Goal: Task Accomplishment & Management: Manage account settings

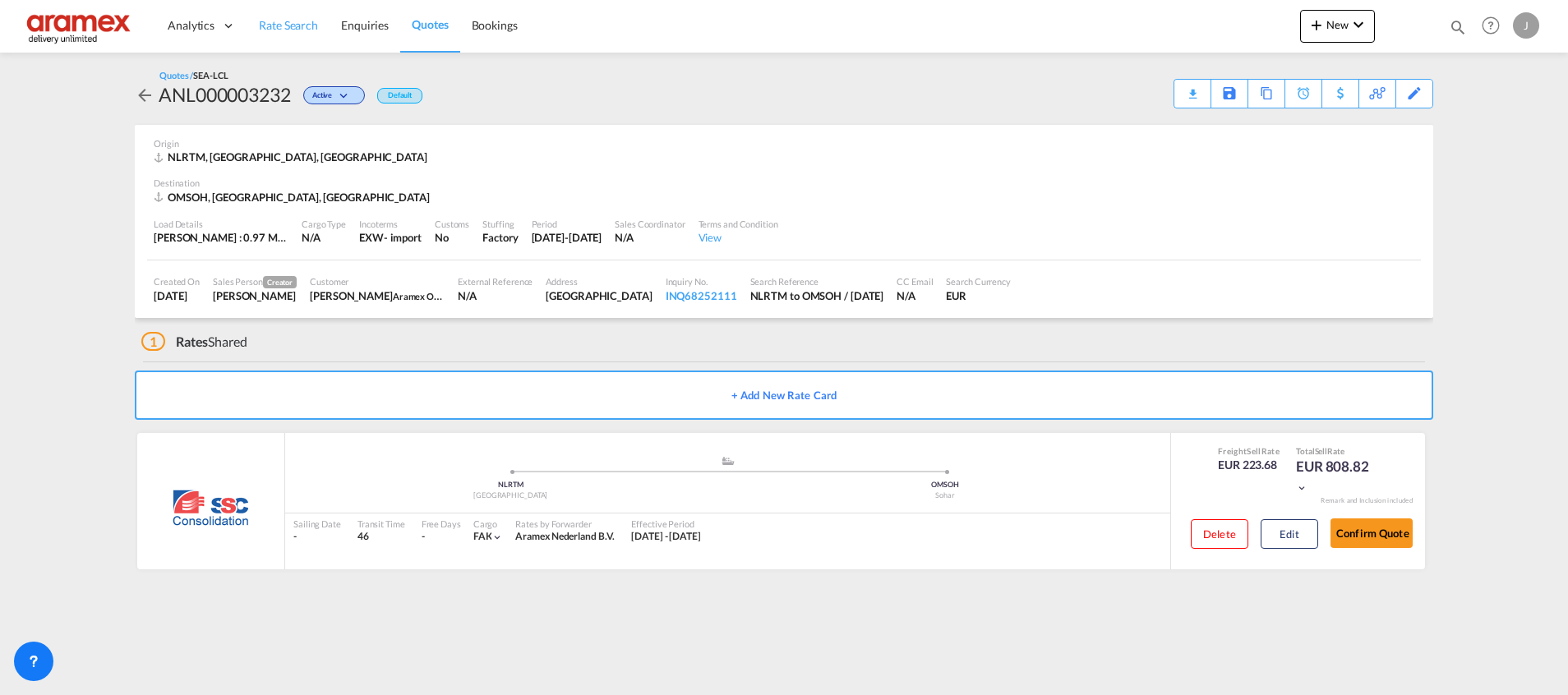
click at [292, 24] on span "Rate Search" at bounding box center [288, 25] width 59 height 14
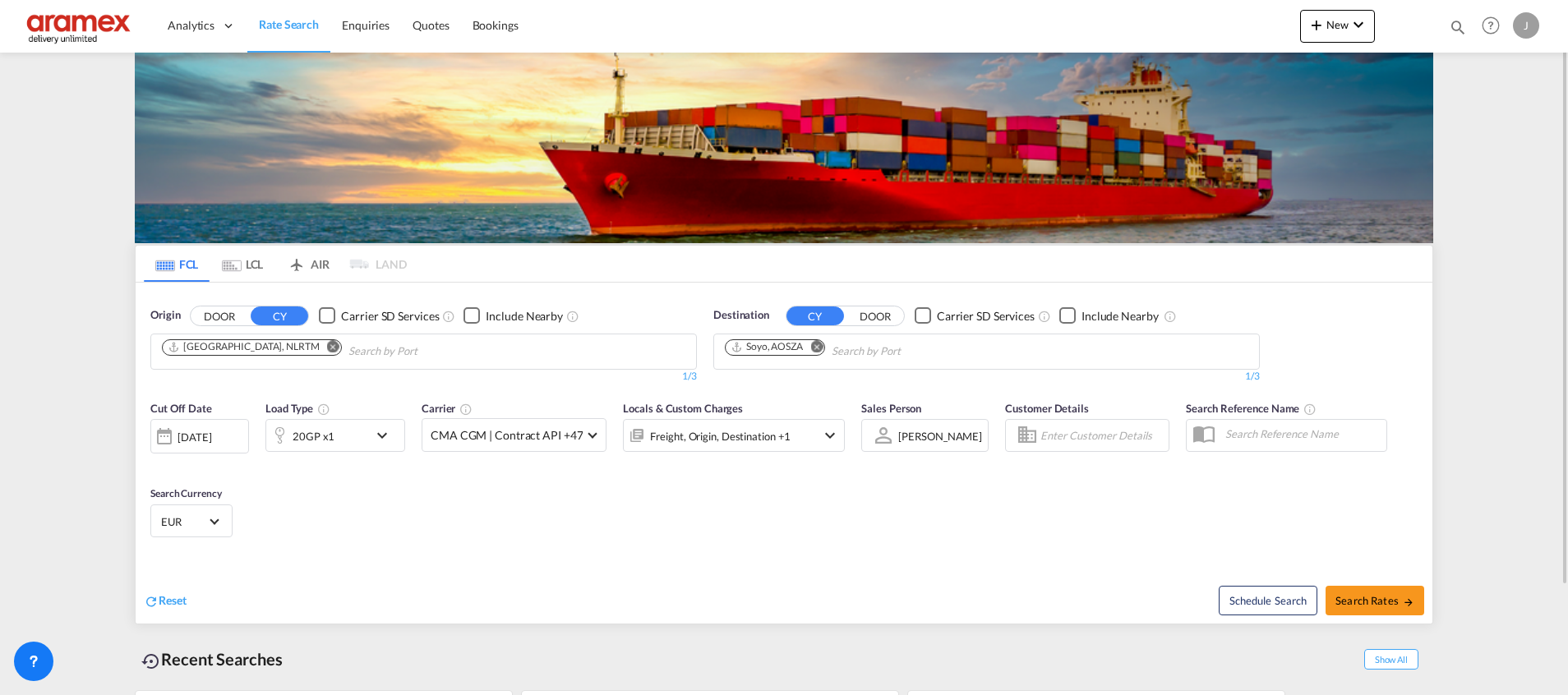
click at [822, 347] on md-icon "Remove" at bounding box center [817, 347] width 13 height 13
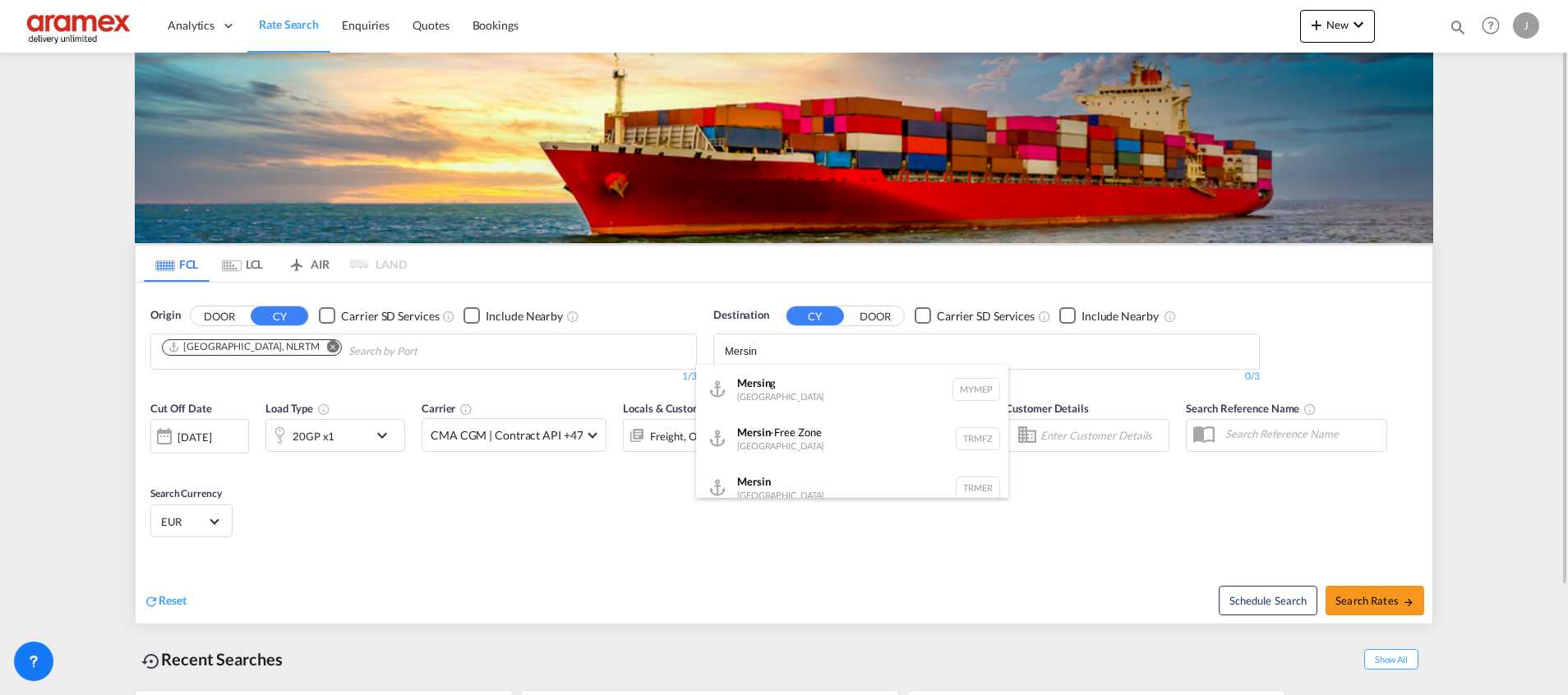
type input "Mersin"
click at [415, 24] on span "Quotes" at bounding box center [430, 25] width 36 height 14
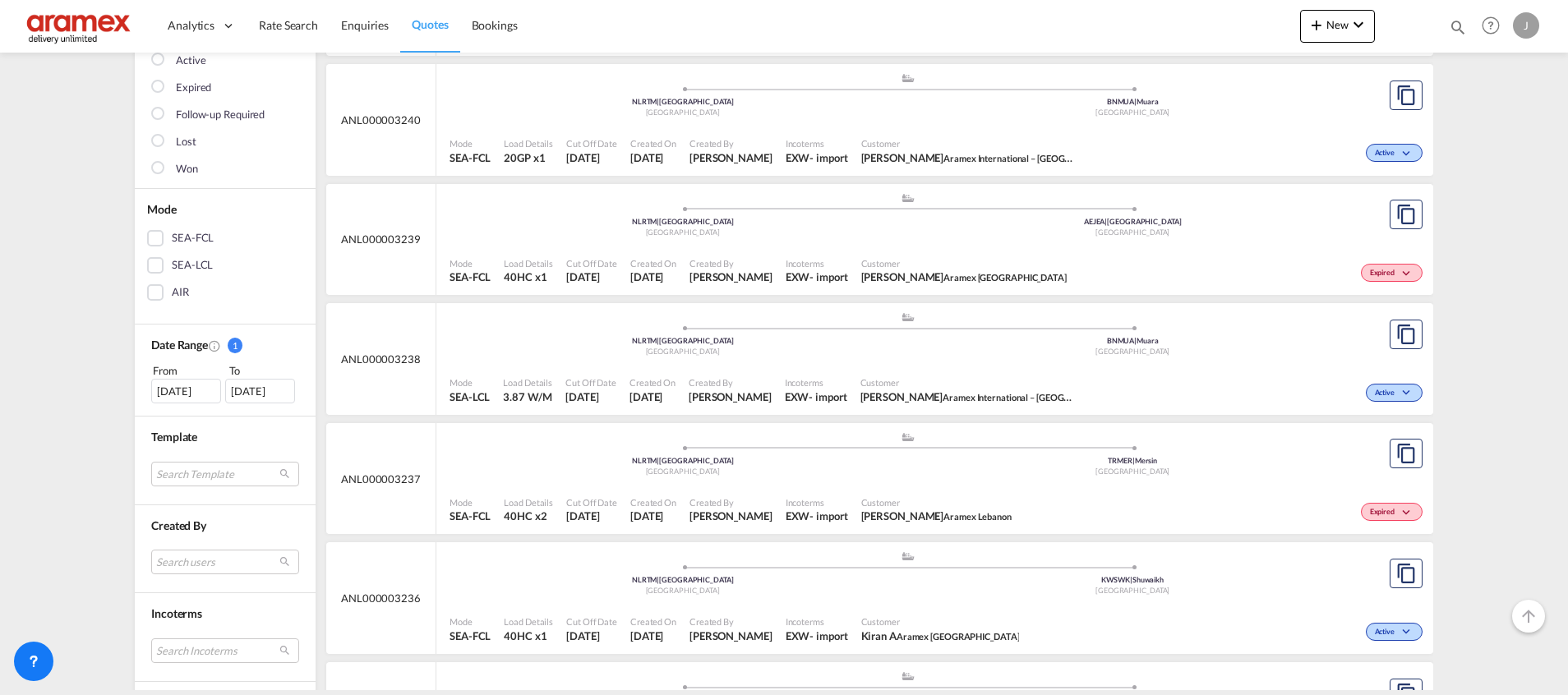
scroll to position [246, 0]
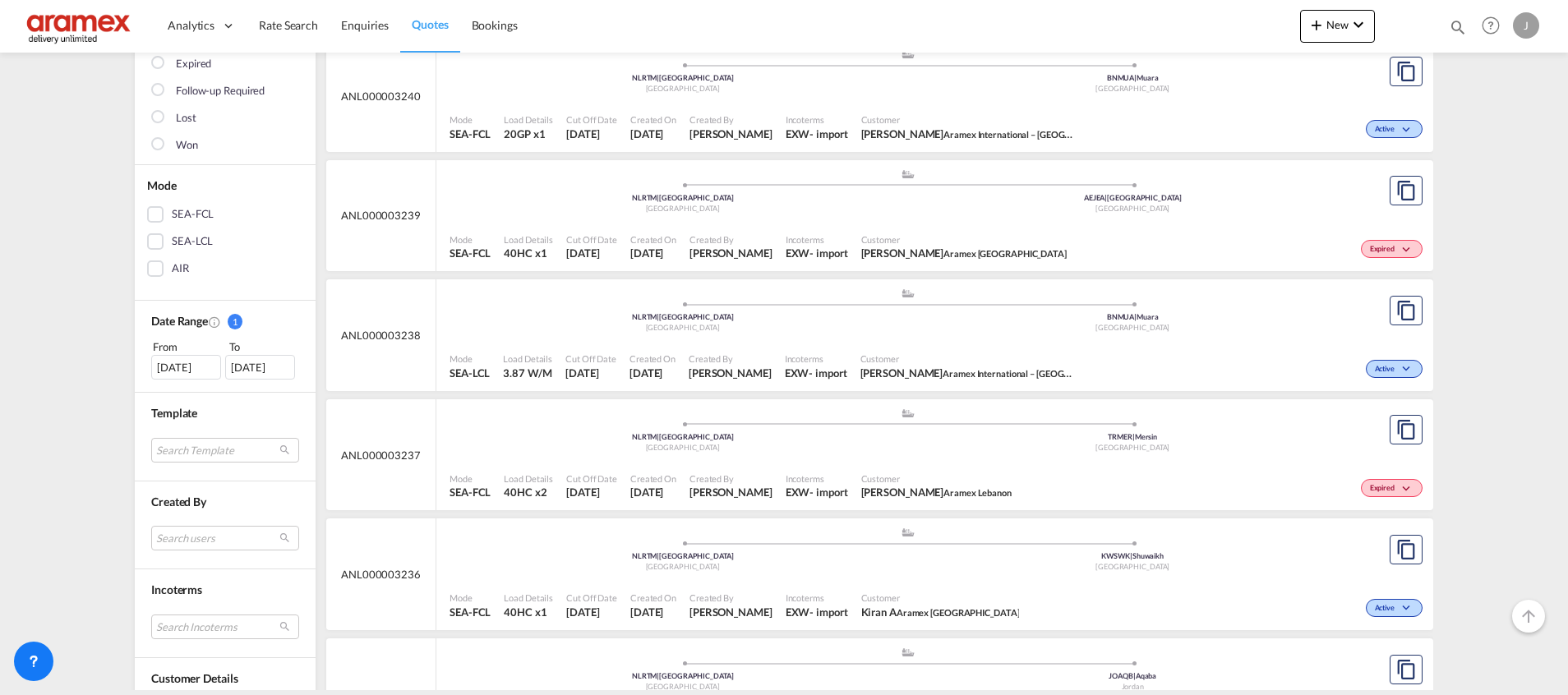
click at [1023, 455] on div ".a{fill:#aaa8ad;} .a{fill:#aaa8ad;} NLRTM | Rotterdam Netherlands TRMER | Mersi…" at bounding box center [907, 432] width 916 height 49
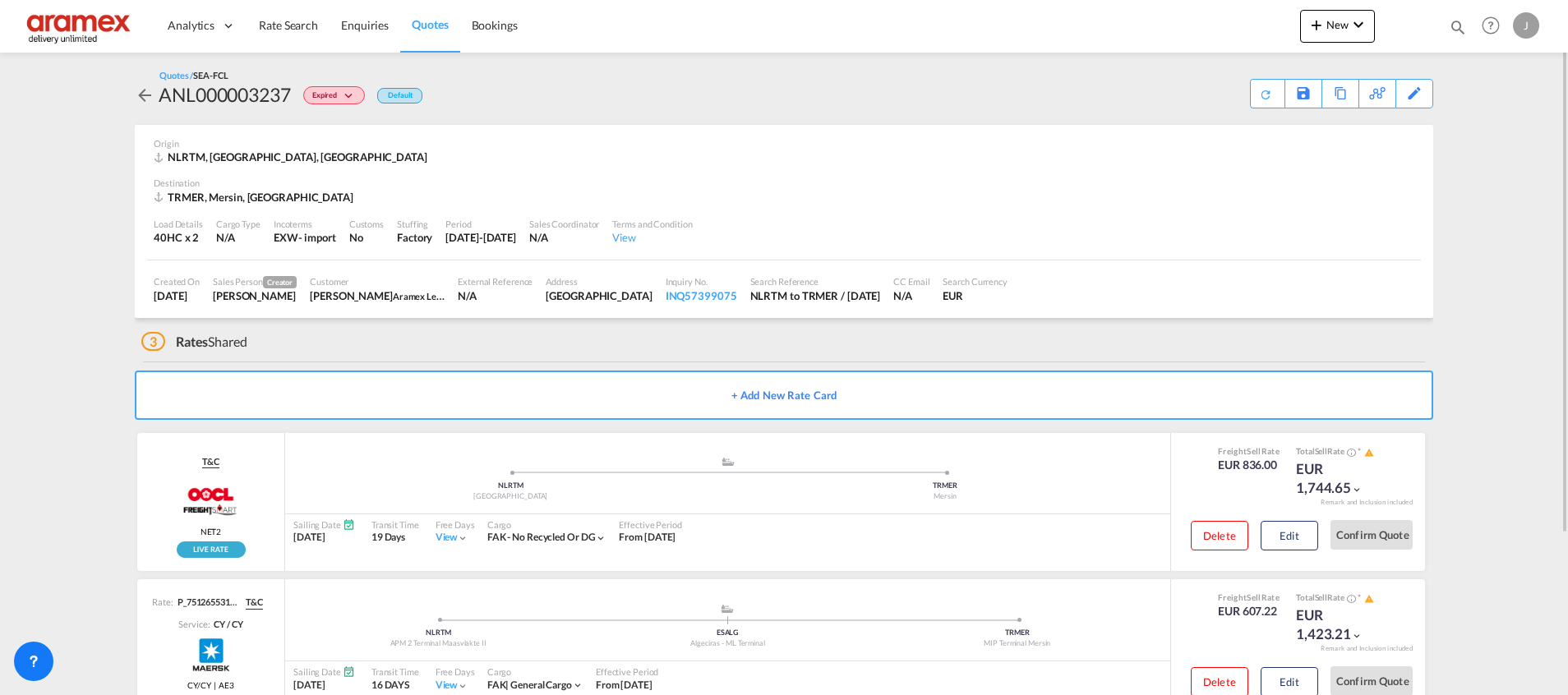
scroll to position [199, 0]
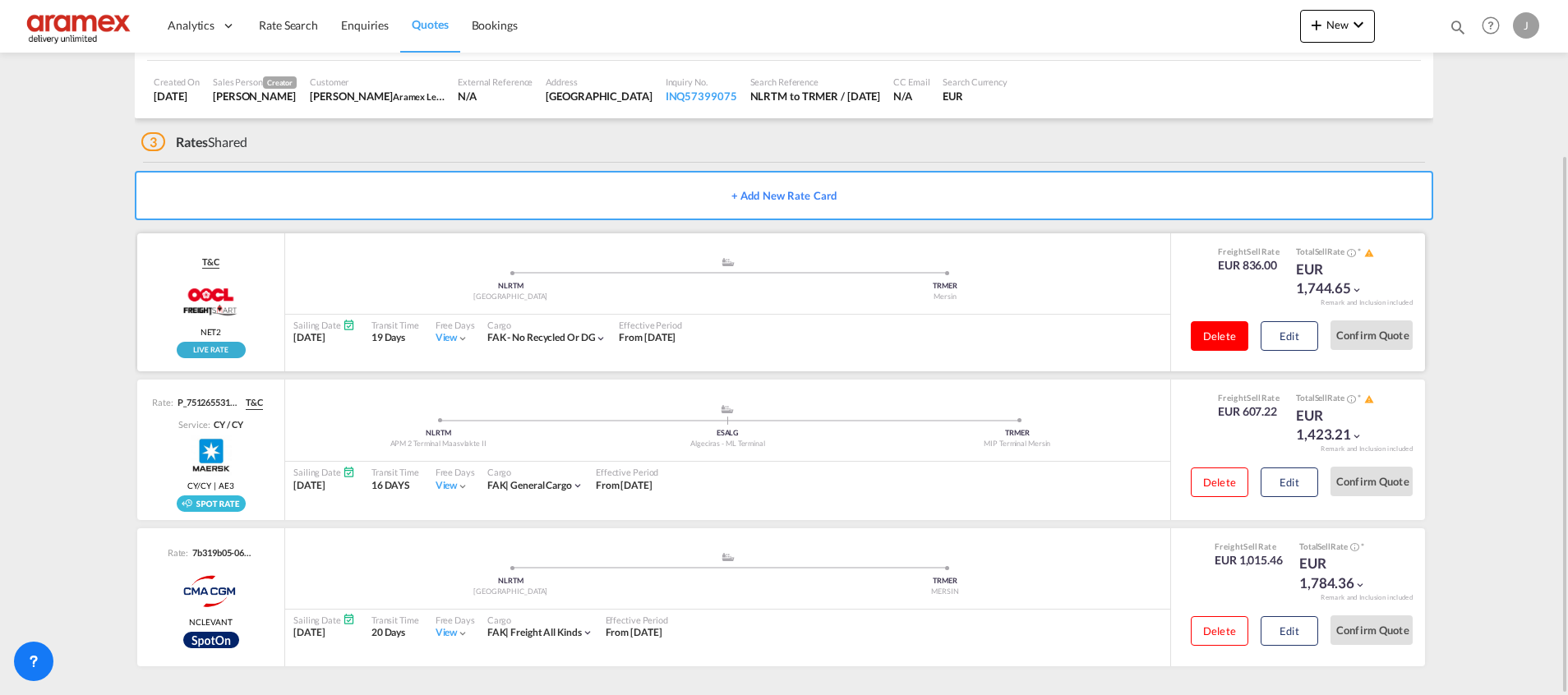
click at [1225, 340] on button "Delete" at bounding box center [1219, 336] width 58 height 30
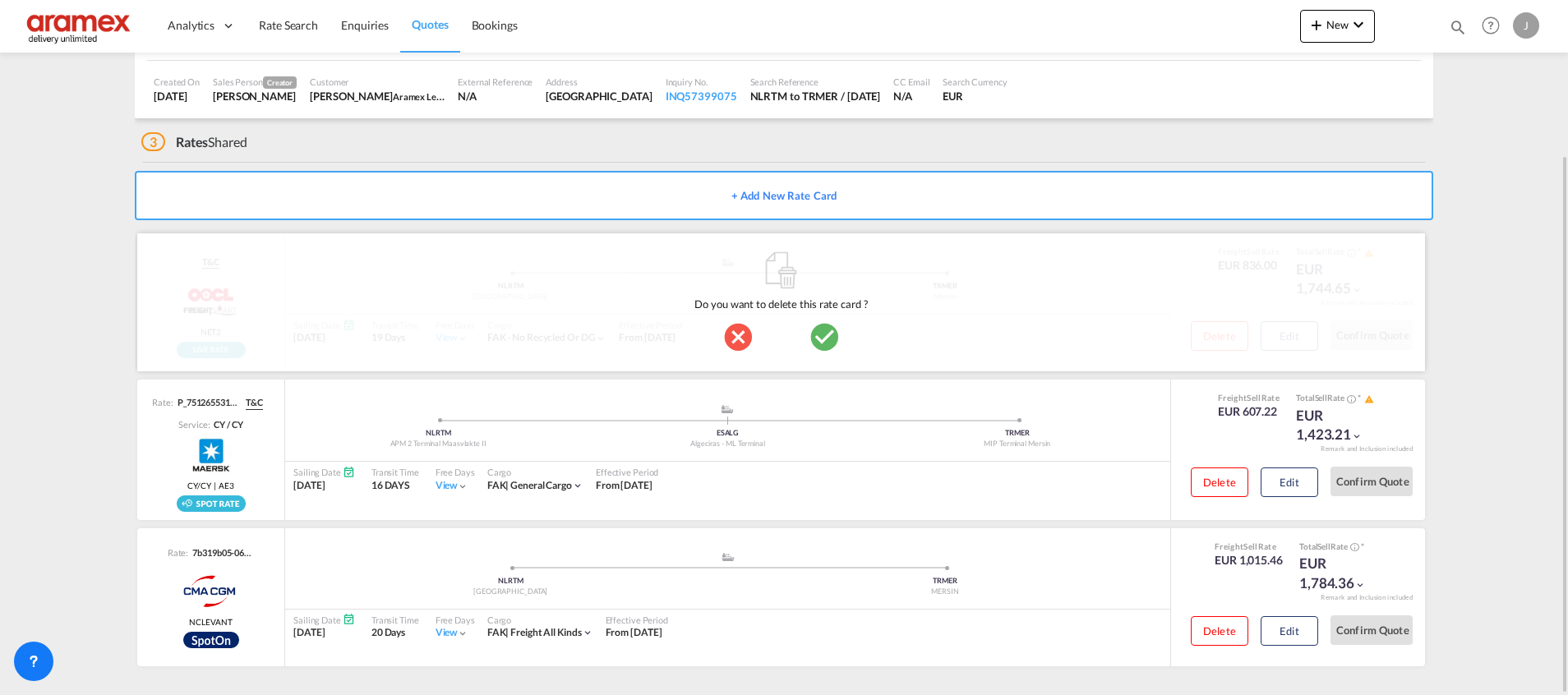
click at [826, 326] on md-icon "icon-checkbox-marked-circle" at bounding box center [824, 337] width 33 height 33
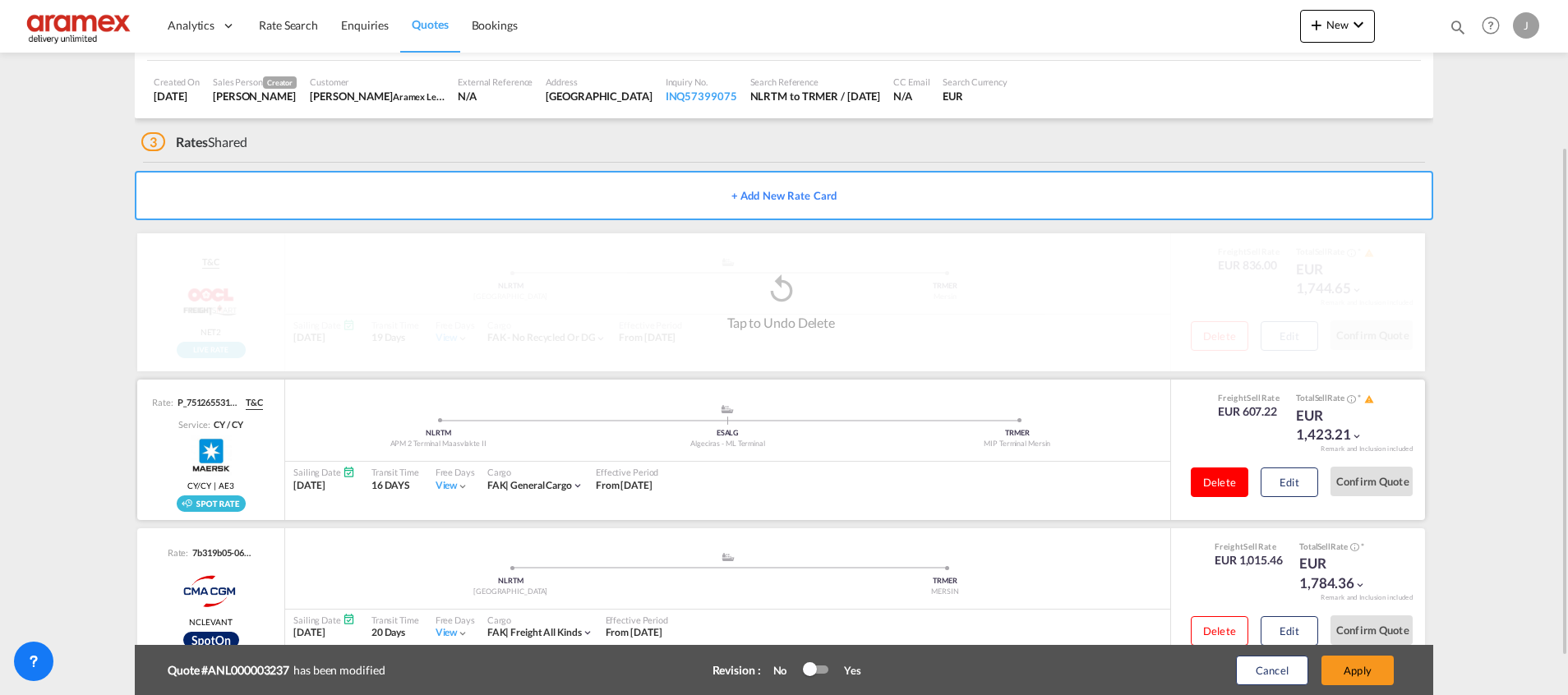
click at [1218, 479] on button "Delete" at bounding box center [1219, 481] width 58 height 30
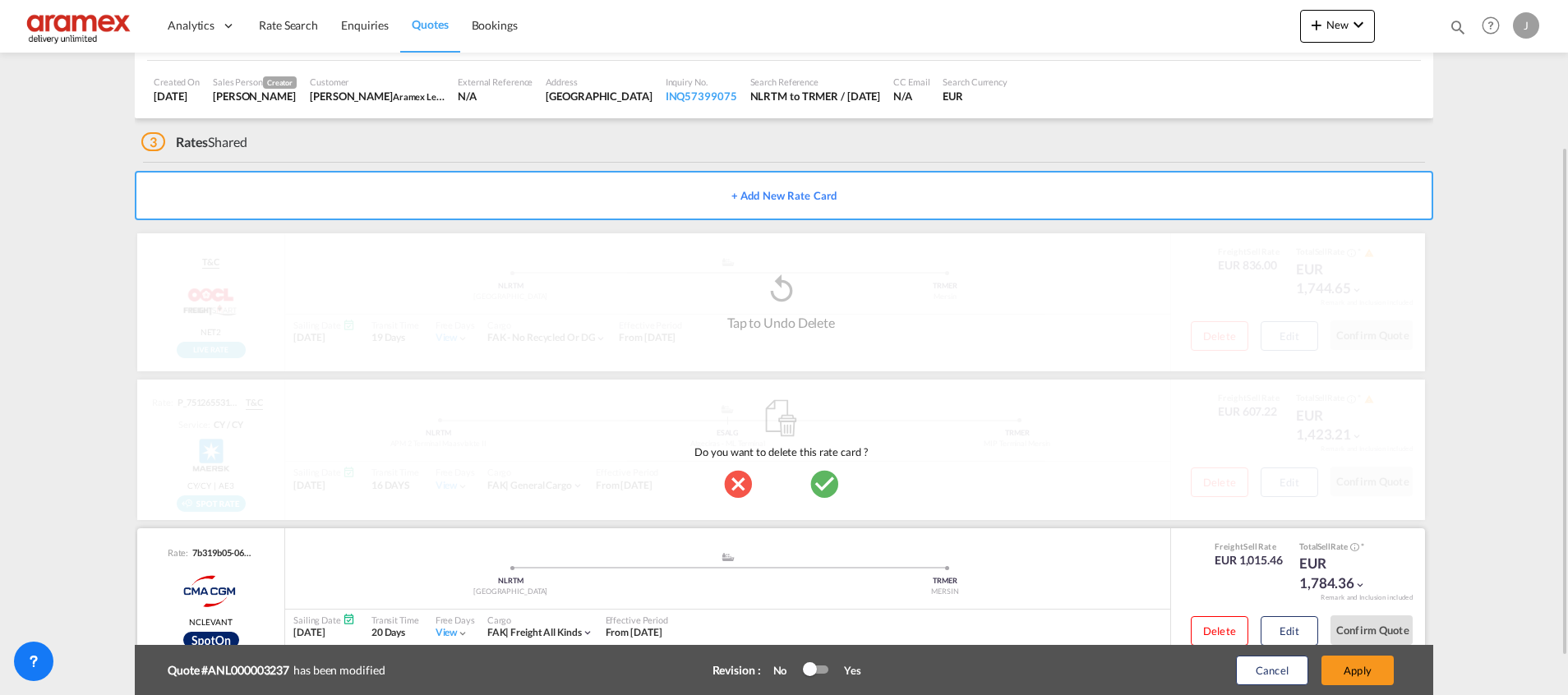
drag, startPoint x: 822, startPoint y: 479, endPoint x: 1035, endPoint y: 535, distance: 220.2
click at [841, 484] on div at bounding box center [781, 483] width 173 height 33
click at [1374, 668] on button "Apply" at bounding box center [1357, 670] width 72 height 30
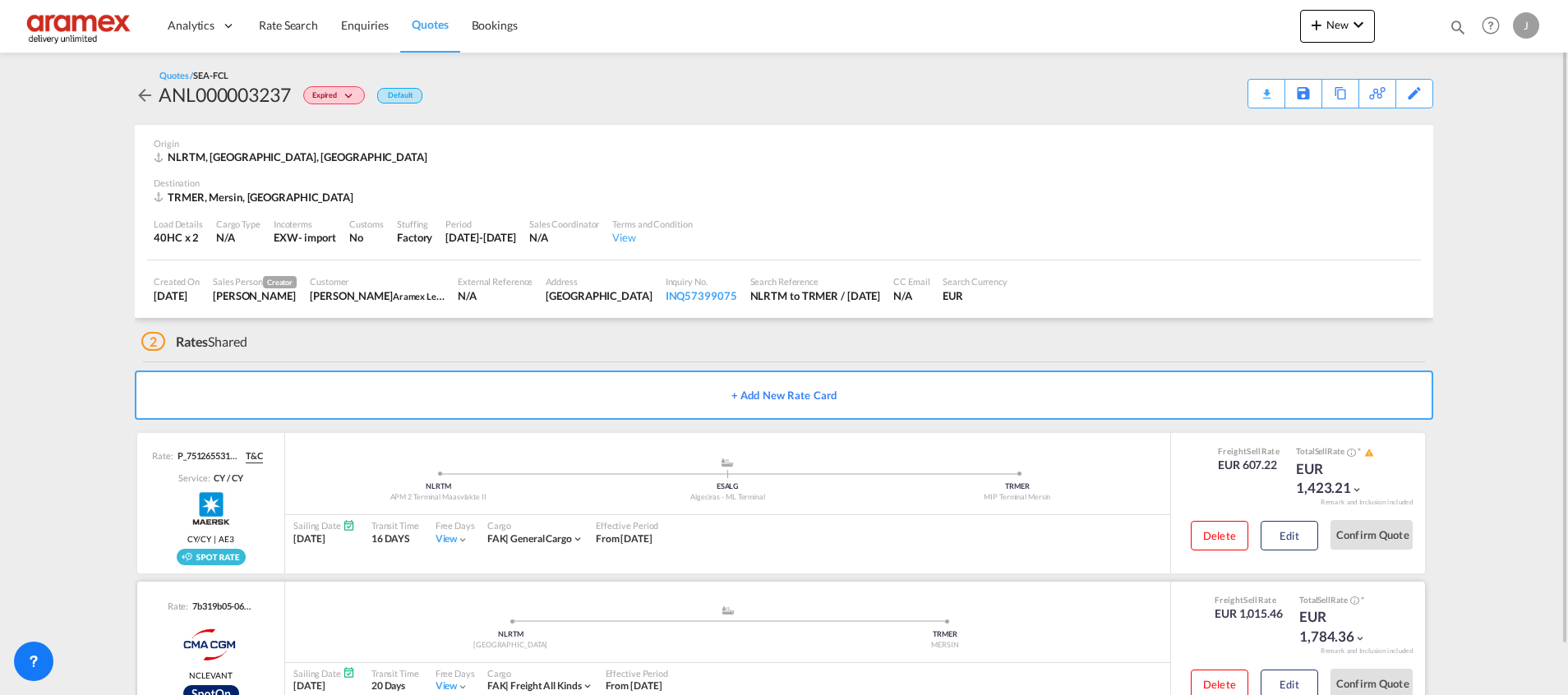
scroll to position [53, 0]
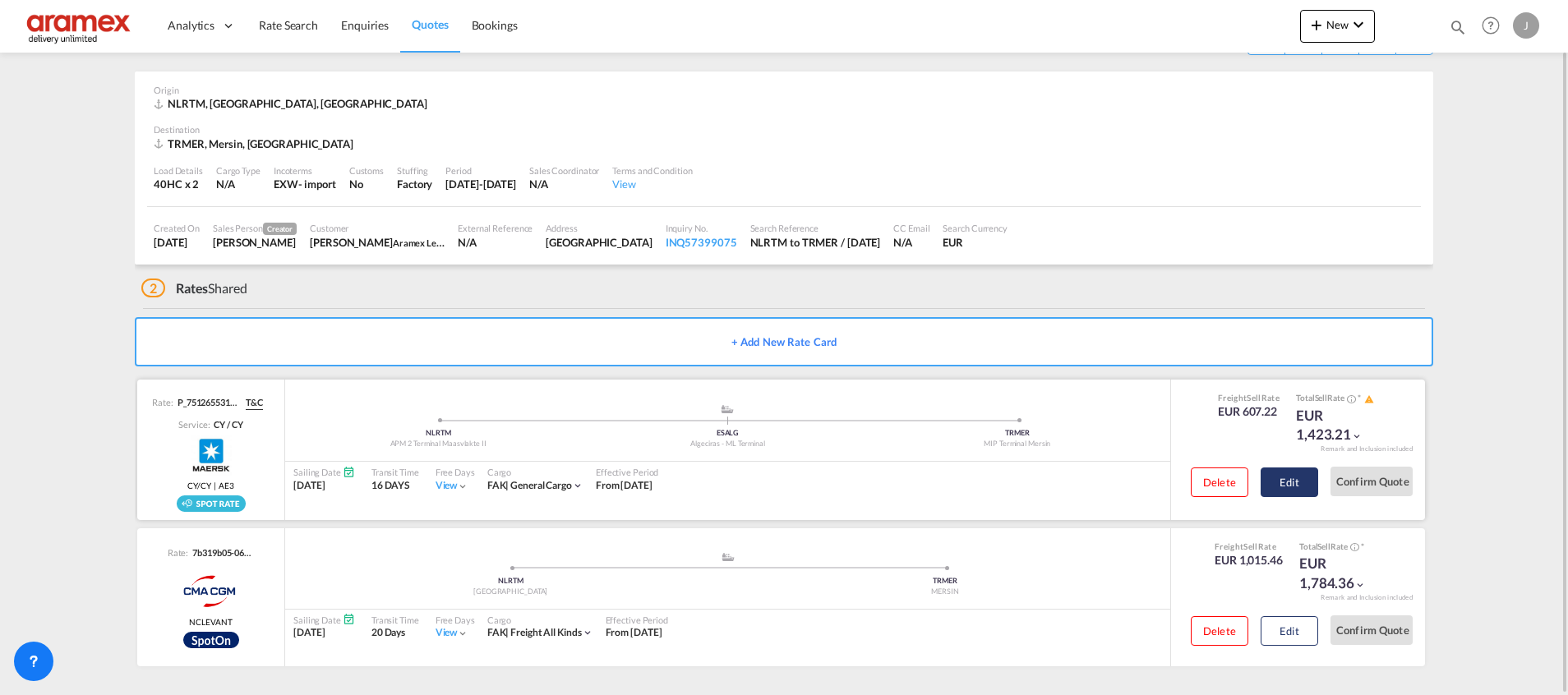
click at [1298, 484] on button "Edit" at bounding box center [1289, 481] width 58 height 30
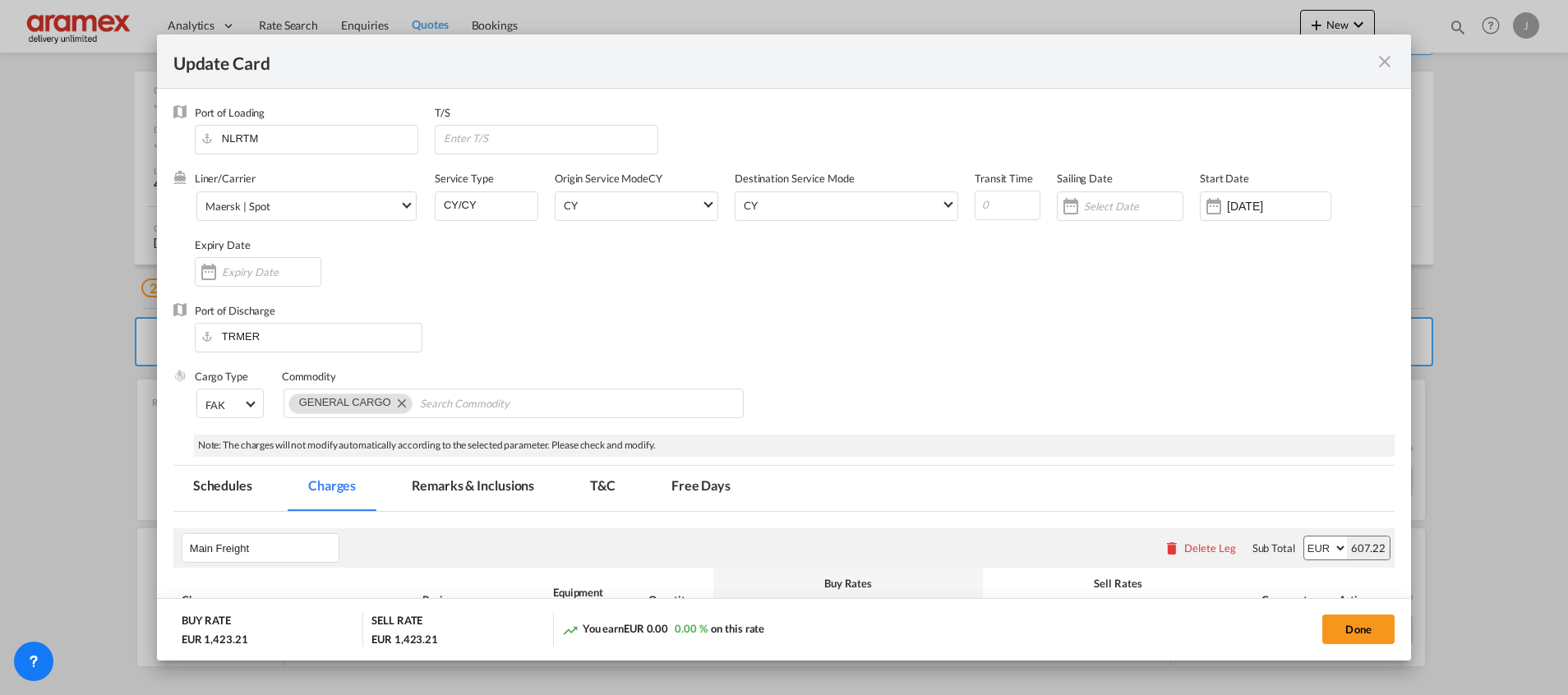
scroll to position [493, 0]
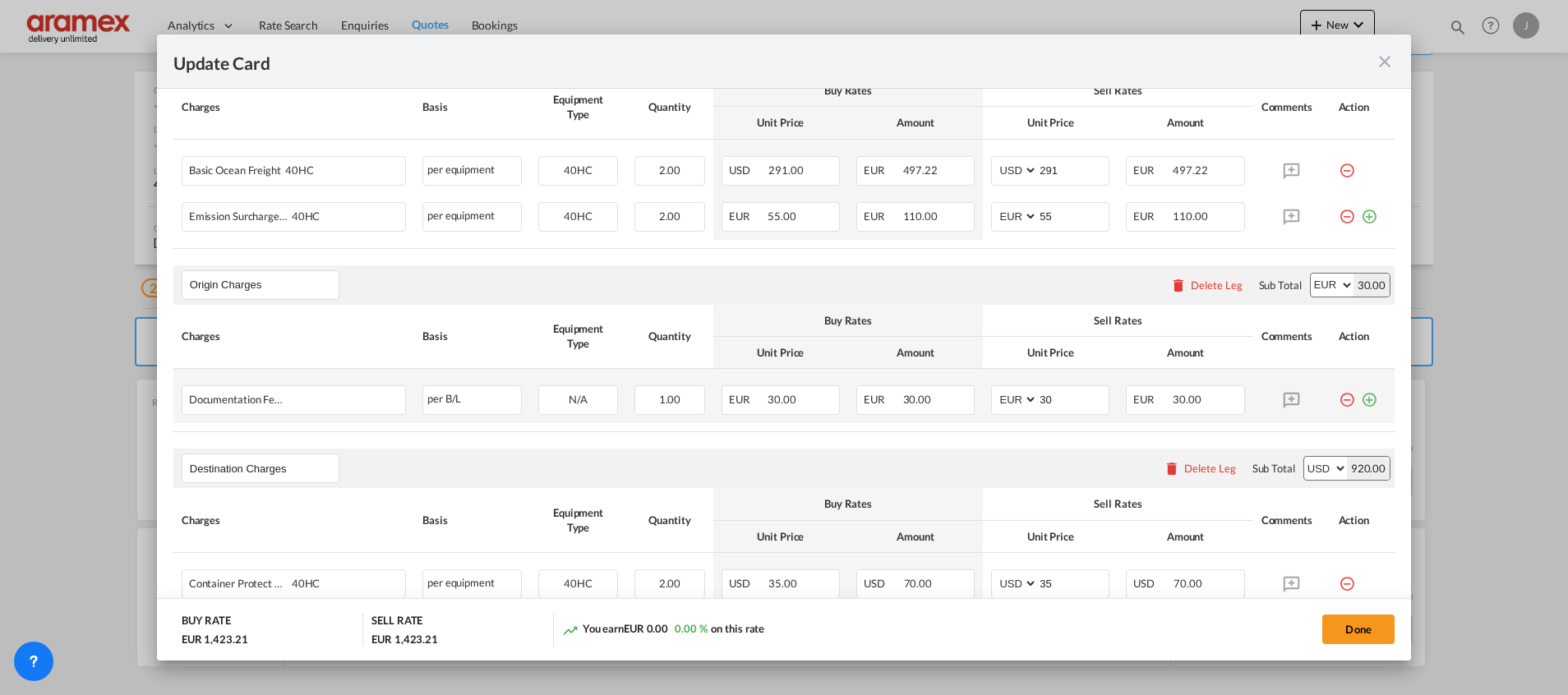
click at [1360, 400] on md-icon "icon-plus-circle-outline green-400-fg" at bounding box center [1369, 393] width 16 height 16
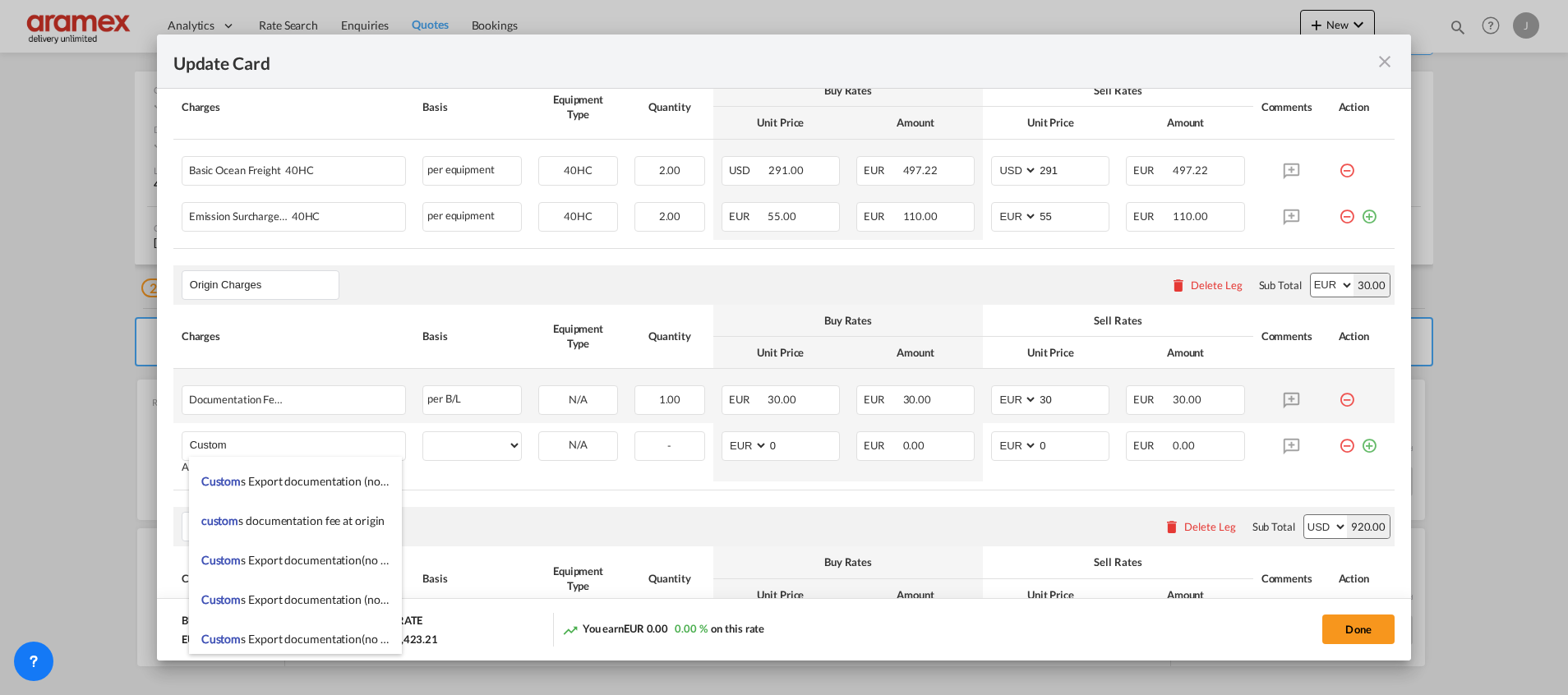
scroll to position [1847, 0]
click at [327, 516] on span "Custom s Export documentation(no costs, suggested sell)" at bounding box center [342, 520] width 282 height 14
type input "Customs Export documentation(no costs, suggested sell)"
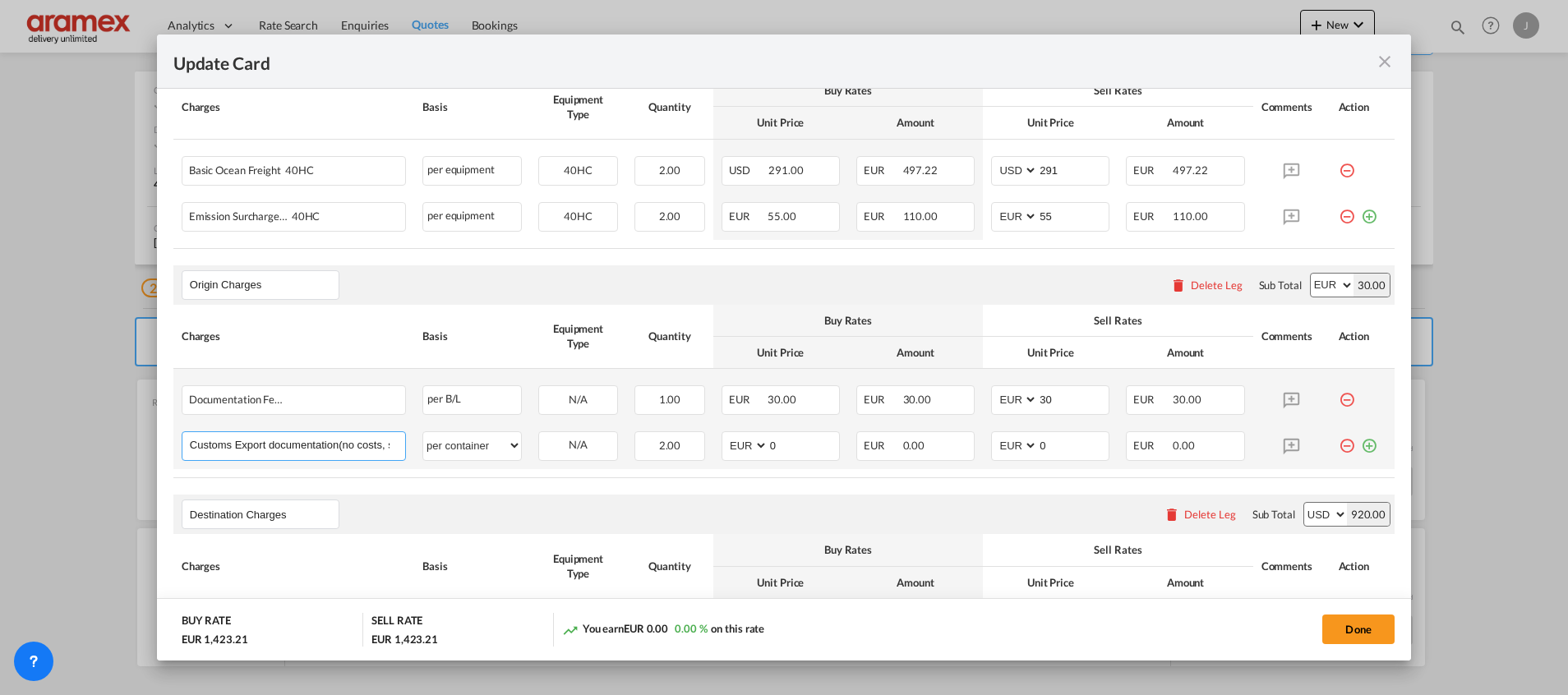
click at [332, 445] on input "Customs Export documentation(no costs, suggested sell)" at bounding box center [297, 444] width 216 height 24
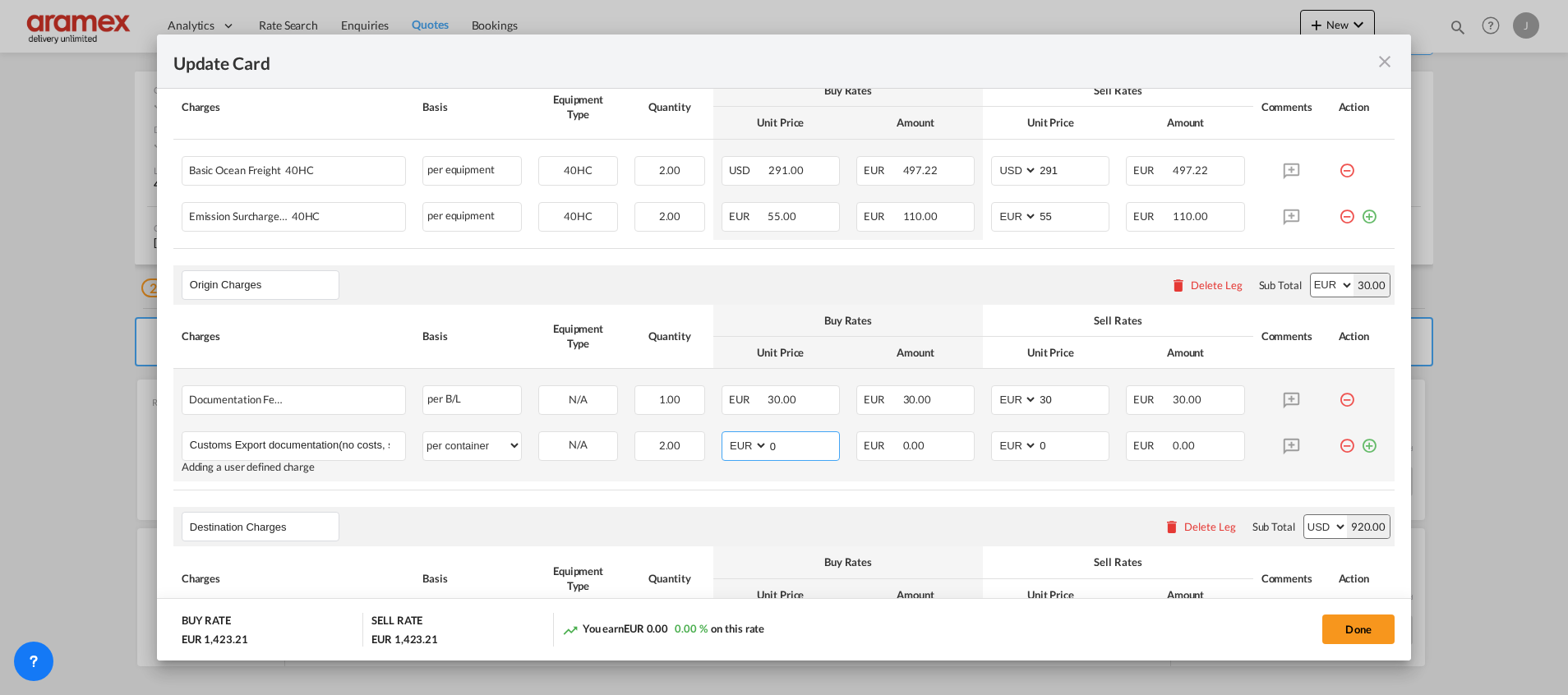
drag, startPoint x: 796, startPoint y: 444, endPoint x: 743, endPoint y: 445, distance: 53.0
click at [743, 445] on md-input-container "AED AFN ALL AMD ANG AOA ARS AUD AWG AZN BAM BBD BDT BGN BHD BIF BMD BND BOB BRL…" at bounding box center [781, 445] width 119 height 30
drag, startPoint x: 490, startPoint y: 443, endPoint x: 482, endPoint y: 444, distance: 8.1
click at [490, 443] on select "per equipment per container per B/L per shipping bill per shipment per pallet p…" at bounding box center [472, 444] width 98 height 26
select select "per shipment"
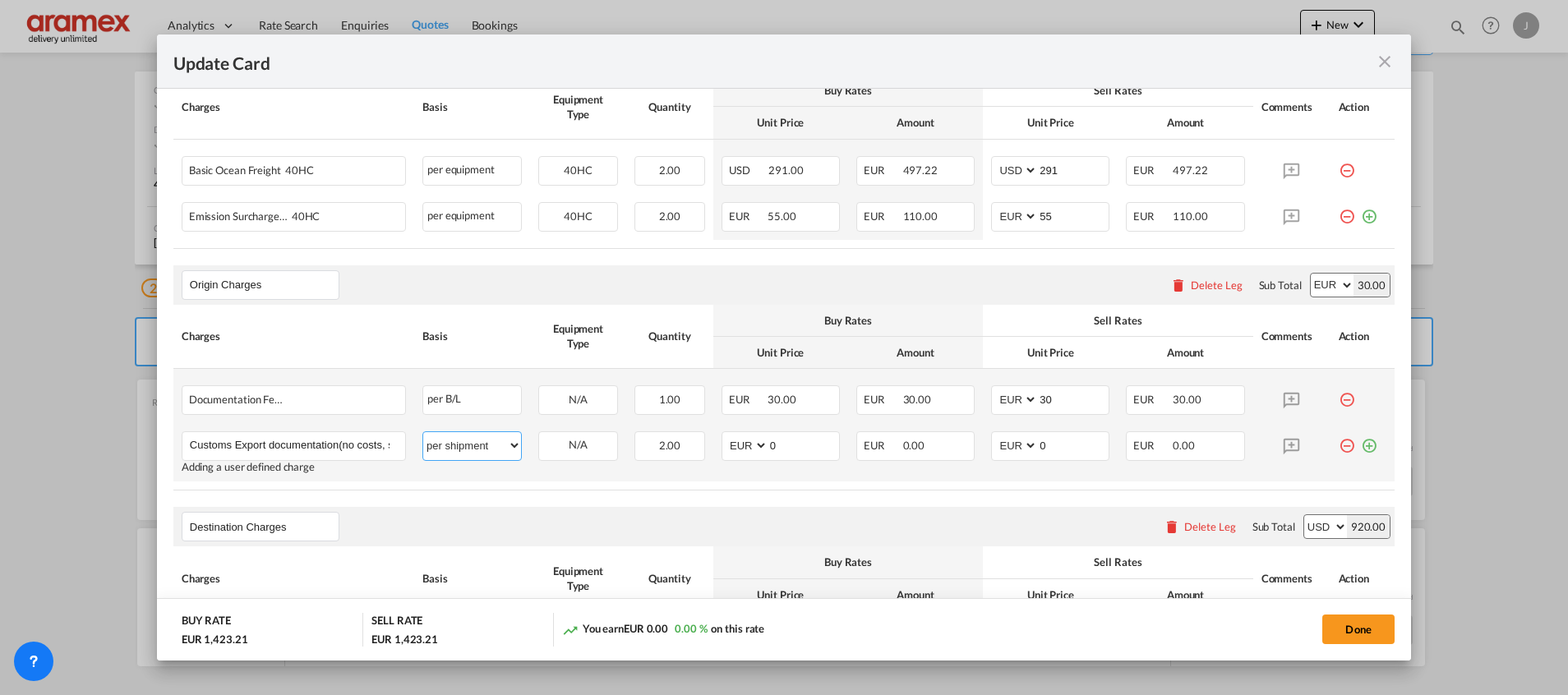
click at [423, 432] on select "per equipment per container per B/L per shipping bill per shipment per pallet p…" at bounding box center [472, 444] width 98 height 26
type input "65"
drag, startPoint x: 1050, startPoint y: 444, endPoint x: 993, endPoint y: 445, distance: 57.0
click at [994, 445] on md-input-container "AED AFN ALL AMD ANG AOA ARS AUD AWG AZN BAM BBD BDT BGN BHD BIF BMD BND BOB BRL…" at bounding box center [1050, 445] width 119 height 30
type input "65"
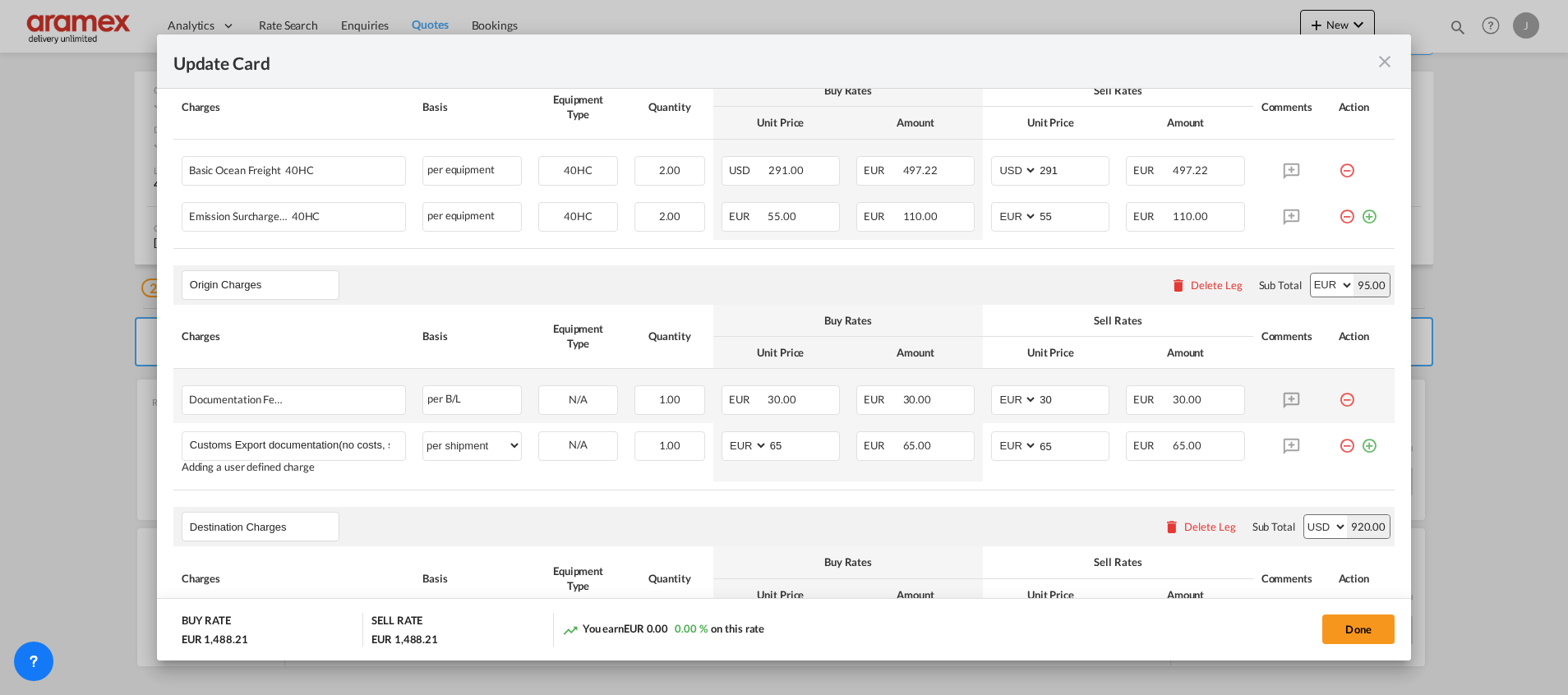
click at [934, 483] on table "Charges Basis Equipment Type Quantity Buy Rates Sell Rates Comments Action Unit…" at bounding box center [784, 397] width 1221 height 186
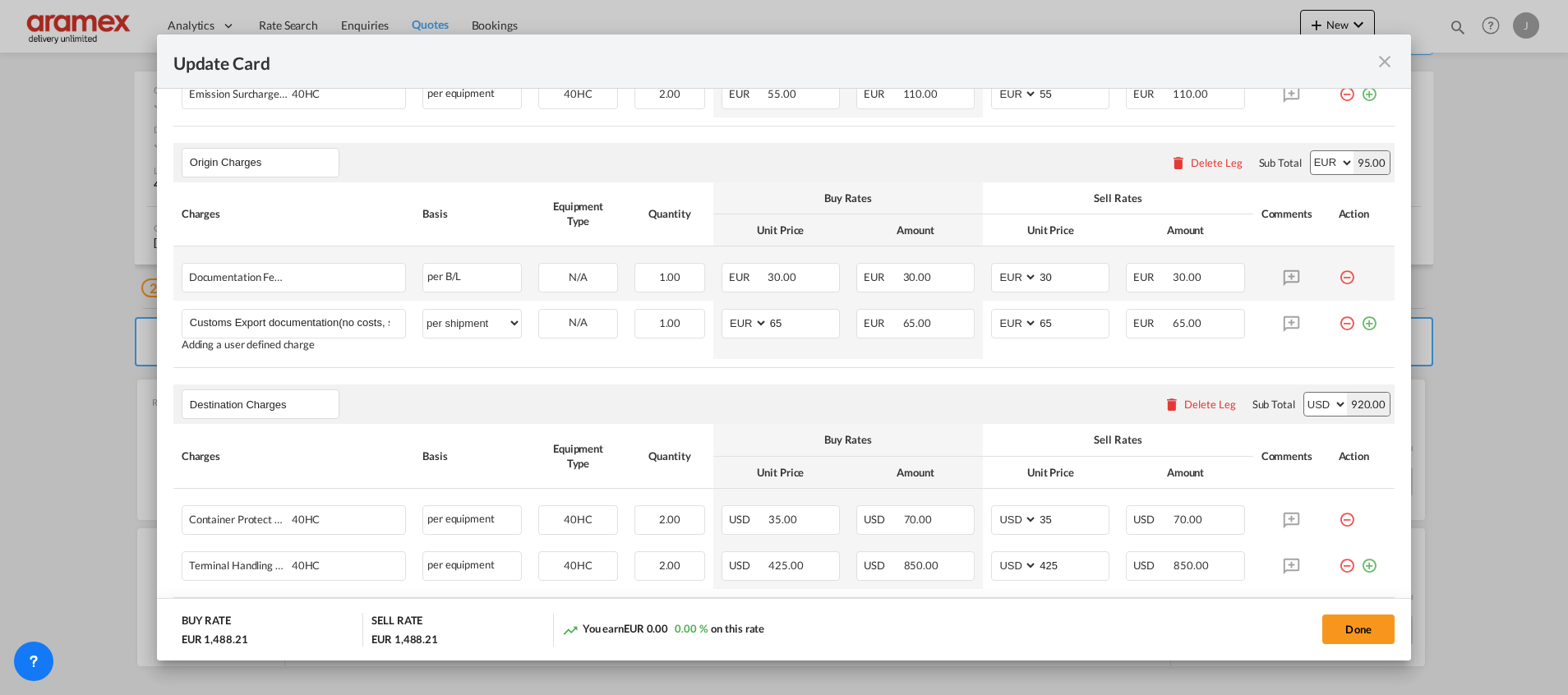
scroll to position [724, 0]
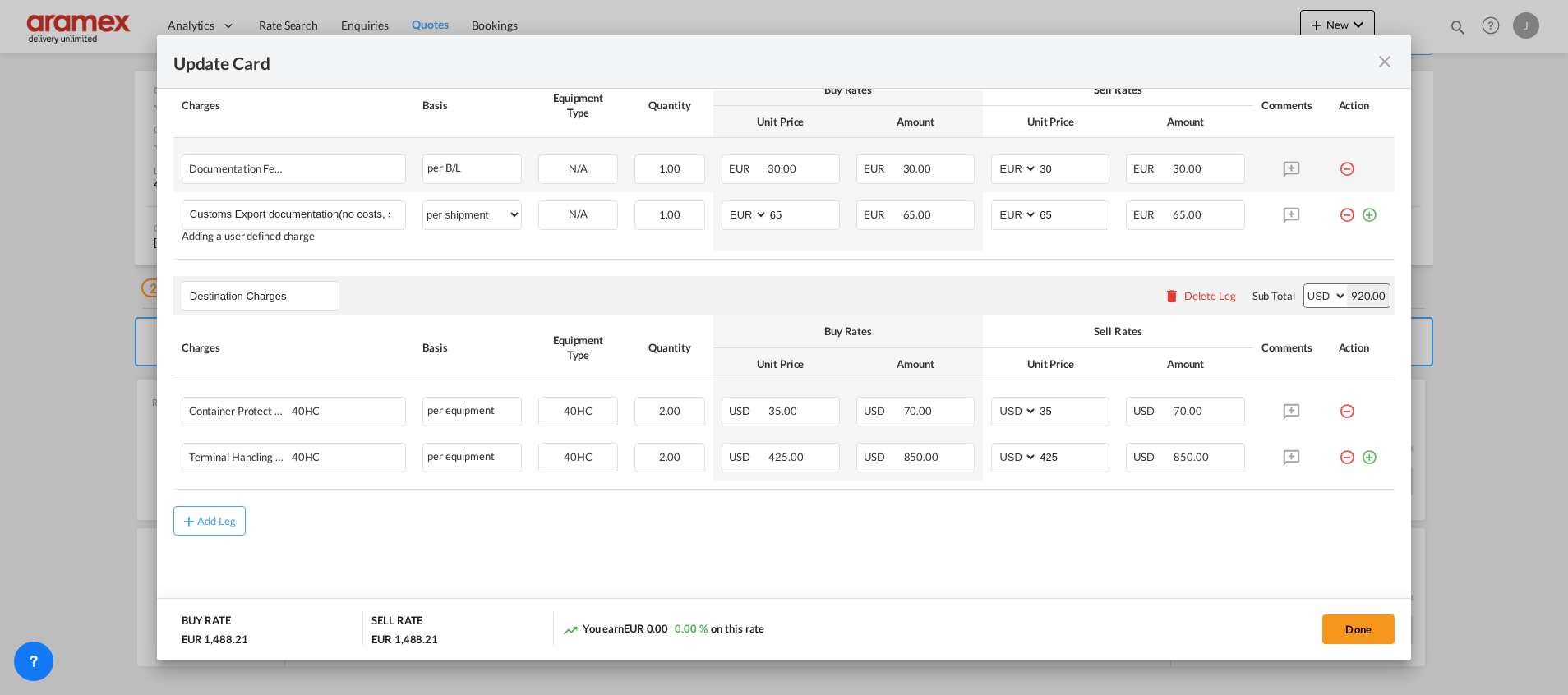
click at [1187, 298] on div "Delete Leg" at bounding box center [1210, 295] width 52 height 13
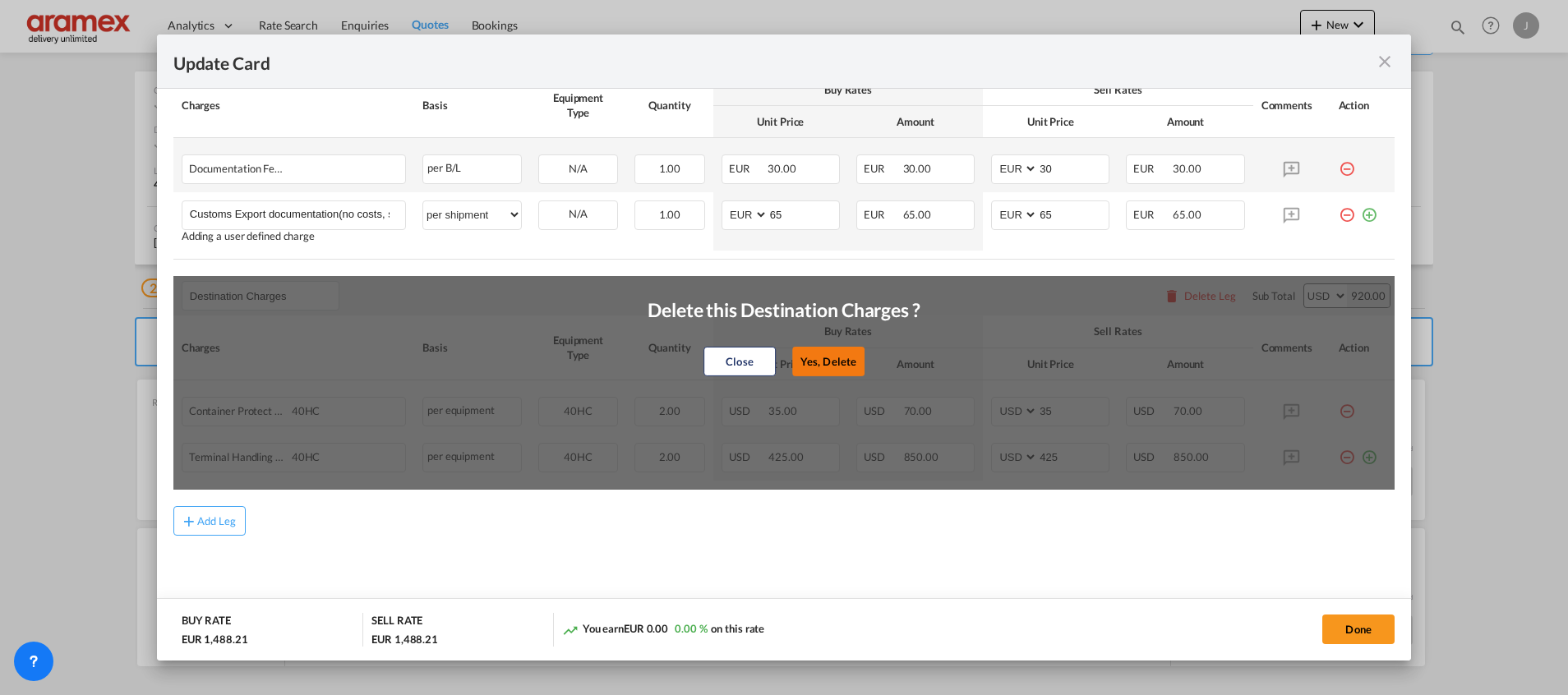
click at [818, 358] on button "Yes, Delete" at bounding box center [828, 361] width 72 height 30
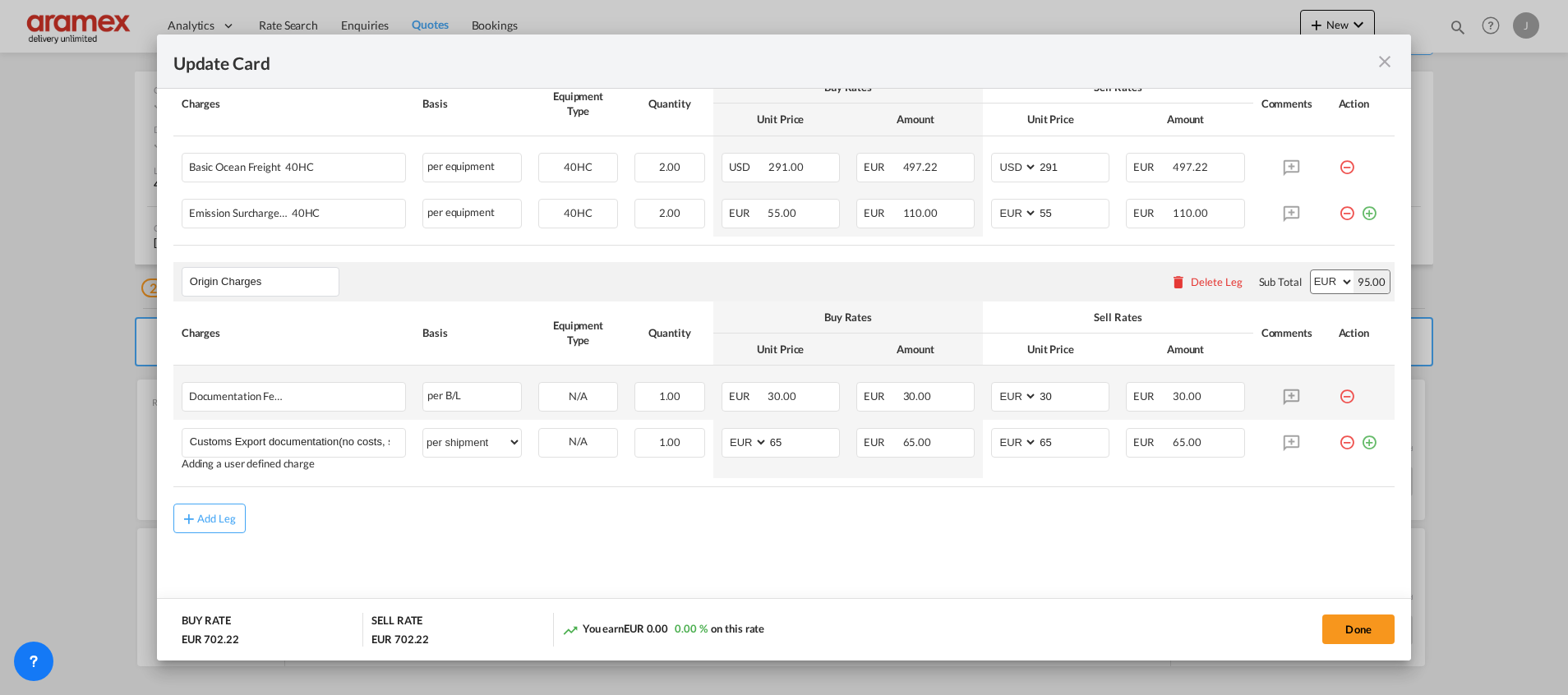
scroll to position [494, 0]
click at [1342, 621] on button "Done" at bounding box center [1358, 629] width 72 height 30
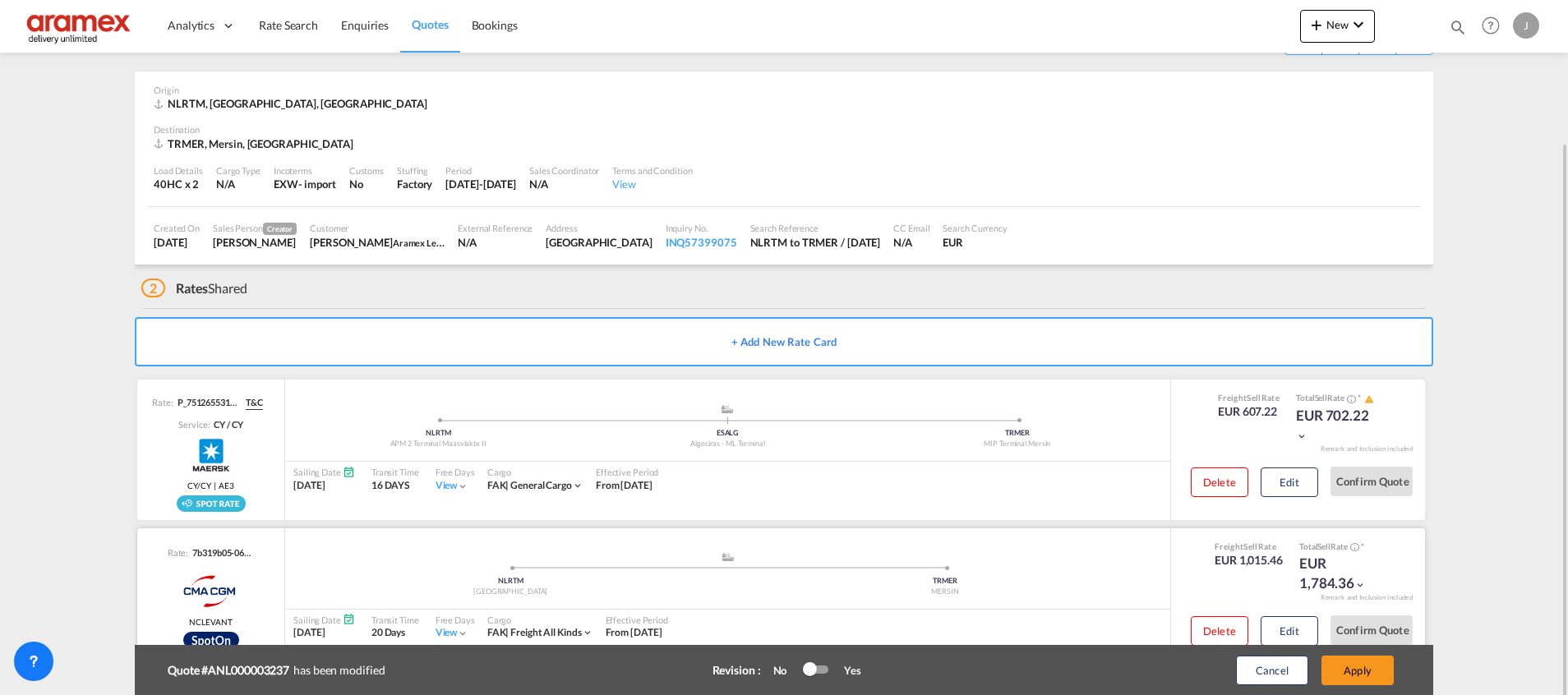
scroll to position [104, 0]
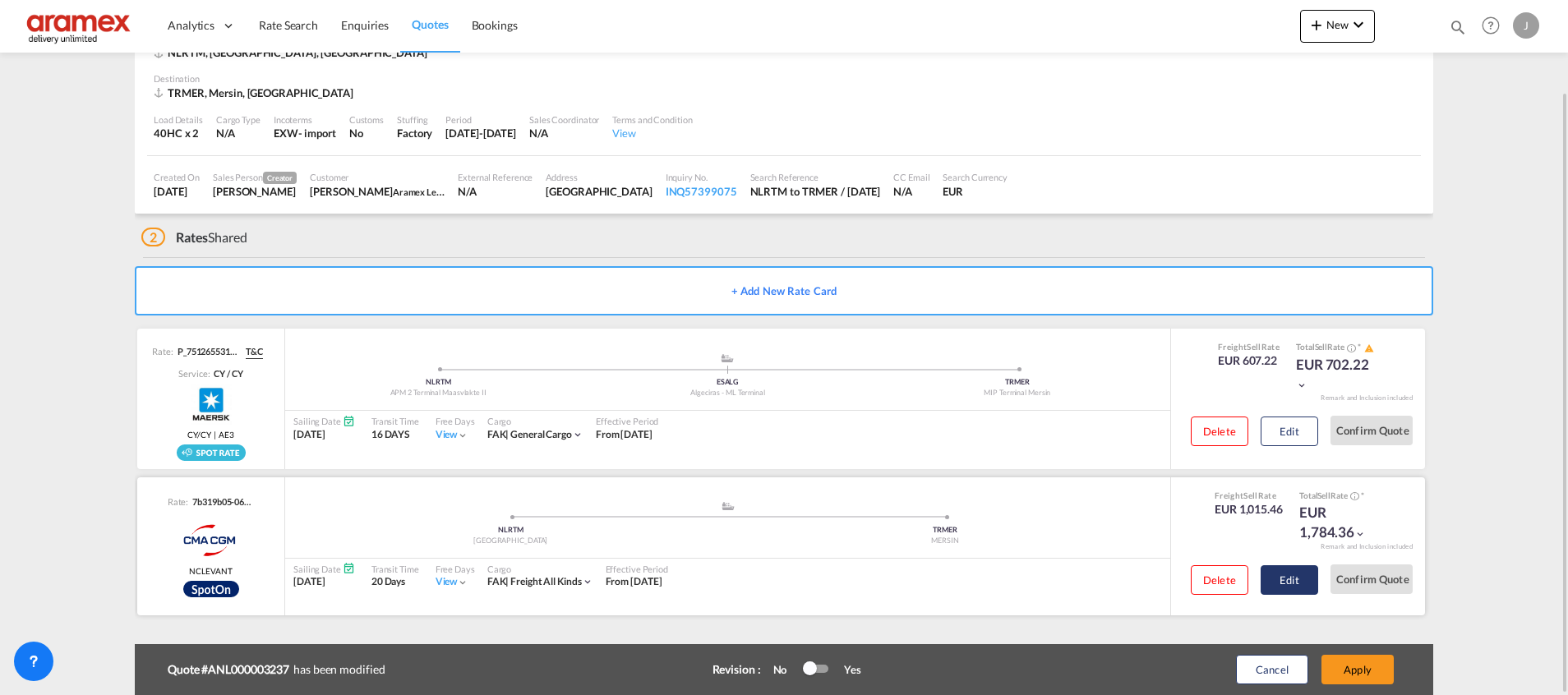
click at [1282, 578] on button "Edit" at bounding box center [1289, 579] width 58 height 30
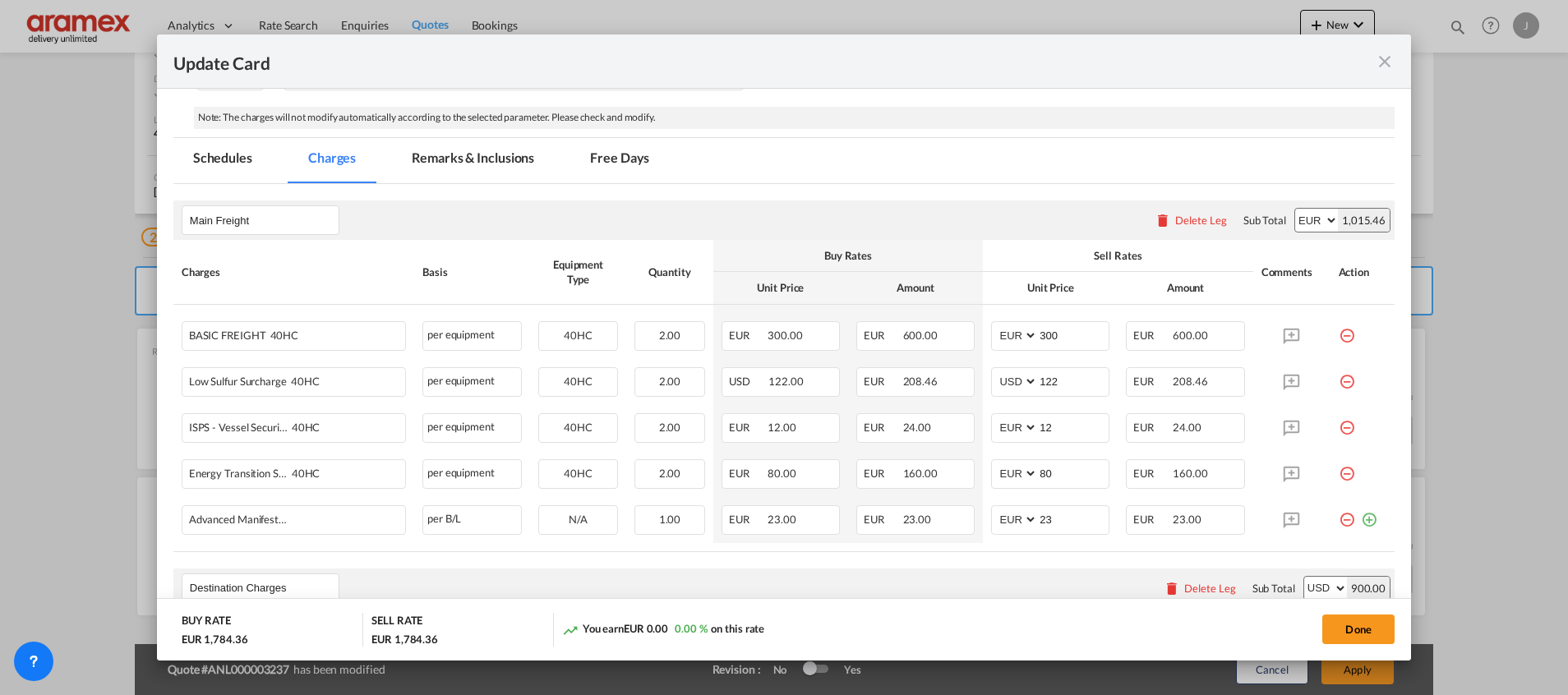
scroll to position [574, 0]
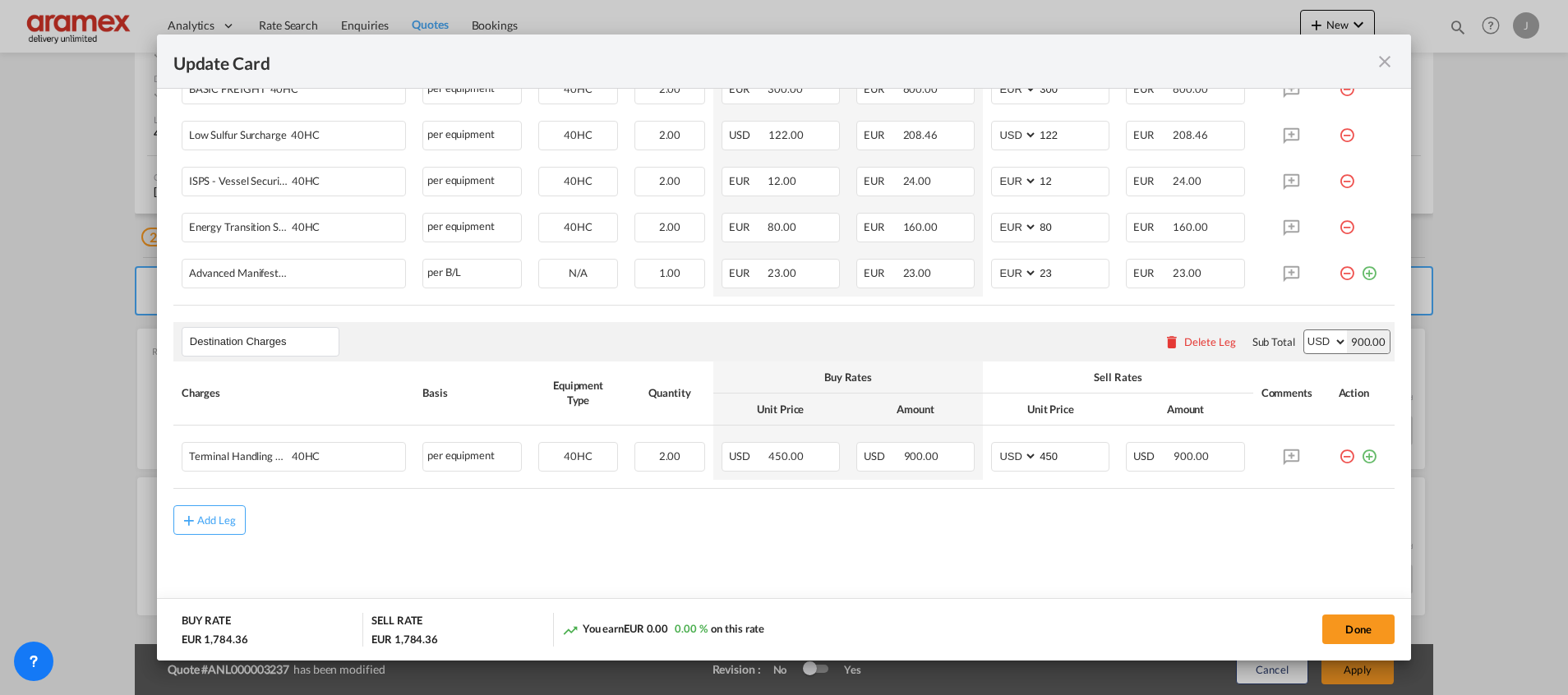
click at [1184, 339] on div "Delete Leg" at bounding box center [1210, 341] width 52 height 13
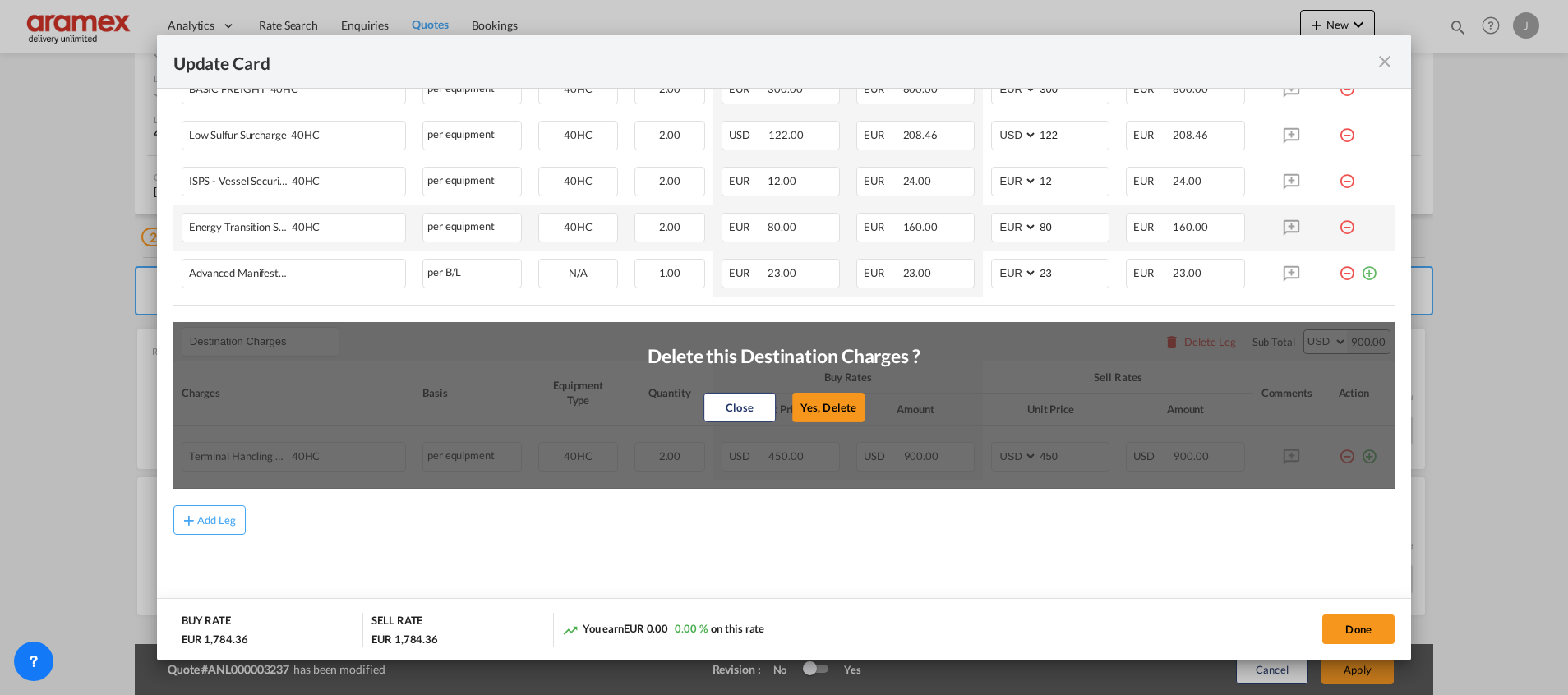
click at [844, 401] on button "Yes, Delete" at bounding box center [828, 407] width 72 height 30
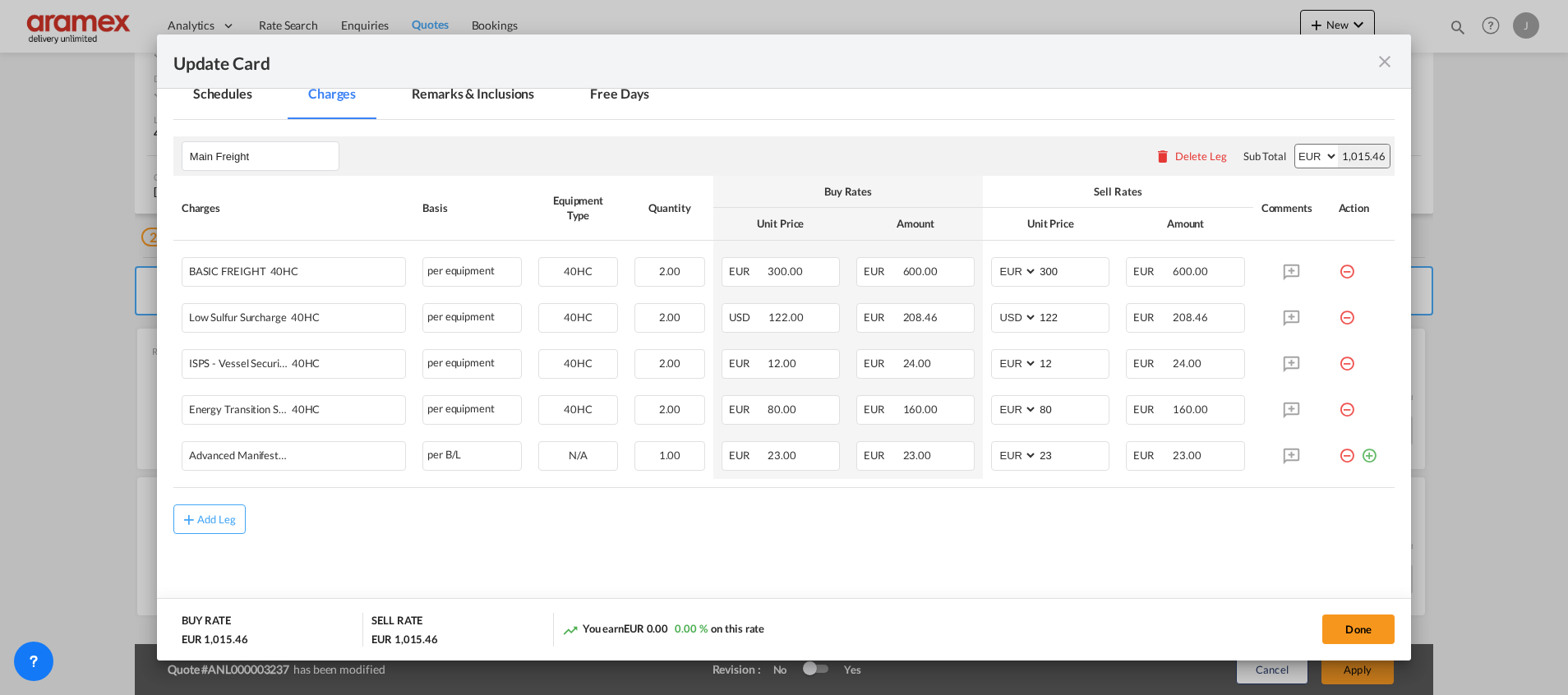
scroll to position [391, 0]
click at [193, 508] on button "Add Leg" at bounding box center [209, 519] width 72 height 30
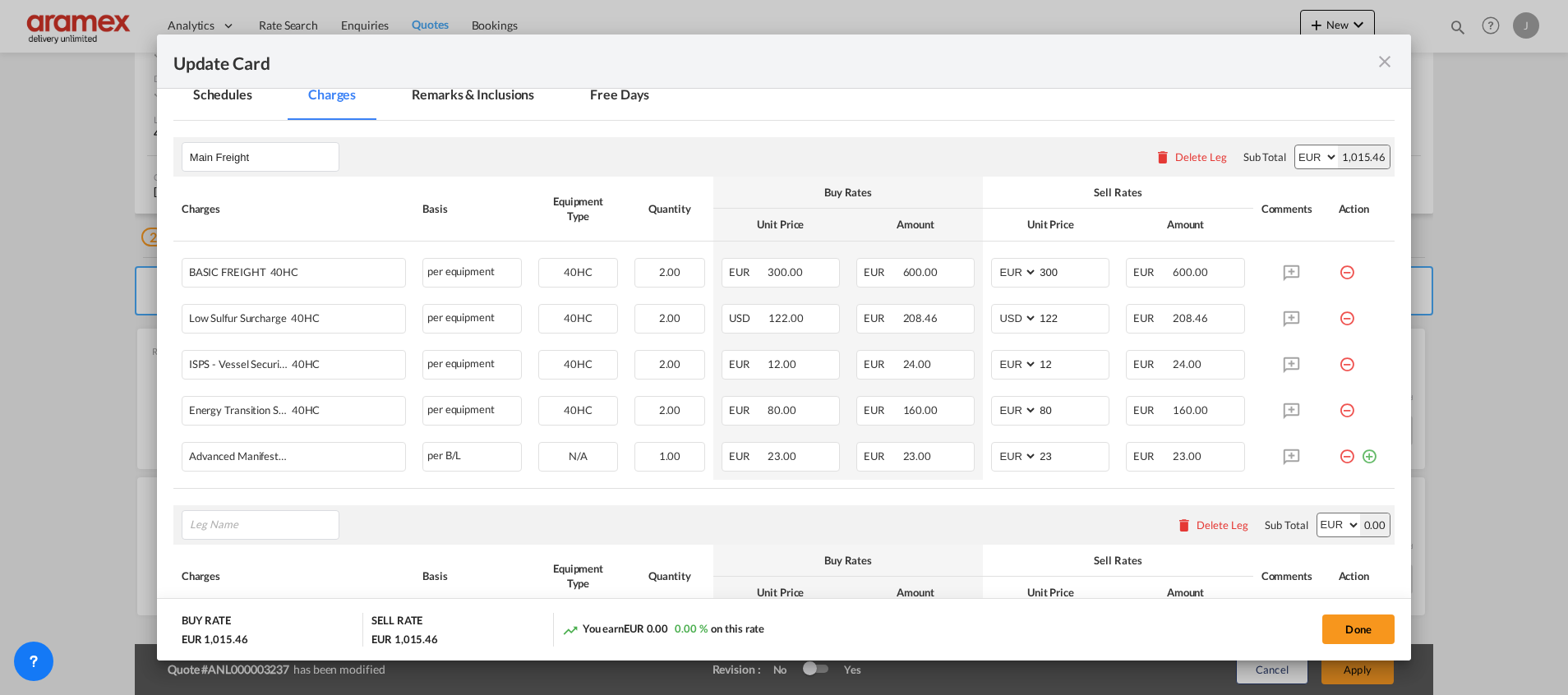
scroll to position [574, 0]
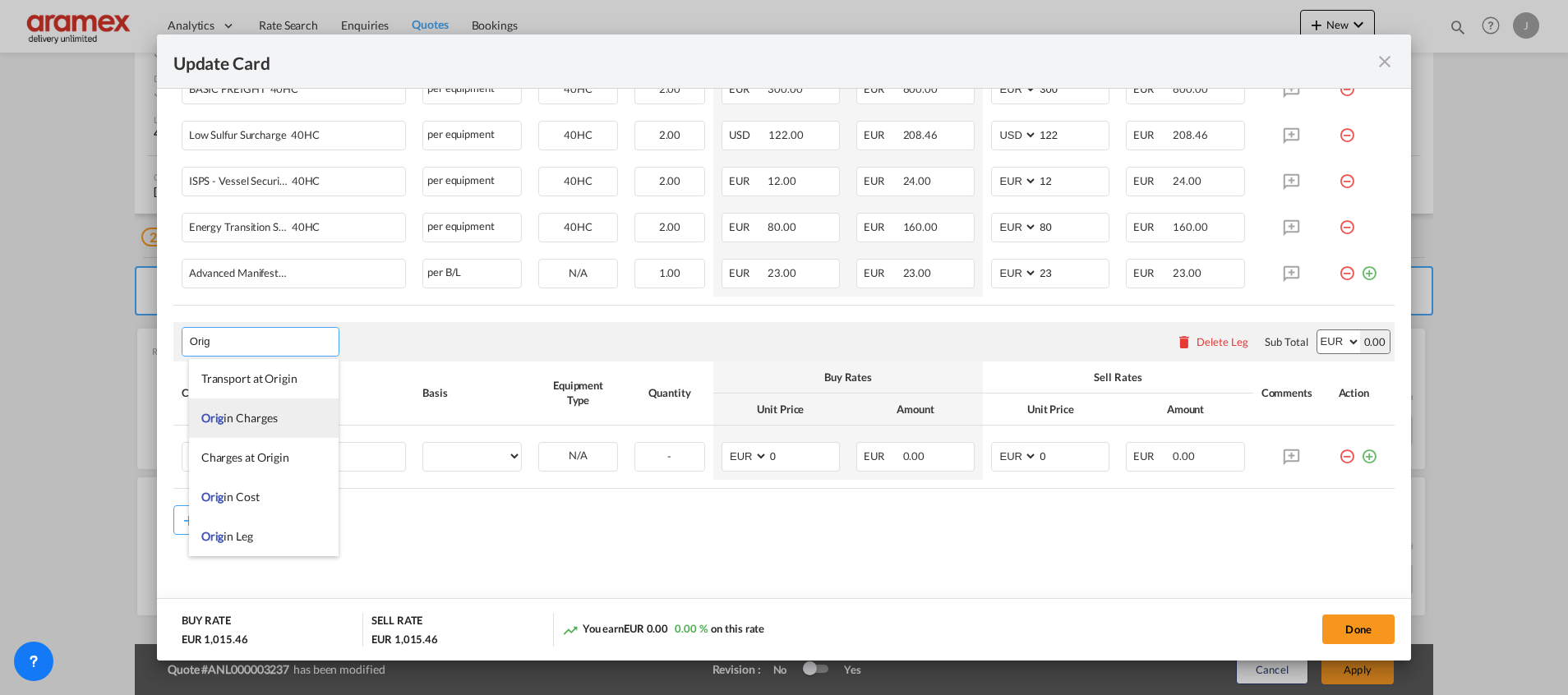
click at [226, 418] on span "Orig in Charges" at bounding box center [239, 418] width 76 height 14
type input "Origin Charges"
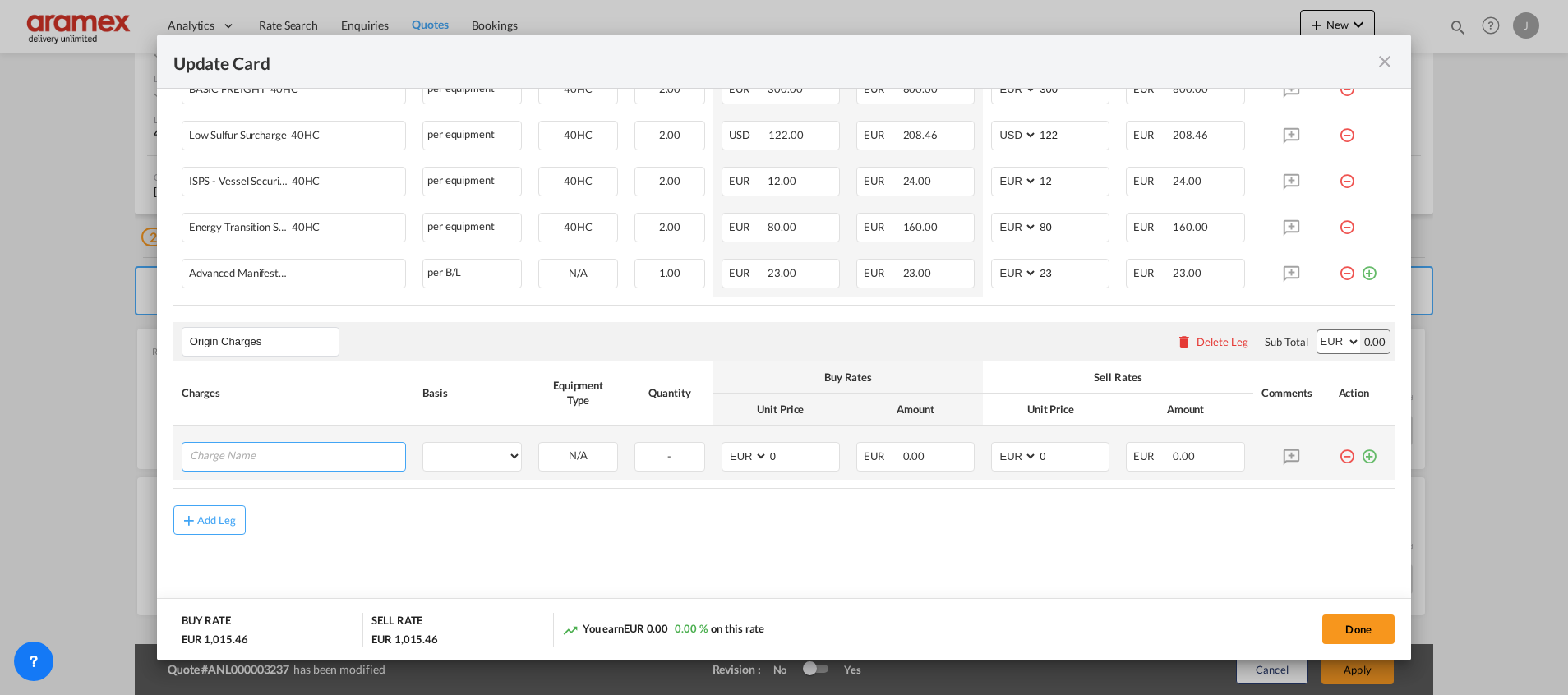
click at [282, 457] on input "Charge Name" at bounding box center [297, 454] width 216 height 24
paste input "Customs Export documentation(no costs, suggested sell)"
type input "Customs Export documentation(no costs, suggested sell)"
click at [474, 460] on select "per equipment per container per B/L per shipping bill per shipment per pallet p…" at bounding box center [472, 455] width 98 height 26
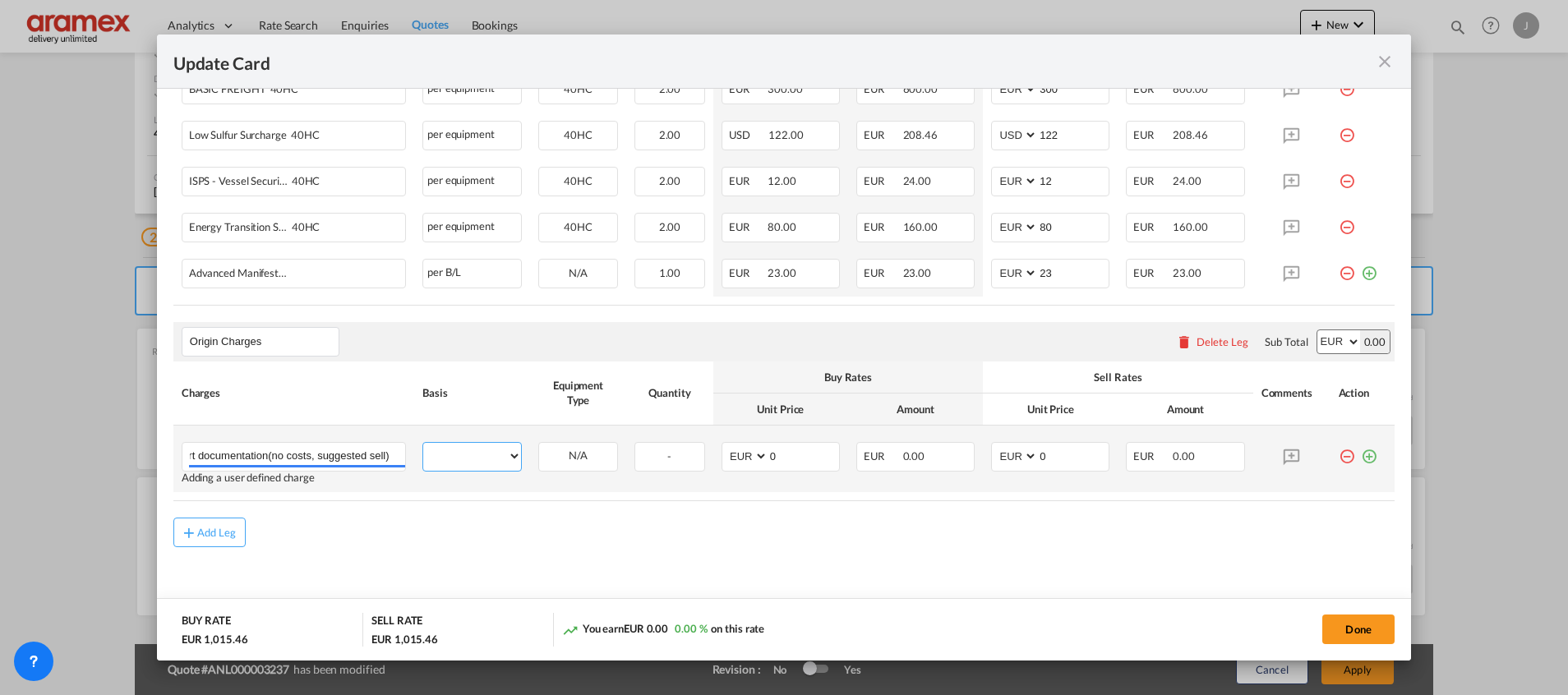
scroll to position [0, 0]
select select "per shipment"
click at [423, 443] on select "per equipment per container per B/L per shipping bill per shipment per pallet p…" at bounding box center [472, 455] width 98 height 26
drag, startPoint x: 781, startPoint y: 455, endPoint x: 735, endPoint y: 456, distance: 46.0
click at [735, 456] on md-input-container "AED AFN ALL AMD ANG AOA ARS AUD AWG AZN BAM BBD BDT BGN BHD BIF BMD BND BOB BRL…" at bounding box center [781, 456] width 119 height 30
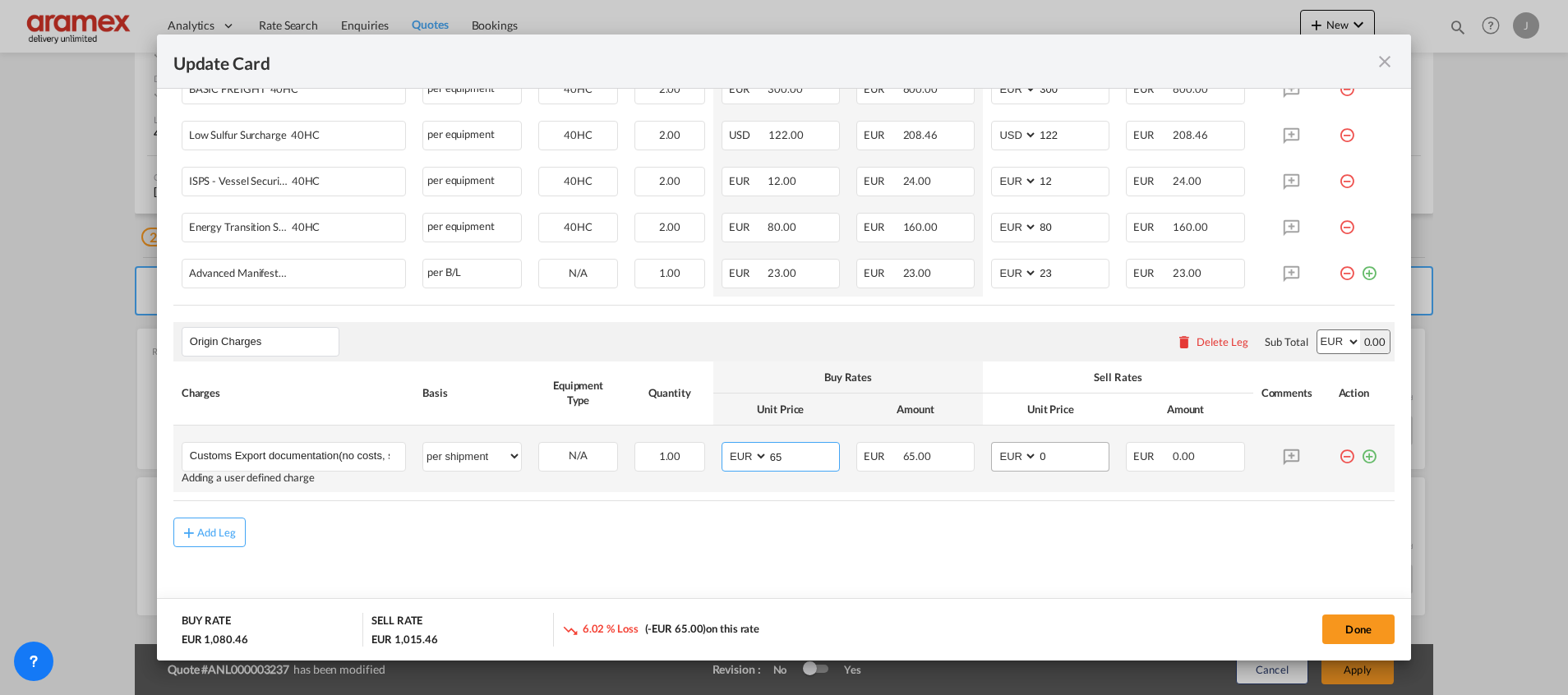
type input "65"
drag, startPoint x: 1055, startPoint y: 462, endPoint x: 982, endPoint y: 469, distance: 73.3
click at [991, 469] on md-input-container "AED AFN ALL AMD ANG AOA ARS AUD AWG AZN BAM BBD BDT BGN BHD BIF BMD BND BOB BRL…" at bounding box center [1050, 456] width 119 height 30
type input "65"
click at [1360, 458] on md-icon "icon-plus-circle-outline green-400-fg" at bounding box center [1369, 450] width 16 height 16
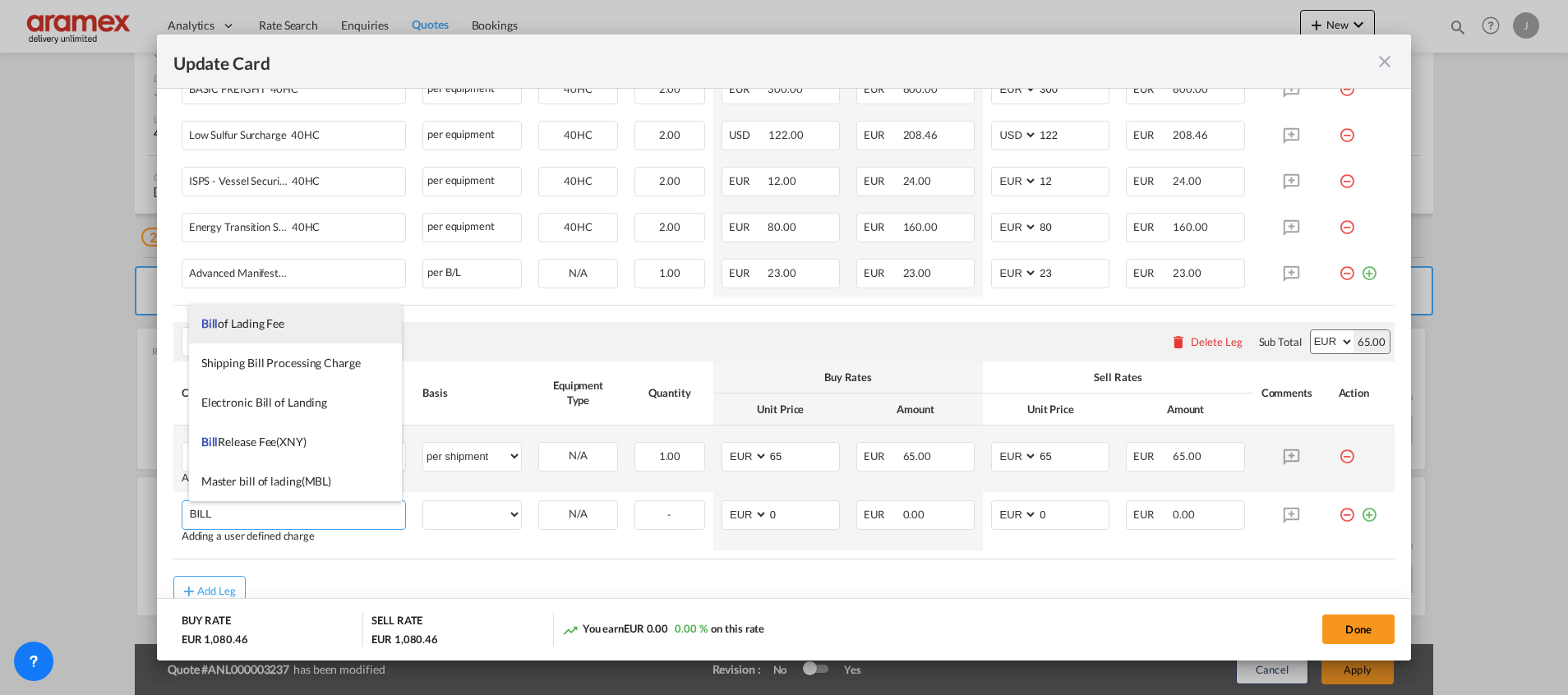
click at [278, 321] on span "Bill of Lading Fee" at bounding box center [243, 323] width 83 height 14
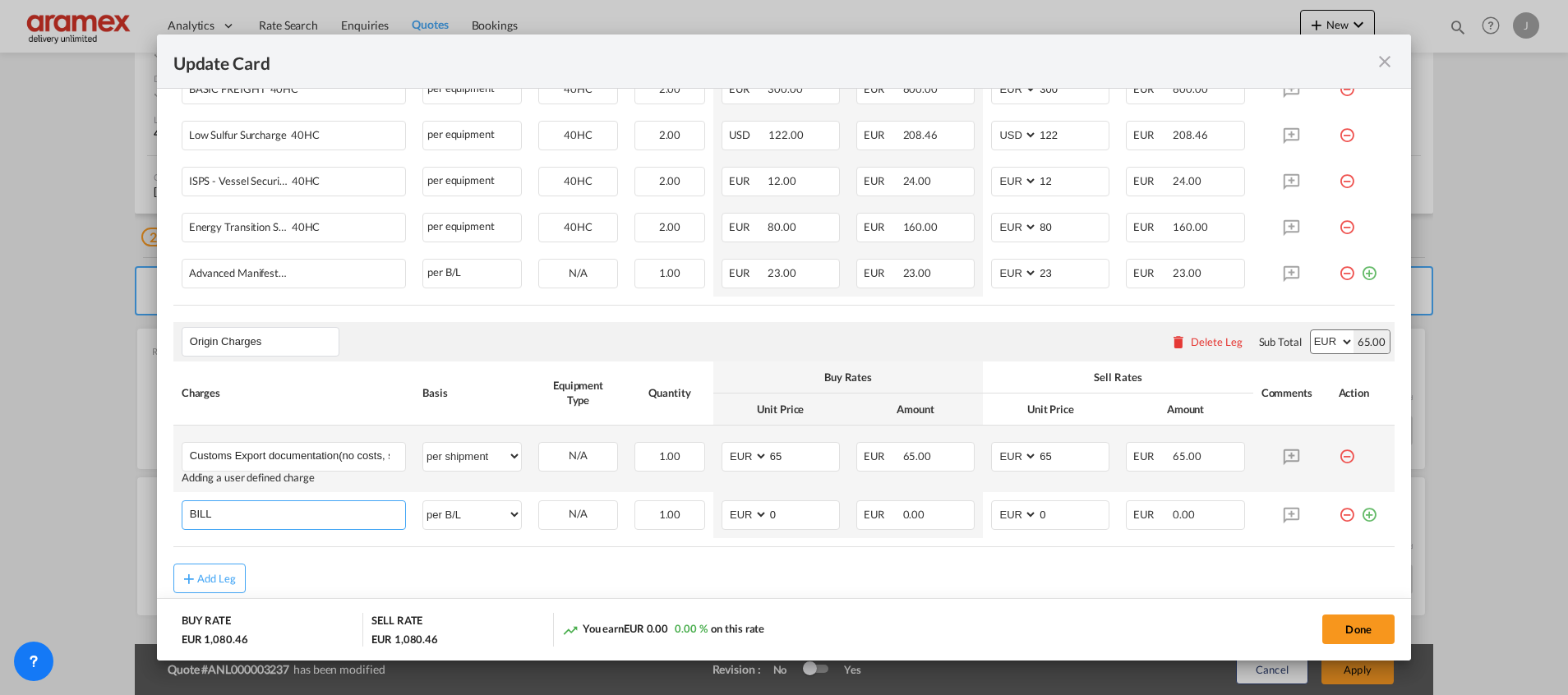
type input "Bill of Lading Fee"
select select "per B/L"
drag, startPoint x: 807, startPoint y: 513, endPoint x: 739, endPoint y: 513, distance: 68.0
click at [739, 513] on md-input-container "AED AFN ALL AMD ANG AOA ARS AUD AWG AZN BAM BBD BDT BGN BHD BIF BMD BND BOB BRL…" at bounding box center [781, 515] width 119 height 30
type input "50"
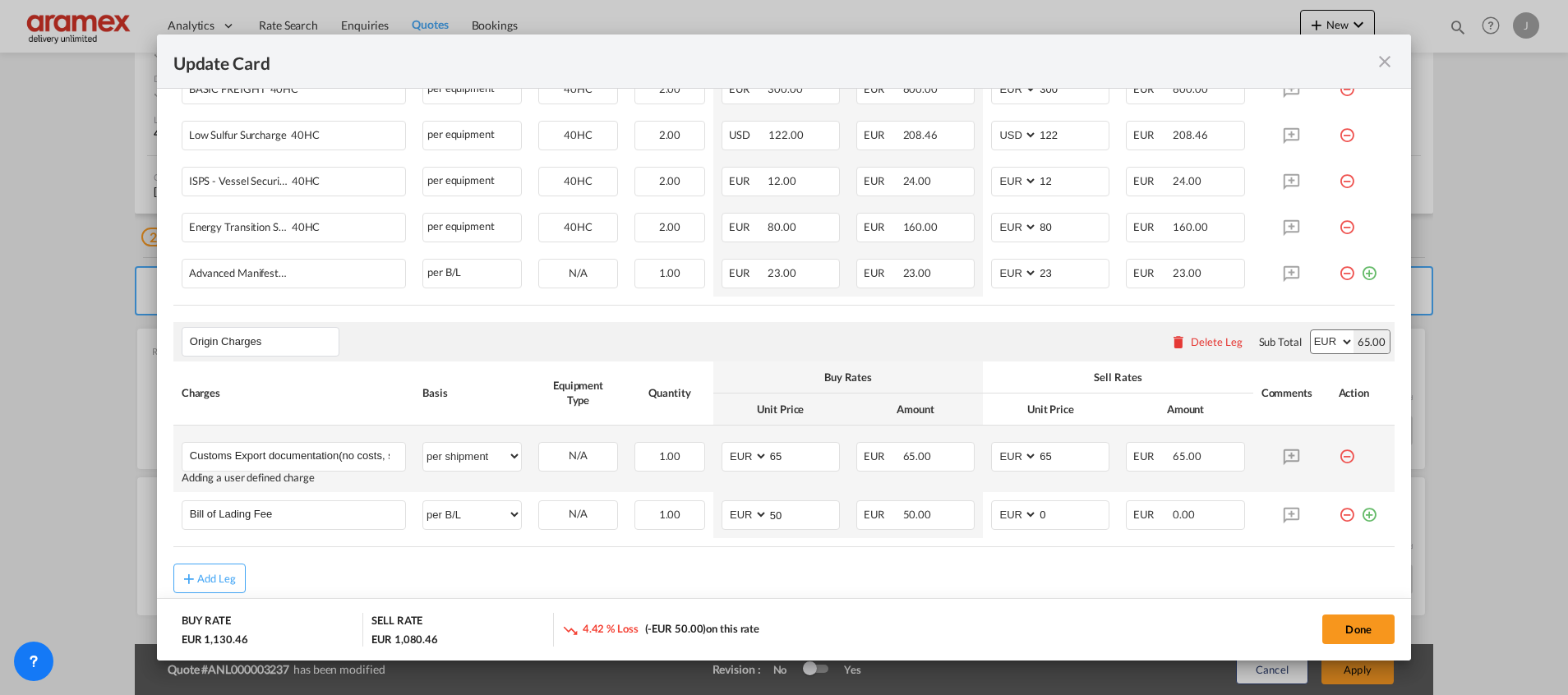
drag, startPoint x: 983, startPoint y: 594, endPoint x: 1038, endPoint y: 542, distance: 75.7
click at [987, 588] on md-content "Main Freight Please enter leg name Leg Name Already Exists Delete Leg Sub Total…" at bounding box center [784, 308] width 1221 height 741
drag, startPoint x: 1052, startPoint y: 511, endPoint x: 992, endPoint y: 509, distance: 60.0
click at [992, 509] on md-input-container "AED AFN ALL AMD ANG AOA ARS AUD AWG AZN BAM BBD BDT BGN BHD BIF BMD BND BOB BRL…" at bounding box center [1050, 515] width 119 height 30
type input "50"
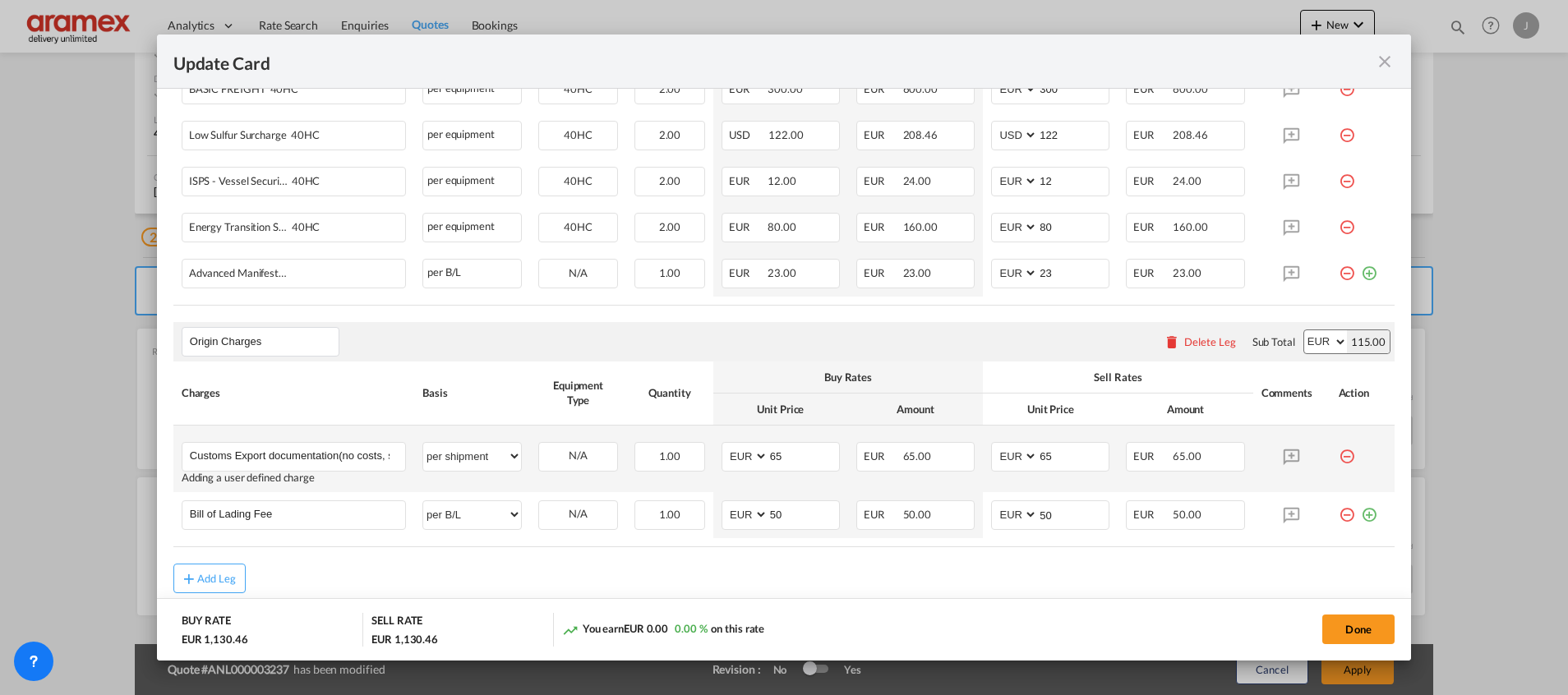
click at [927, 578] on div "Add Leg" at bounding box center [784, 577] width 1221 height 30
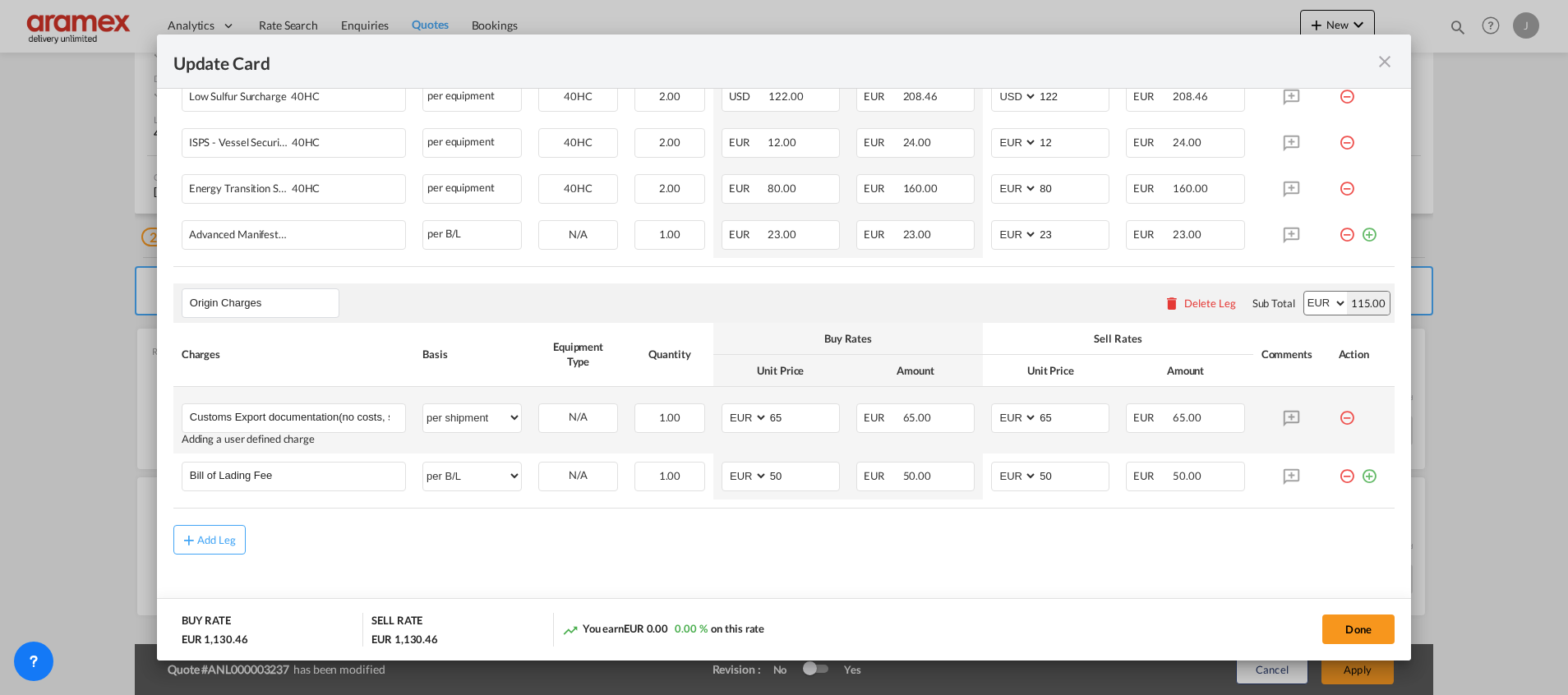
scroll to position [632, 0]
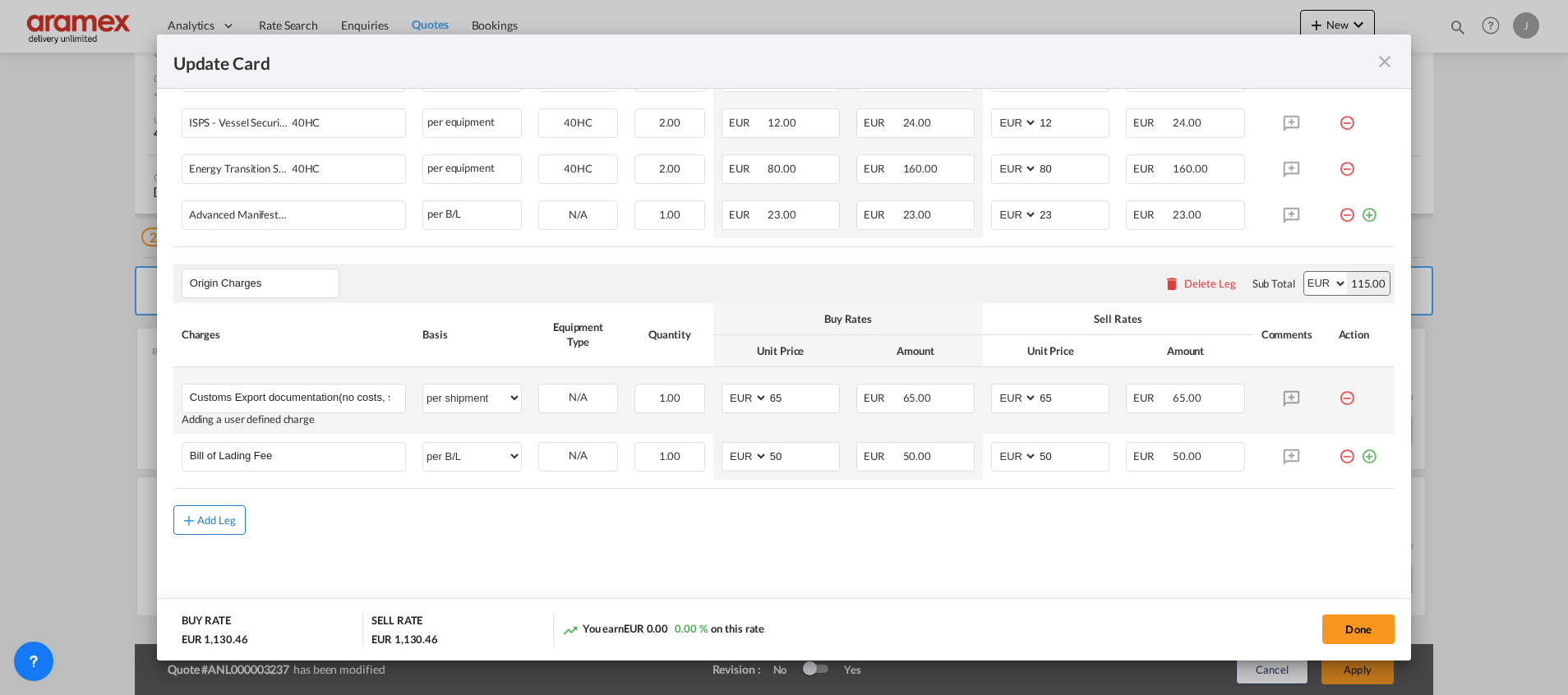
click at [204, 523] on div "Add Leg" at bounding box center [217, 519] width 40 height 10
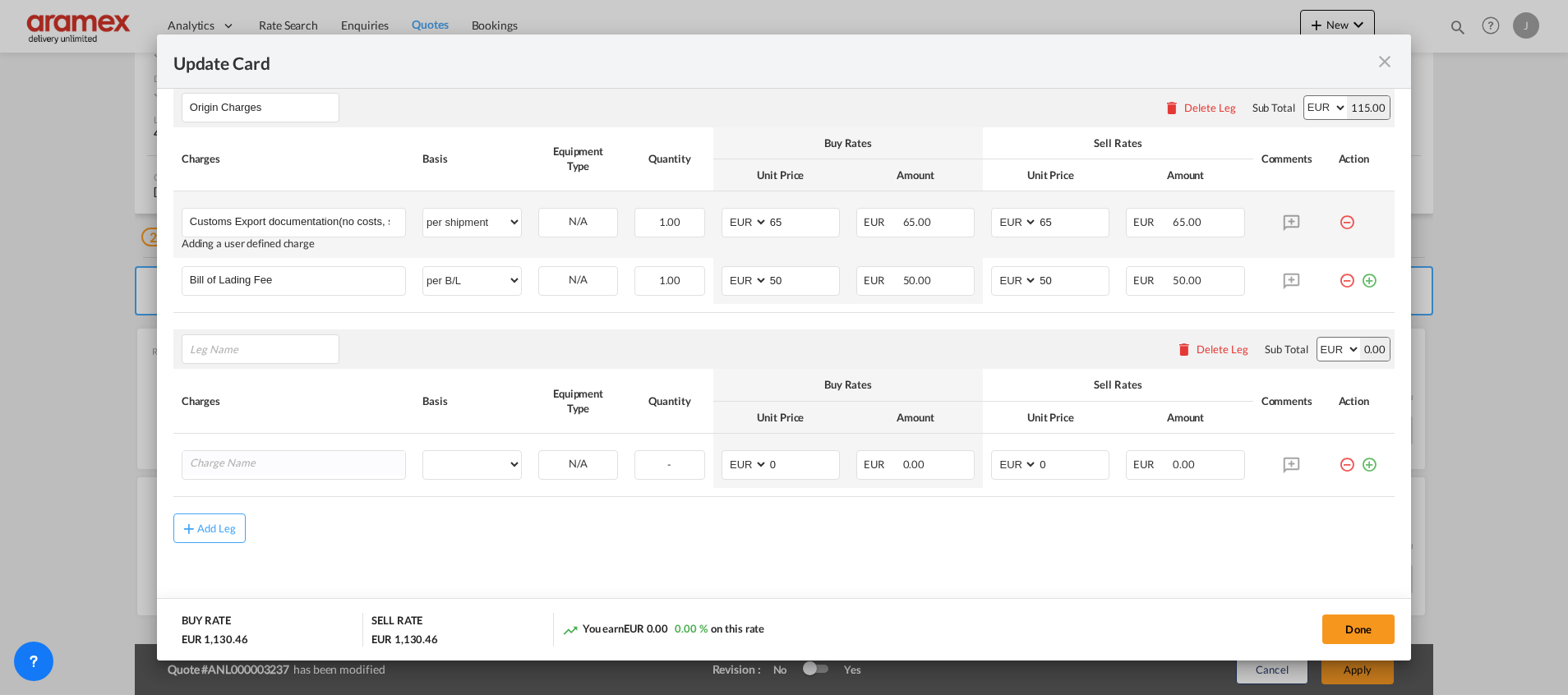
scroll to position [815, 0]
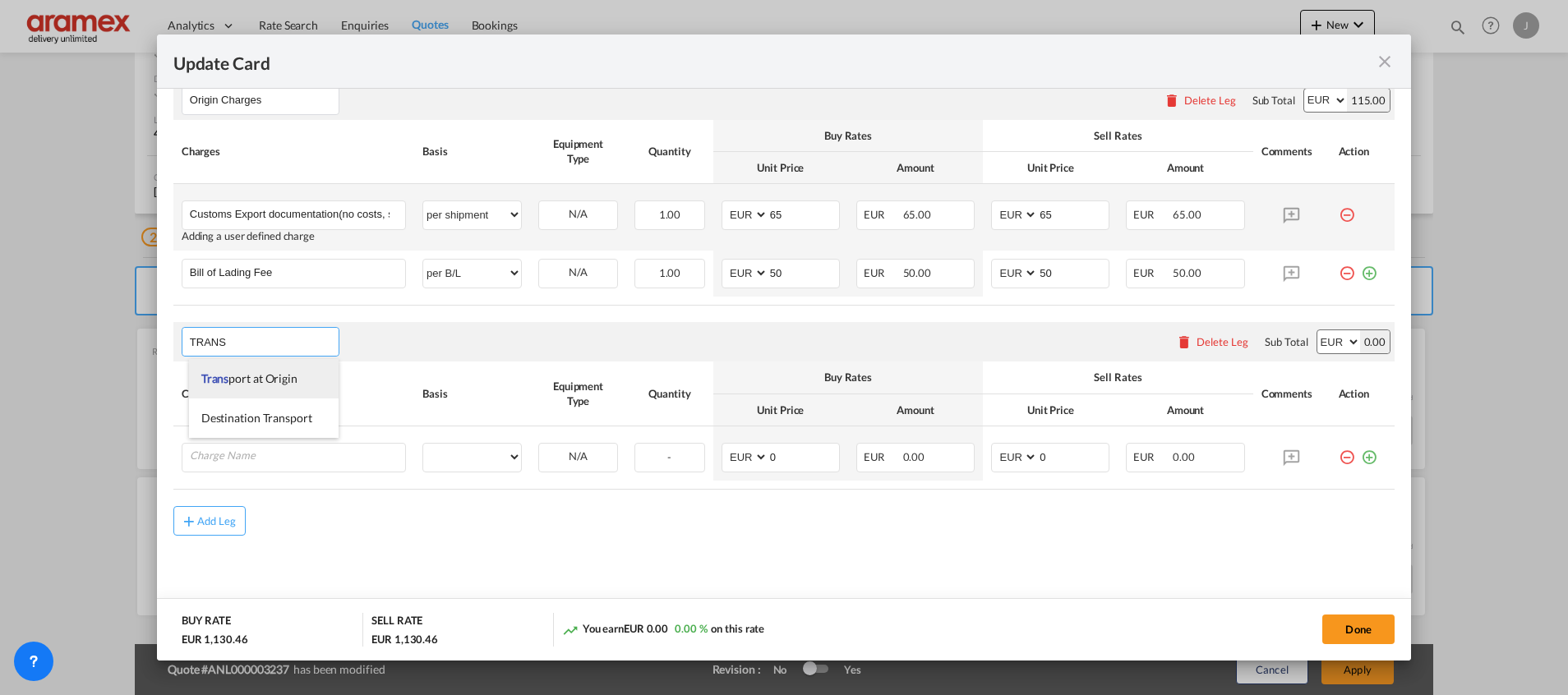
click at [226, 377] on span "Trans" at bounding box center [215, 378] width 28 height 14
type input "Transport at Origin"
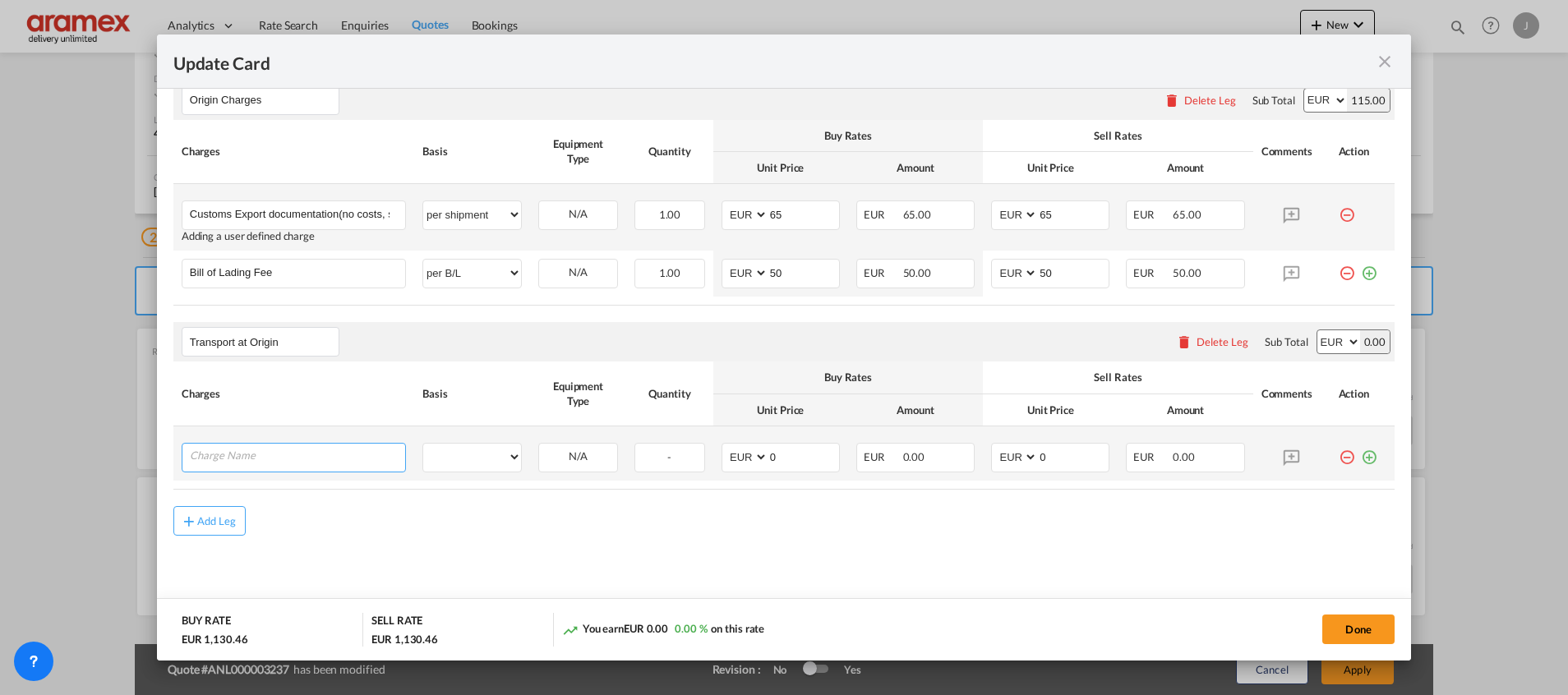
click at [313, 451] on input "Charge Name" at bounding box center [297, 455] width 216 height 24
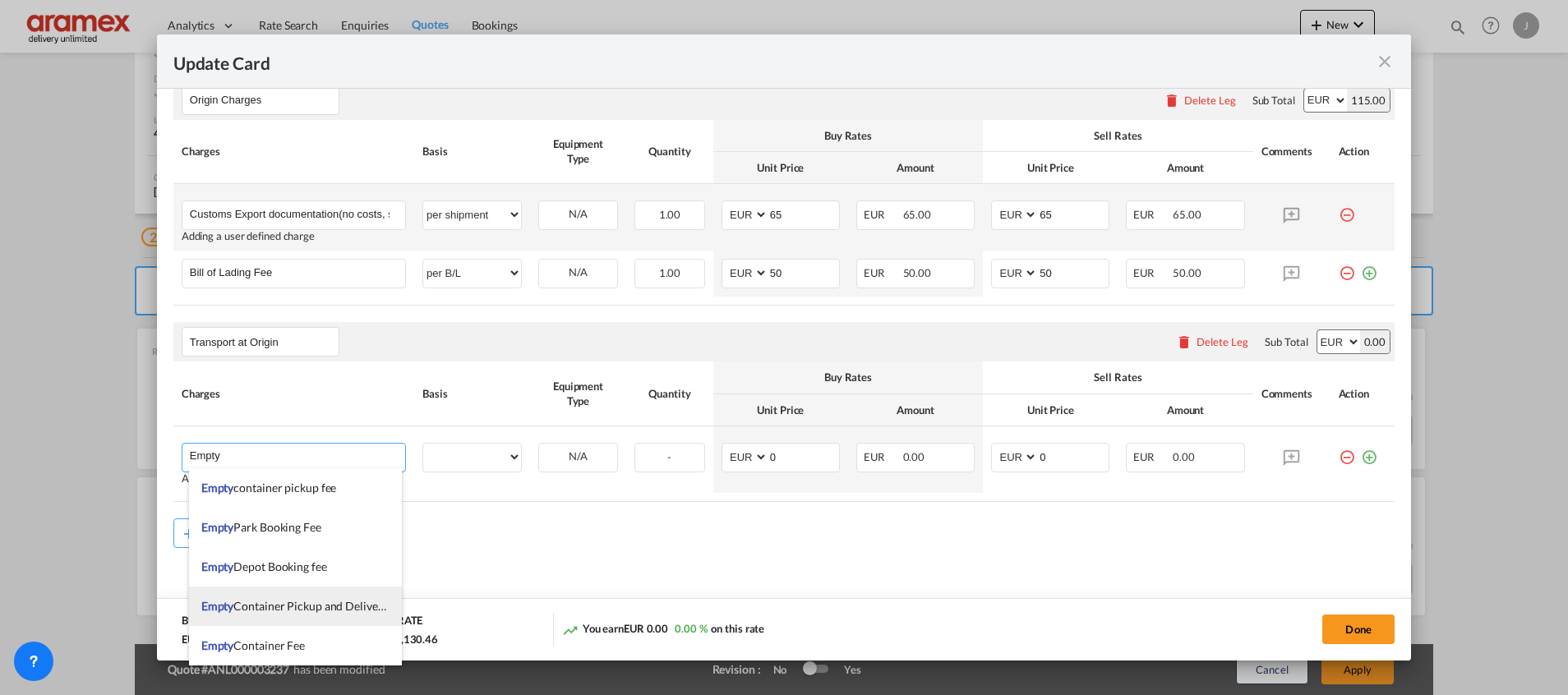
click at [312, 609] on span "Empty Container Pickup and Delivery Charge" at bounding box center [314, 606] width 226 height 14
type input "Empty Container Pickup and Delivery Charge"
select select "per equipment"
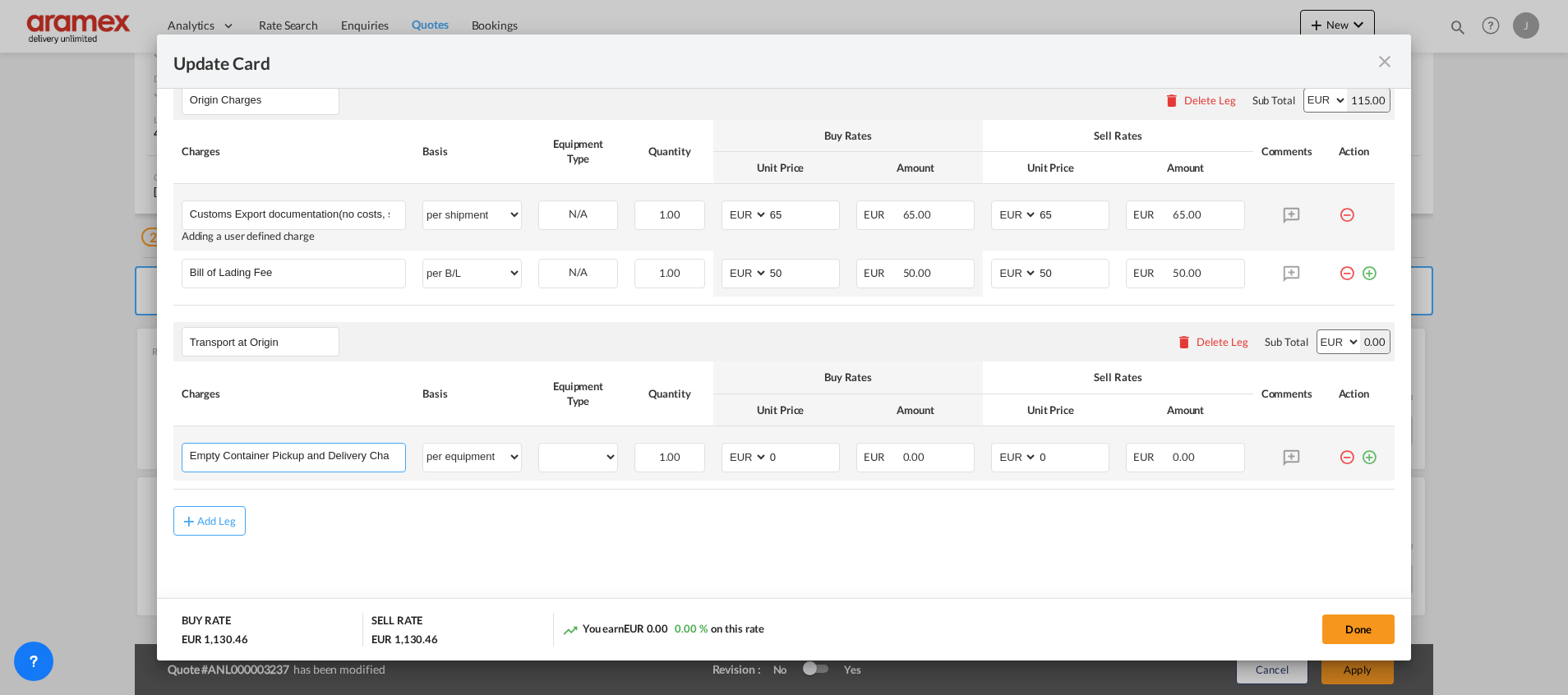
click at [294, 458] on input "Empty Container Pickup and Delivery Charge" at bounding box center [297, 455] width 216 height 24
drag, startPoint x: 1364, startPoint y: 467, endPoint x: 1352, endPoint y: 456, distance: 16.3
click at [1354, 458] on rate-modification "Main Freight Please enter leg name Leg Name Already Exists Delete Leg Sub Total…" at bounding box center [784, 116] width 1221 height 839
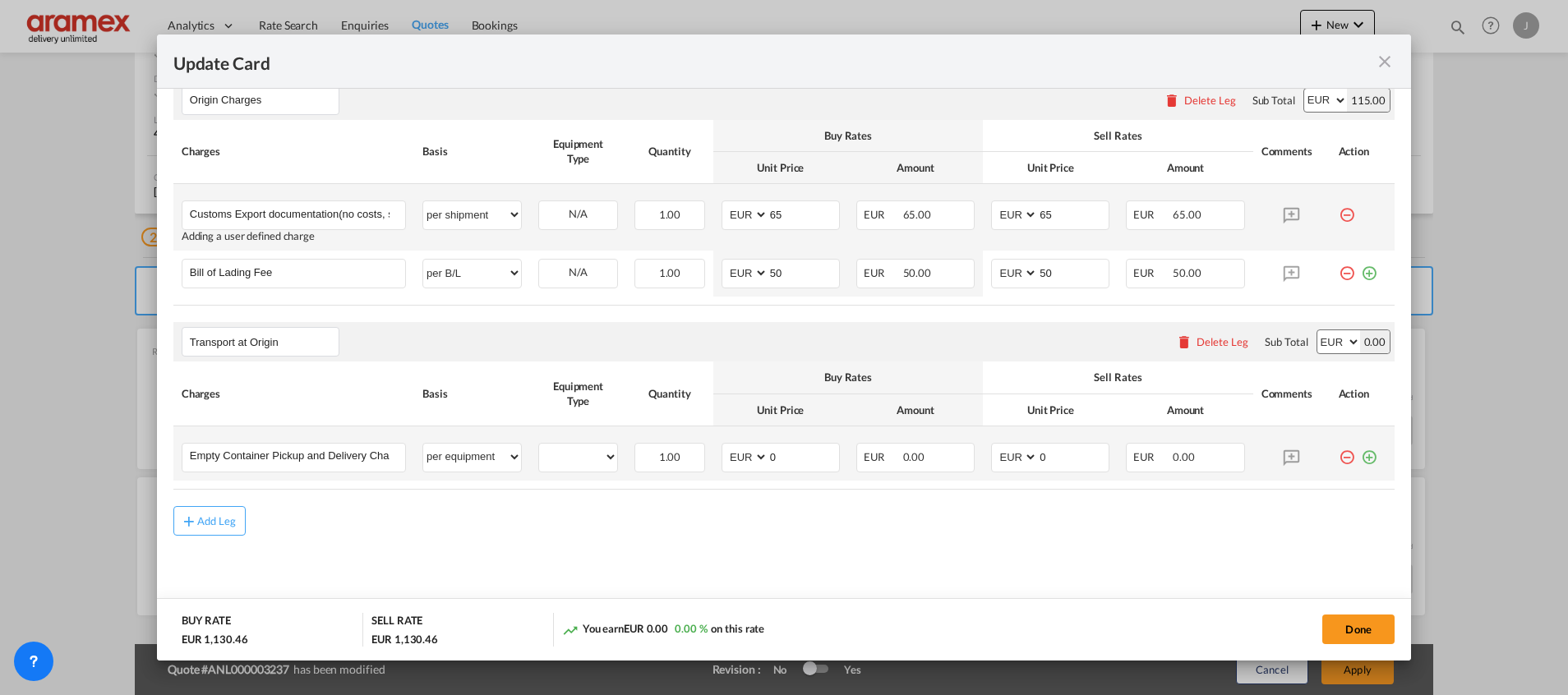
click at [1360, 456] on md-icon "icon-plus-circle-outline green-400-fg" at bounding box center [1369, 451] width 16 height 16
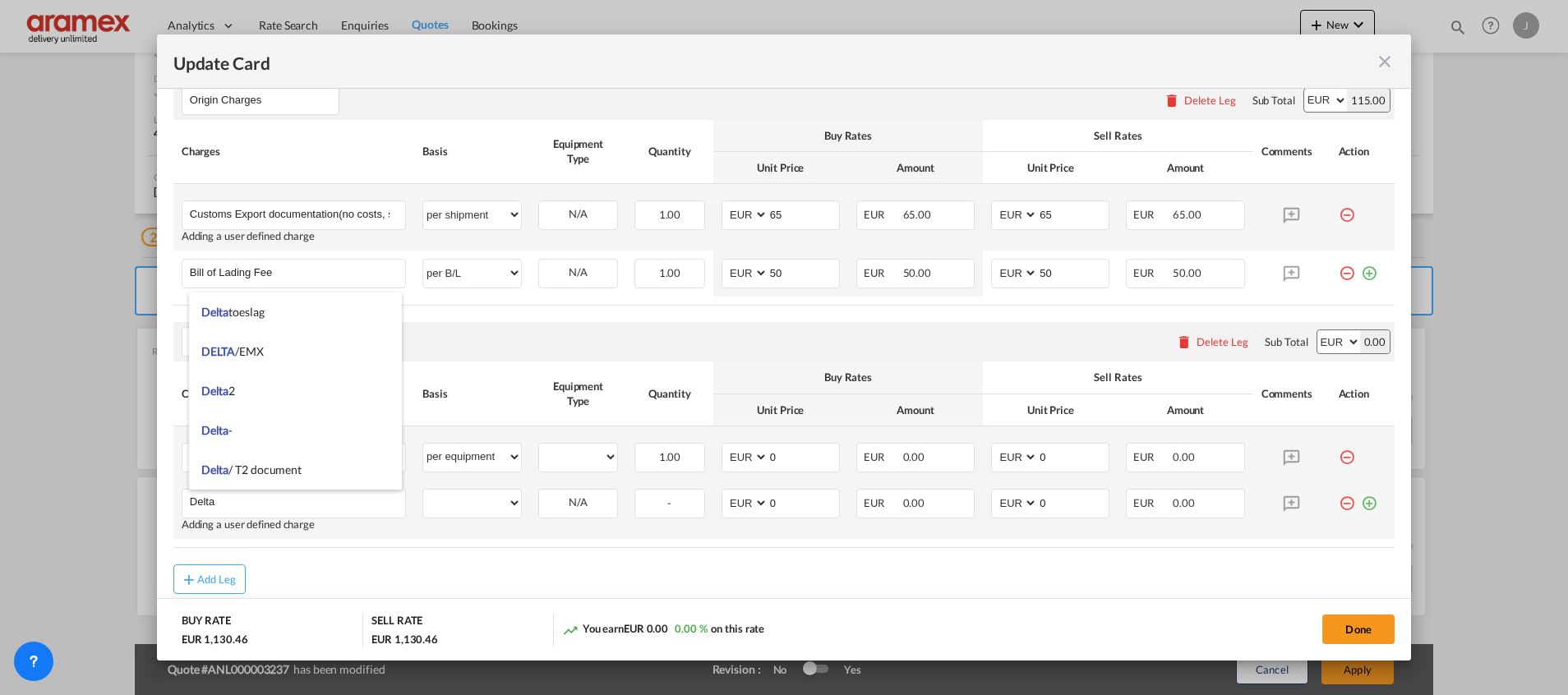
type input "Delta"
click at [1360, 501] on md-icon "icon-plus-circle-outline green-400-fg" at bounding box center [1369, 497] width 16 height 16
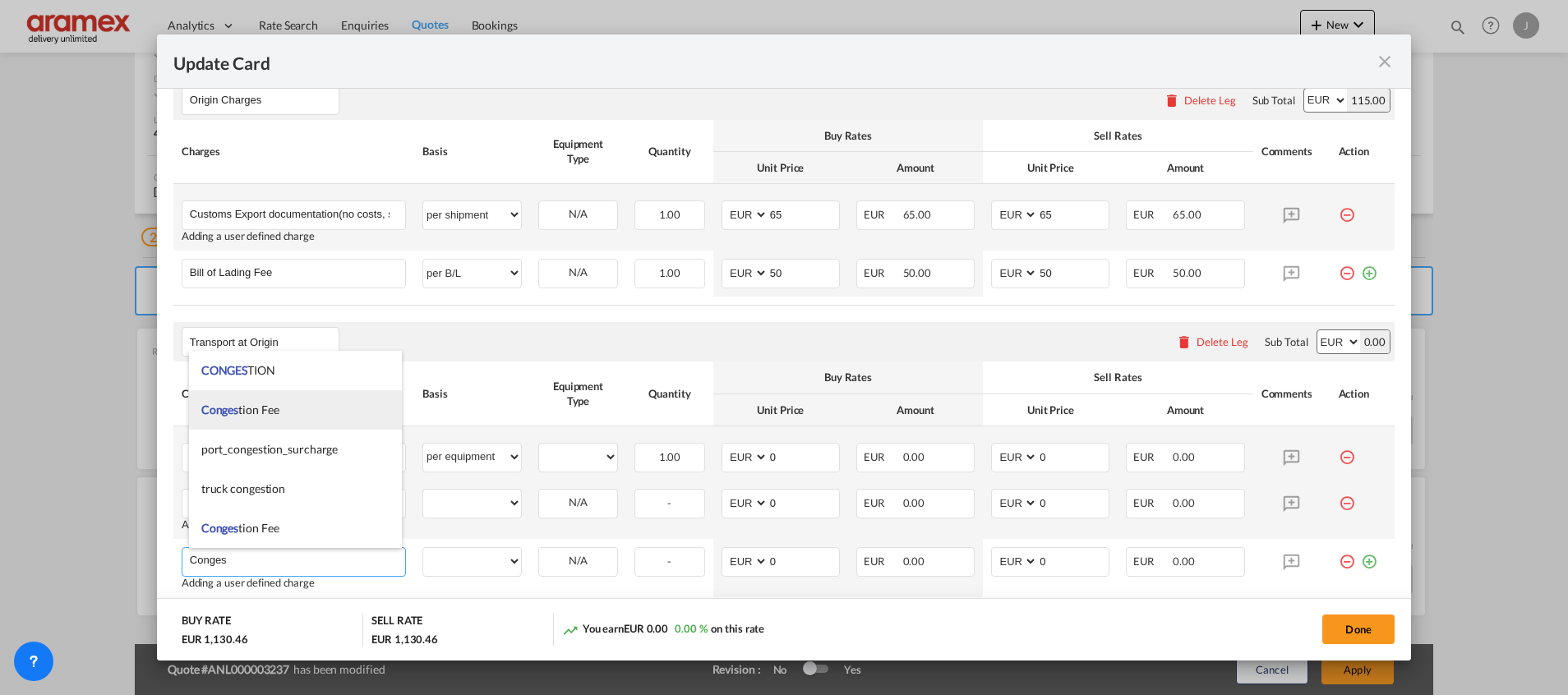
click at [268, 414] on span "Conges tion Fee" at bounding box center [240, 409] width 78 height 14
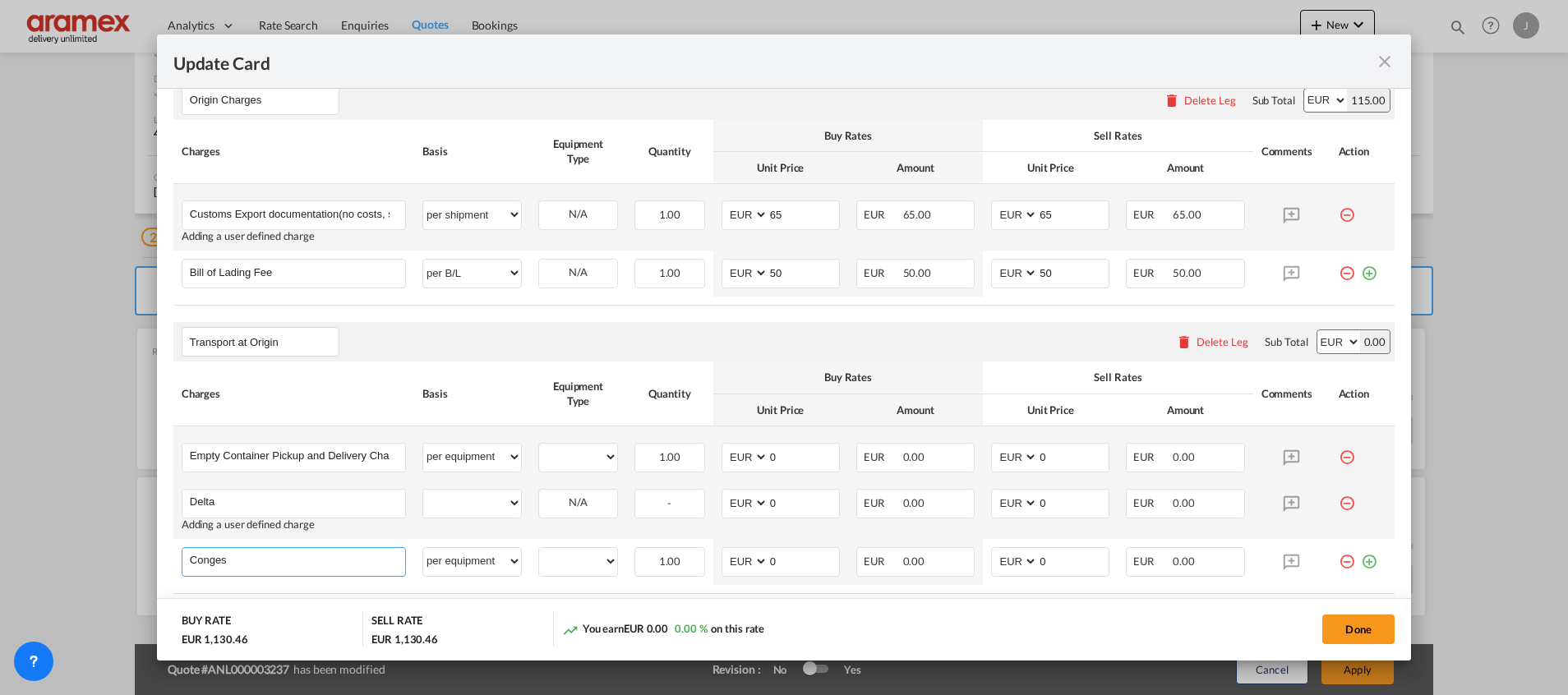
type input "Congestion Fee"
select select "per equipment"
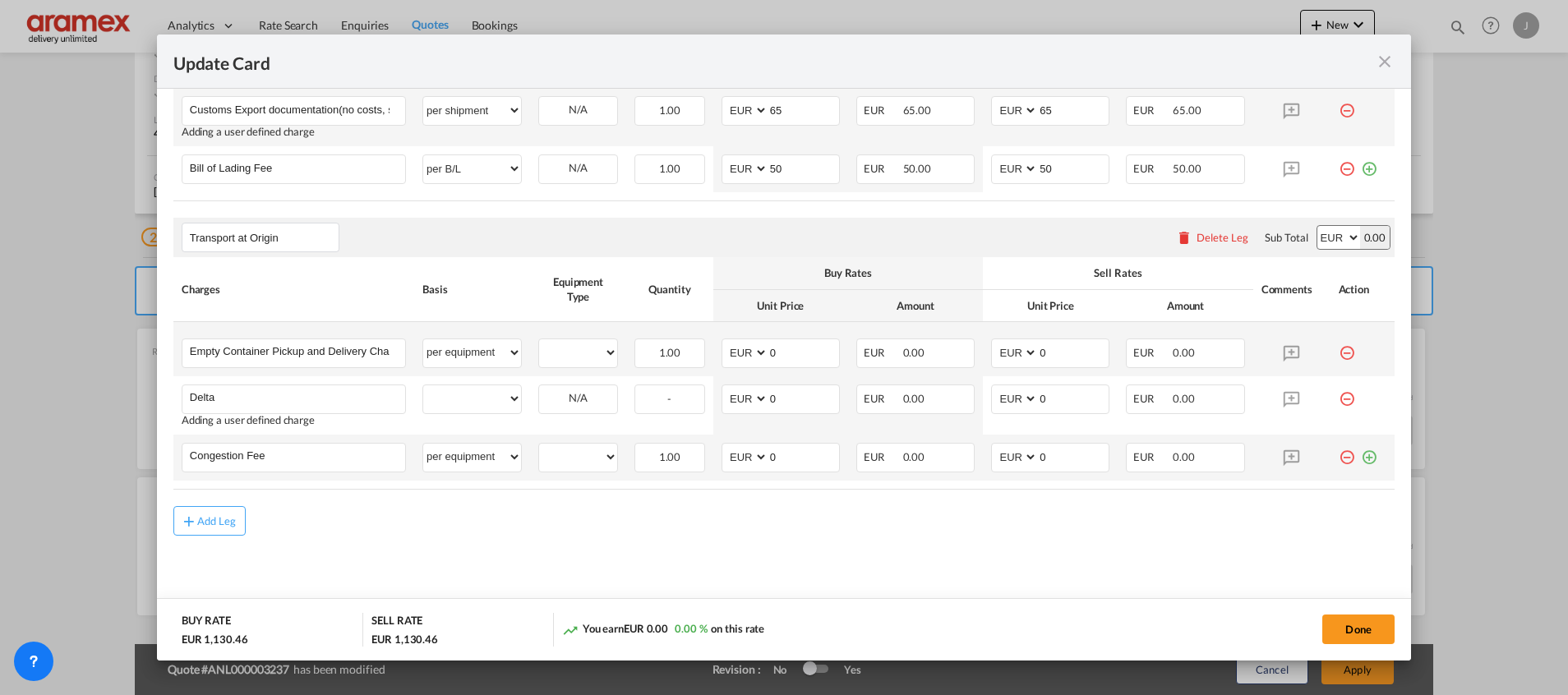
click at [1360, 457] on md-icon "icon-plus-circle-outline green-400-fg" at bounding box center [1369, 451] width 16 height 16
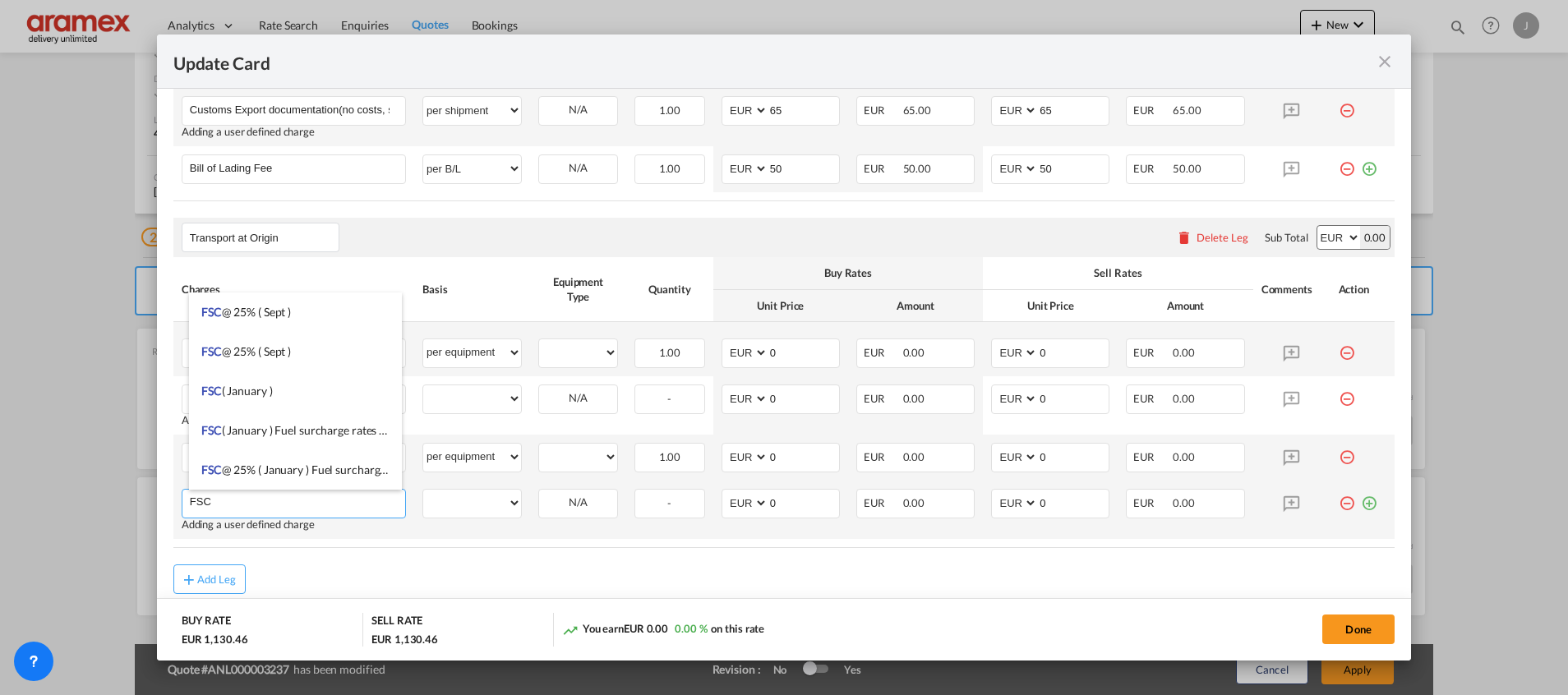
type input "FSC"
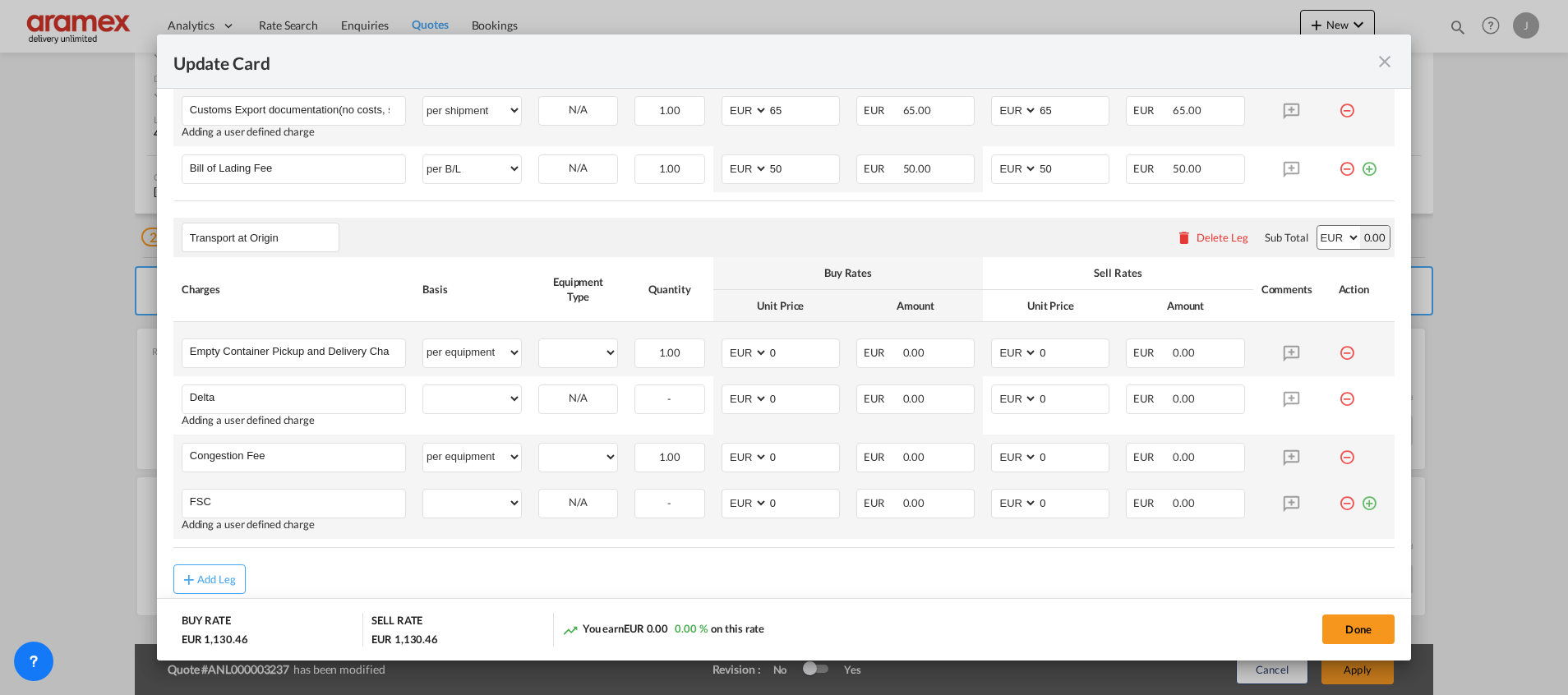
click at [1360, 502] on md-icon "icon-plus-circle-outline green-400-fg" at bounding box center [1369, 497] width 16 height 16
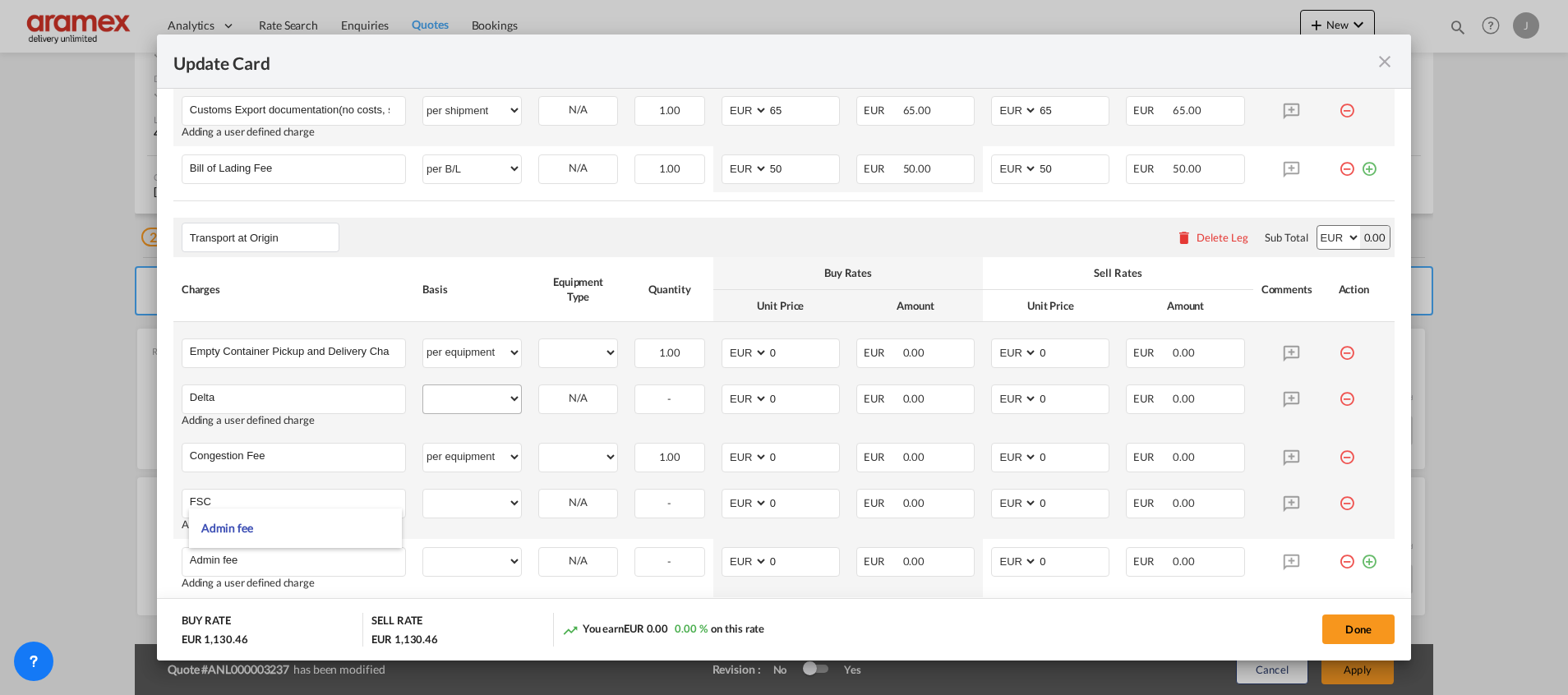
type input "Admin fee"
click at [469, 390] on select "per equipment per container per B/L per shipping bill per shipment % on pickup …" at bounding box center [472, 398] width 98 height 26
select select "per equipment"
click at [423, 385] on select "per equipment per container per B/L per shipping bill per shipment % on pickup …" at bounding box center [472, 398] width 98 height 26
click at [456, 494] on select "per equipment per container per B/L per shipping bill per shipment % on pickup …" at bounding box center [472, 502] width 98 height 26
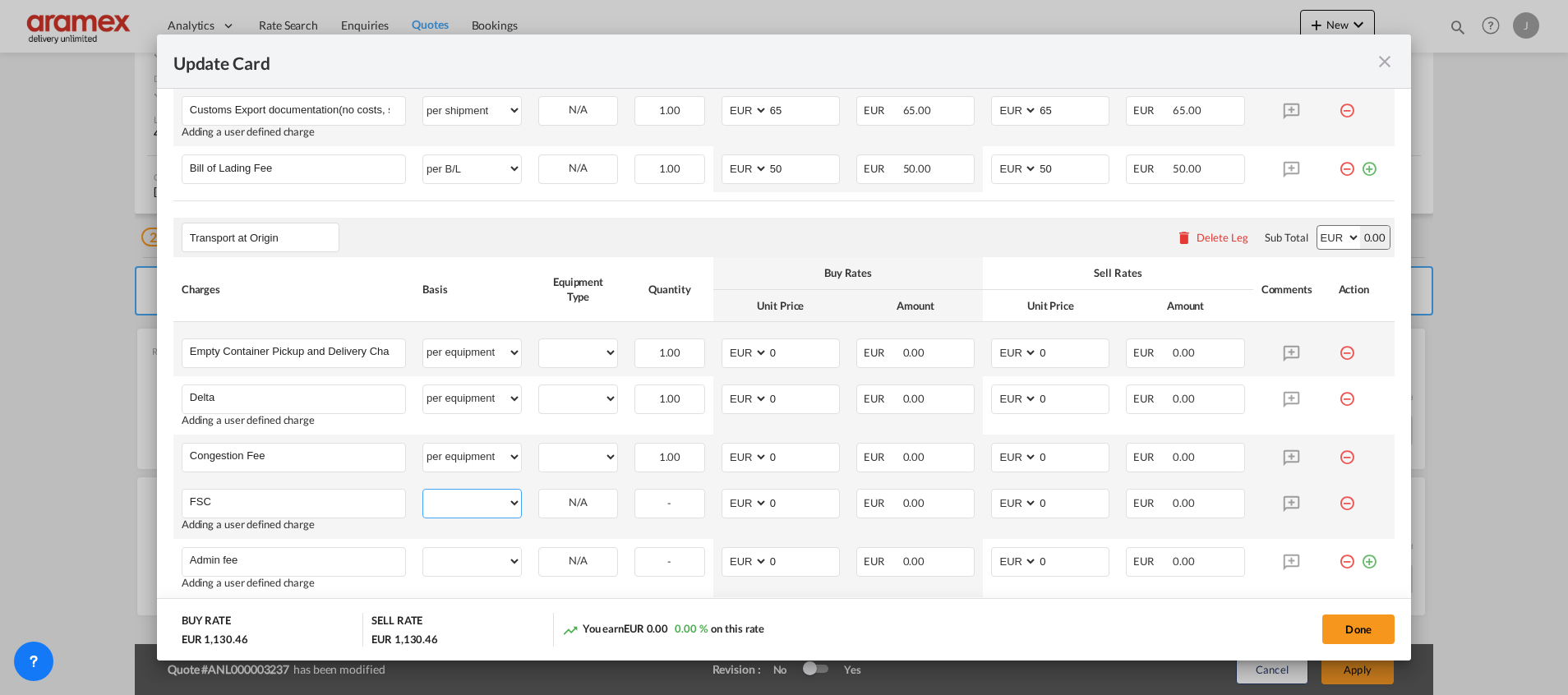
select select "per equipment"
click at [423, 489] on select "per equipment per container per B/L per shipping bill per shipment % on pickup …" at bounding box center [472, 502] width 98 height 26
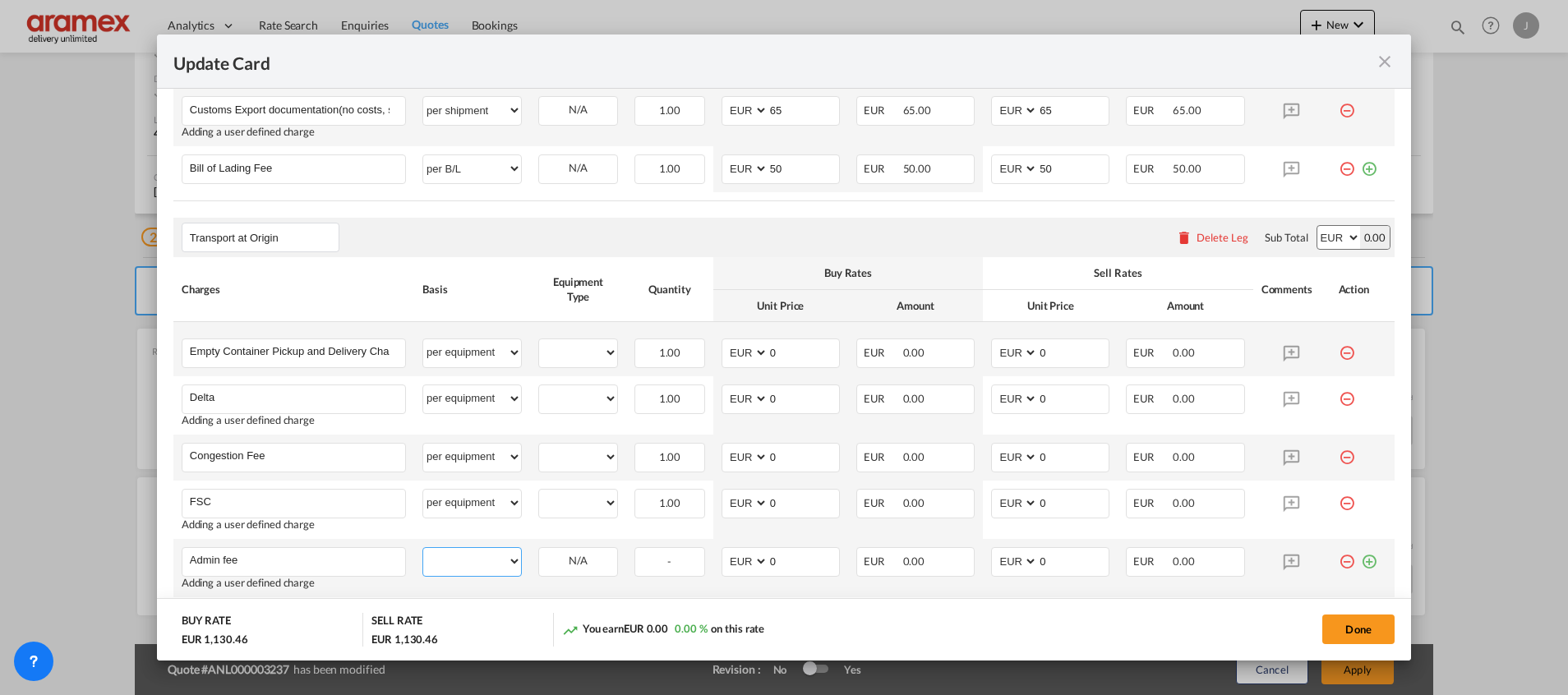
drag, startPoint x: 467, startPoint y: 567, endPoint x: 467, endPoint y: 551, distance: 16.0
click at [467, 567] on select "per equipment per container per B/L per shipping bill per shipment % on pickup …" at bounding box center [472, 560] width 98 height 26
select select "per equipment"
click at [423, 548] on select "per equipment per container per B/L per shipping bill per shipment % on pickup …" at bounding box center [472, 560] width 98 height 26
drag, startPoint x: 583, startPoint y: 356, endPoint x: 583, endPoint y: 367, distance: 11.0
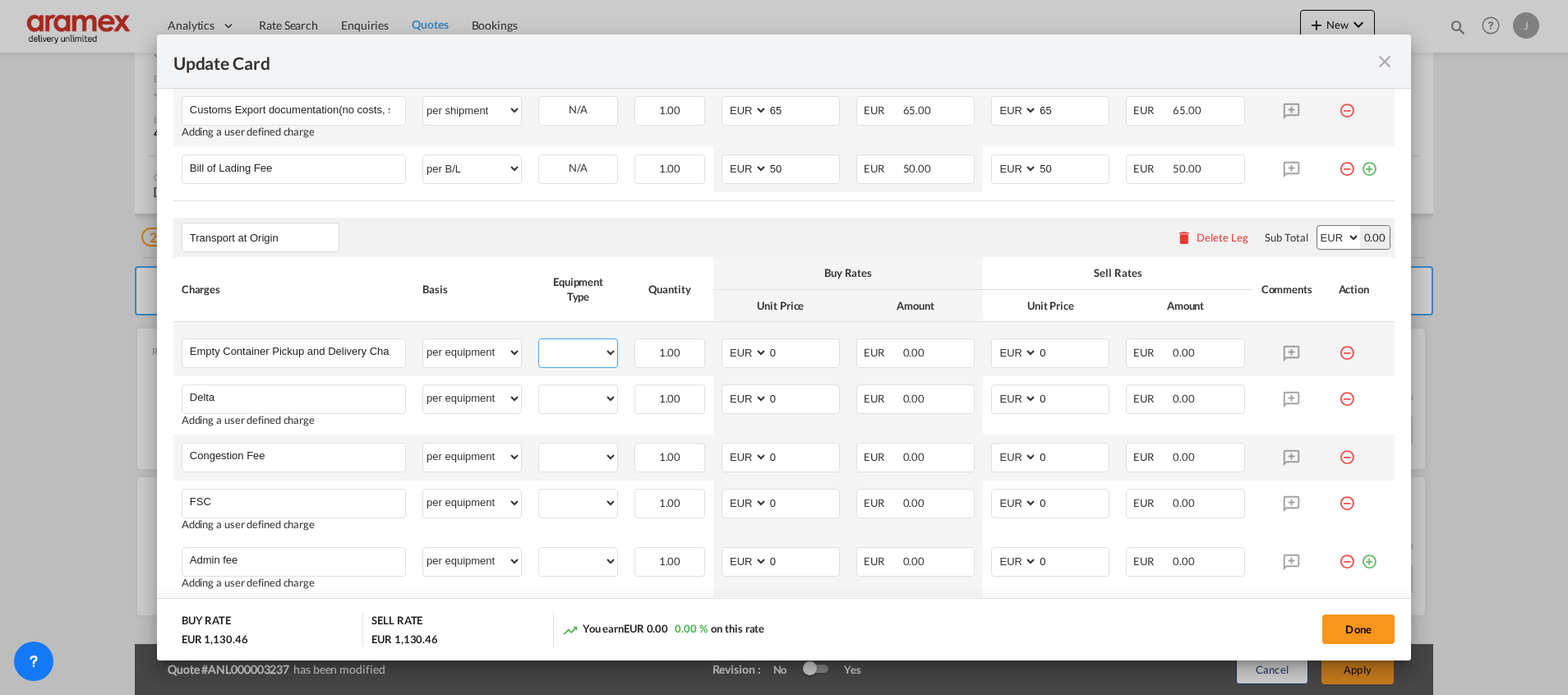
click at [583, 355] on select "40HC" at bounding box center [578, 352] width 78 height 22
select select "40HC"
click at [539, 341] on select "40HC" at bounding box center [578, 352] width 78 height 22
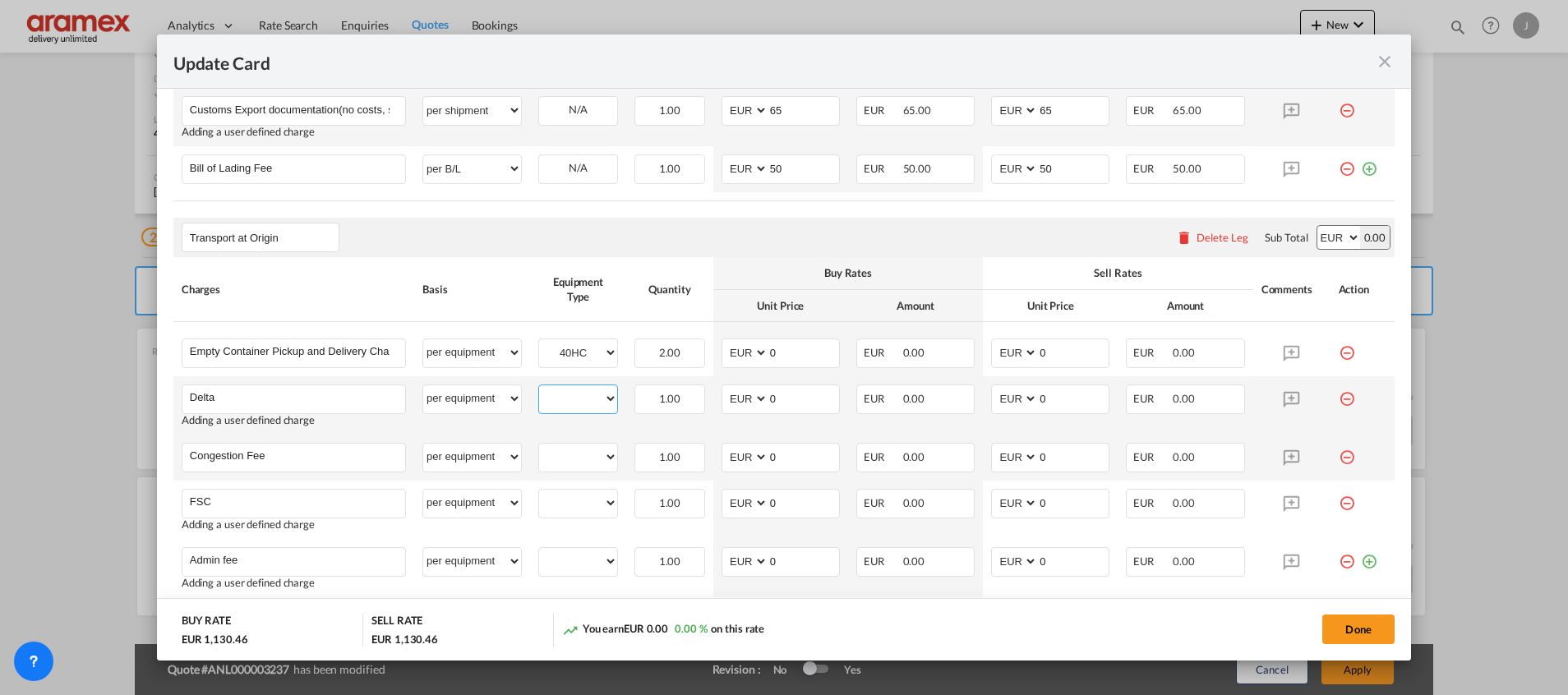
drag, startPoint x: 580, startPoint y: 402, endPoint x: 580, endPoint y: 411, distance: 9.0
click at [580, 401] on select "40HC" at bounding box center [578, 399] width 78 height 22
select select "40HC"
click at [539, 388] on select "40HC" at bounding box center [578, 399] width 78 height 22
click at [572, 470] on div "40HC" at bounding box center [578, 457] width 80 height 30
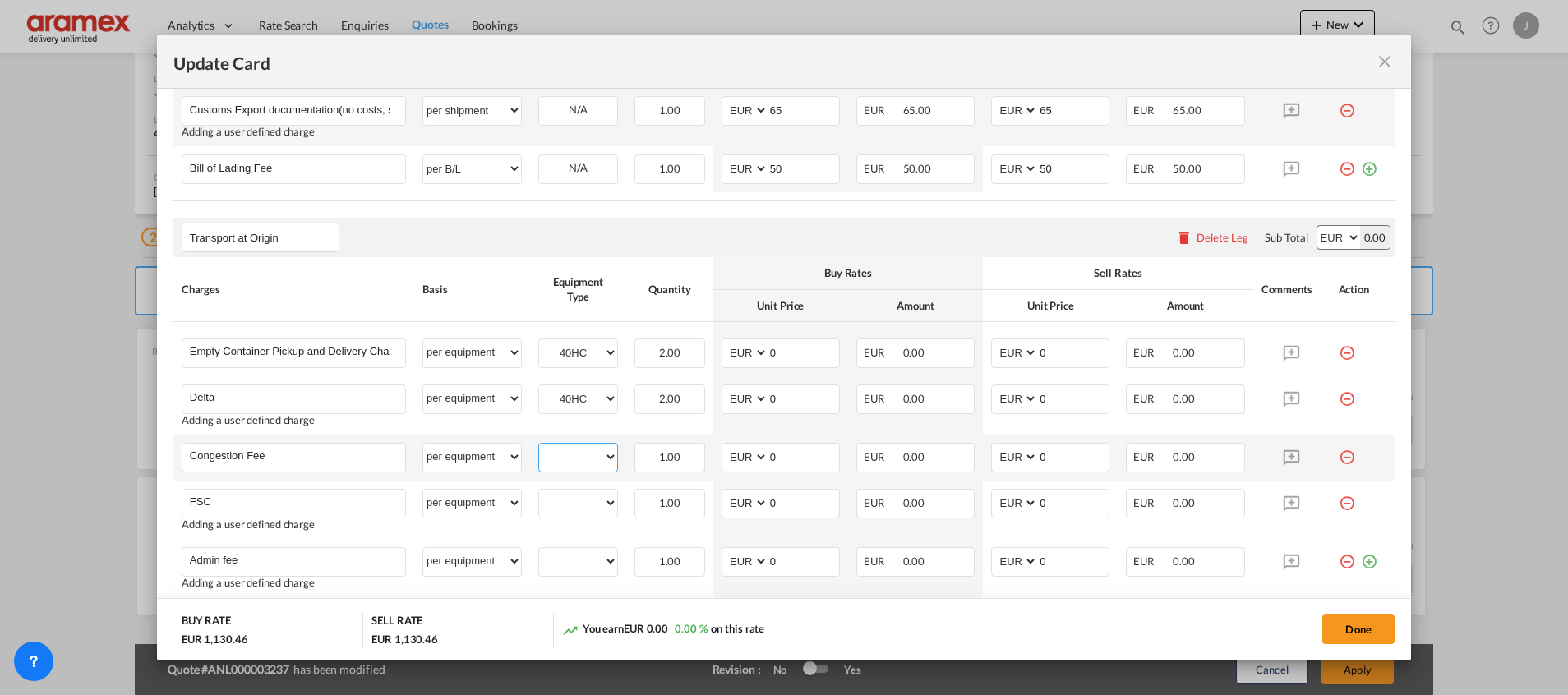
drag, startPoint x: 576, startPoint y: 453, endPoint x: 578, endPoint y: 472, distance: 19.1
click at [576, 453] on select "40HC" at bounding box center [578, 456] width 78 height 22
select select "40HC"
click at [539, 445] on select "40HC" at bounding box center [578, 456] width 78 height 22
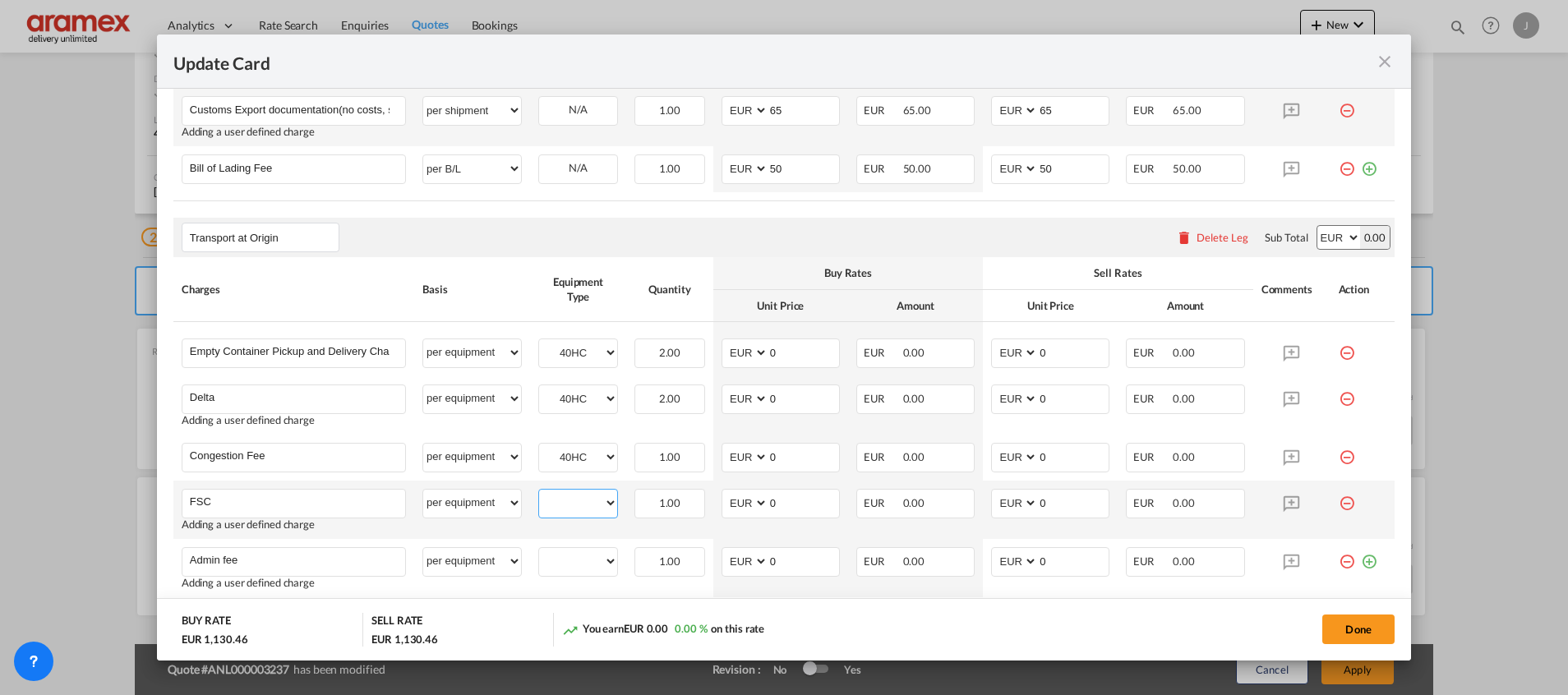
click at [567, 505] on select "40HC" at bounding box center [578, 503] width 78 height 22
select select "40HC"
click at [539, 492] on select "40HC" at bounding box center [578, 503] width 78 height 22
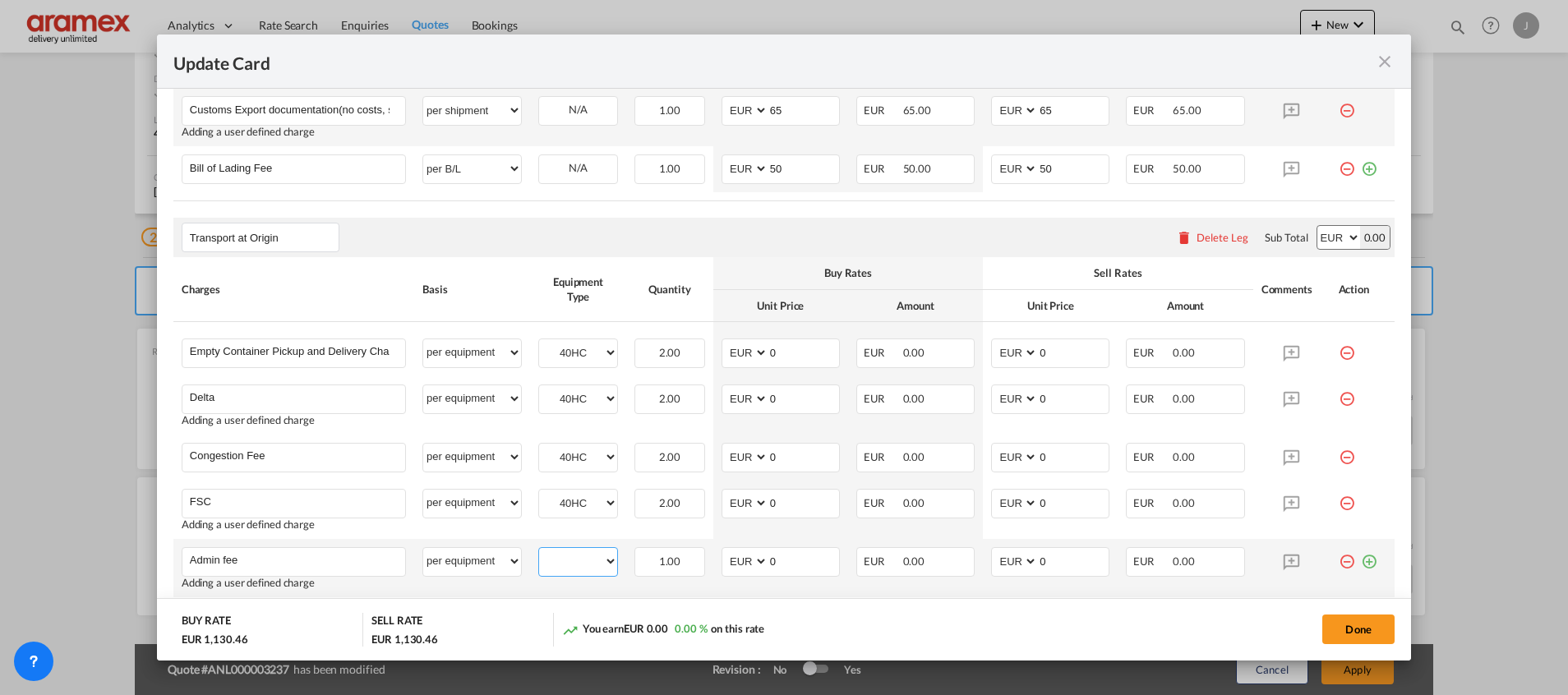
click at [567, 563] on select "40HC" at bounding box center [578, 561] width 78 height 22
select select "40HC"
click at [539, 550] on select "40HC" at bounding box center [578, 561] width 78 height 22
click at [1360, 629] on button "Done" at bounding box center [1358, 629] width 72 height 30
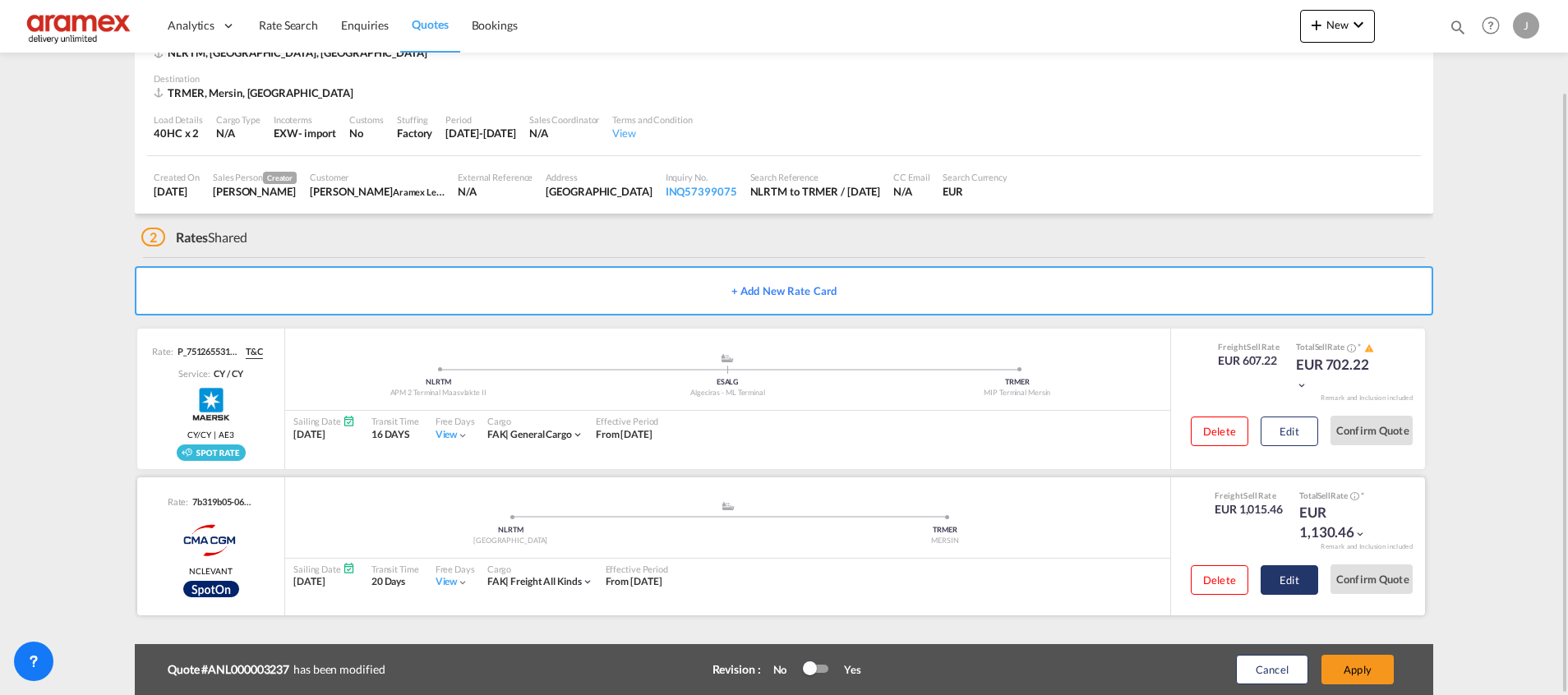
click at [1288, 578] on button "Edit" at bounding box center [1289, 579] width 58 height 30
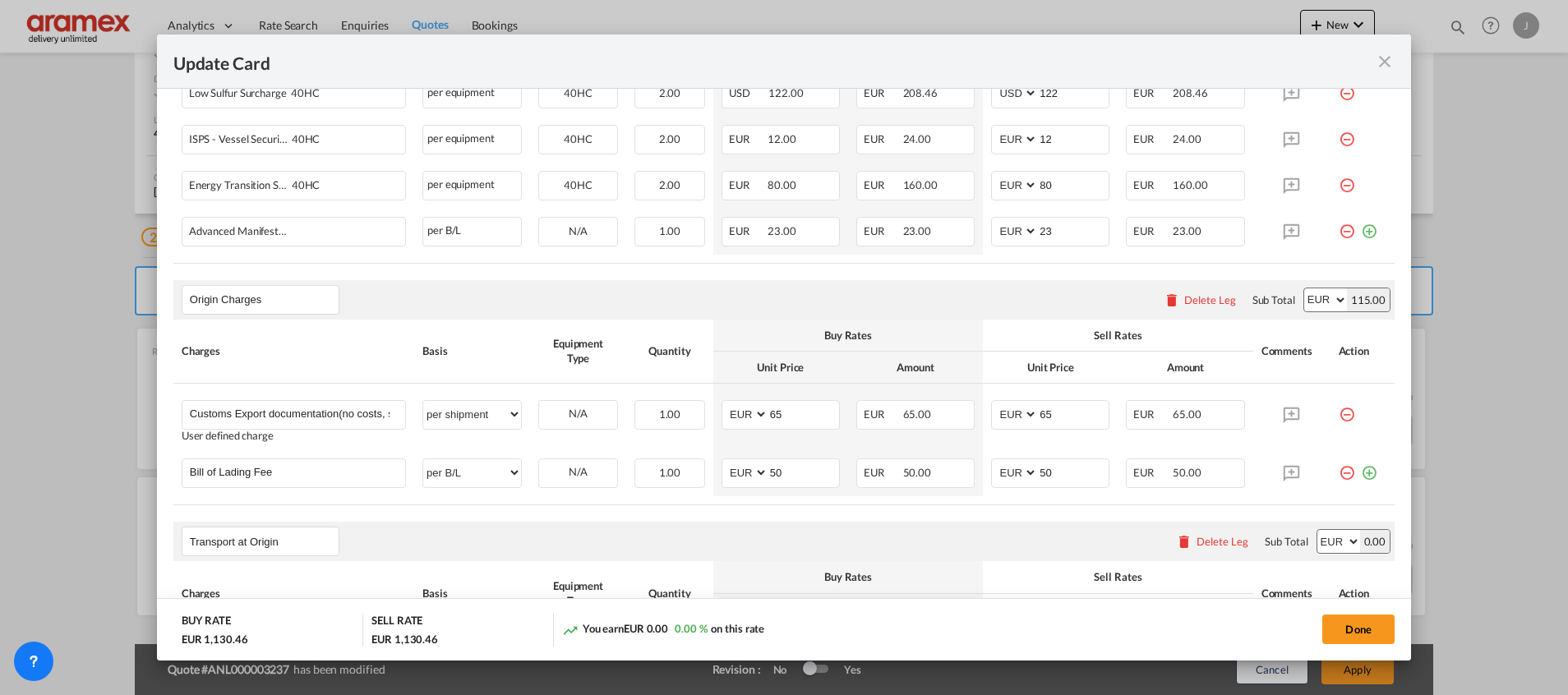
scroll to position [985, 0]
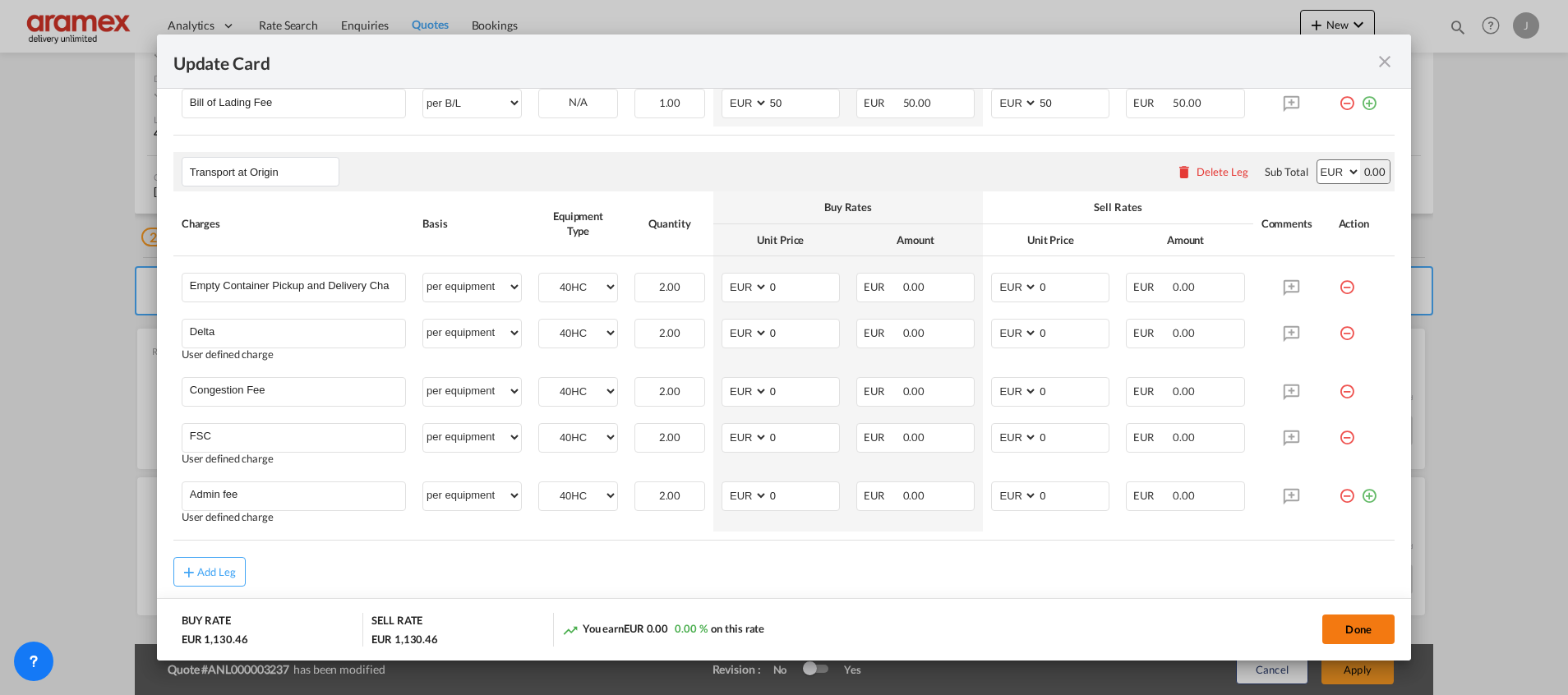
click at [1367, 618] on button "Done" at bounding box center [1358, 629] width 72 height 30
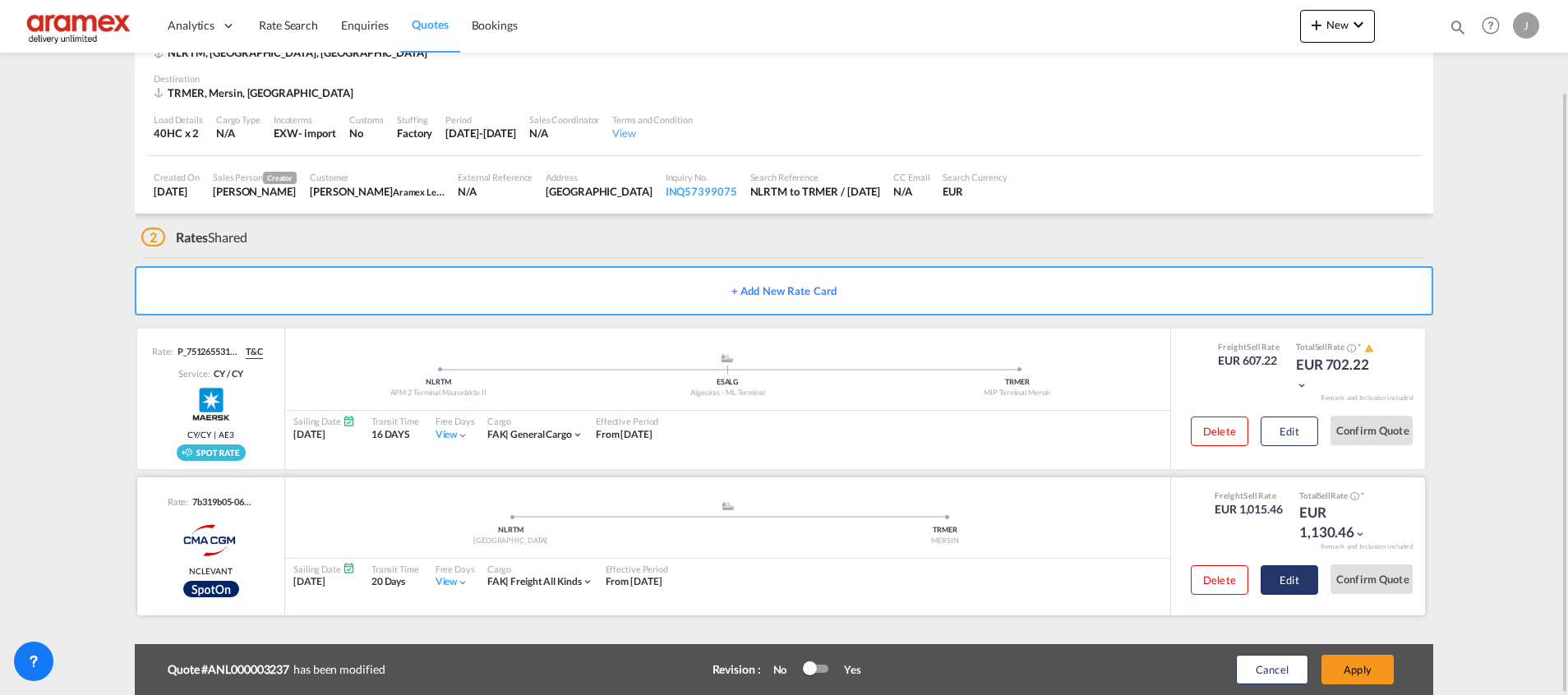
click at [1277, 572] on button "Edit" at bounding box center [1289, 579] width 58 height 30
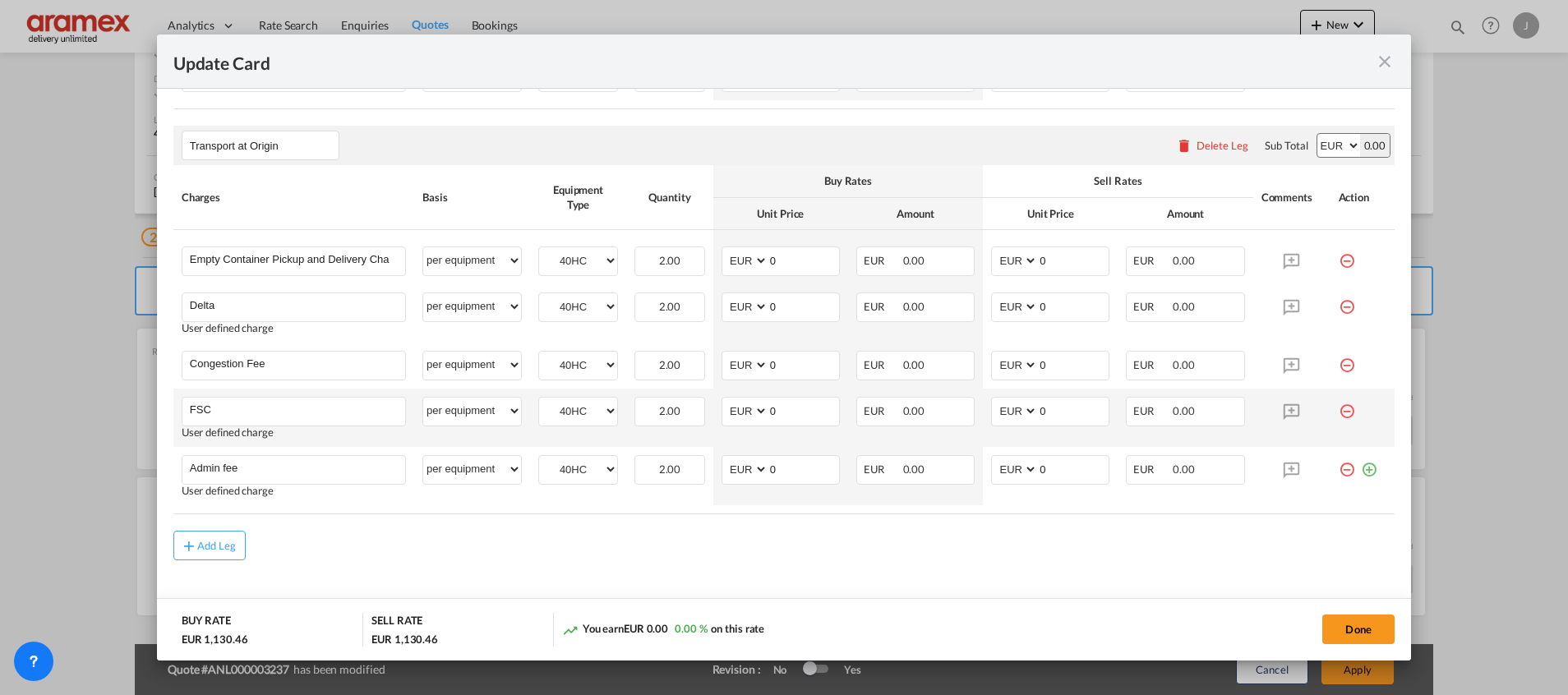
scroll to position [1036, 0]
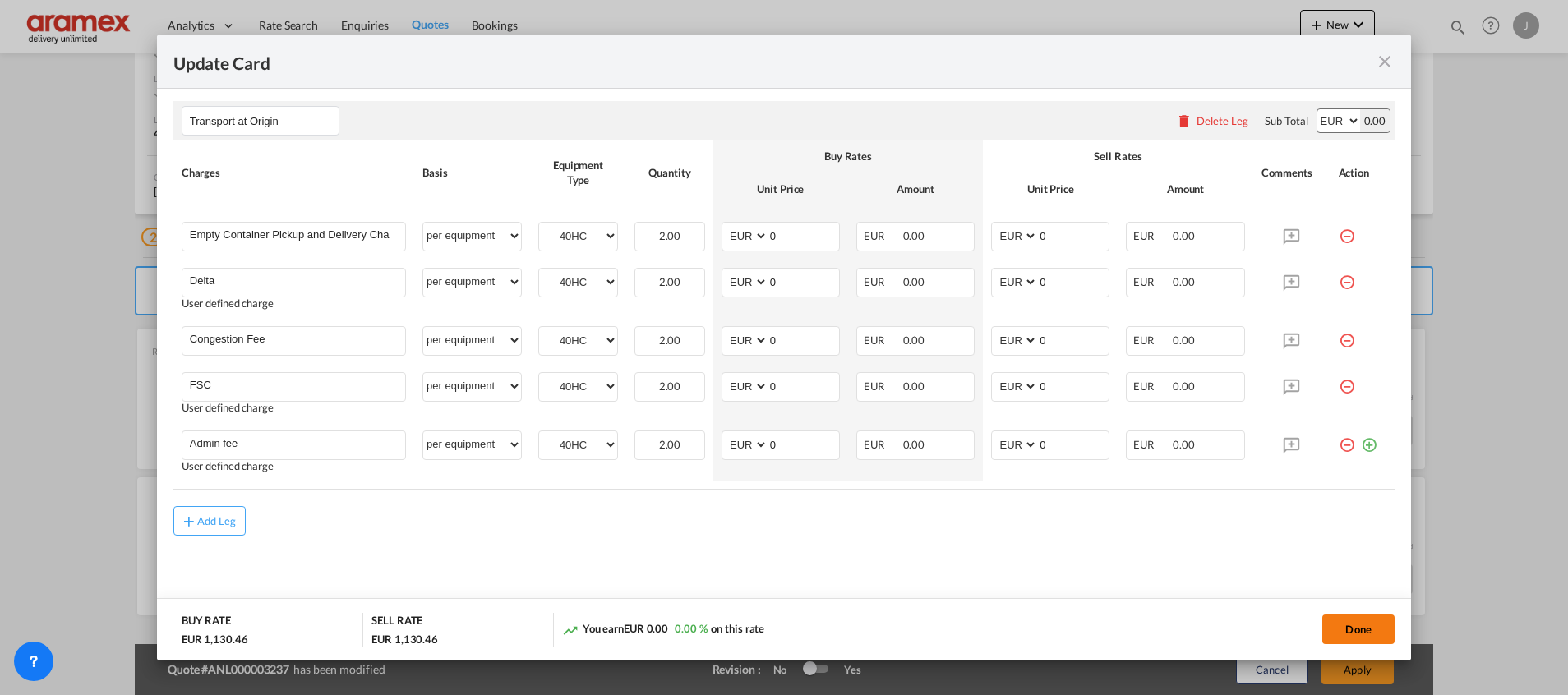
click at [1345, 629] on button "Done" at bounding box center [1358, 629] width 72 height 30
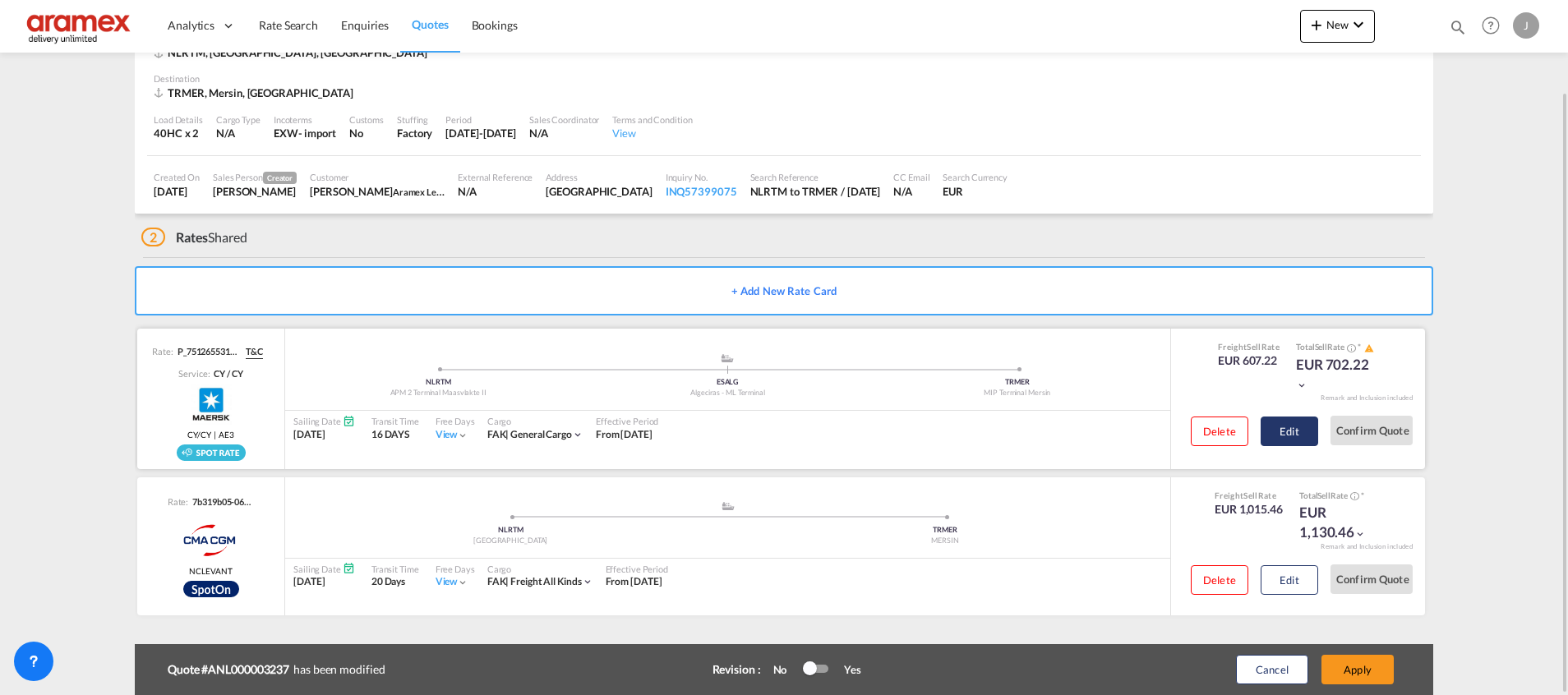
click at [1282, 426] on button "Edit" at bounding box center [1289, 431] width 58 height 30
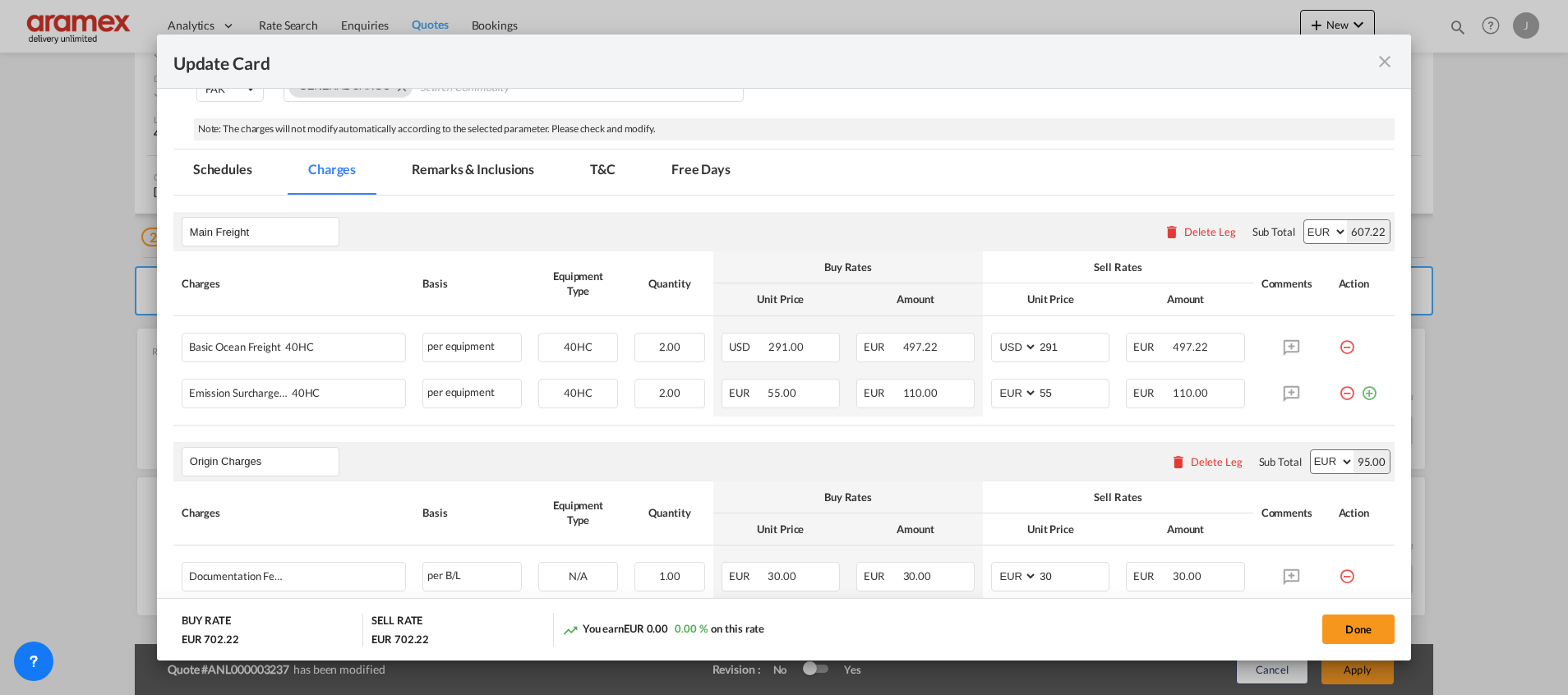
scroll to position [494, 0]
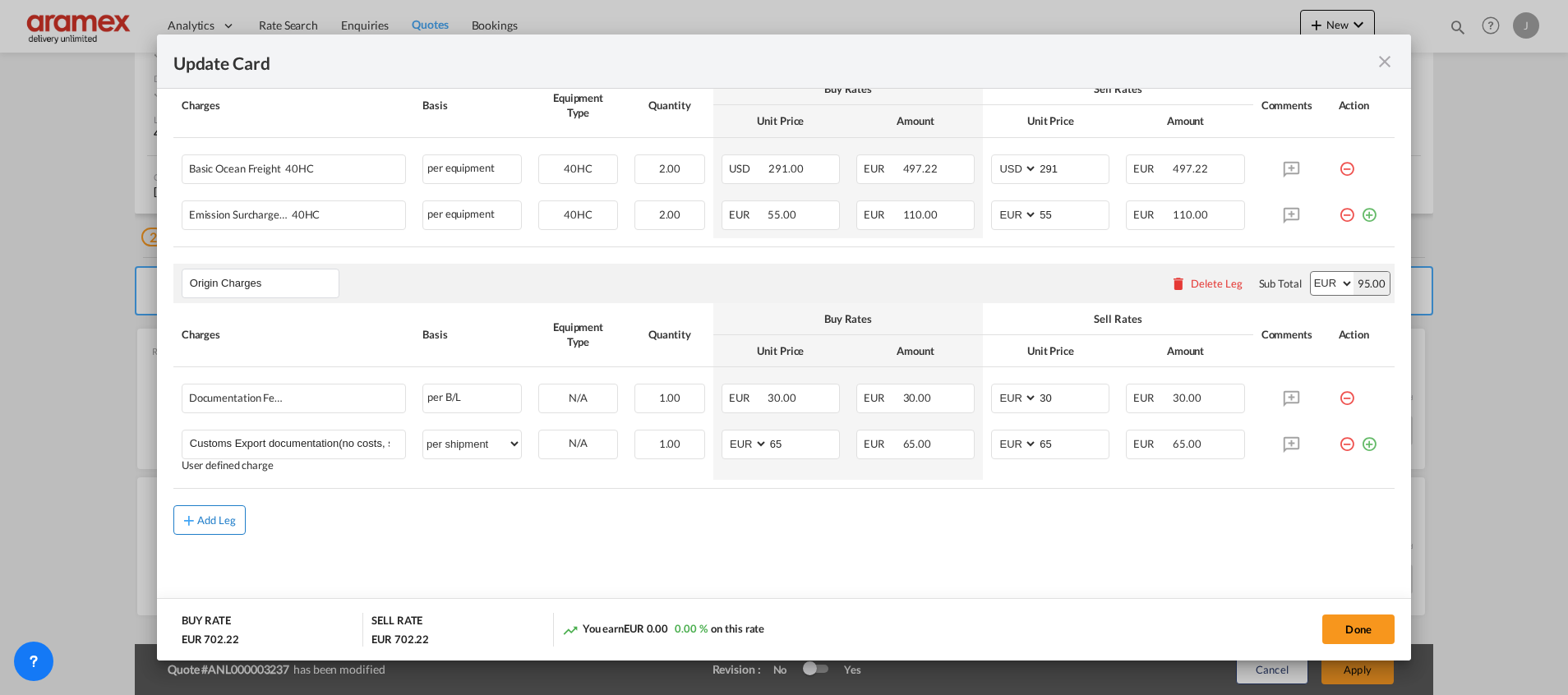
click at [209, 524] on div "Add Leg" at bounding box center [217, 519] width 40 height 10
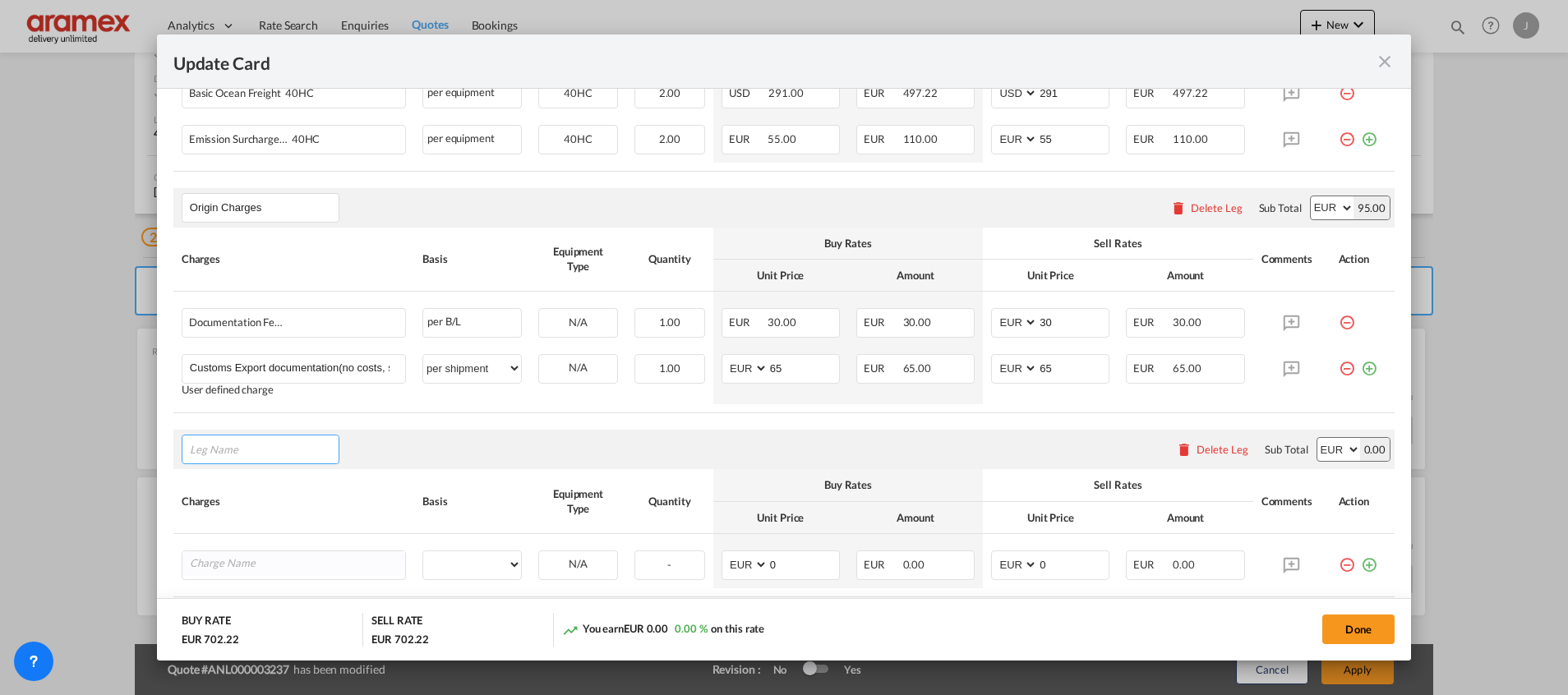
scroll to position [618, 0]
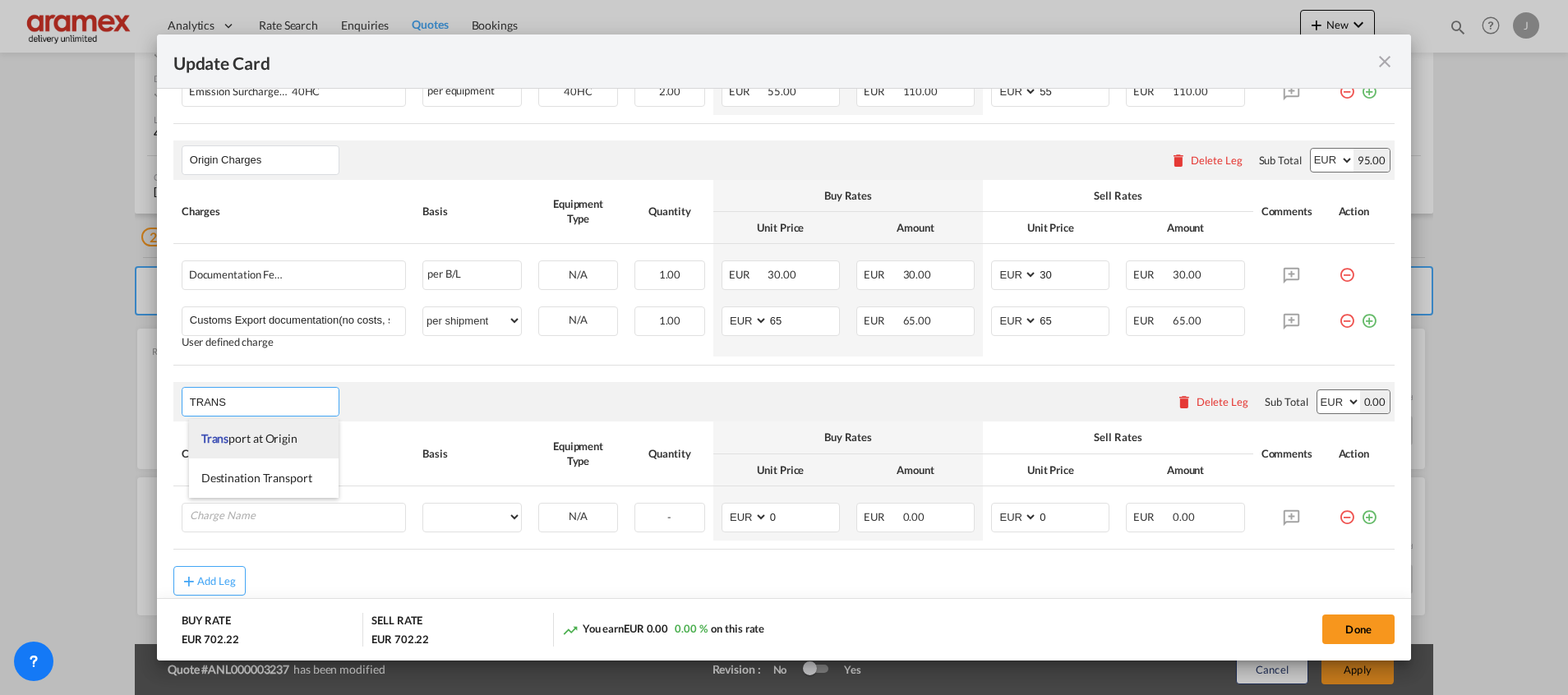
click at [261, 435] on span "Trans port at Origin" at bounding box center [249, 438] width 96 height 14
type input "Transport at Origin"
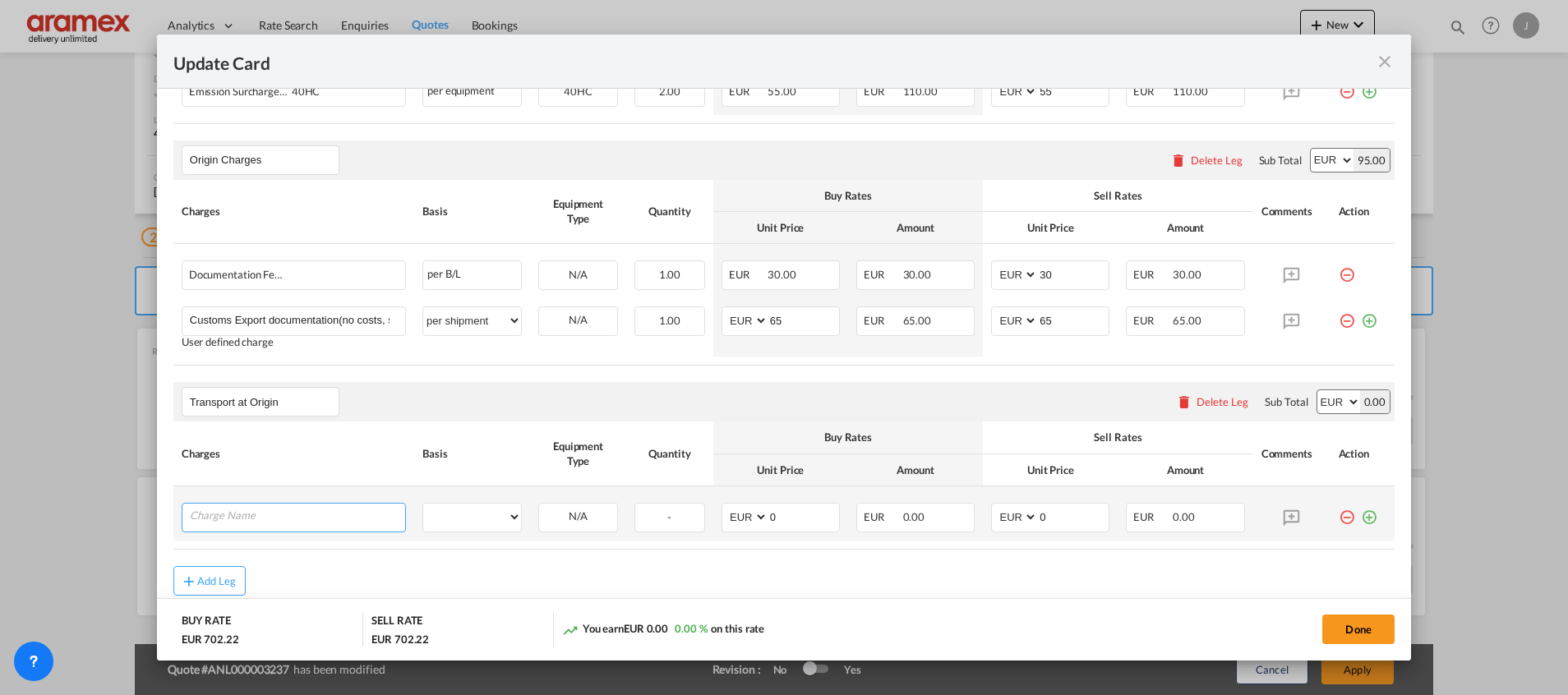
click at [233, 520] on input "Charge Name" at bounding box center [297, 515] width 216 height 24
paste input "Empty Container Pickup and Delivery Charge"
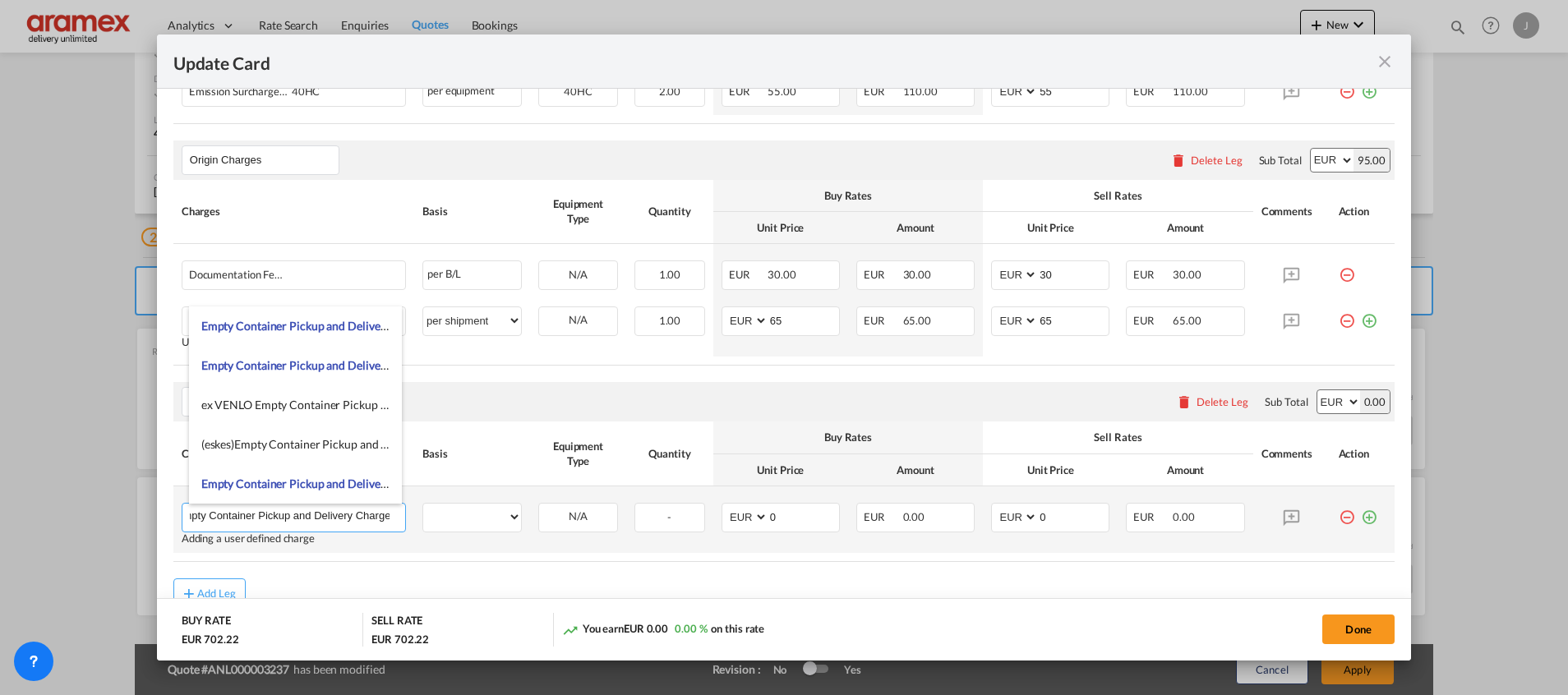
type input "Empty Container Pickup and Delivery Charge"
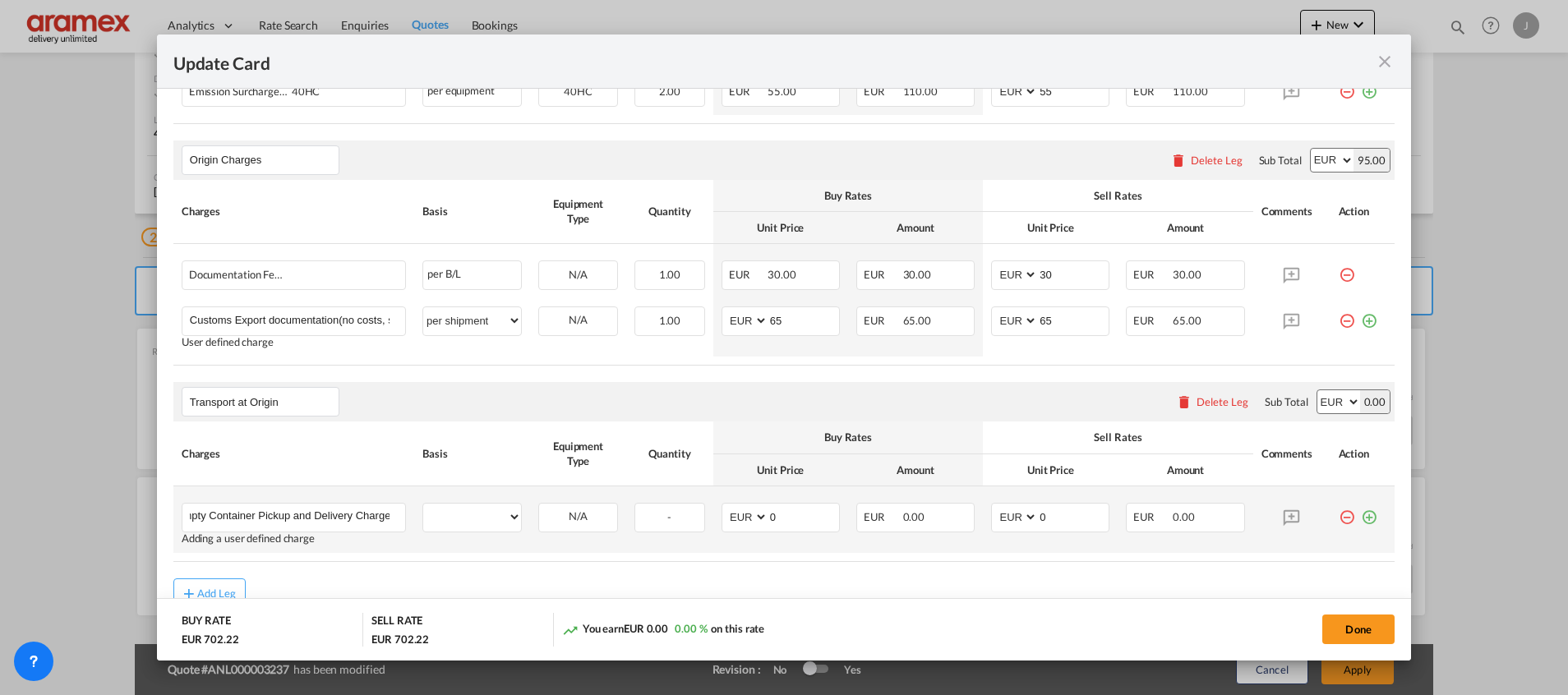
scroll to position [0, 0]
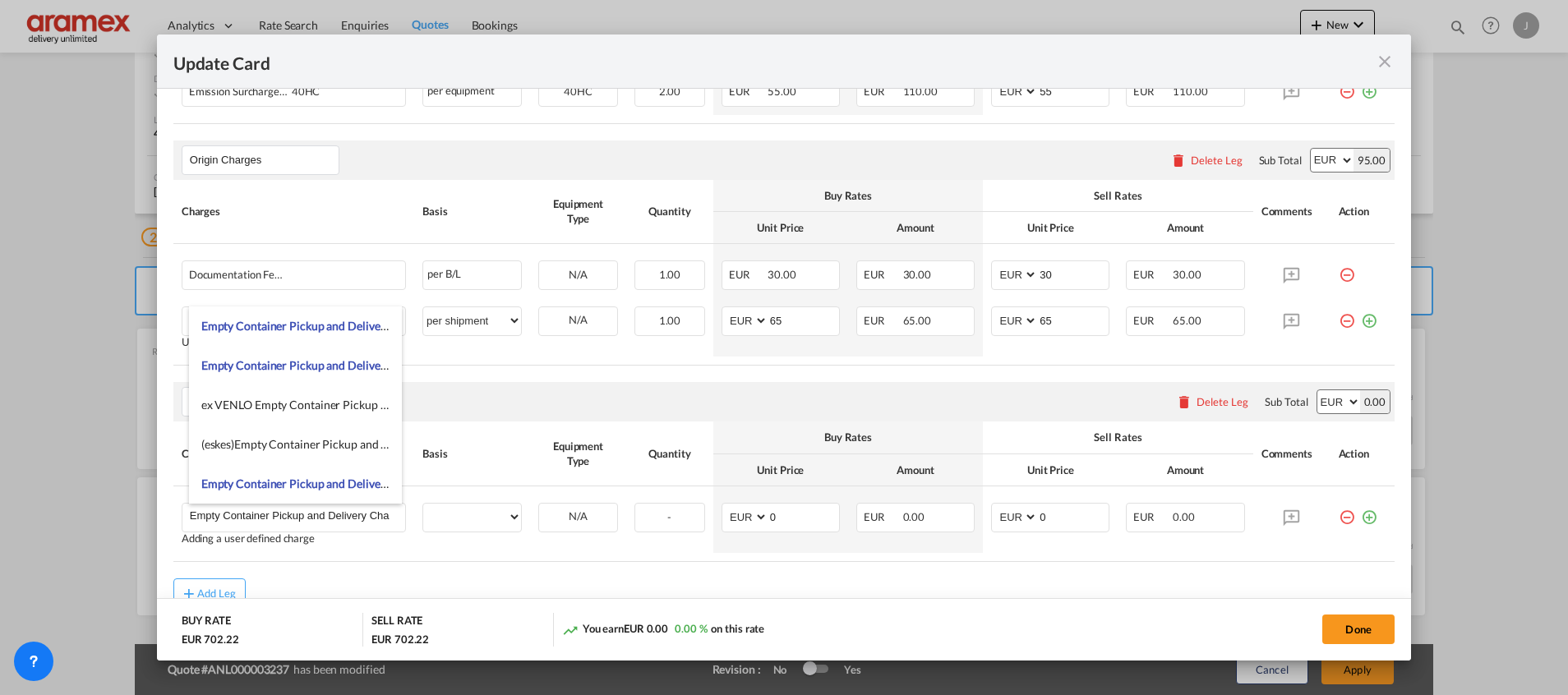
click at [436, 580] on div "Add Leg" at bounding box center [784, 593] width 1221 height 30
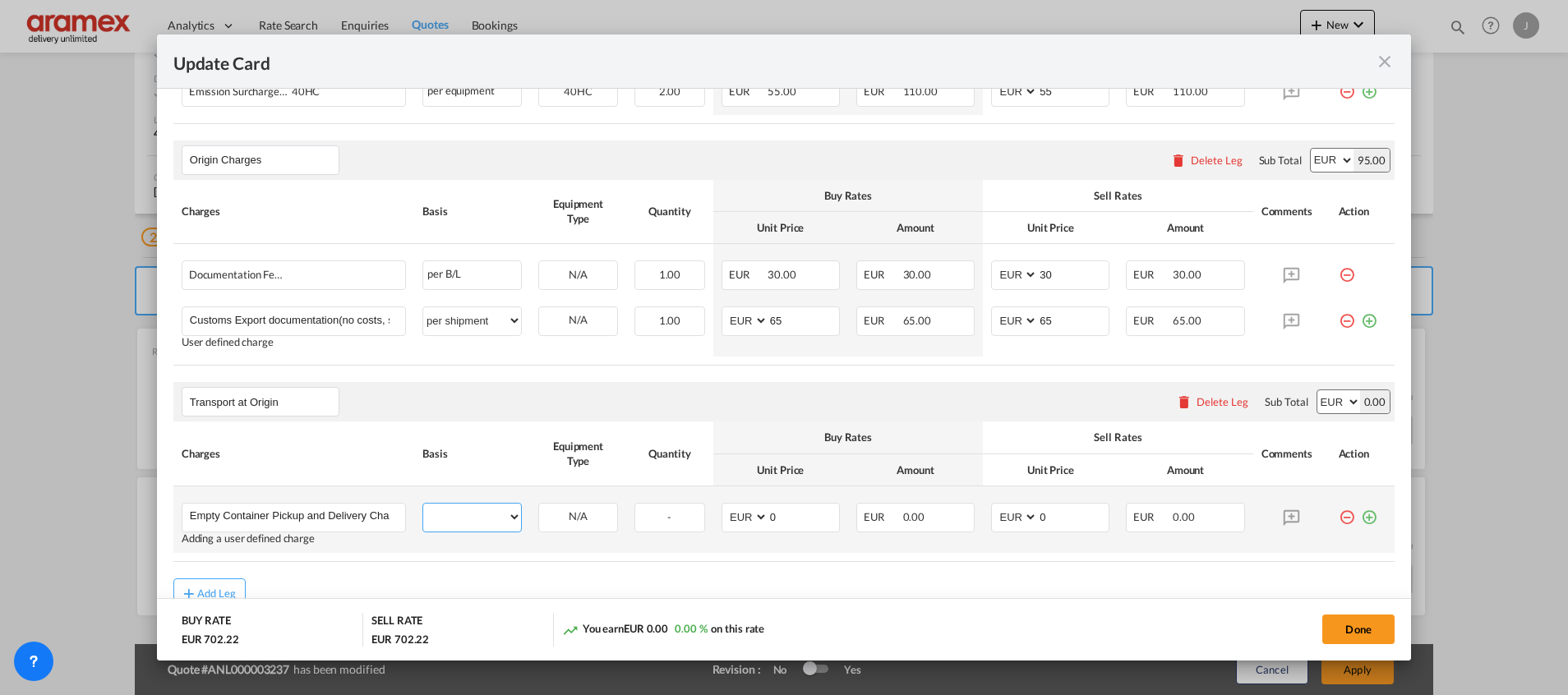
click at [474, 523] on select "per equipment per container per B/L per shipping bill per shipment % on pickup …" at bounding box center [472, 515] width 98 height 26
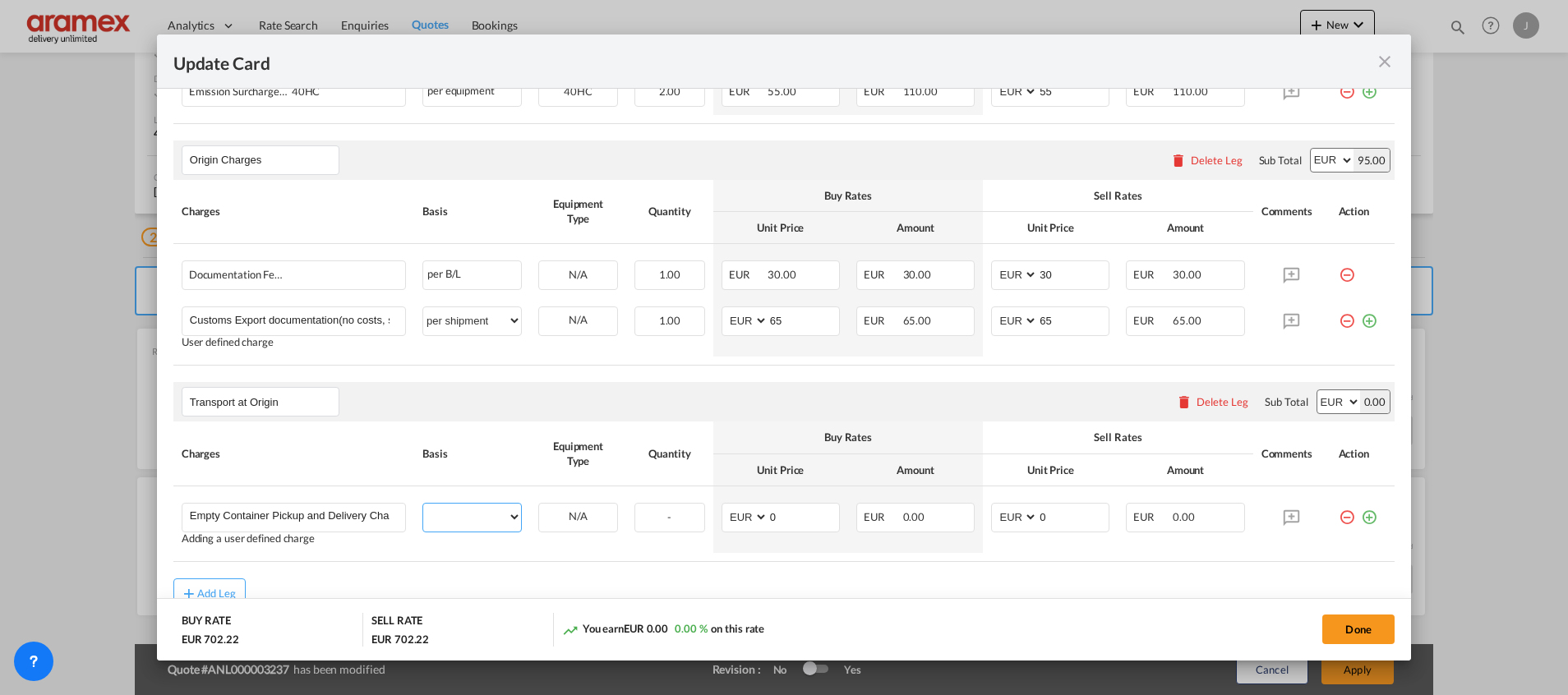
select select "per equipment"
click at [423, 503] on select "per equipment per container per B/L per shipping bill per shipment % on pickup …" at bounding box center [472, 515] width 98 height 26
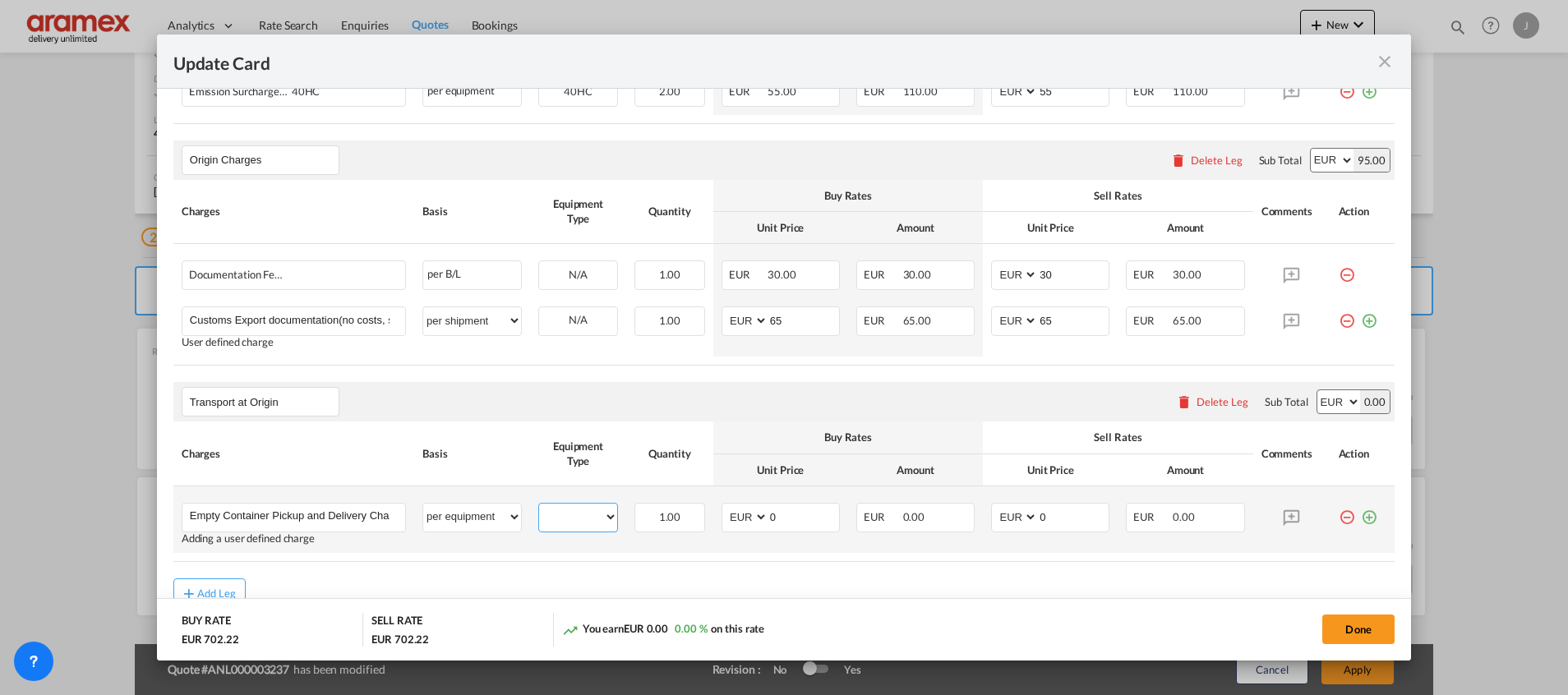
click at [573, 514] on select "40HC" at bounding box center [578, 516] width 78 height 22
select select "40HC"
click at [539, 506] on select "40HC" at bounding box center [578, 516] width 78 height 22
click at [1360, 519] on md-icon "icon-plus-circle-outline green-400-fg" at bounding box center [1369, 511] width 16 height 16
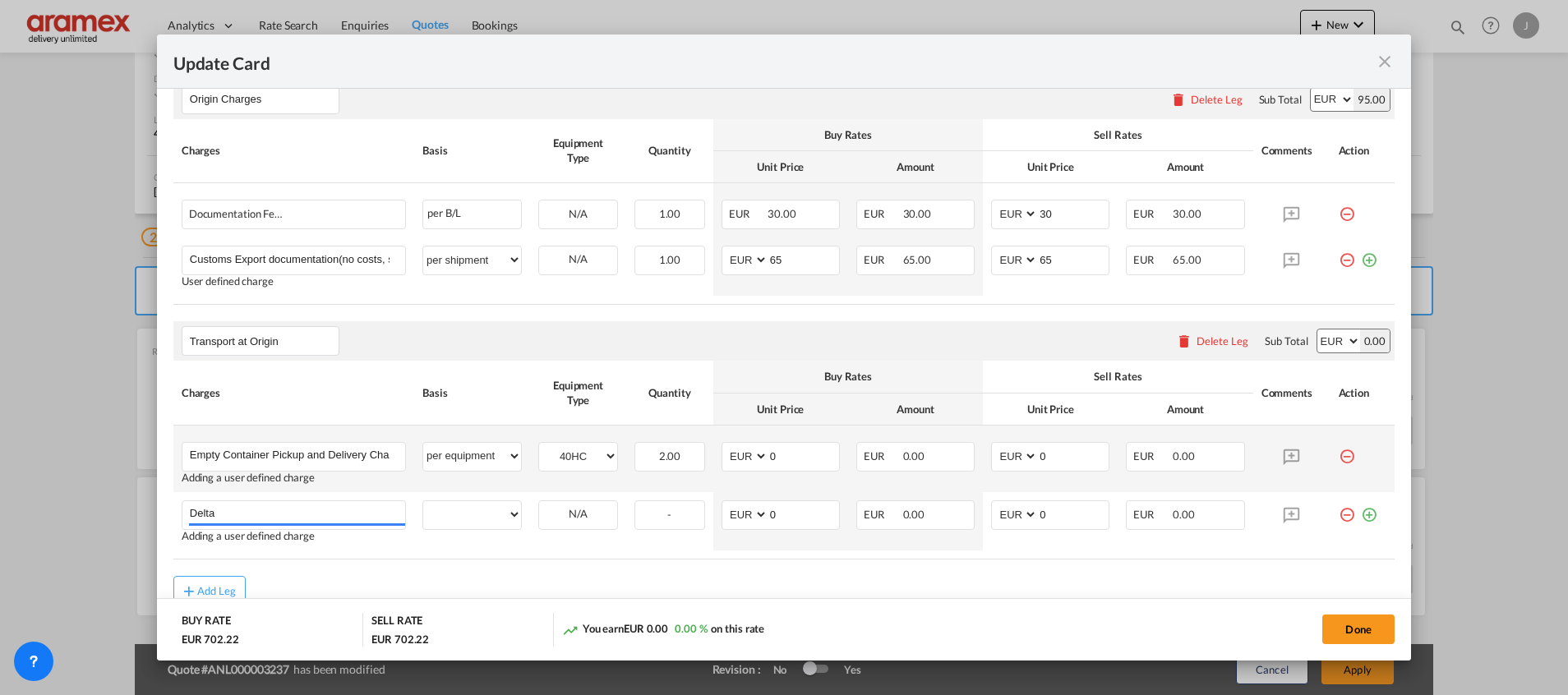
scroll to position [748, 0]
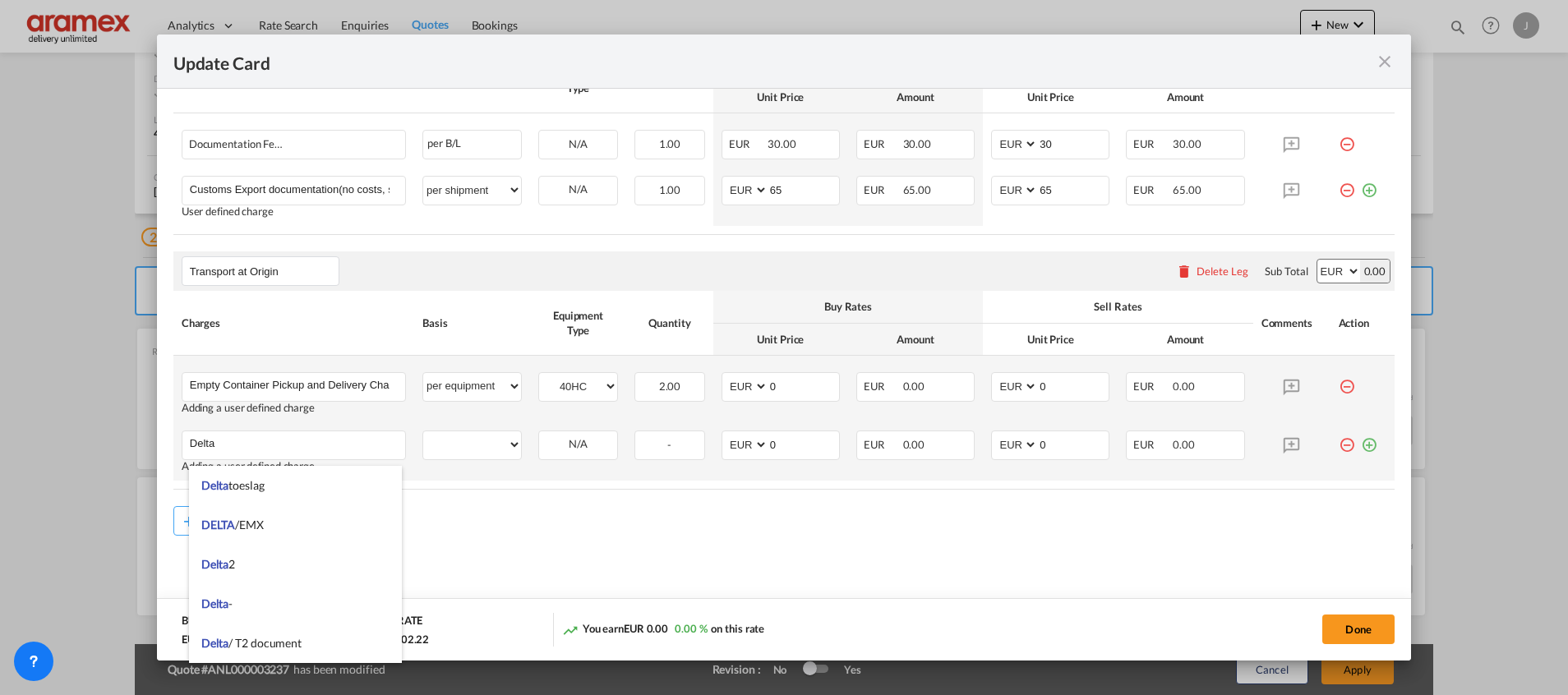
type input "Delta"
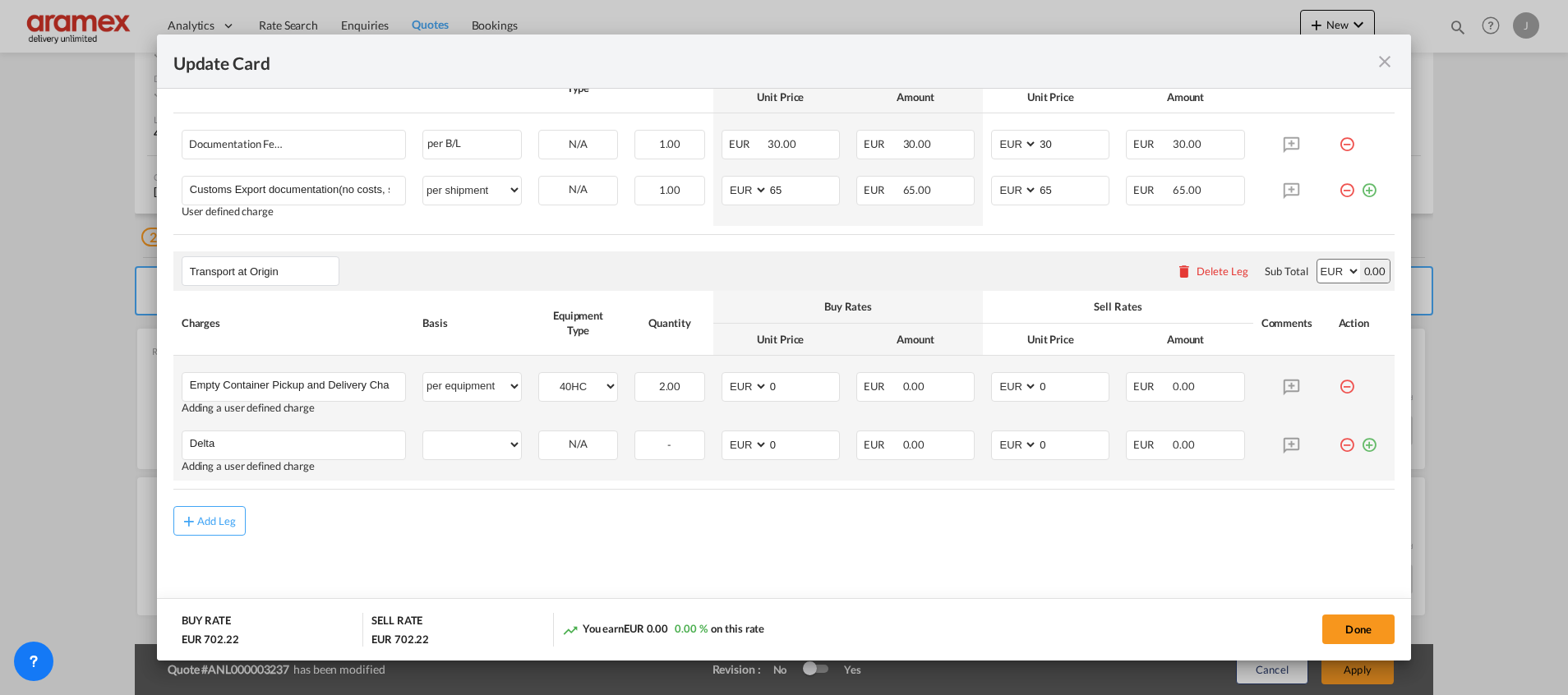
click at [1360, 445] on md-icon "icon-plus-circle-outline green-400-fg" at bounding box center [1369, 438] width 16 height 16
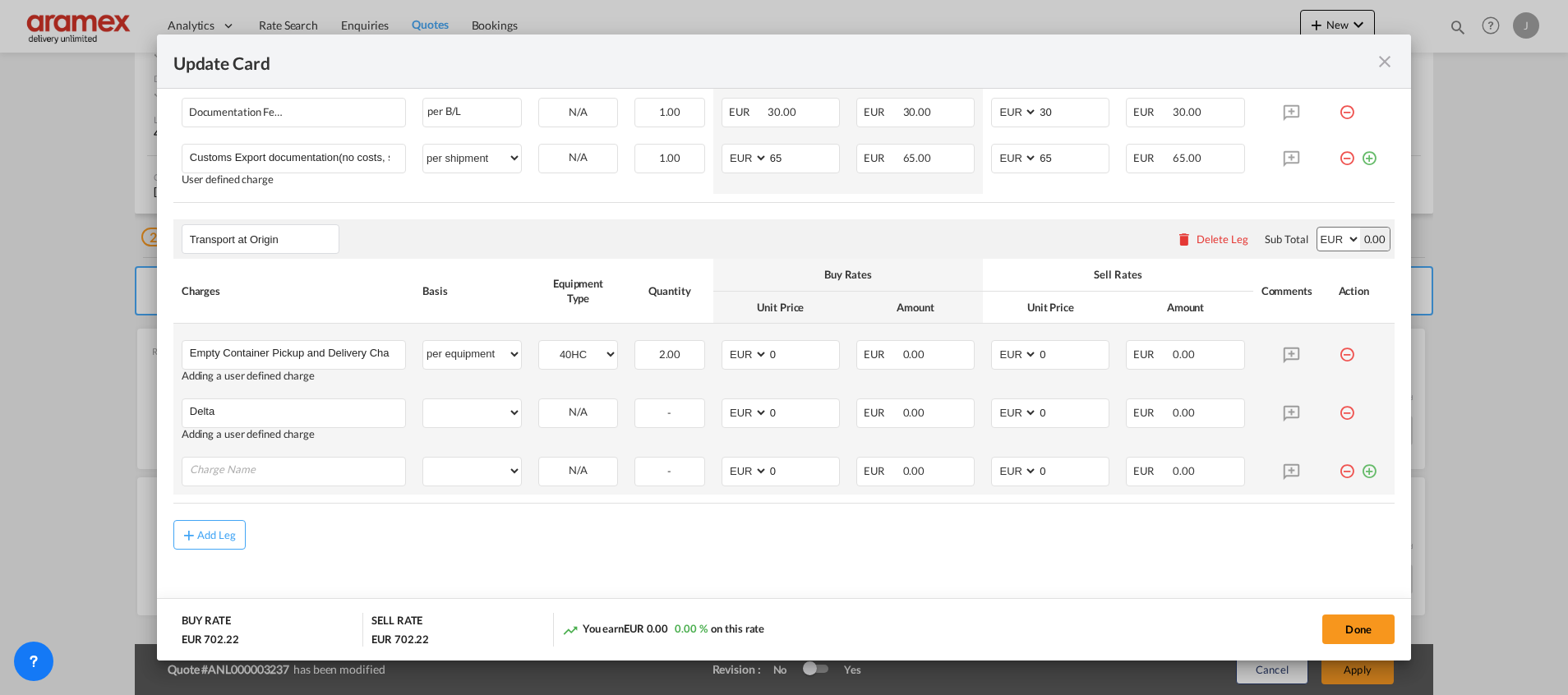
scroll to position [794, 0]
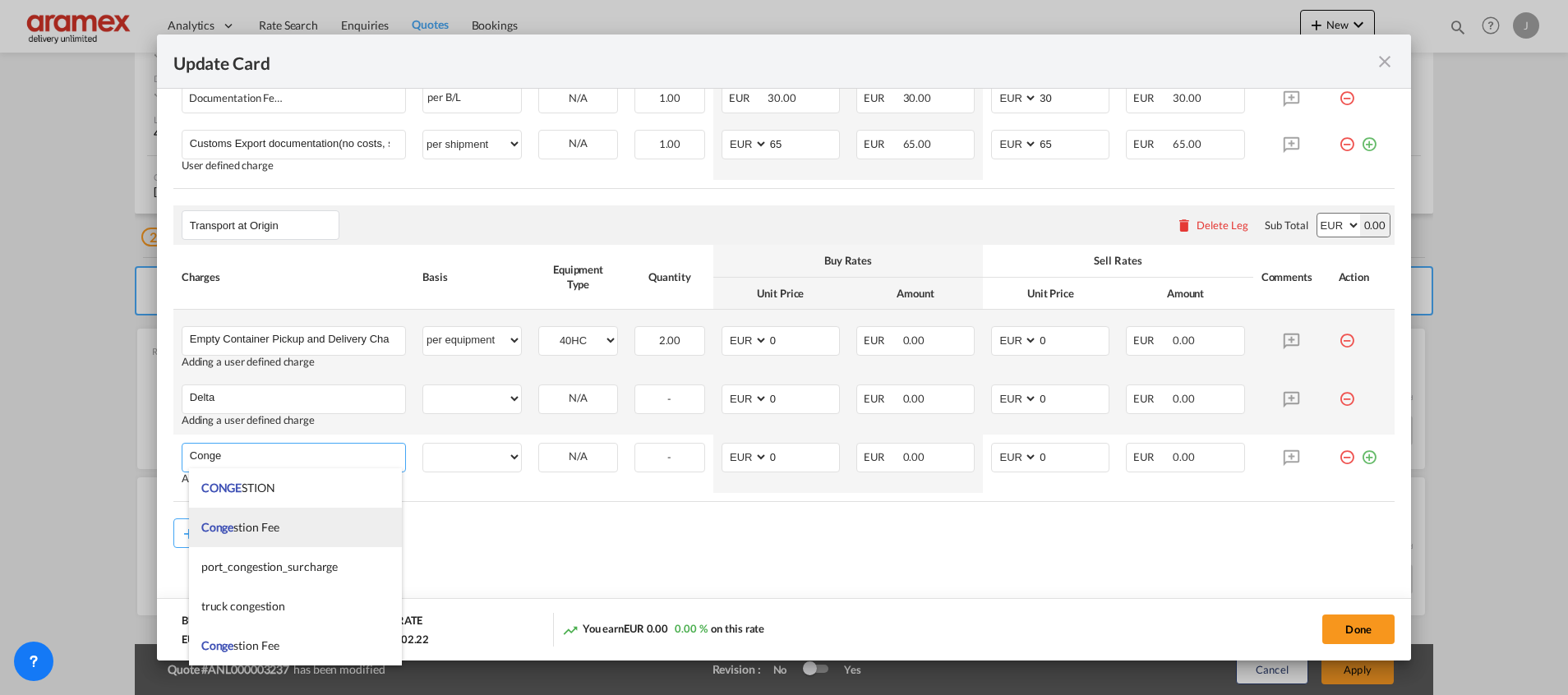
click at [277, 524] on span "Conge stion Fee" at bounding box center [240, 527] width 78 height 14
type input "Congestion Fee"
select select "per equipment"
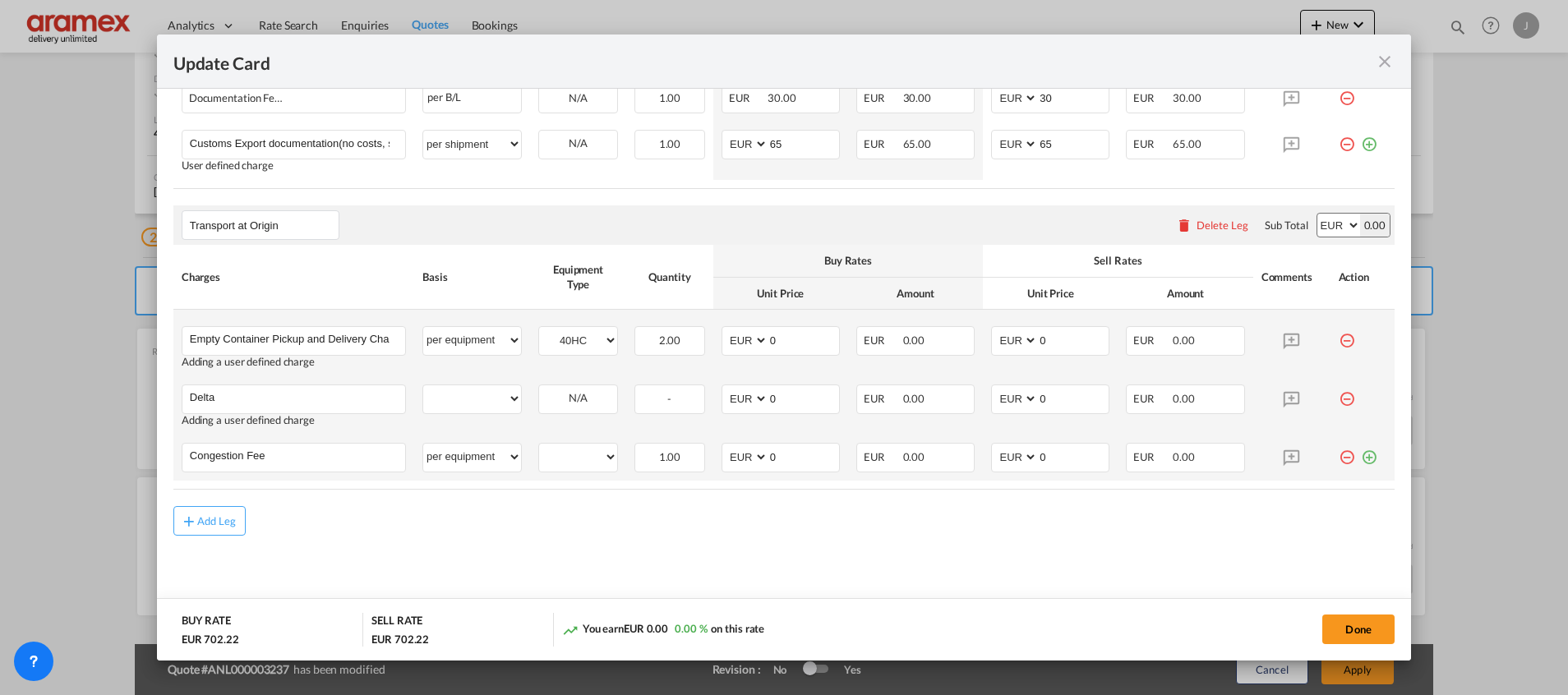
click at [1360, 457] on md-icon "icon-plus-circle-outline green-400-fg" at bounding box center [1369, 451] width 16 height 16
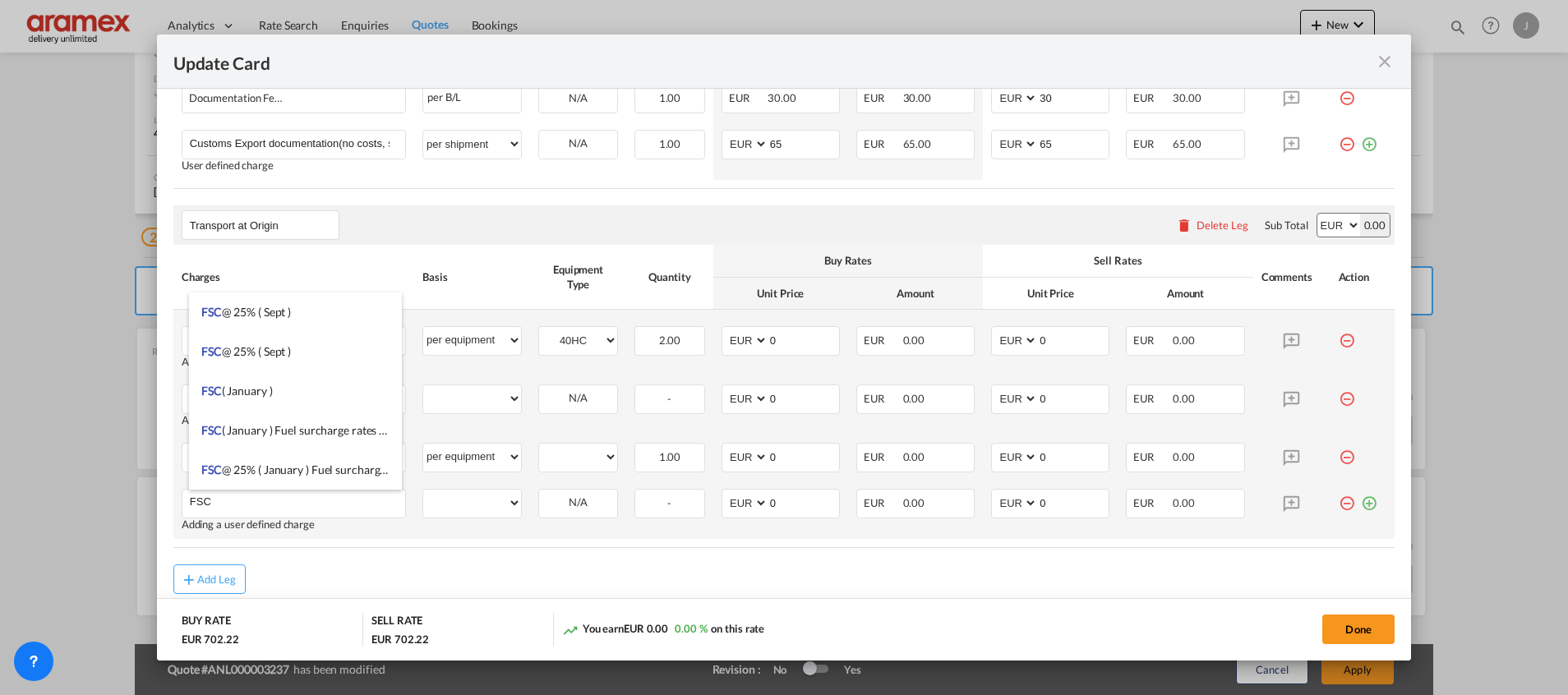
type input "FSC"
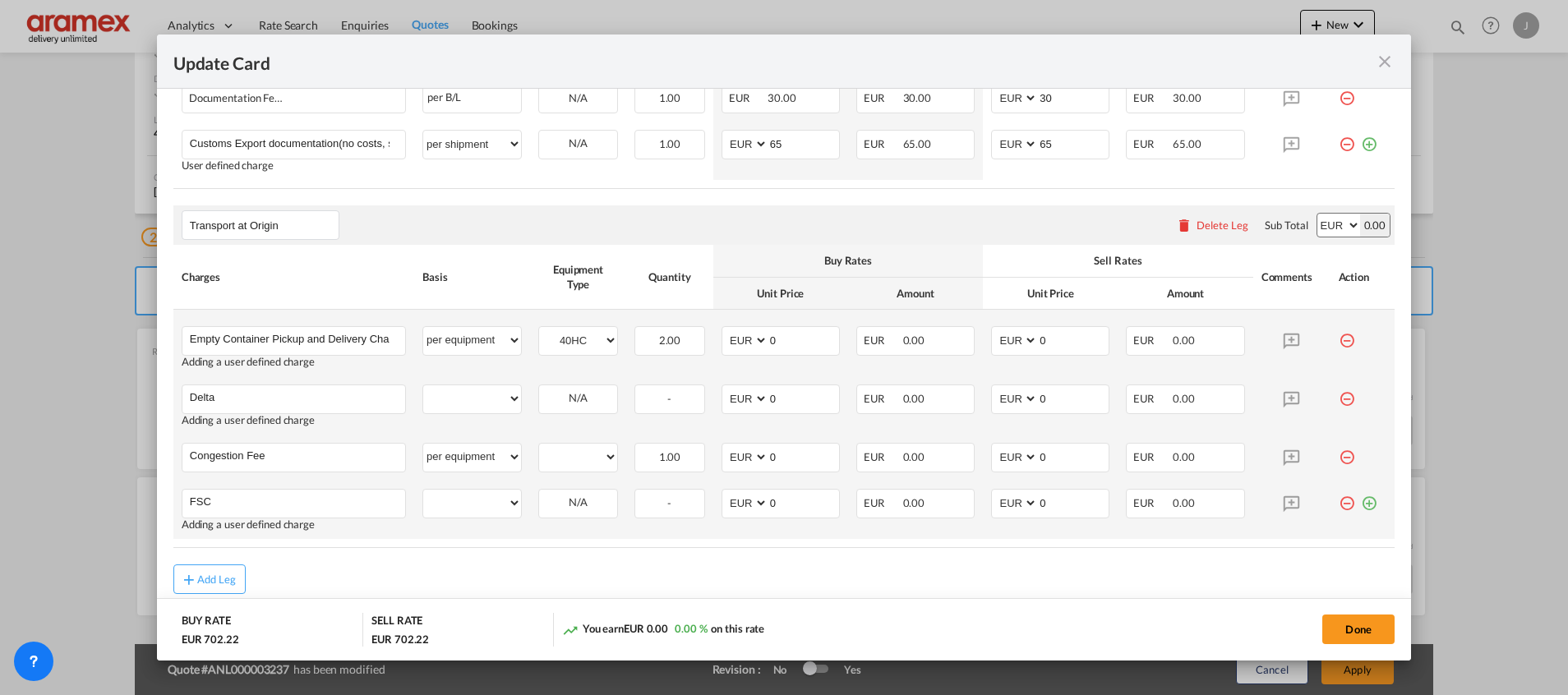
click at [1360, 501] on md-icon "icon-plus-circle-outline green-400-fg" at bounding box center [1369, 497] width 16 height 16
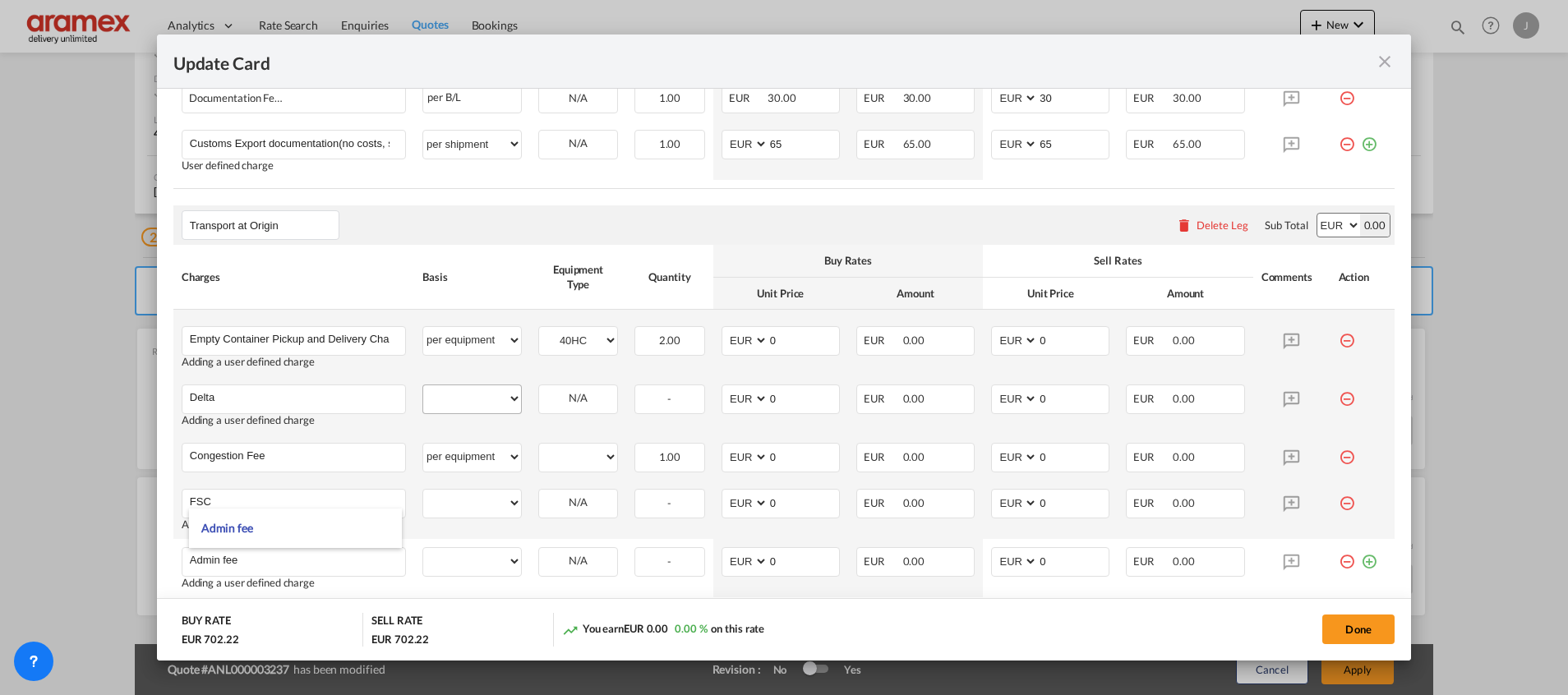
type input "Admin fee"
click at [458, 404] on select "per equipment per container per B/L per shipping bill per shipment % on pickup …" at bounding box center [472, 398] width 98 height 26
select select "per equipment"
click at [423, 385] on select "per equipment per container per B/L per shipping bill per shipment % on pickup …" at bounding box center [472, 398] width 98 height 26
drag, startPoint x: 471, startPoint y: 510, endPoint x: 475, endPoint y: 490, distance: 20.4
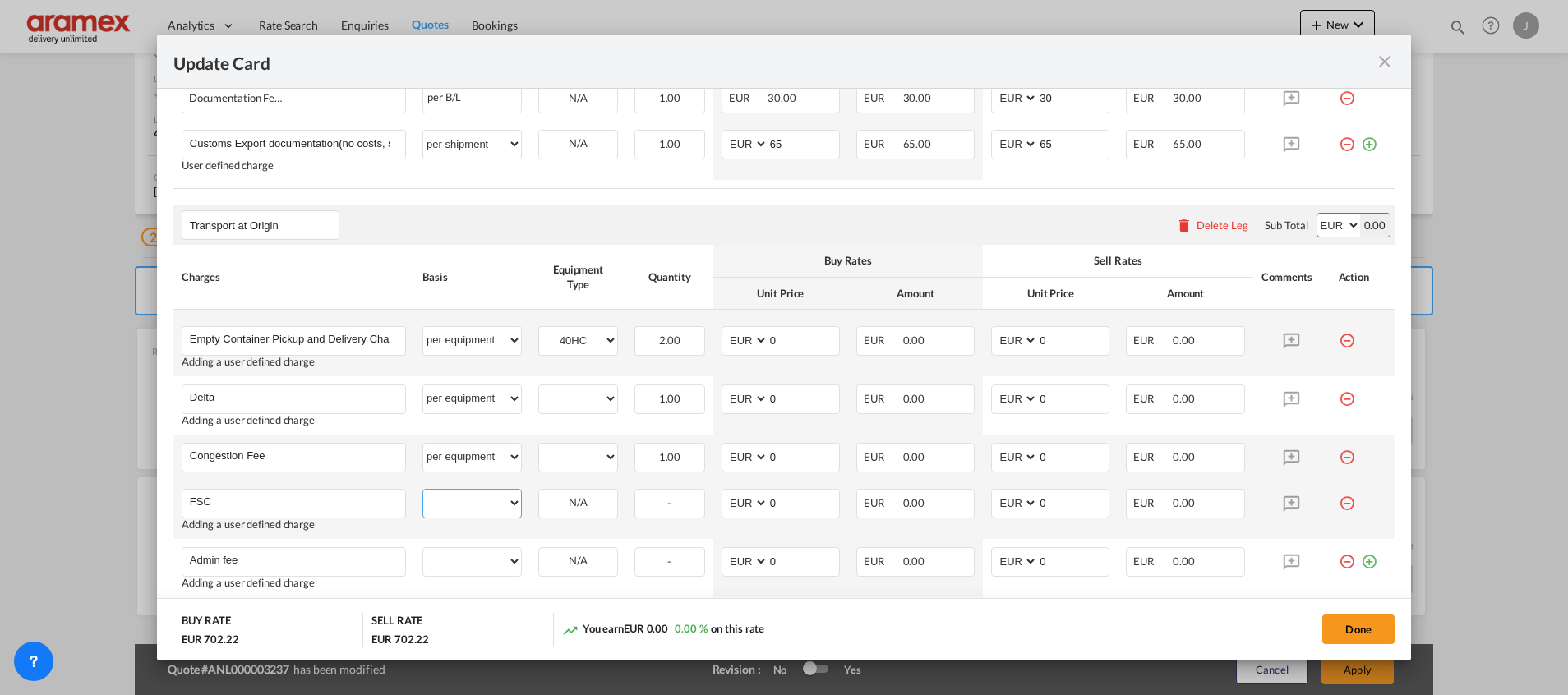
click at [471, 510] on select "per equipment per container per B/L per shipping bill per shipment % on pickup …" at bounding box center [472, 502] width 98 height 26
select select "per equipment"
click at [423, 489] on select "per equipment per container per B/L per shipping bill per shipment % on pickup …" at bounding box center [472, 502] width 98 height 26
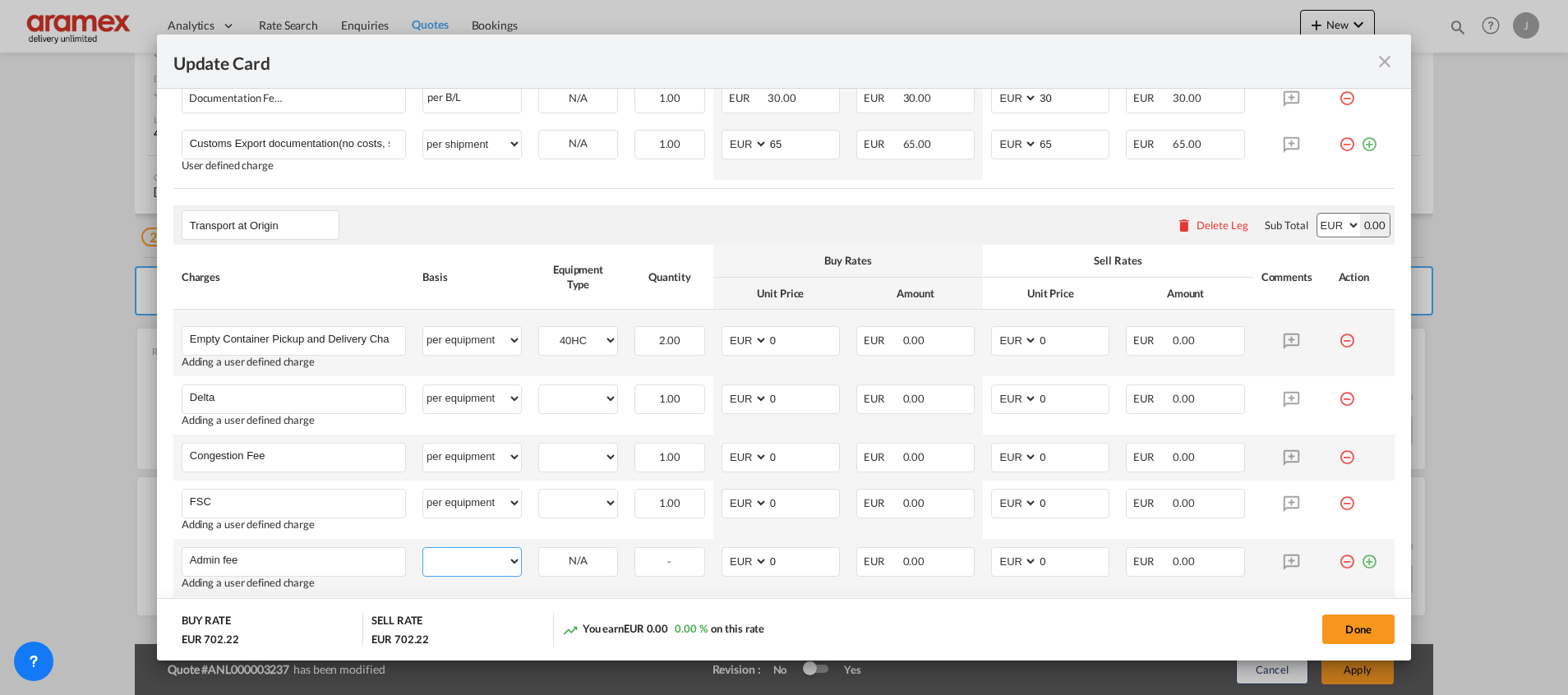
click at [468, 567] on select "per equipment per container per B/L per shipping bill per shipment % on pickup …" at bounding box center [472, 560] width 98 height 26
select select "per equipment"
click at [423, 548] on select "per equipment per container per B/L per shipping bill per shipment % on pickup …" at bounding box center [472, 560] width 98 height 26
click at [571, 394] on select "40HC" at bounding box center [578, 399] width 78 height 22
select select "40HC"
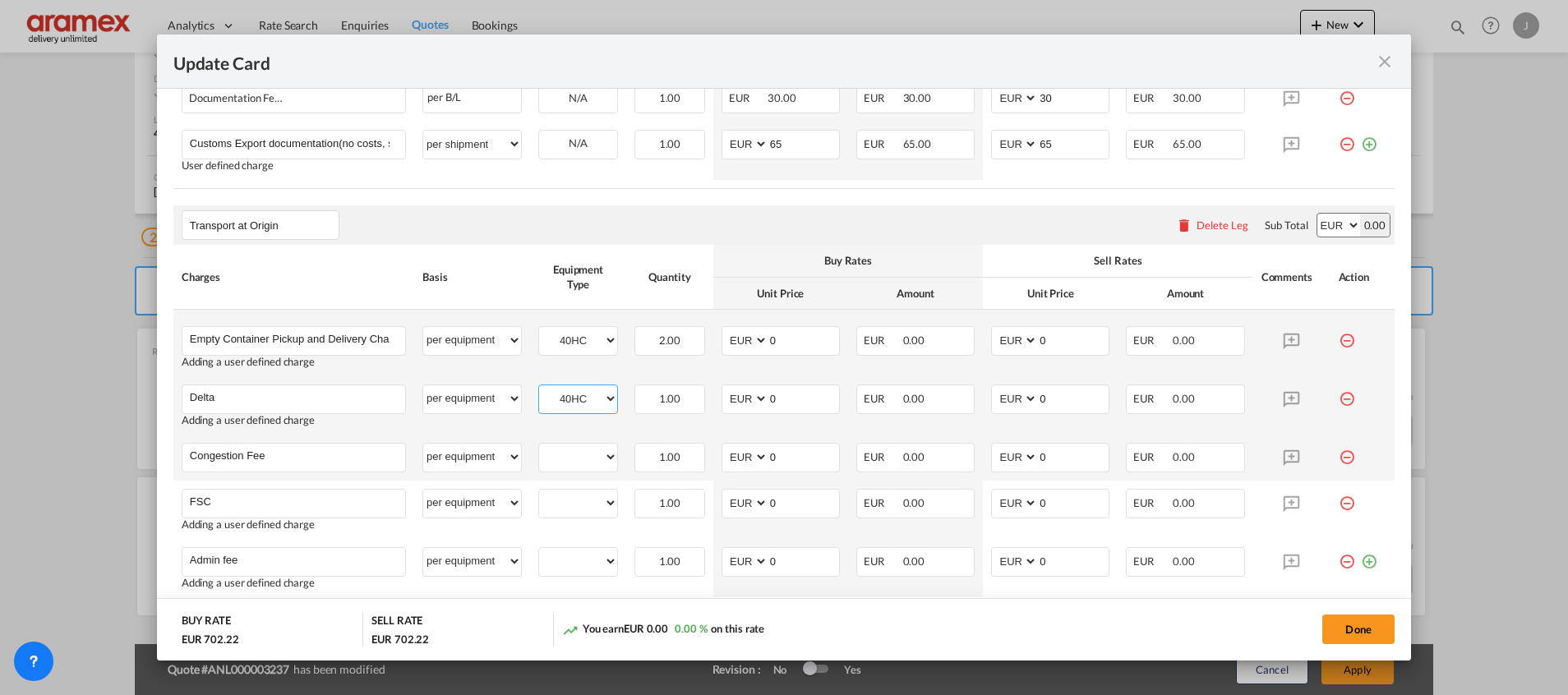
click at [539, 388] on select "40HC" at bounding box center [578, 399] width 78 height 22
drag, startPoint x: 564, startPoint y: 456, endPoint x: 571, endPoint y: 465, distance: 11.4
click at [564, 455] on select "40HC" at bounding box center [578, 456] width 78 height 22
select select "40HC"
click at [539, 445] on select "40HC" at bounding box center [578, 456] width 78 height 22
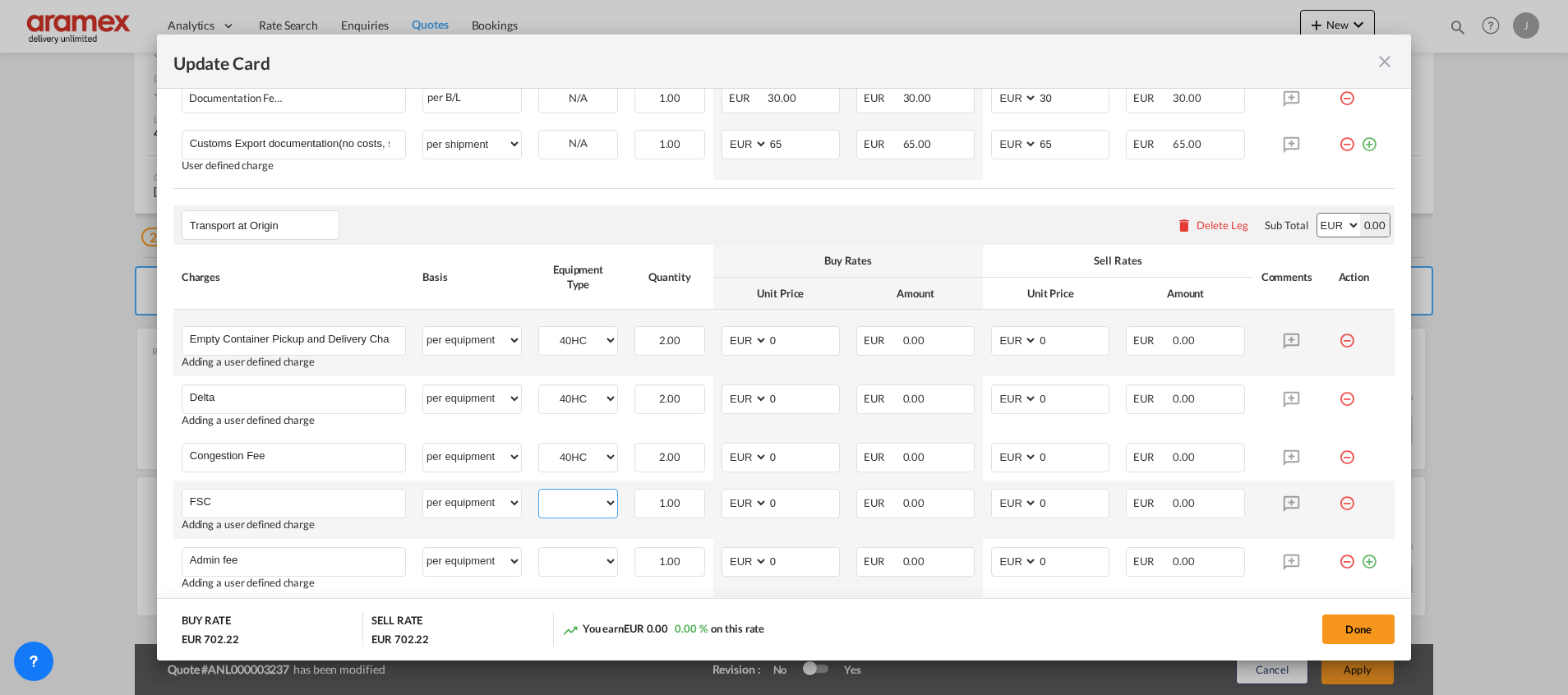
click at [573, 501] on select "40HC" at bounding box center [578, 503] width 78 height 22
select select "40HC"
click at [539, 492] on select "40HC" at bounding box center [578, 503] width 78 height 22
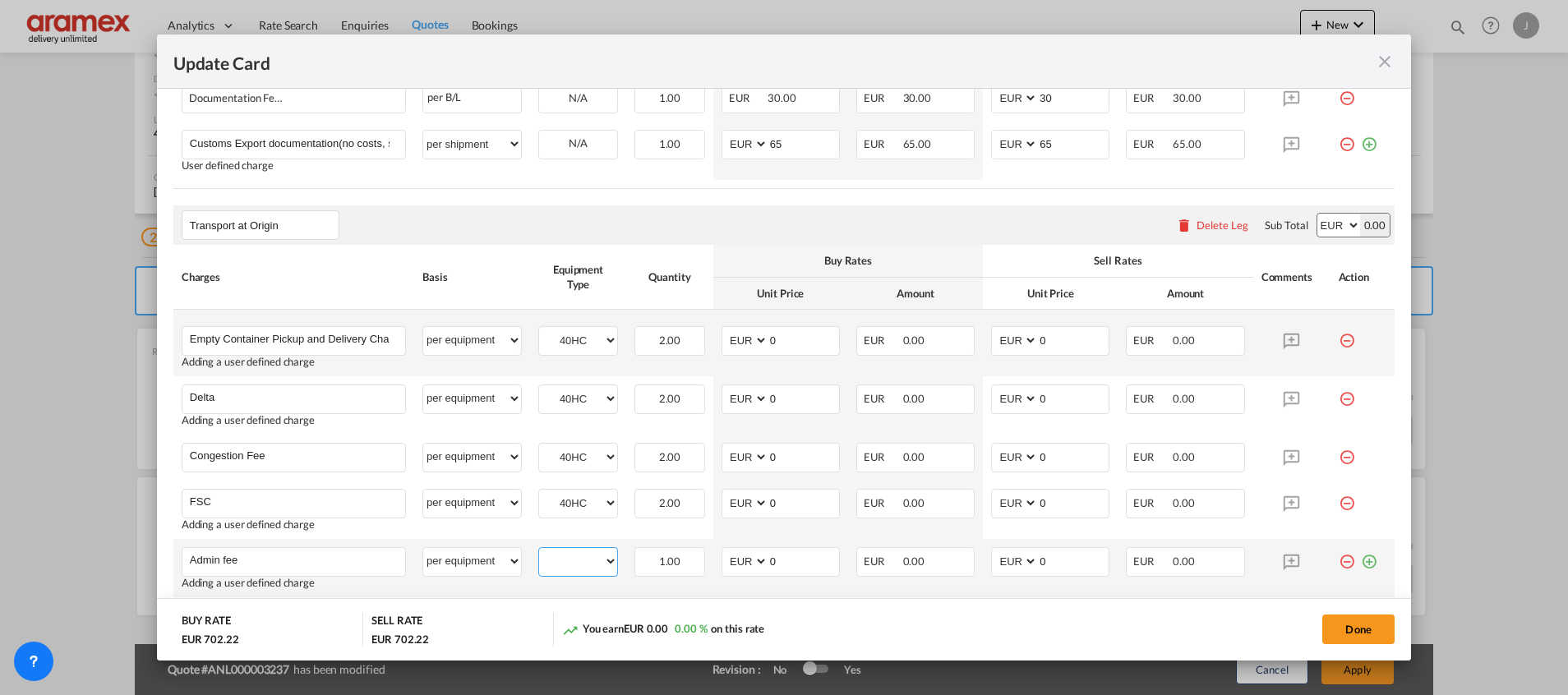
drag, startPoint x: 573, startPoint y: 553, endPoint x: 576, endPoint y: 569, distance: 16.3
click at [573, 553] on select "40HC" at bounding box center [578, 561] width 78 height 22
select select "40HC"
click at [539, 550] on select "40HC" at bounding box center [578, 561] width 78 height 22
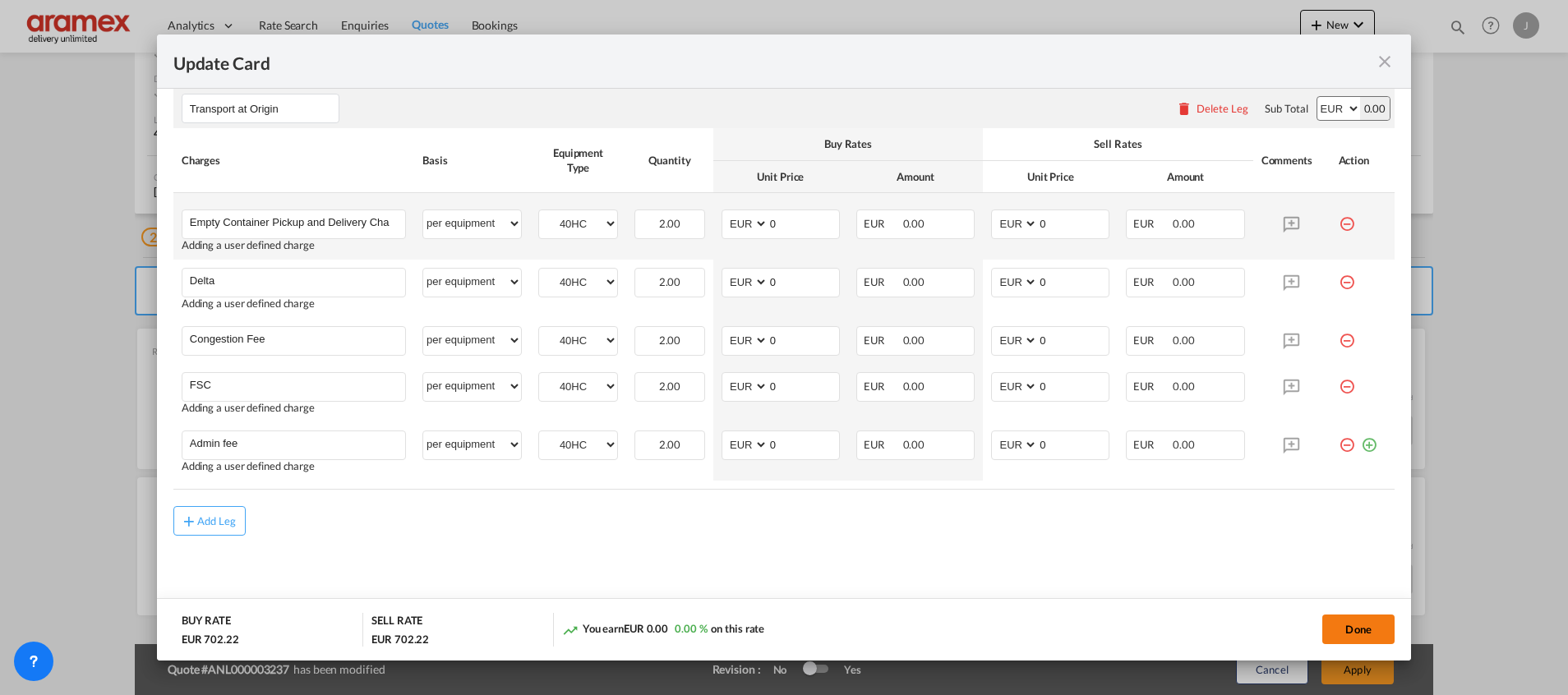
click at [1356, 621] on button "Done" at bounding box center [1358, 629] width 72 height 30
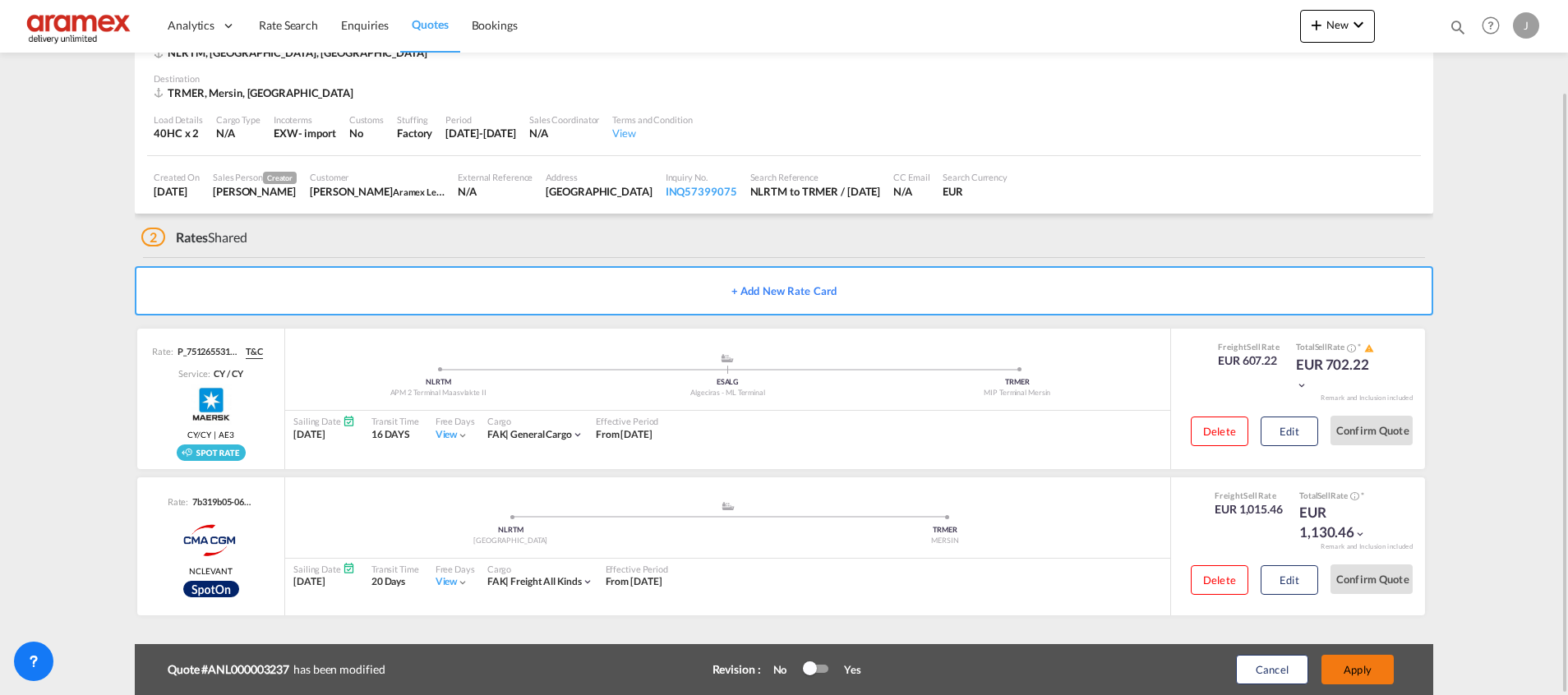
click at [1348, 666] on button "Apply" at bounding box center [1357, 669] width 72 height 30
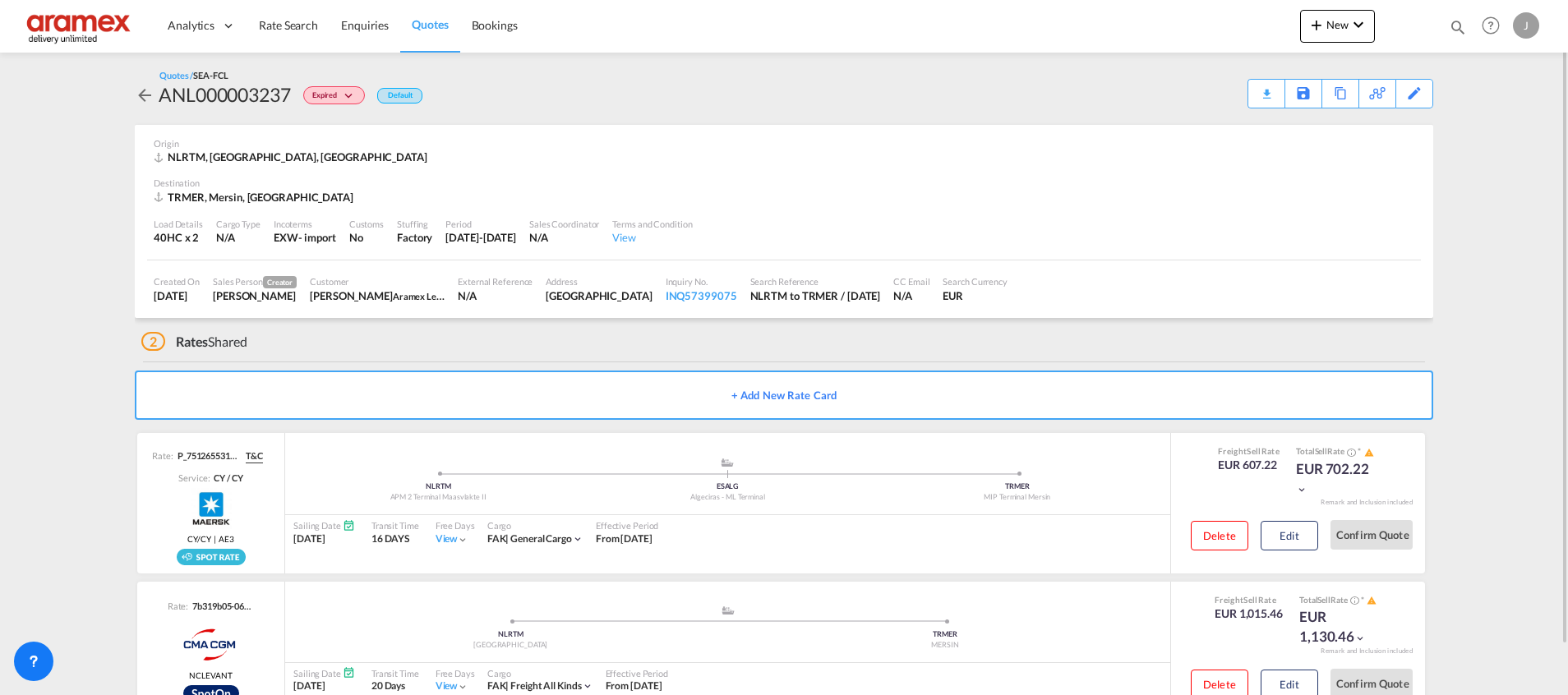
scroll to position [53, 0]
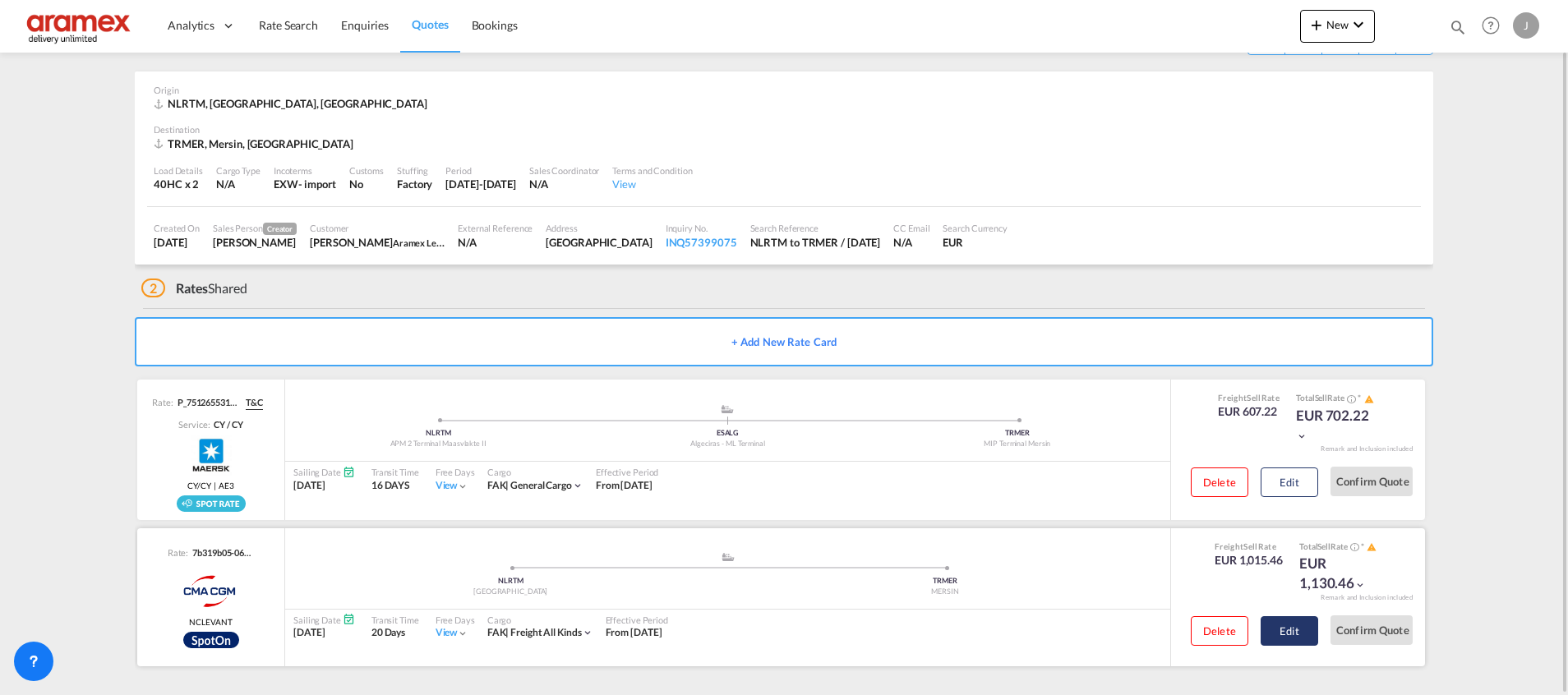
click at [1297, 626] on button "Edit" at bounding box center [1289, 630] width 58 height 30
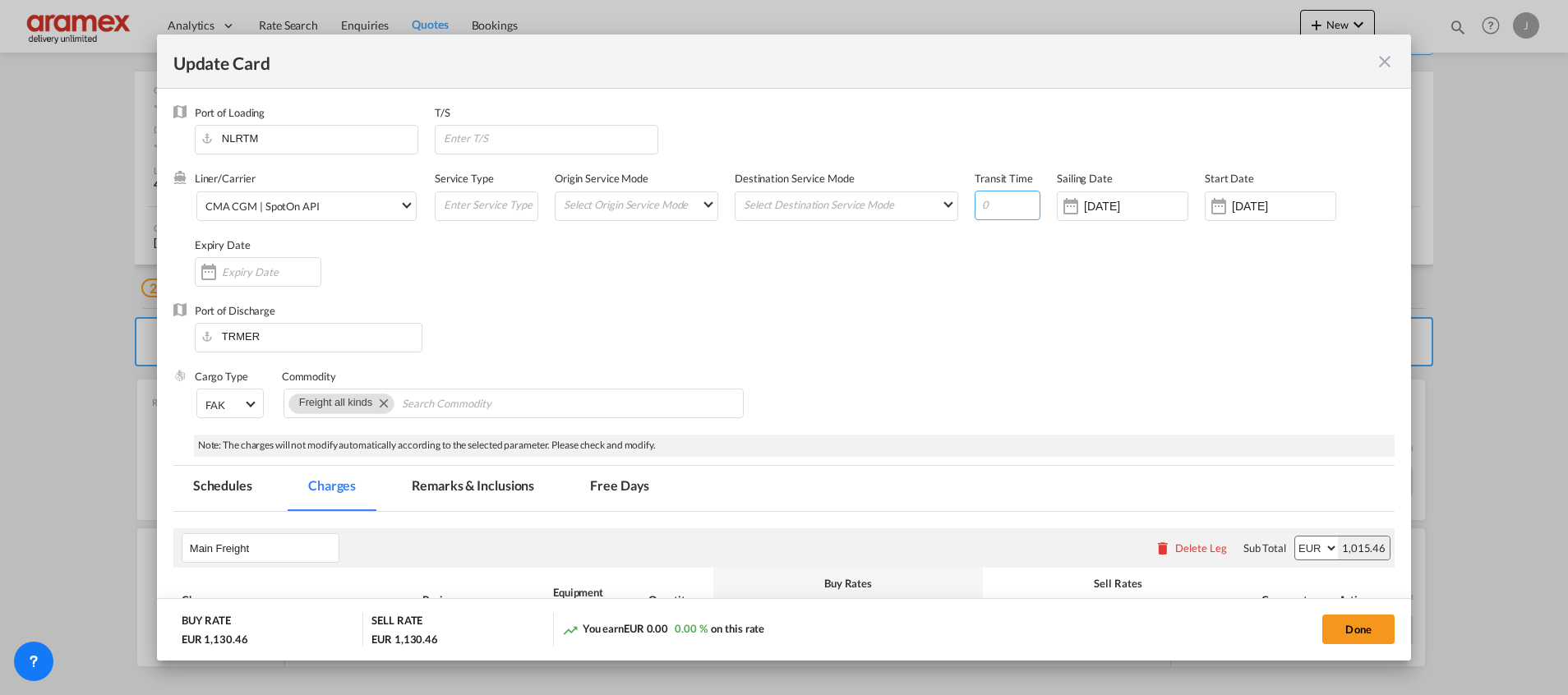
click at [1005, 202] on input "Update Card Port ..." at bounding box center [1006, 205] width 66 height 30
click at [1108, 208] on input "17 Oct 2025" at bounding box center [1135, 206] width 103 height 13
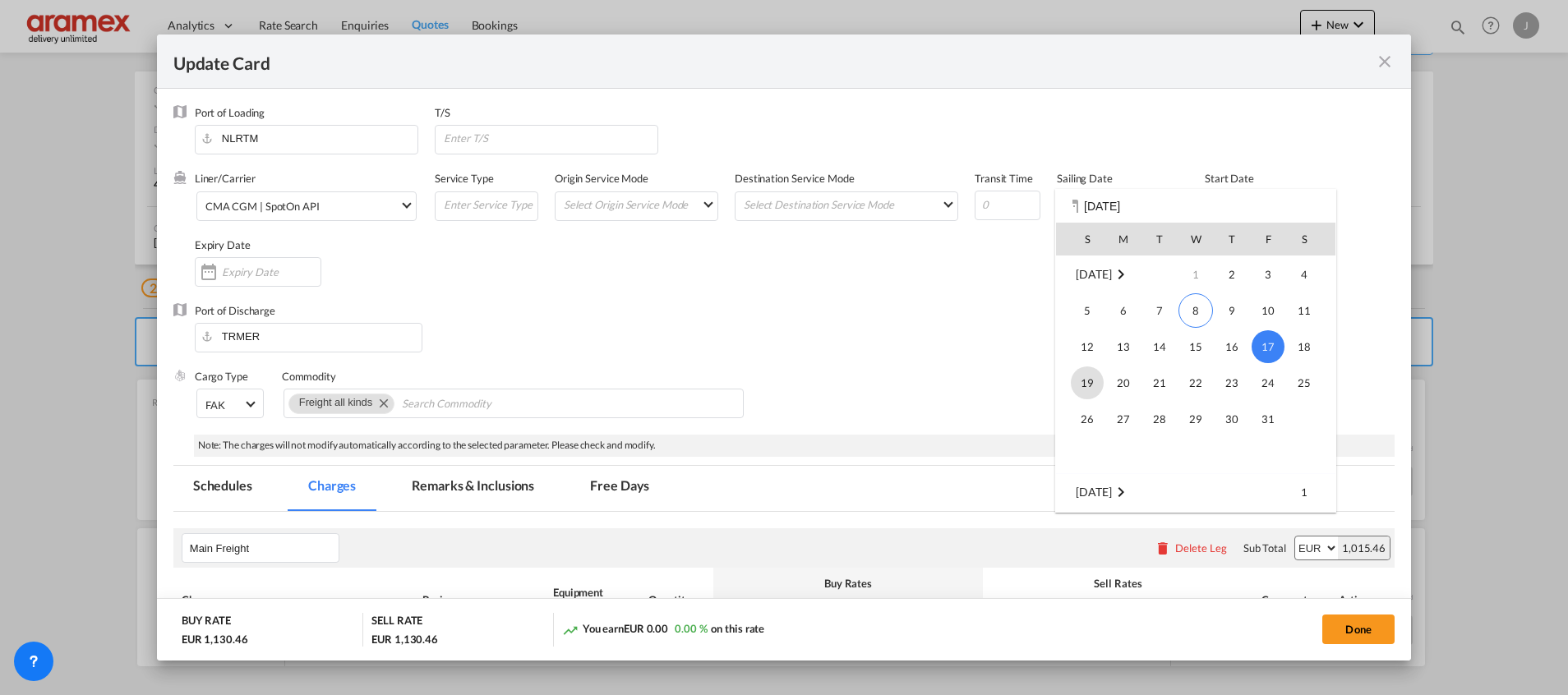
click at [1093, 383] on span "19" at bounding box center [1086, 383] width 33 height 33
type input "19 Oct 2025"
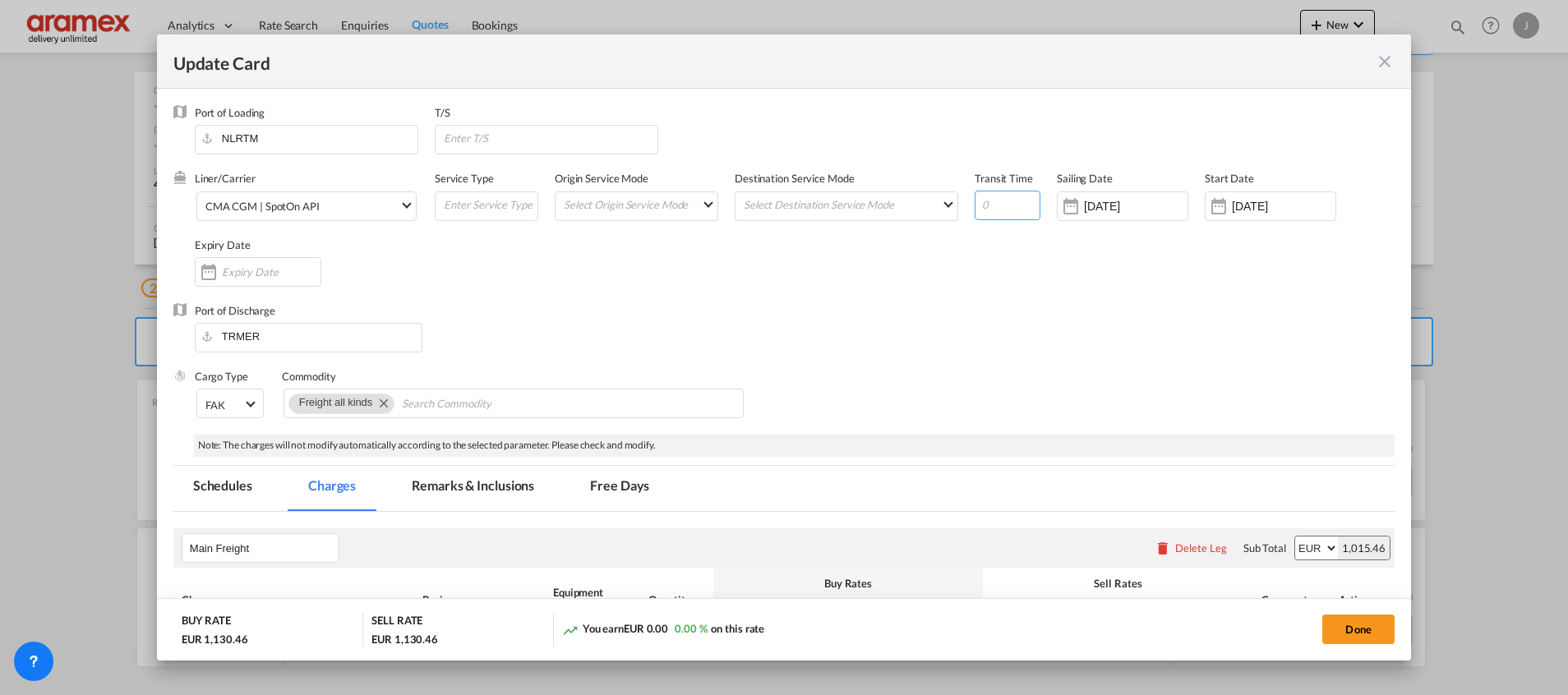
click at [1007, 206] on input "Update Card Port ..." at bounding box center [1006, 205] width 66 height 30
type input "19"
click at [1257, 202] on input "02 Oct 2025" at bounding box center [1283, 206] width 103 height 13
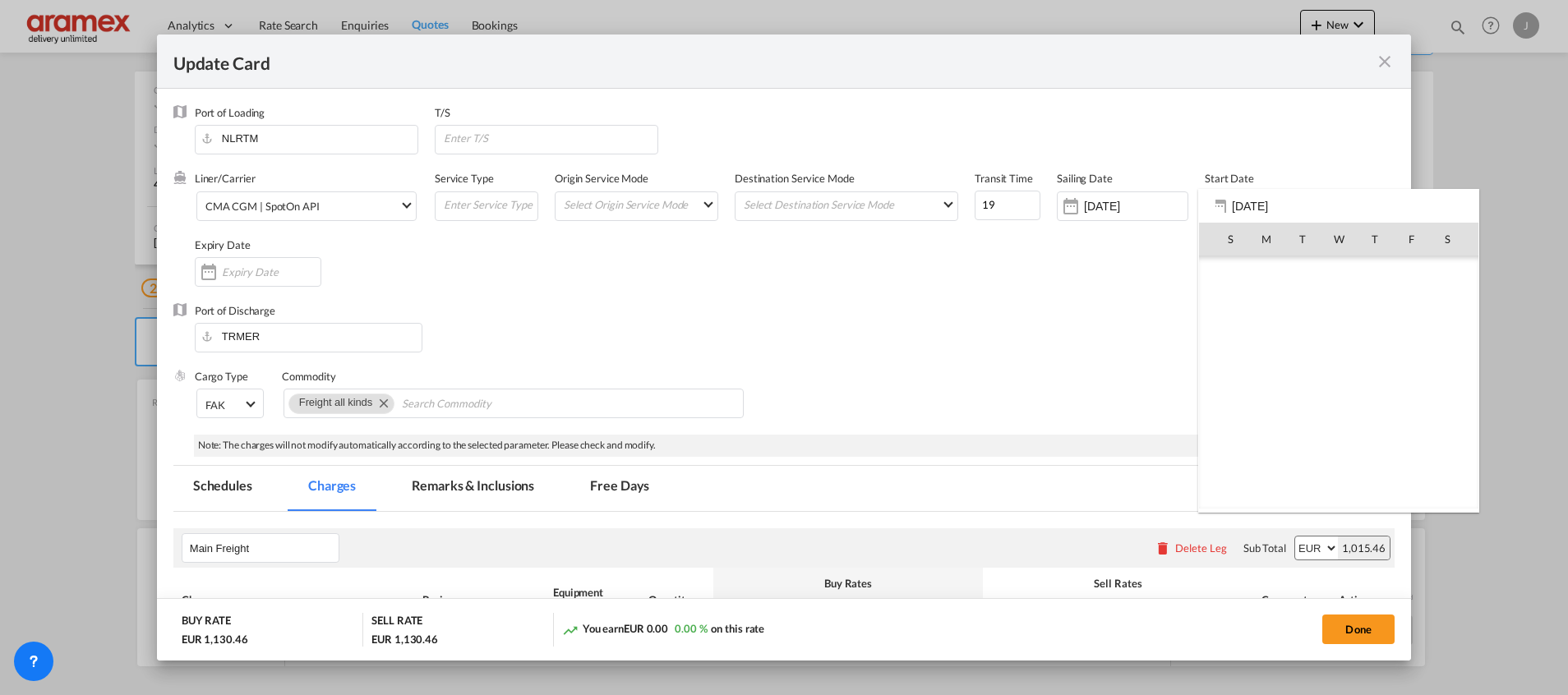
scroll to position [380523, 0]
click at [1335, 312] on span "8" at bounding box center [1338, 310] width 34 height 34
type input "08 Oct 2025"
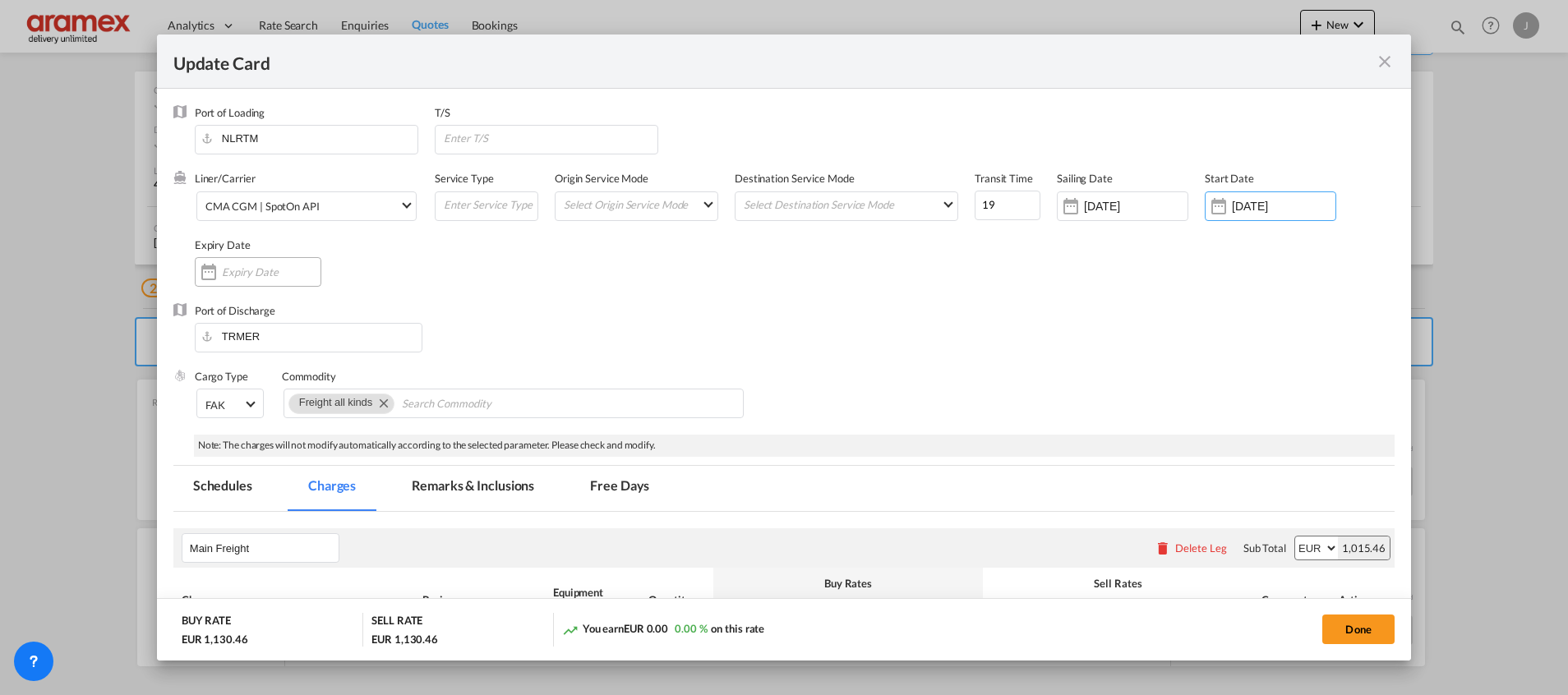
click at [252, 277] on input "Update Card Port ..." at bounding box center [271, 271] width 99 height 13
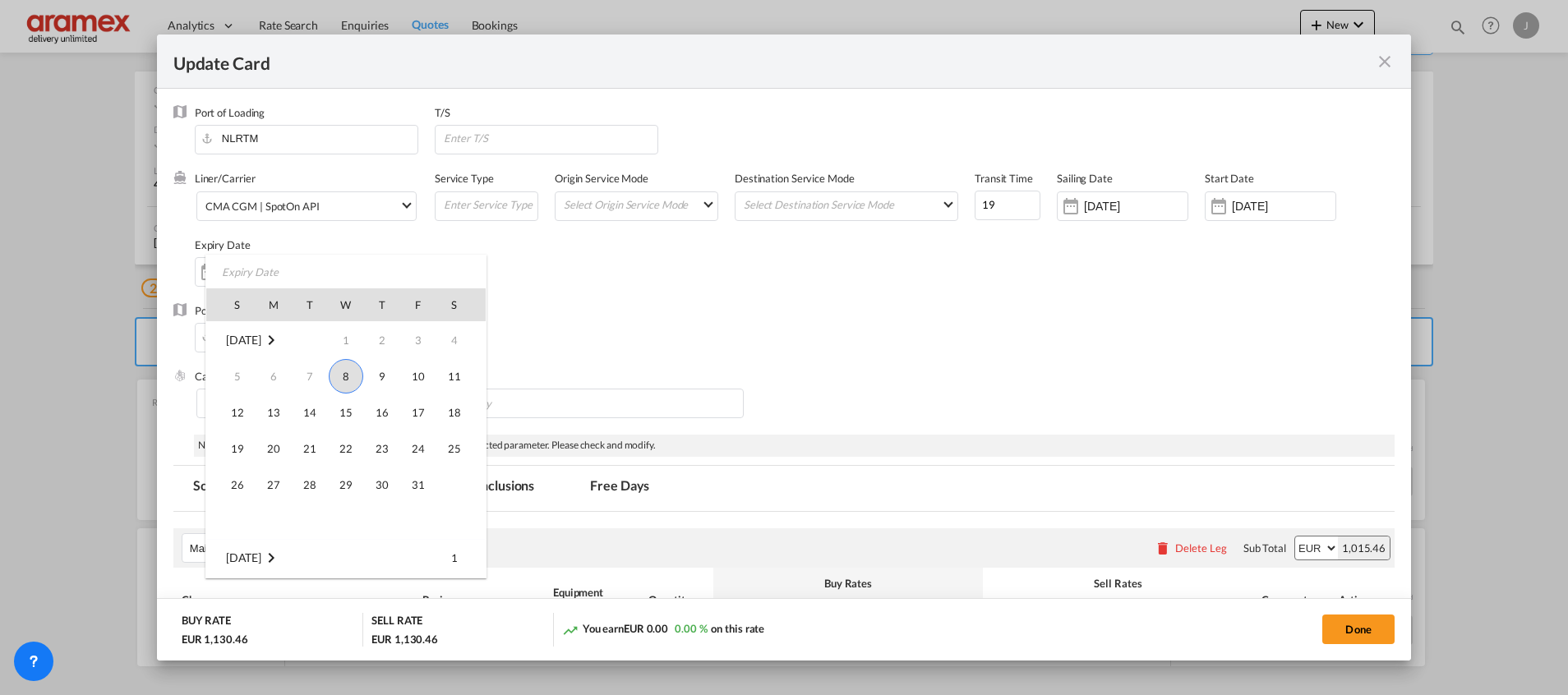
click at [350, 380] on span "8" at bounding box center [346, 376] width 34 height 34
type input "08 Oct 2025"
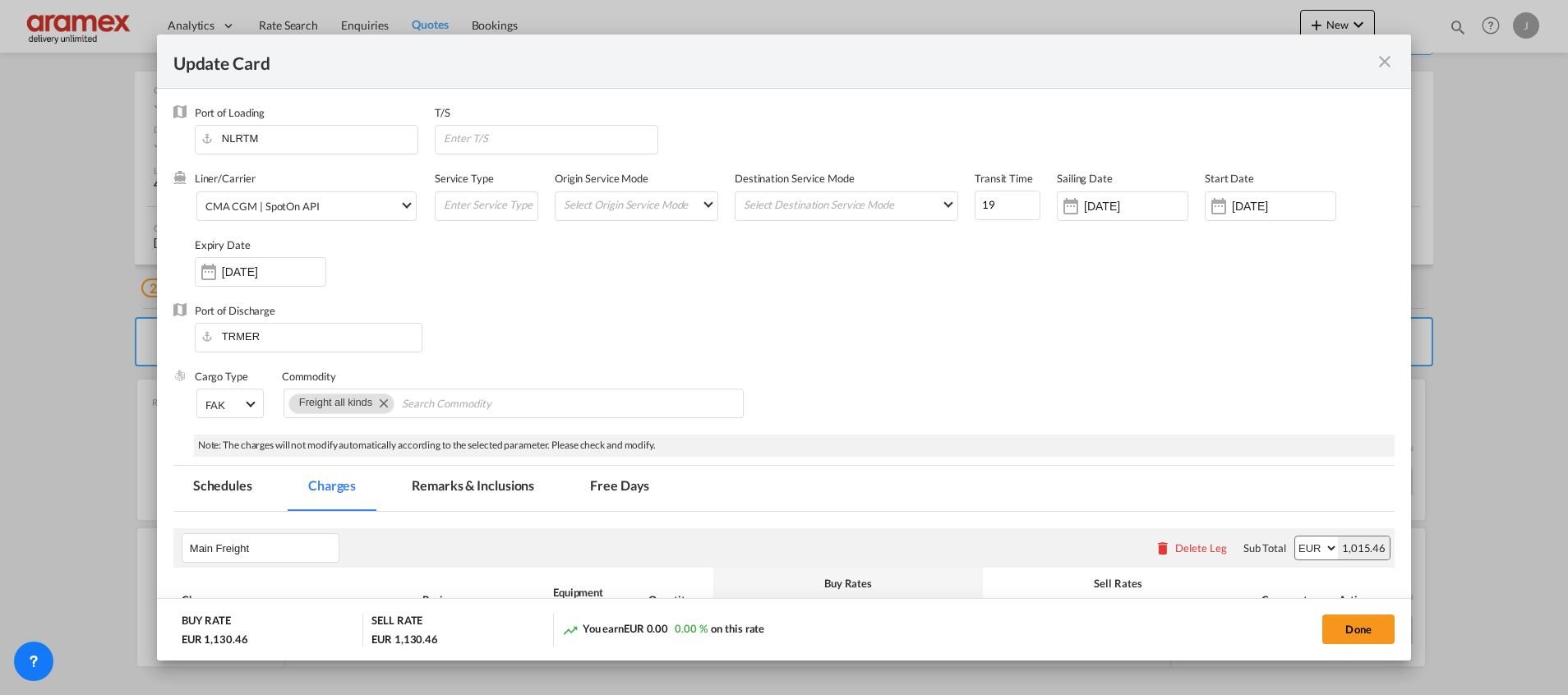
click at [849, 377] on div "Cargo Type FAK FAK GCR GDSM General Cargo Hazardous Cargo Ambient Foodstuff Chi…" at bounding box center [794, 401] width 1200 height 66
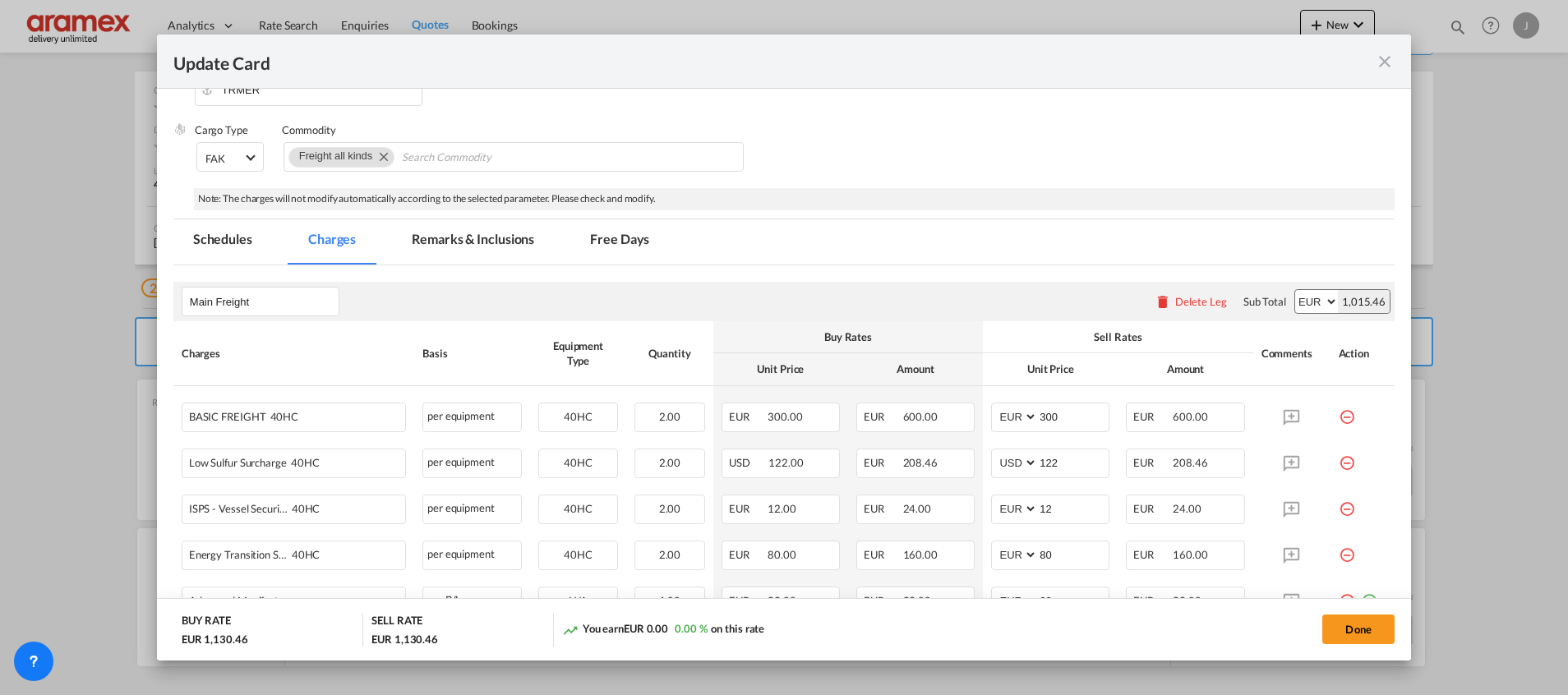
scroll to position [369, 0]
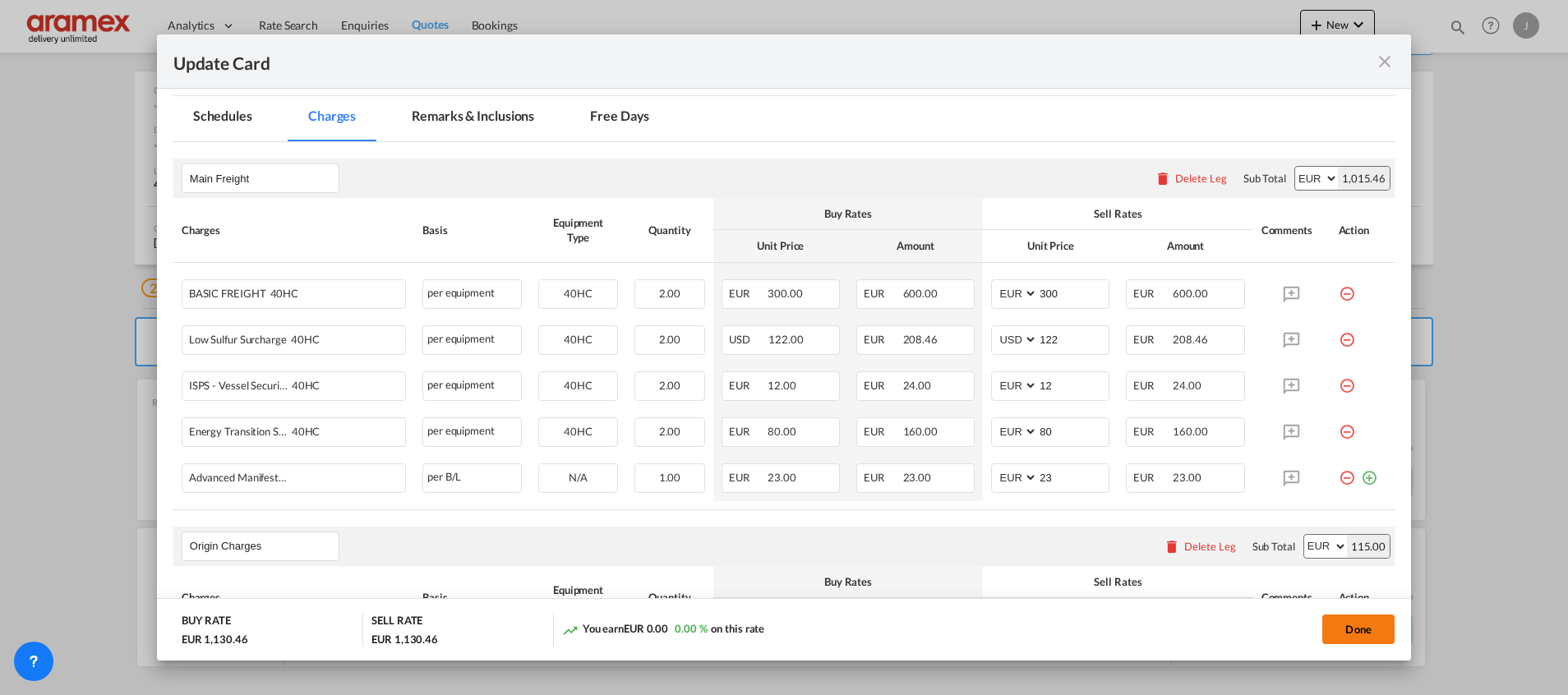
click at [1372, 628] on button "Done" at bounding box center [1358, 629] width 72 height 30
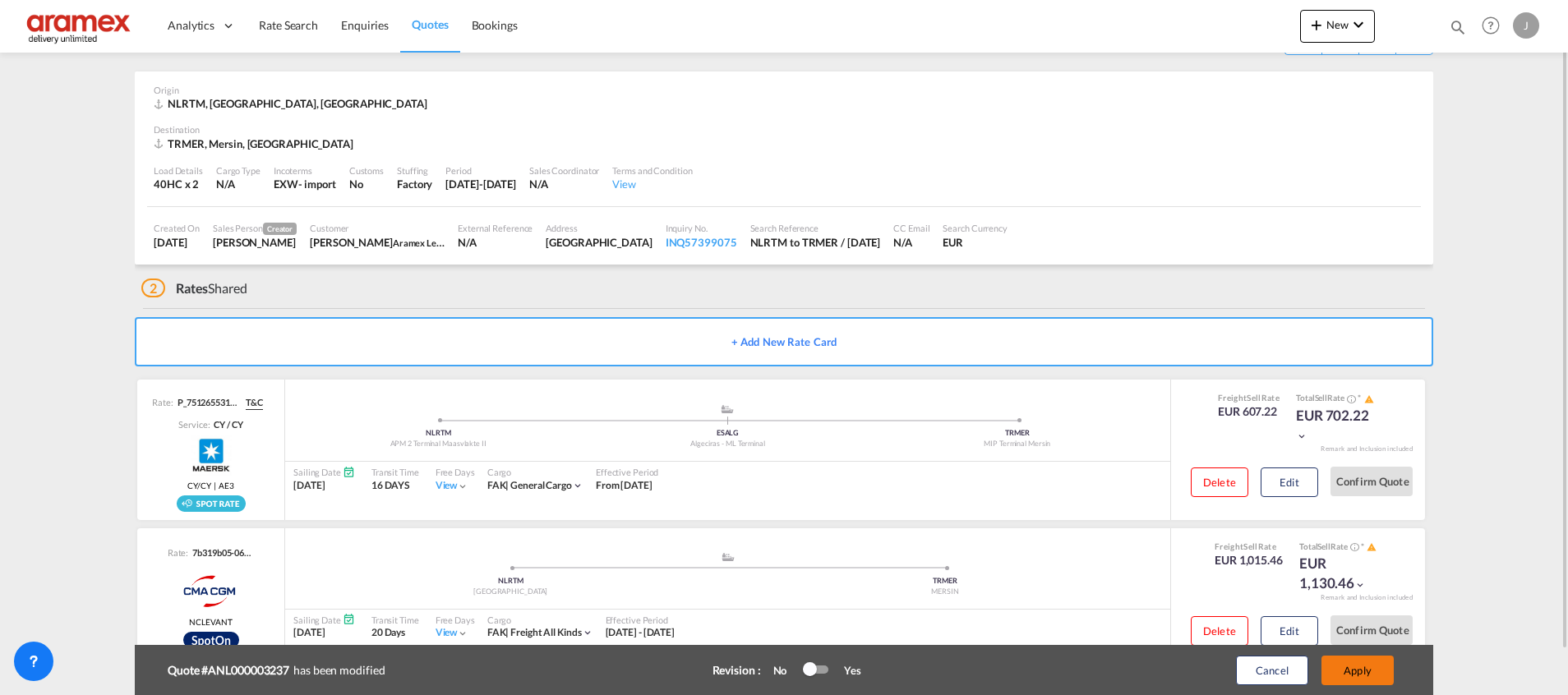
click at [1360, 659] on button "Apply" at bounding box center [1357, 670] width 72 height 30
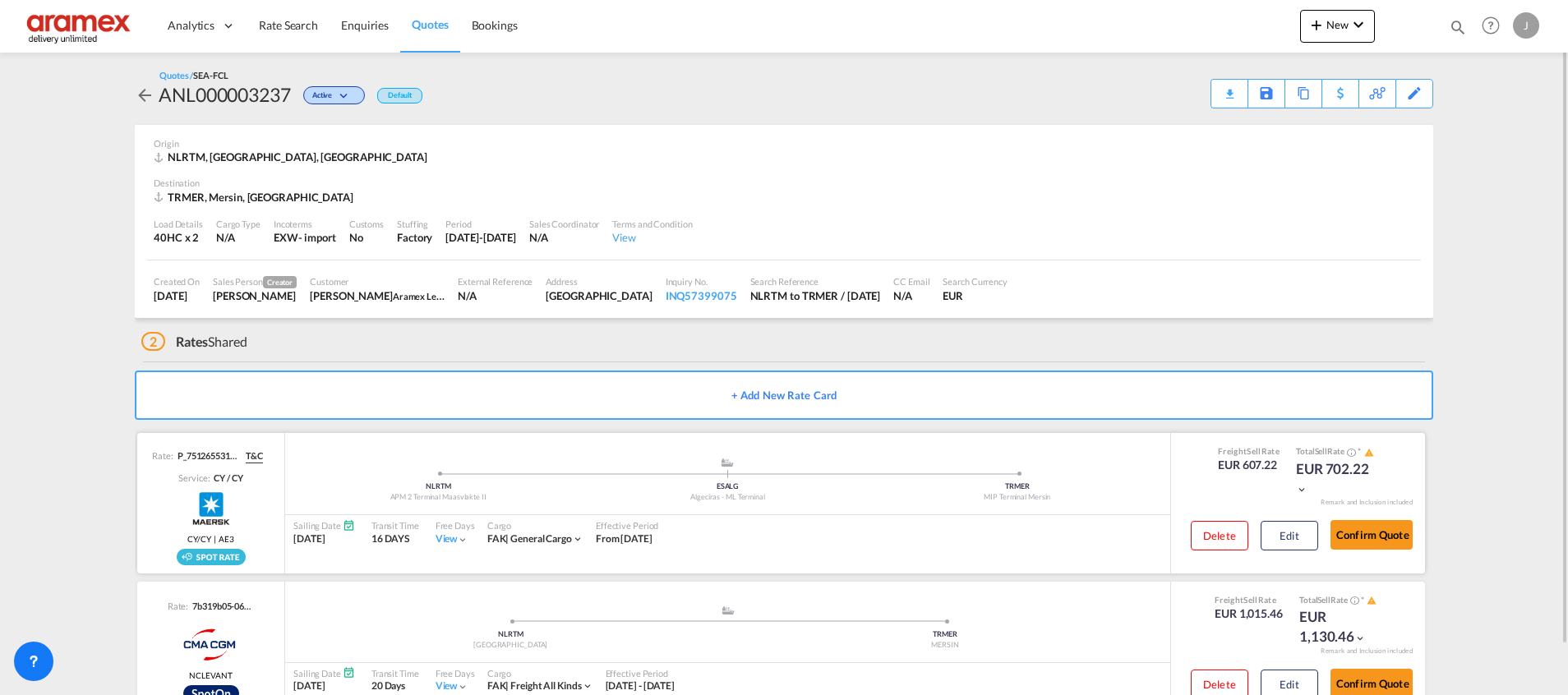
scroll to position [53, 0]
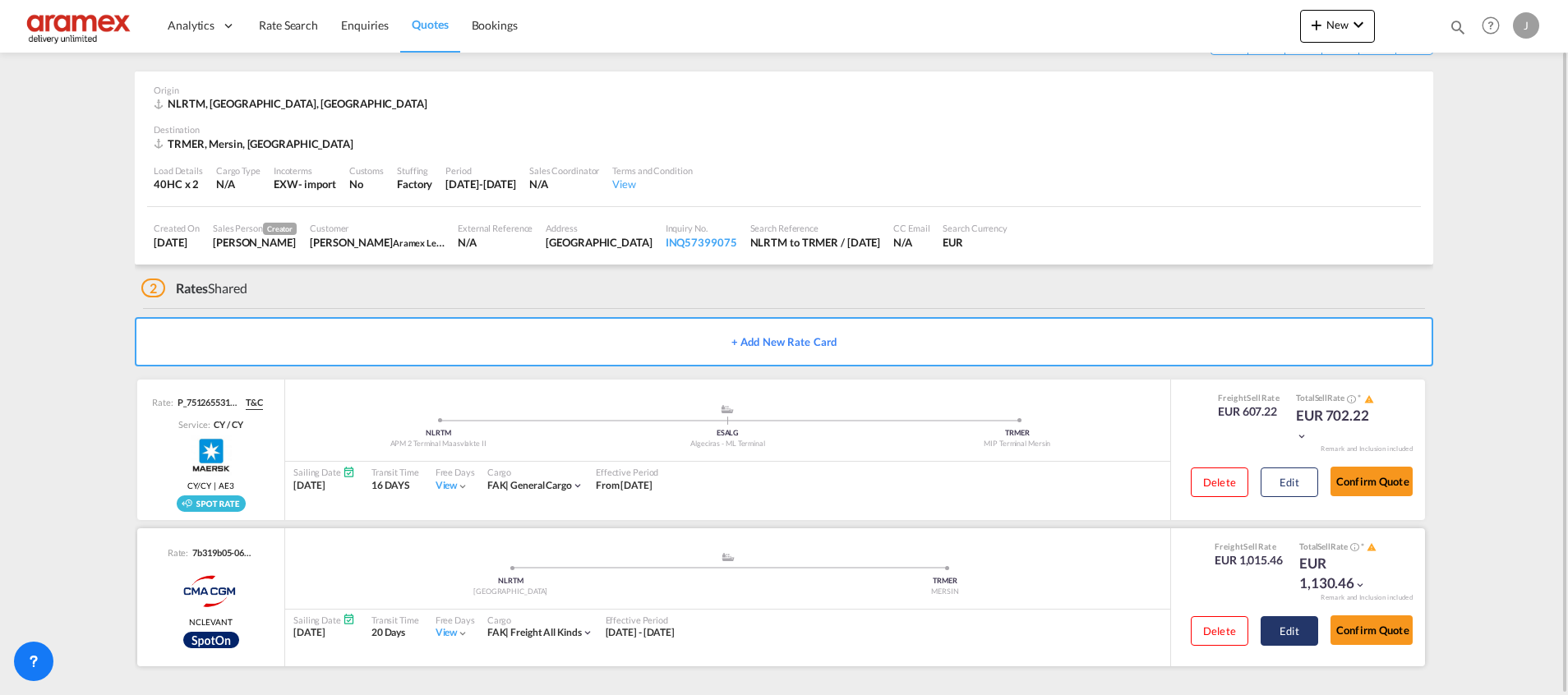
click at [1299, 630] on button "Edit" at bounding box center [1289, 630] width 58 height 30
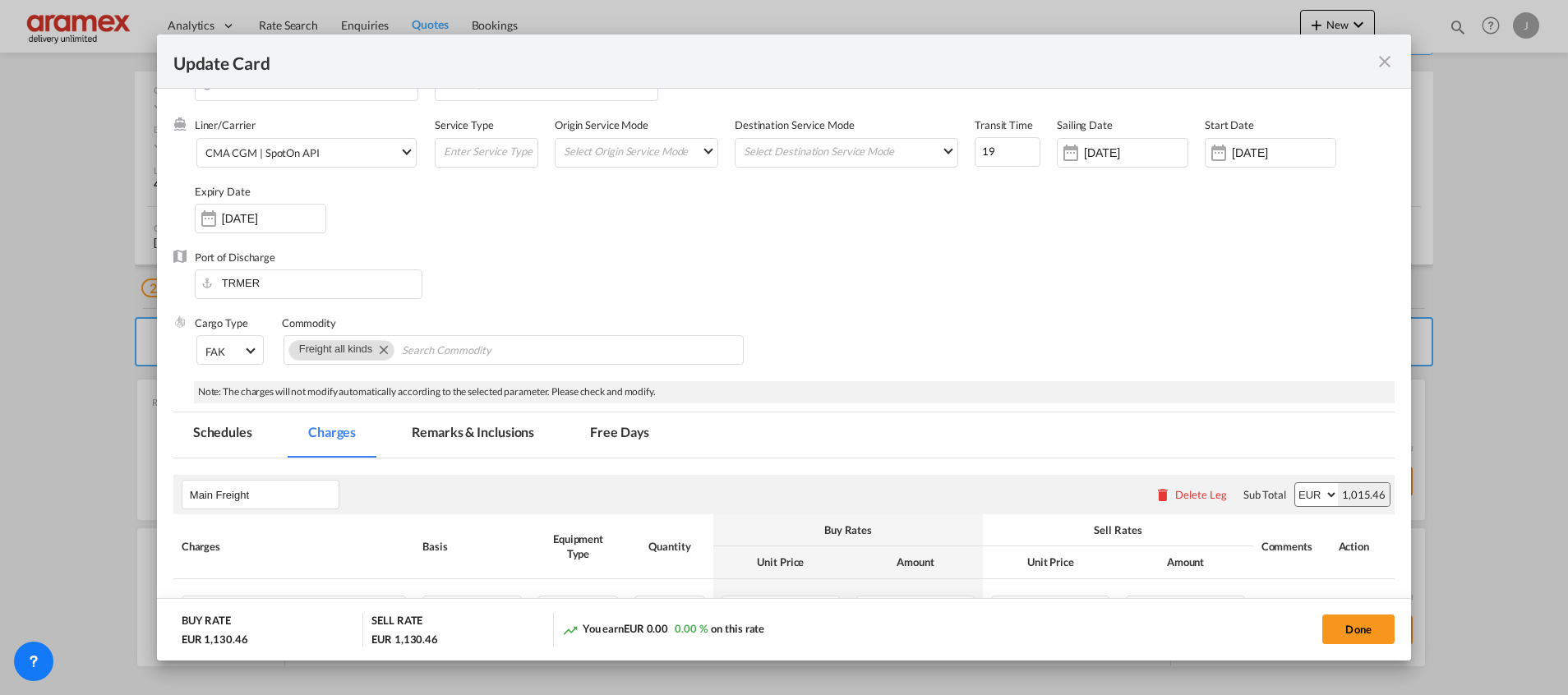
scroll to position [0, 0]
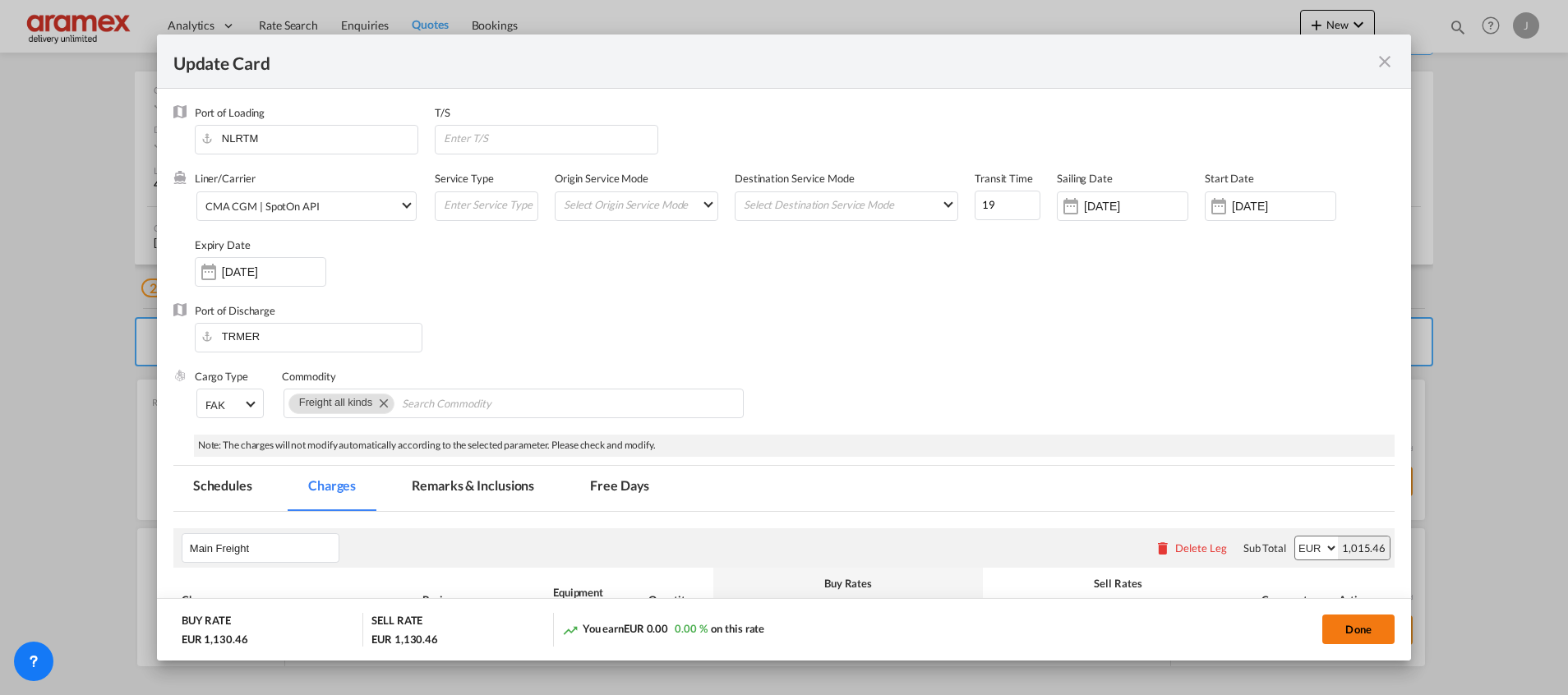
click at [1373, 631] on button "Done" at bounding box center [1358, 629] width 72 height 30
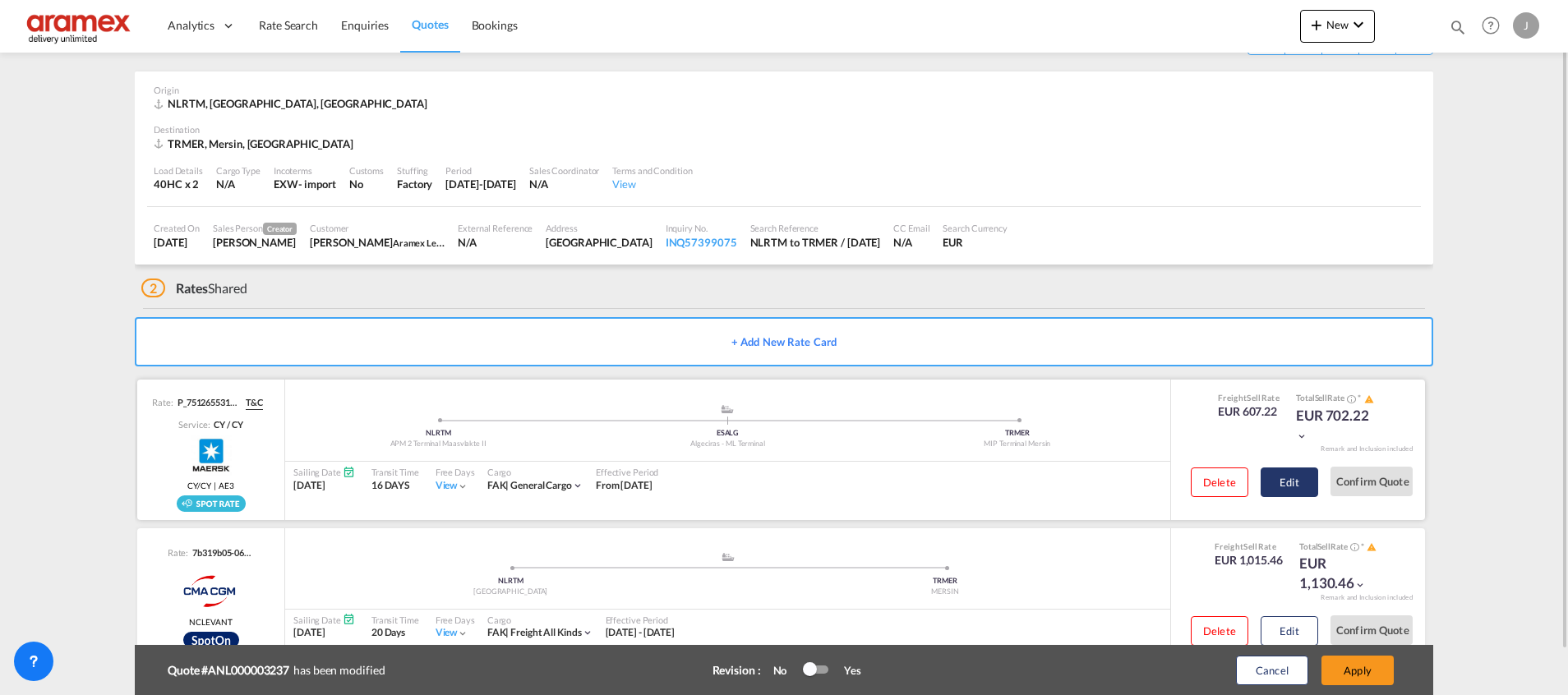
click at [1296, 488] on button "Edit" at bounding box center [1289, 481] width 58 height 30
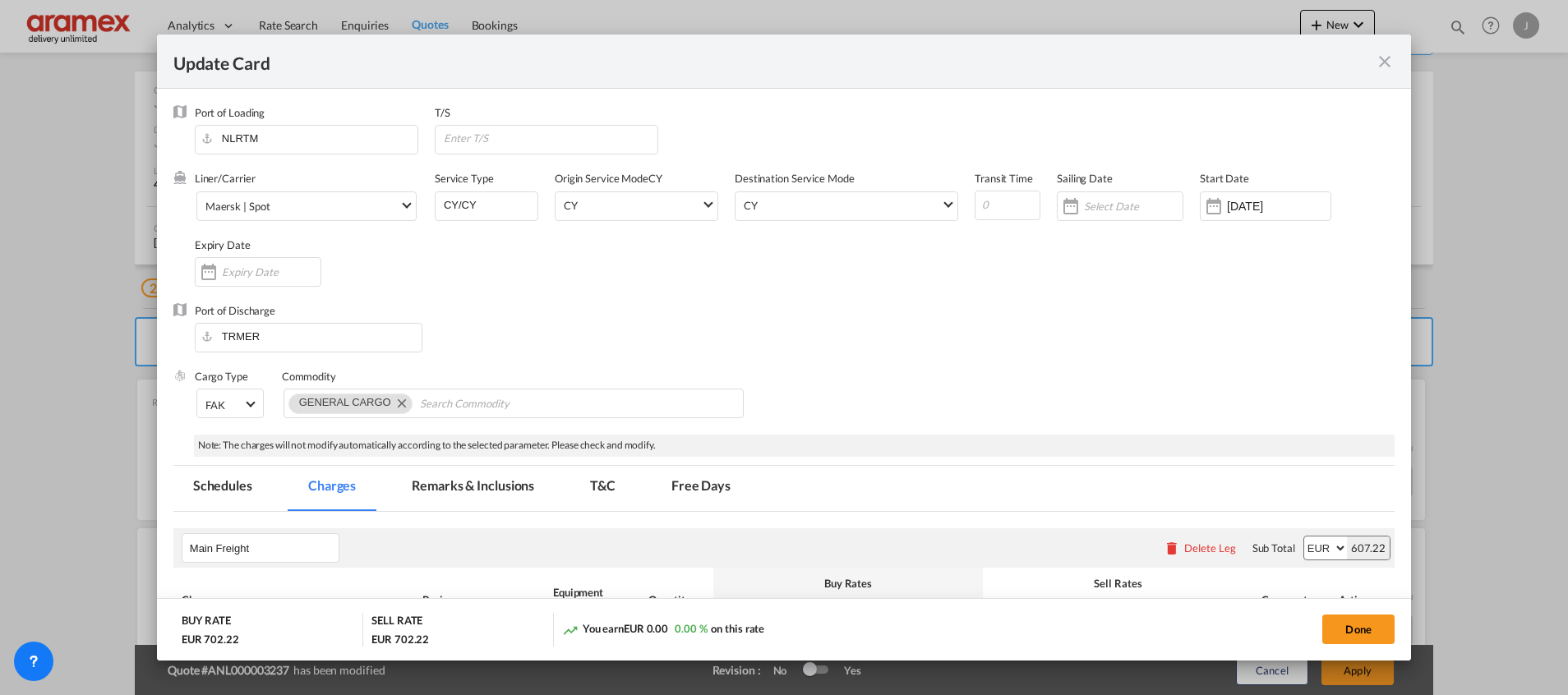
click at [1386, 53] on md-icon "icon-close fg-AAA8AD m-0 pointer" at bounding box center [1385, 62] width 20 height 20
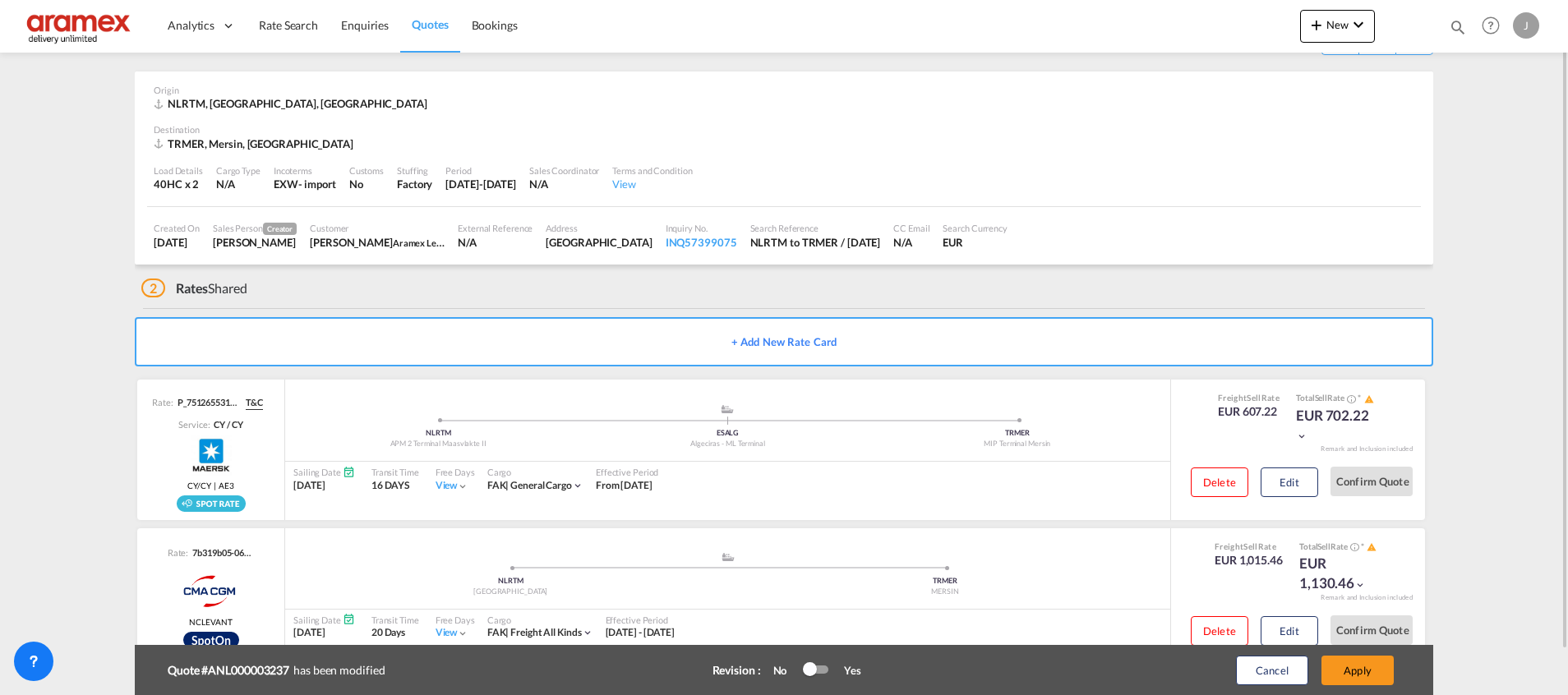
scroll to position [104, 0]
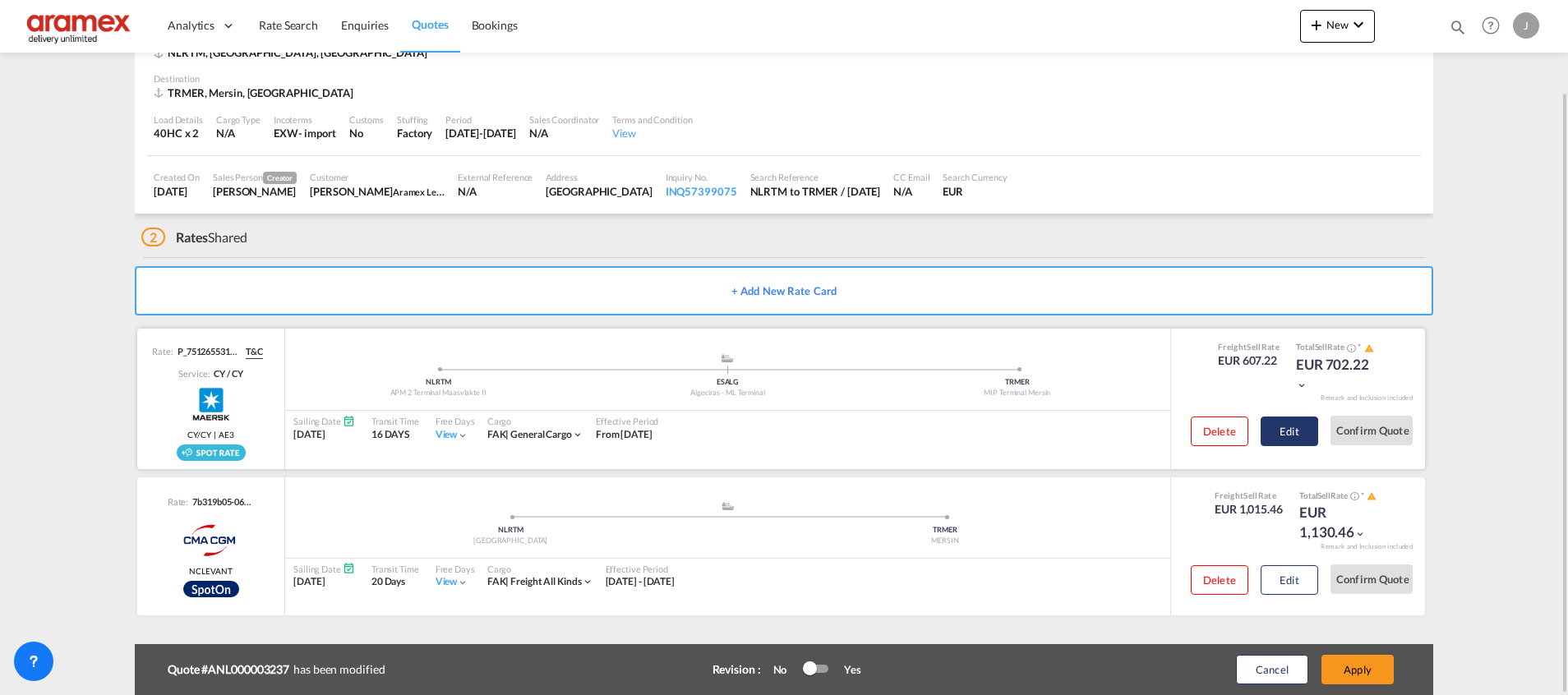
click at [1297, 441] on button "Edit" at bounding box center [1289, 431] width 58 height 30
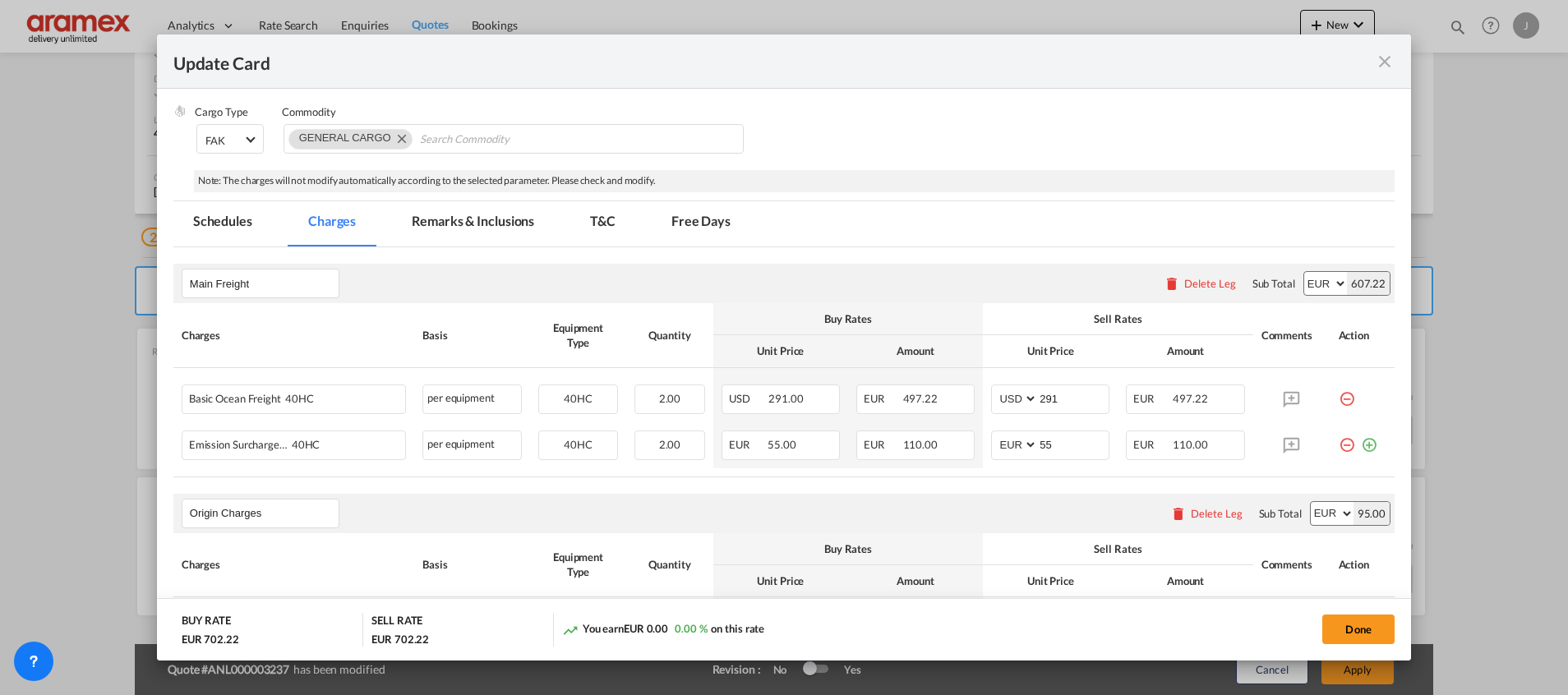
scroll to position [369, 0]
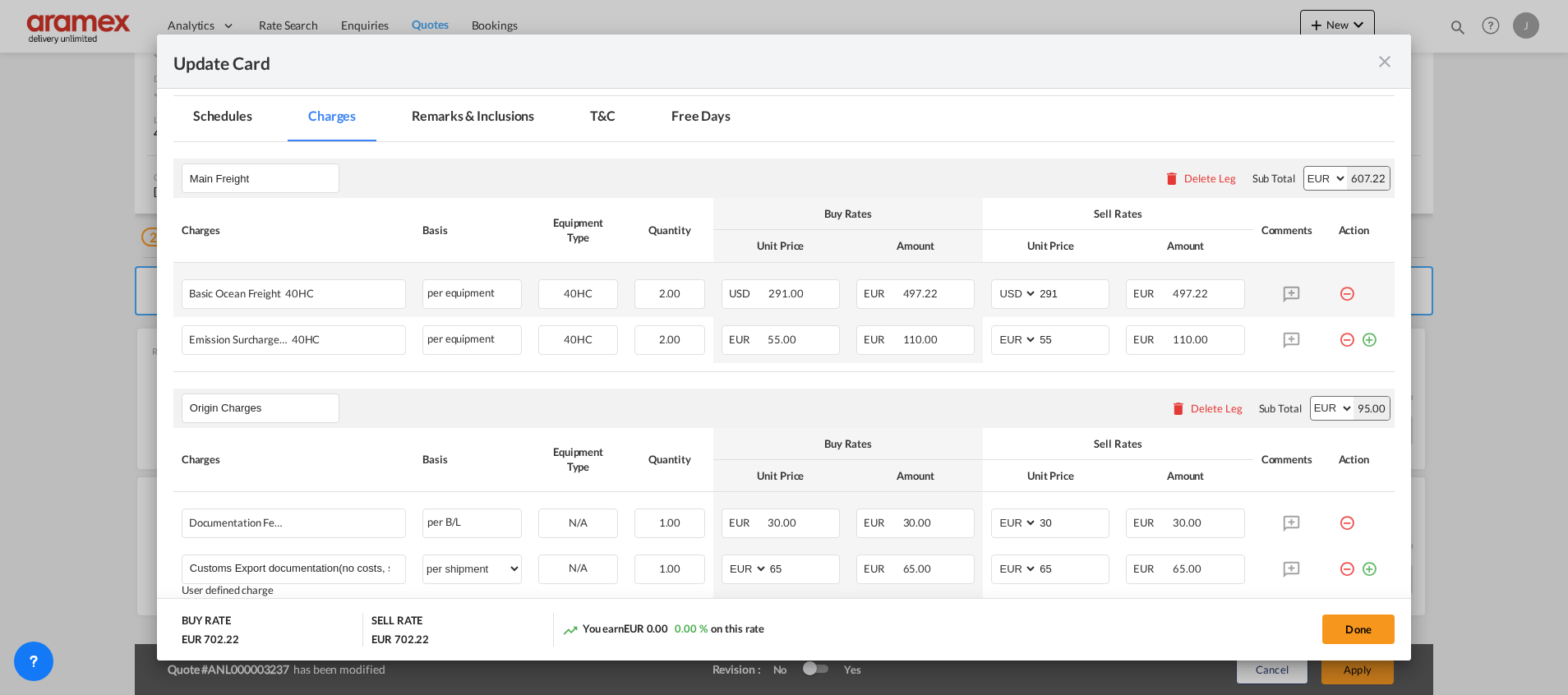
click at [1338, 295] on md-icon "icon-minus-circle-outline red-400-fg" at bounding box center [1346, 287] width 16 height 16
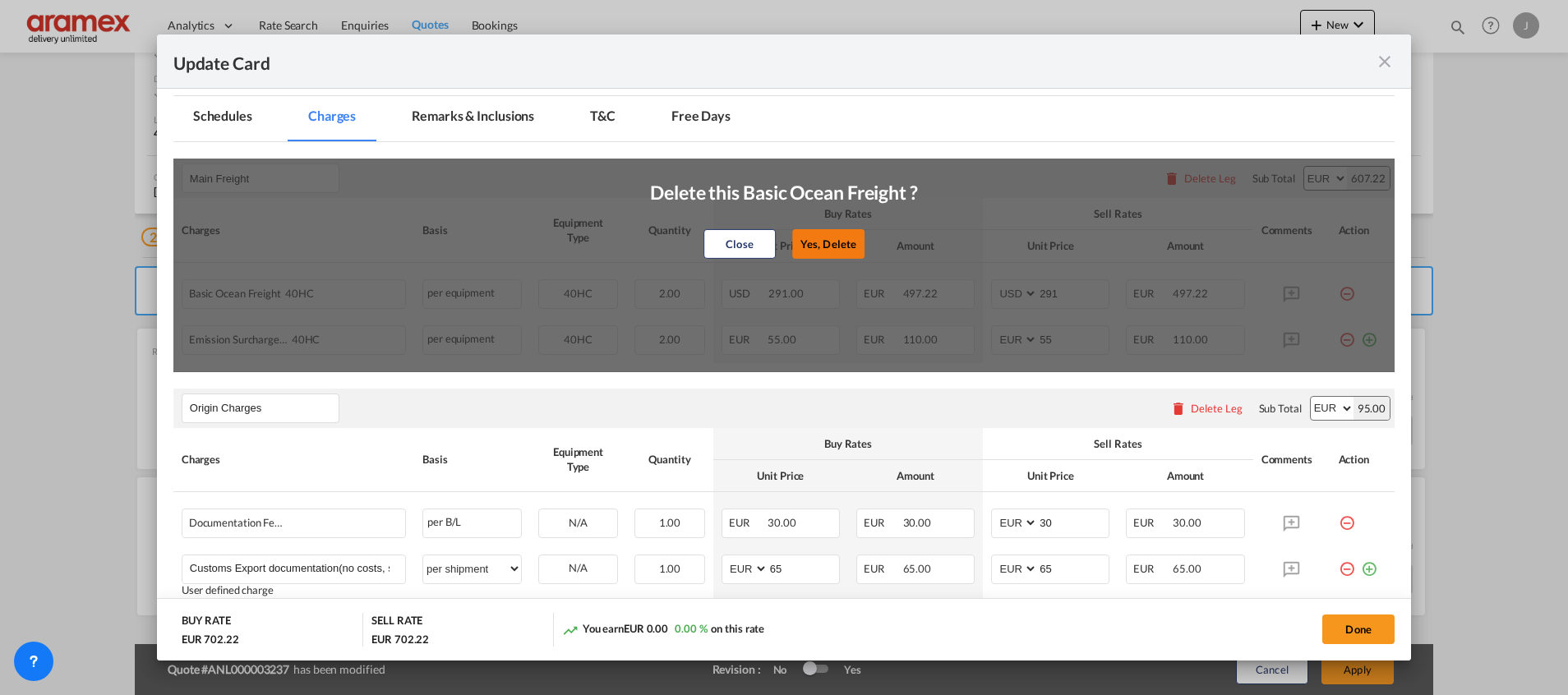
click at [817, 241] on button "Yes, Delete" at bounding box center [828, 243] width 72 height 30
select select "string:EUR"
type input "55"
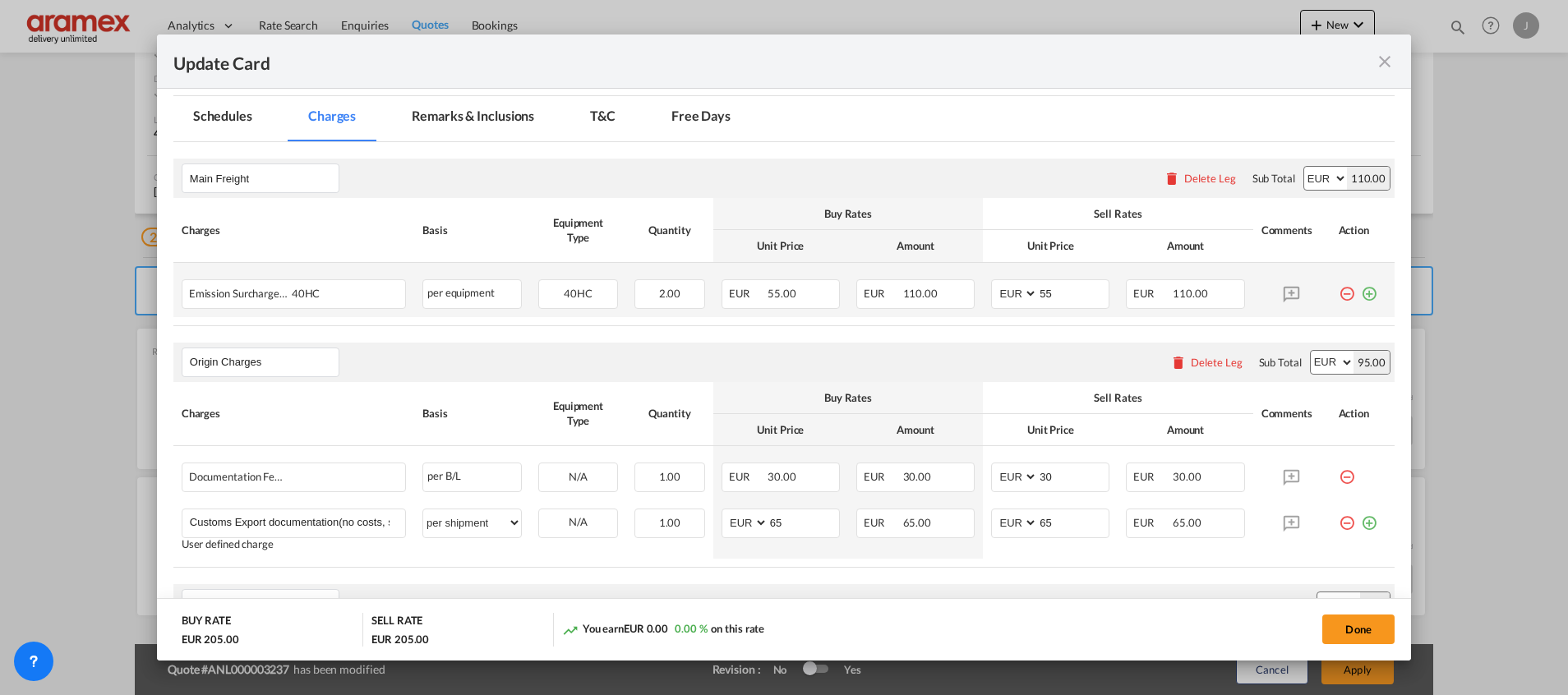
click at [1360, 295] on md-icon "icon-plus-circle-outline green-400-fg" at bounding box center [1369, 287] width 16 height 16
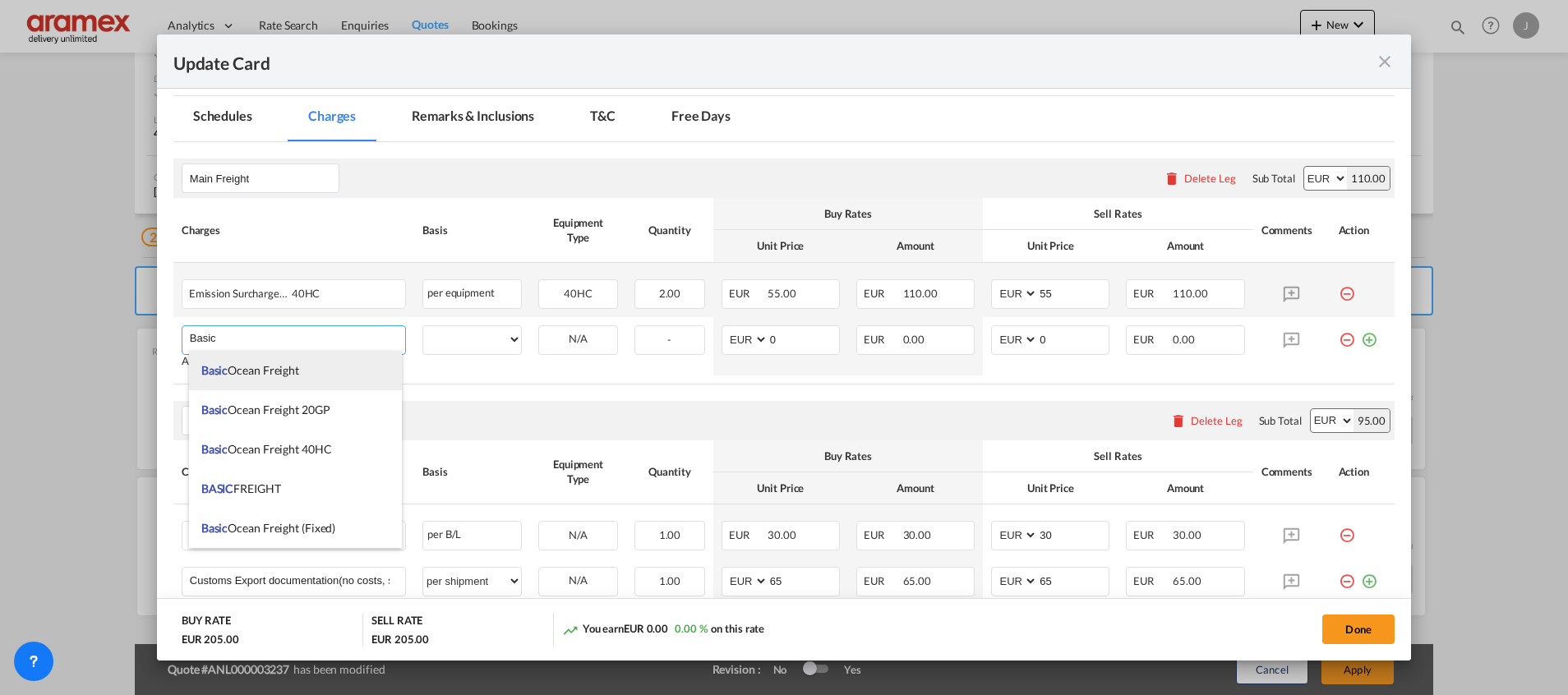
click at [259, 374] on span "Basic Ocean Freight" at bounding box center [250, 370] width 98 height 14
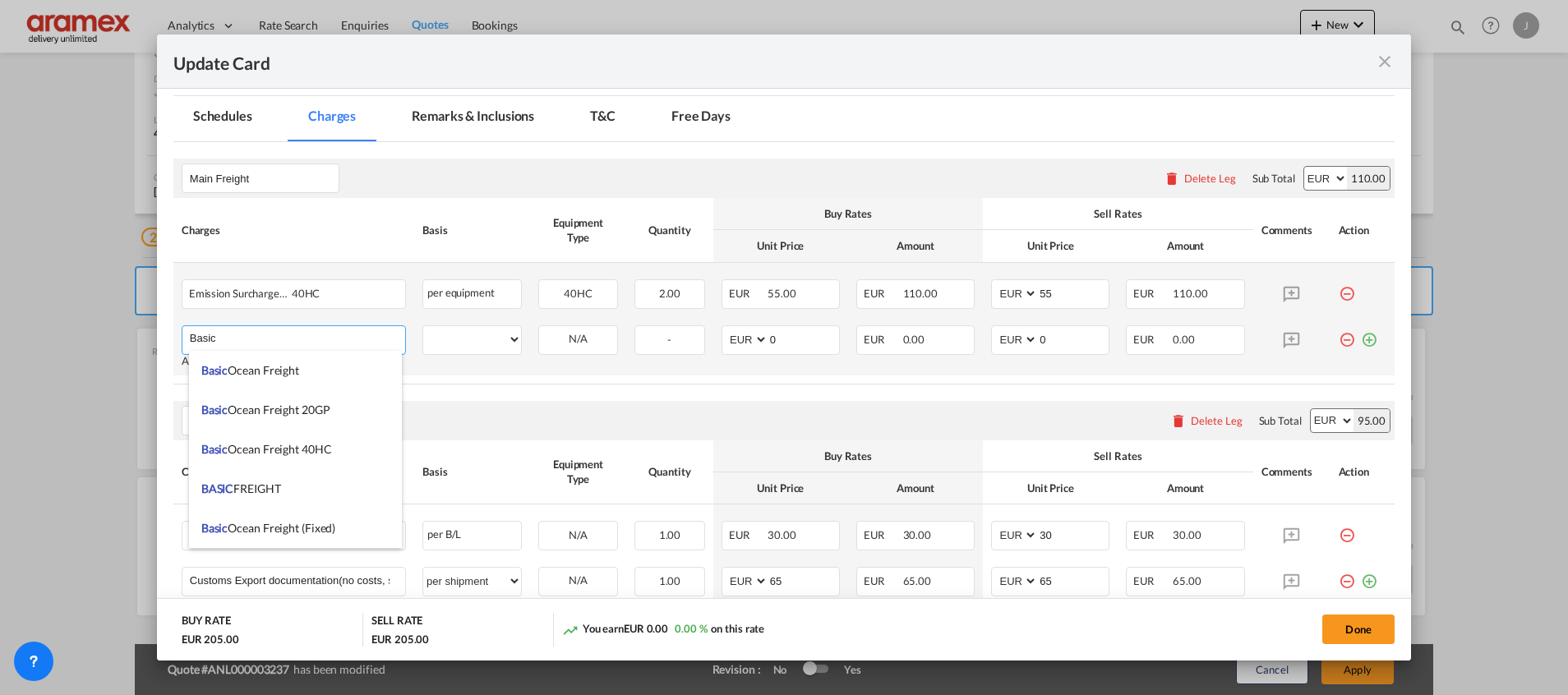
type input "Basic Ocean Freight"
select select "per equipment"
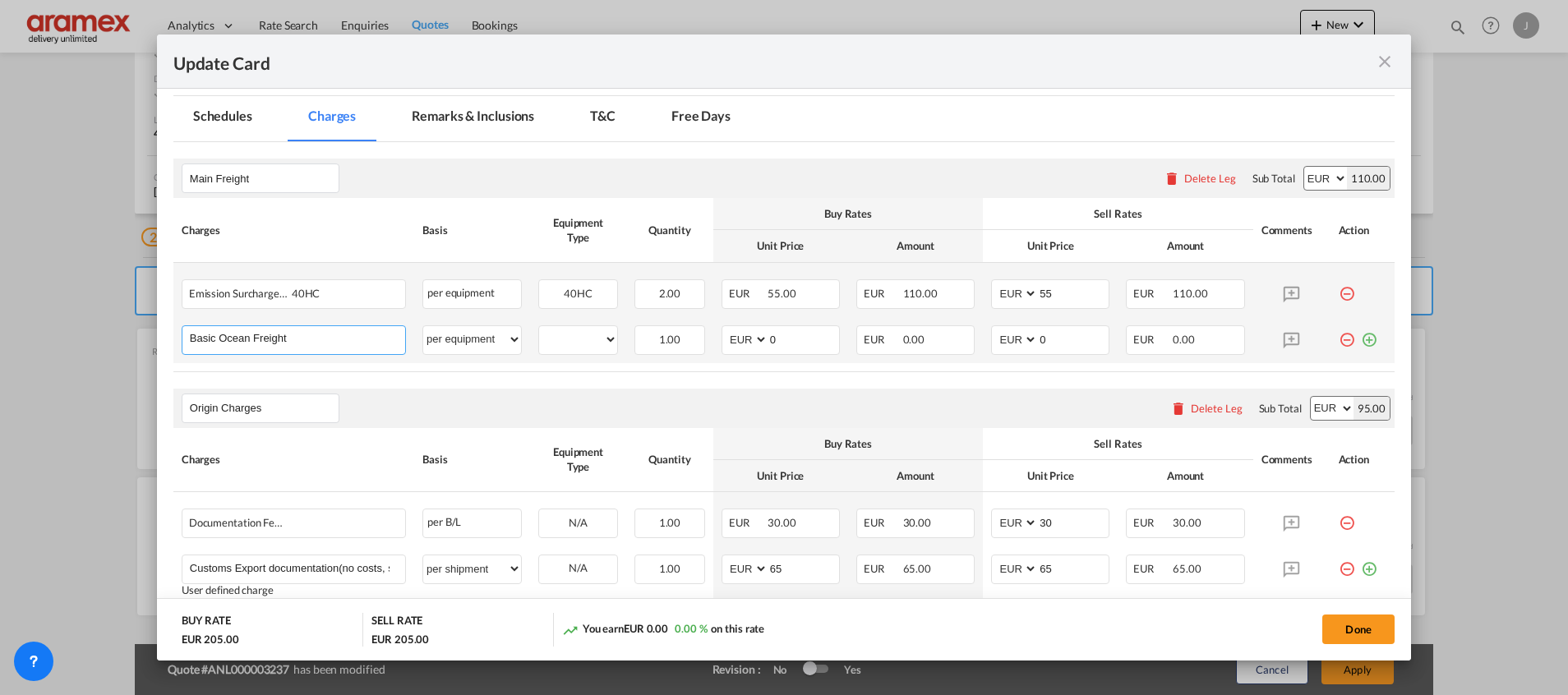
scroll to position [0, 0]
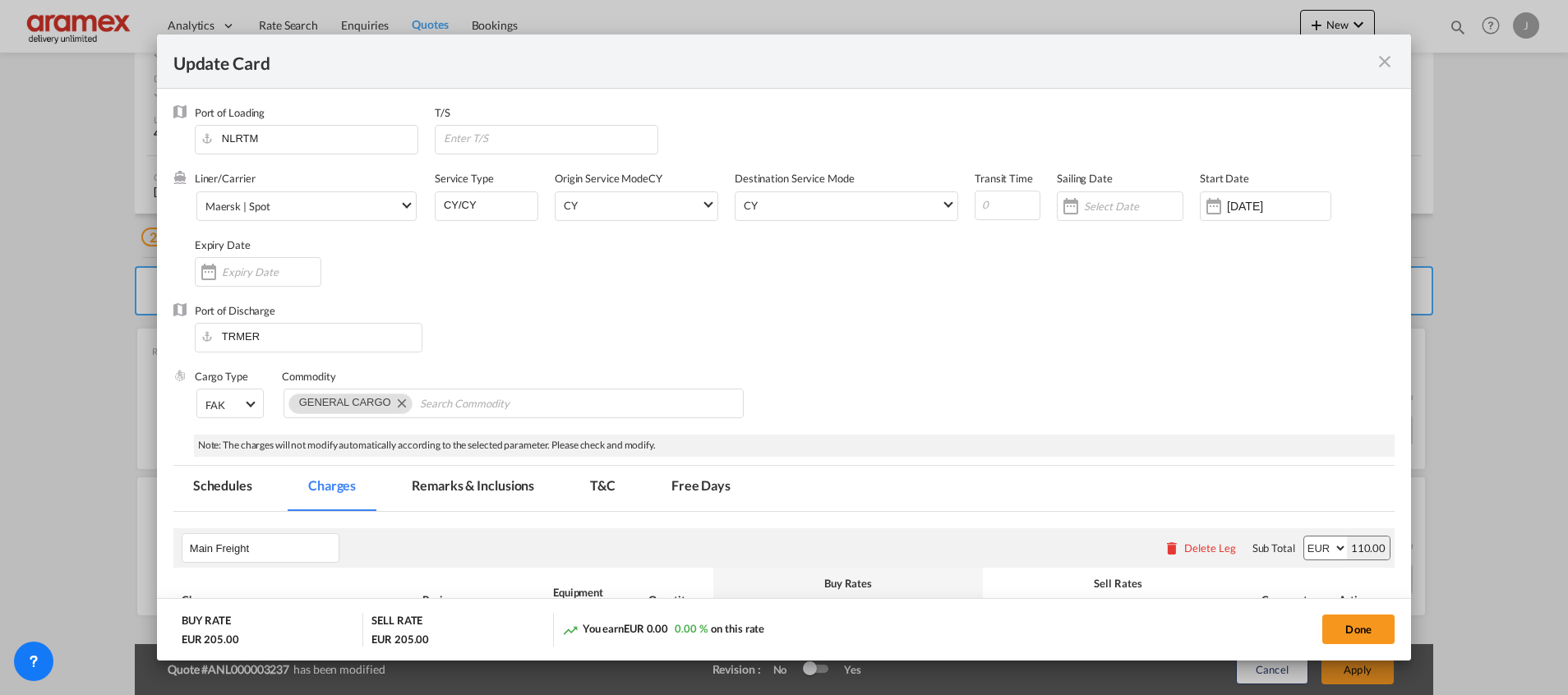
click at [1389, 61] on md-icon "icon-close fg-AAA8AD m-0 pointer" at bounding box center [1385, 62] width 20 height 20
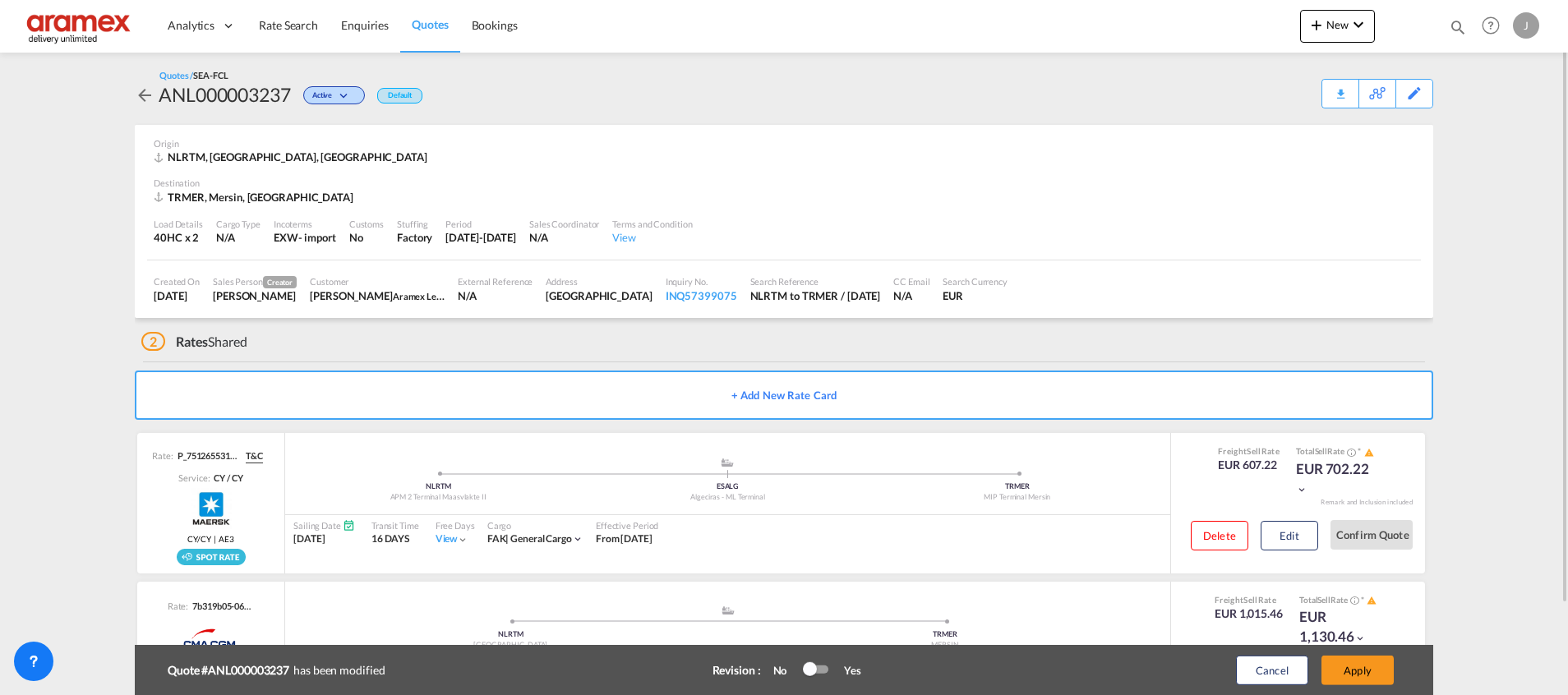
scroll to position [104, 0]
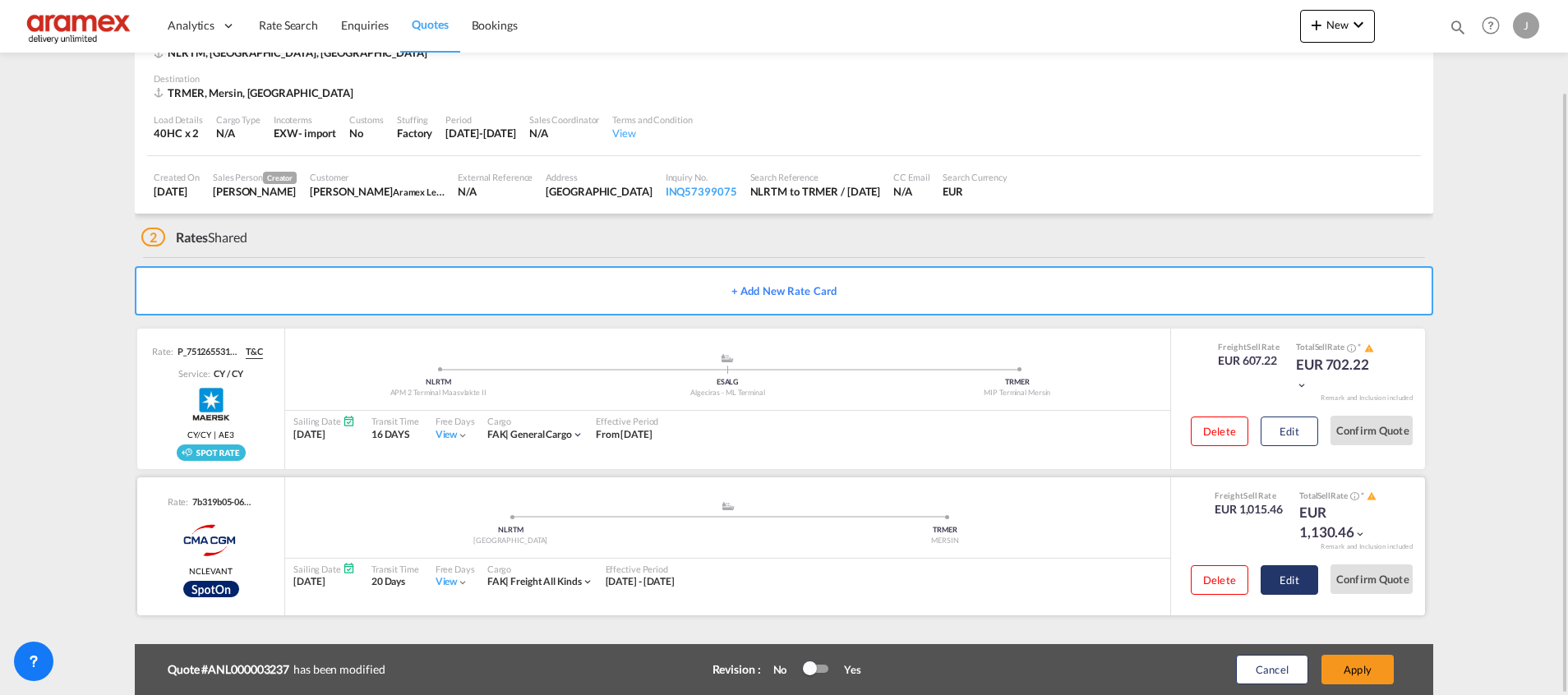
click at [1296, 585] on button "Edit" at bounding box center [1289, 579] width 58 height 30
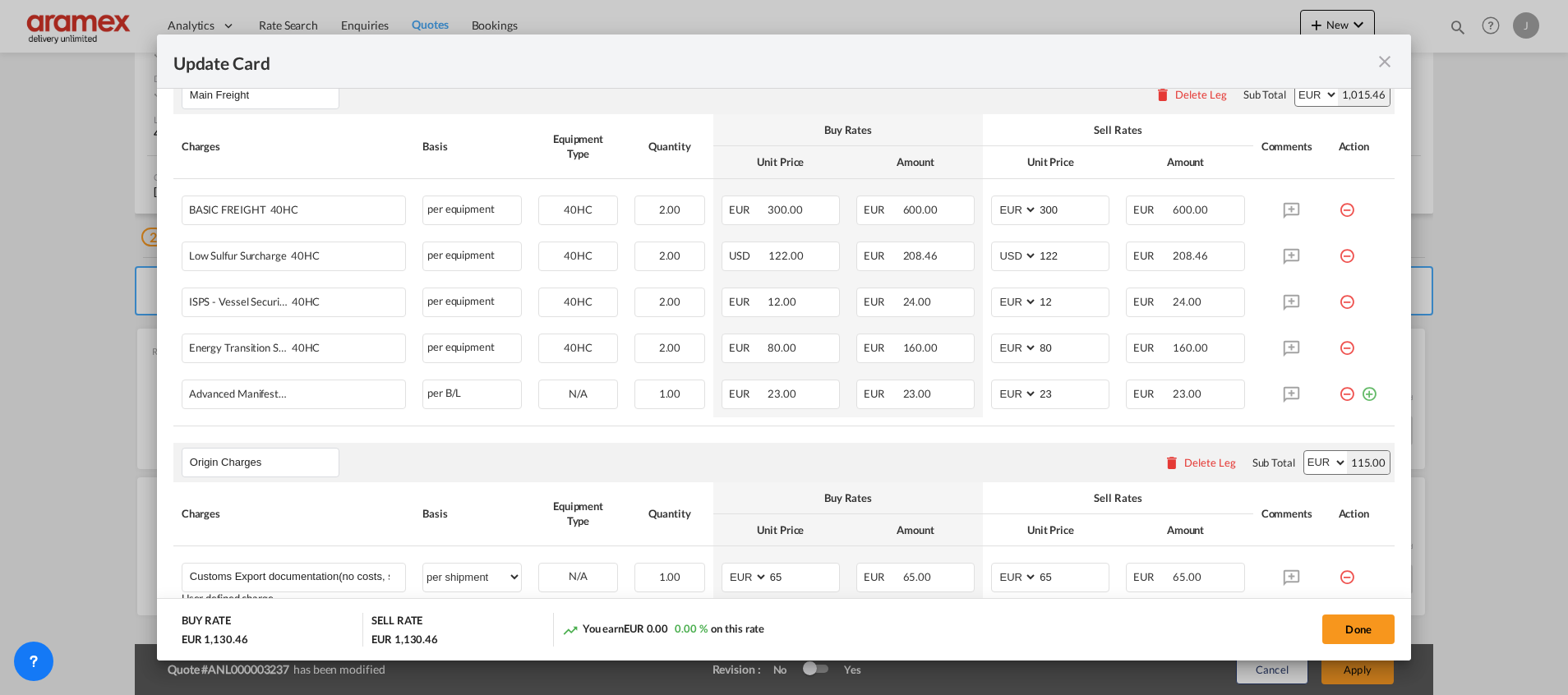
scroll to position [493, 0]
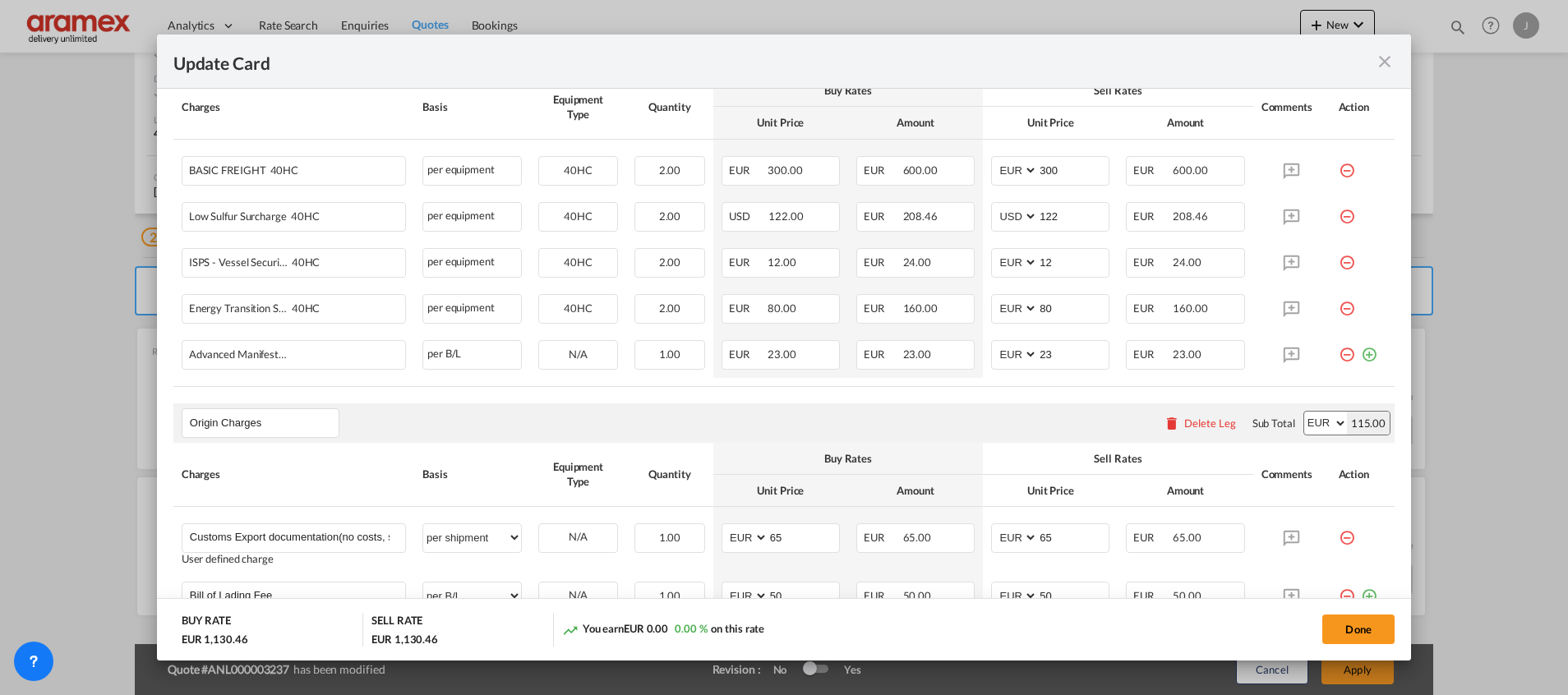
click at [1380, 61] on md-icon "icon-close fg-AAA8AD m-0 pointer" at bounding box center [1385, 62] width 20 height 20
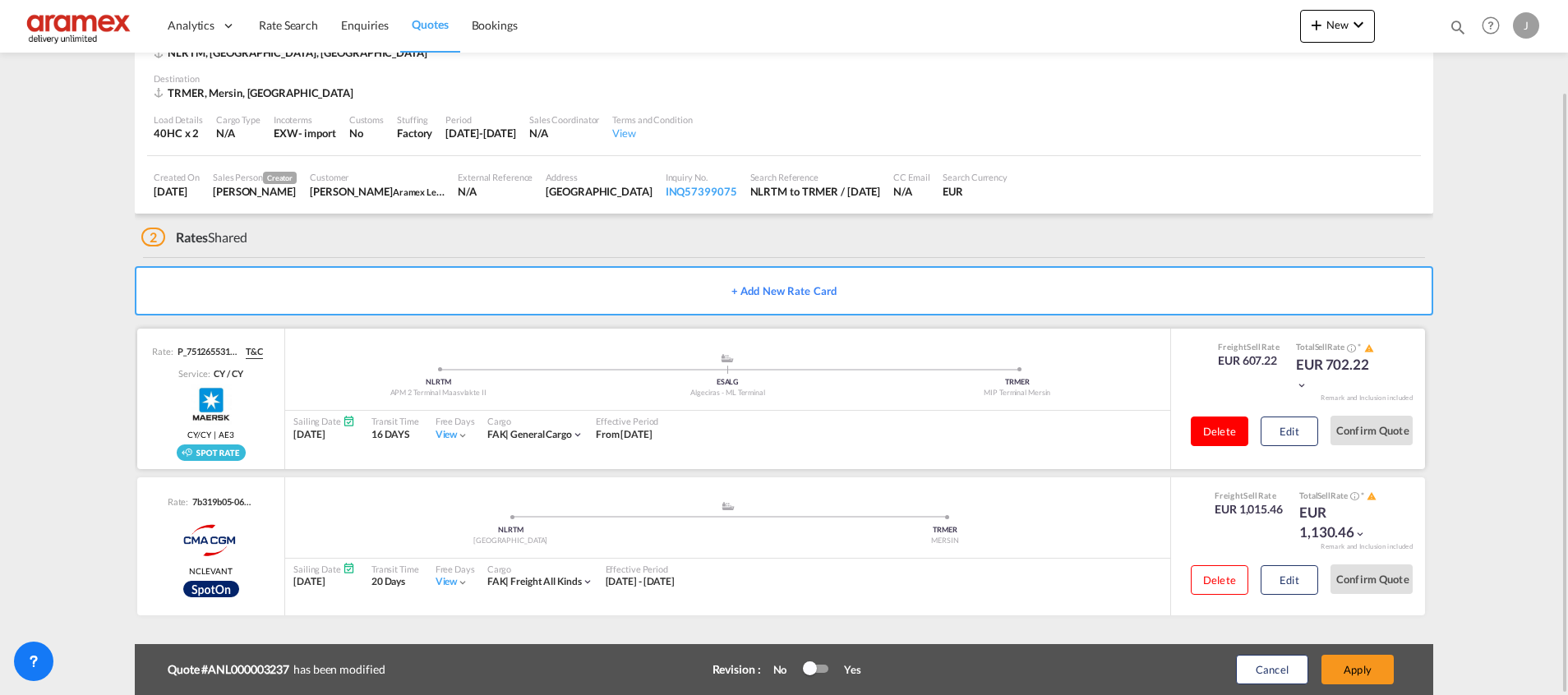
click at [1210, 421] on button "Delete" at bounding box center [1219, 431] width 58 height 30
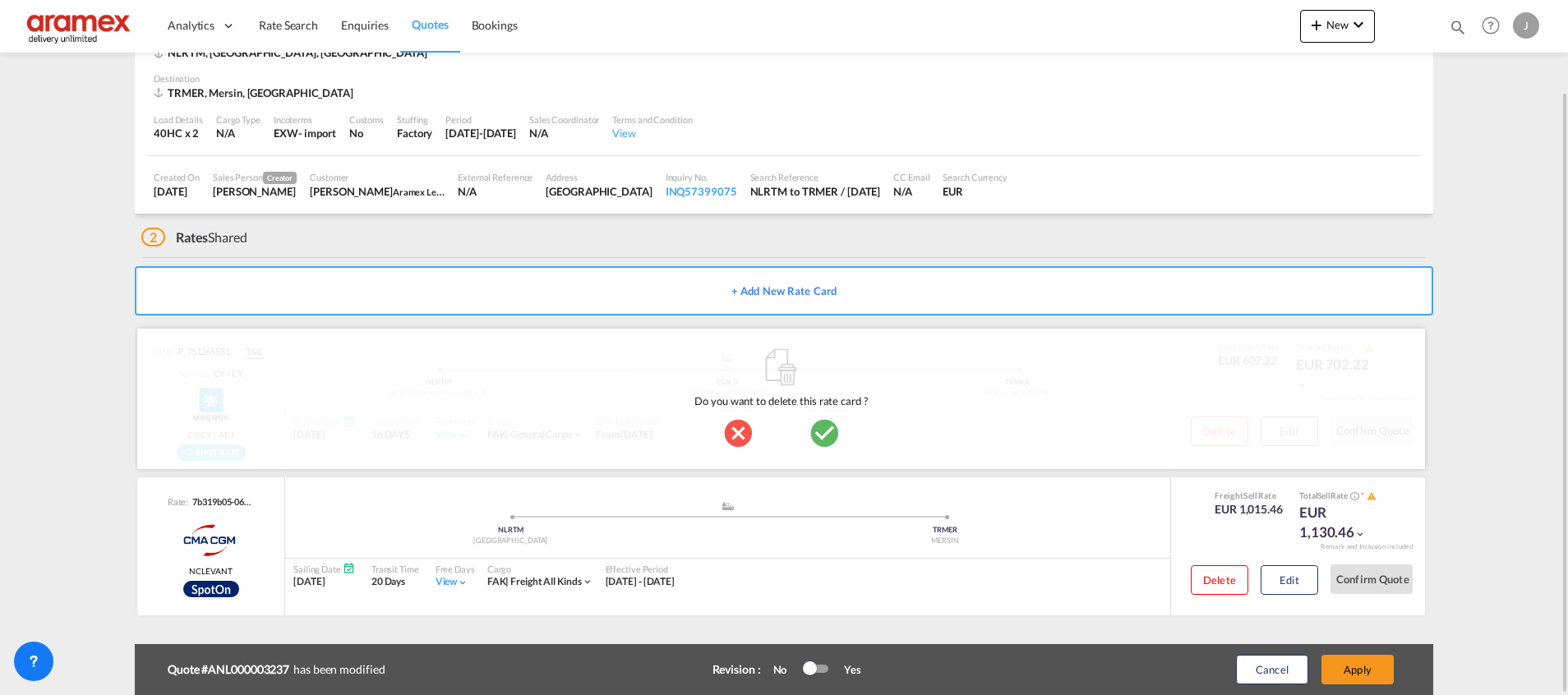
click at [818, 430] on md-icon "icon-checkbox-marked-circle" at bounding box center [824, 433] width 33 height 33
click at [1376, 664] on button "Apply" at bounding box center [1357, 669] width 72 height 30
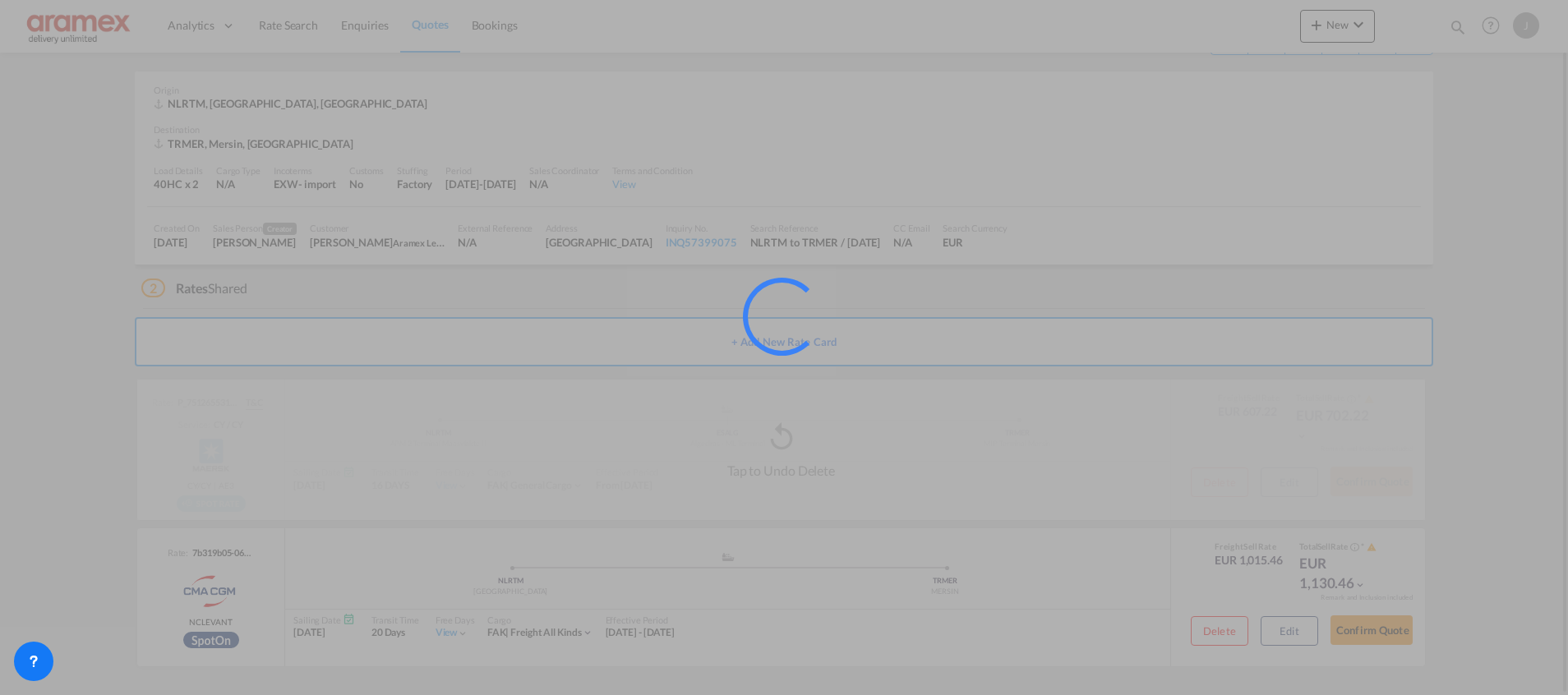
scroll to position [53, 0]
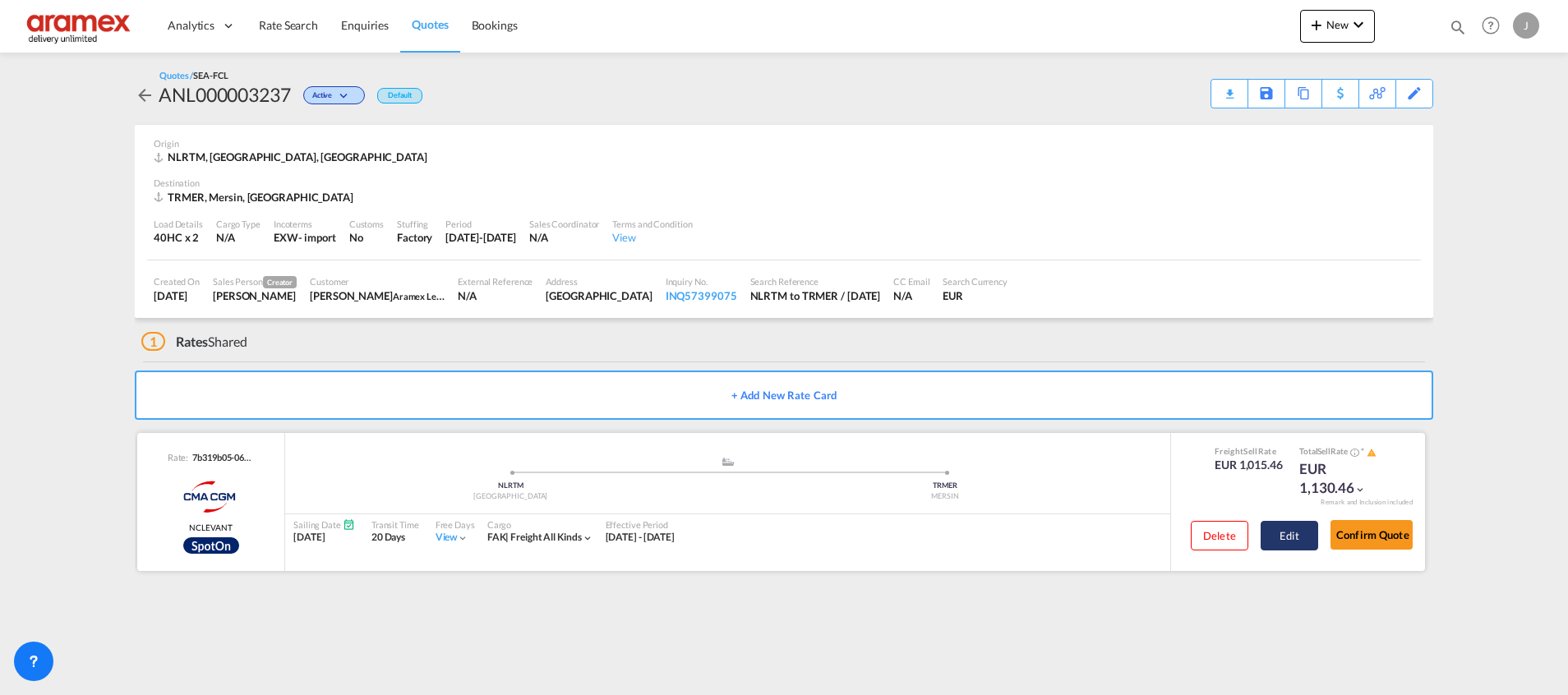
click at [1276, 535] on button "Edit" at bounding box center [1289, 535] width 58 height 30
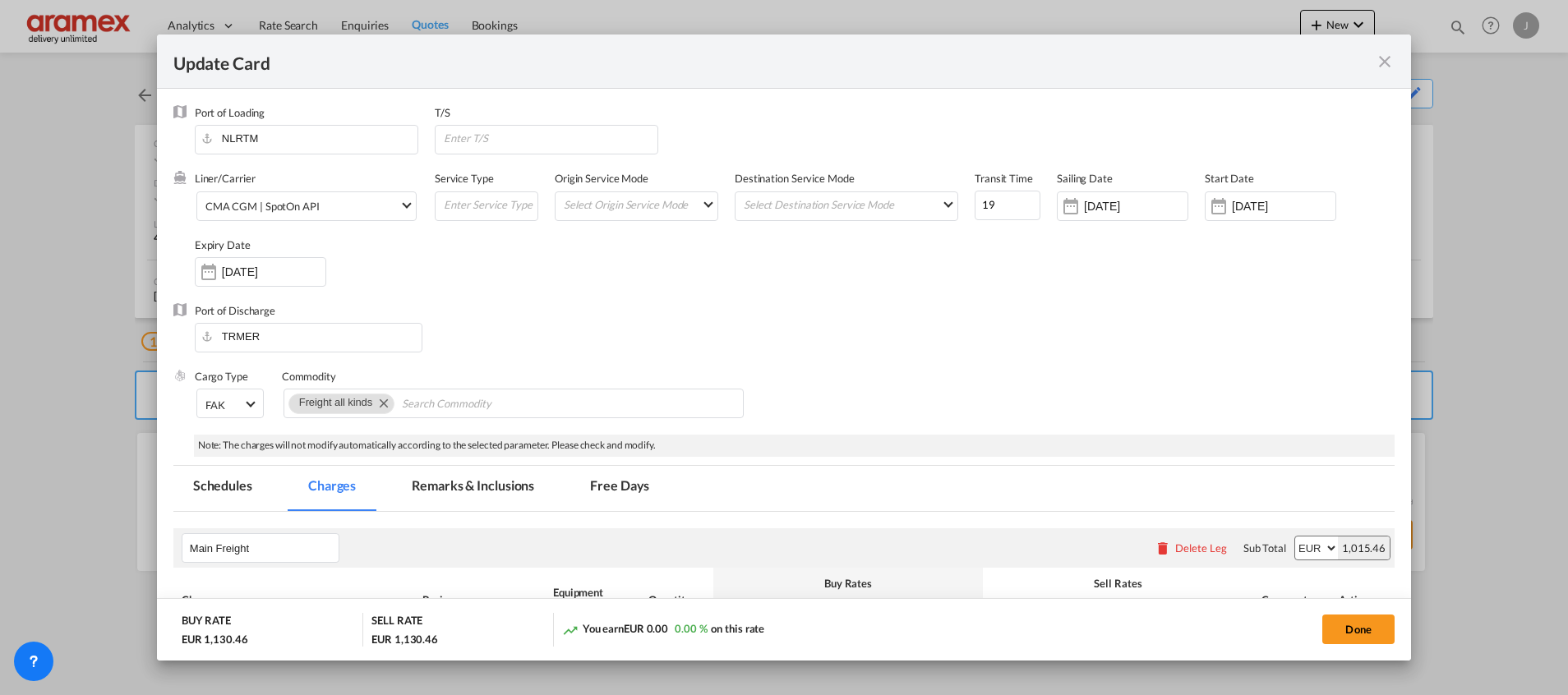
click at [915, 330] on div "Port of Discharge TRMER" at bounding box center [784, 335] width 1221 height 66
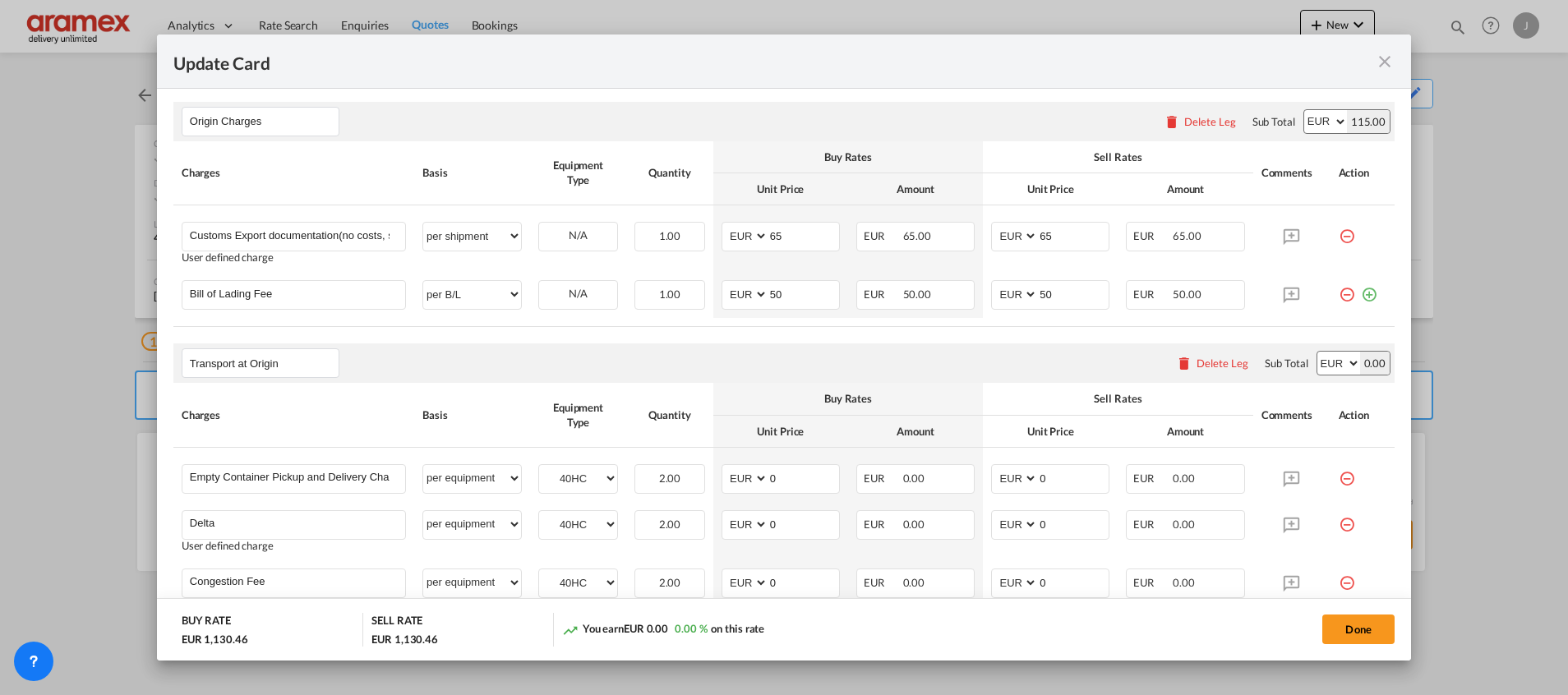
scroll to position [985, 0]
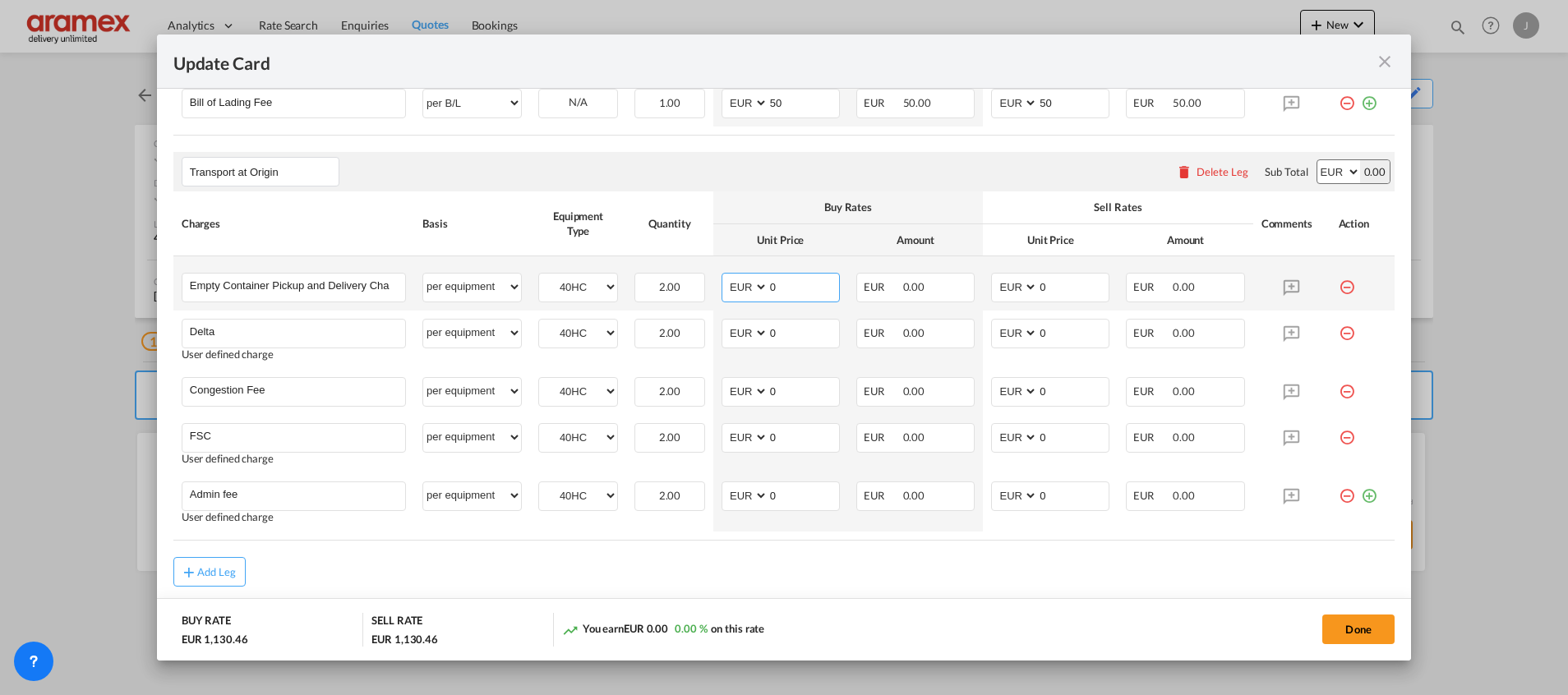
drag, startPoint x: 787, startPoint y: 294, endPoint x: 737, endPoint y: 293, distance: 50.0
click at [737, 293] on md-input-container "AED AFN ALL AMD ANG AOA ARS AUD AWG AZN BAM BBD BDT BGN BHD BIF BMD BND BOB BRL…" at bounding box center [781, 287] width 119 height 30
paste input "273"
type input "273"
click at [1051, 283] on input "0" at bounding box center [1073, 285] width 71 height 24
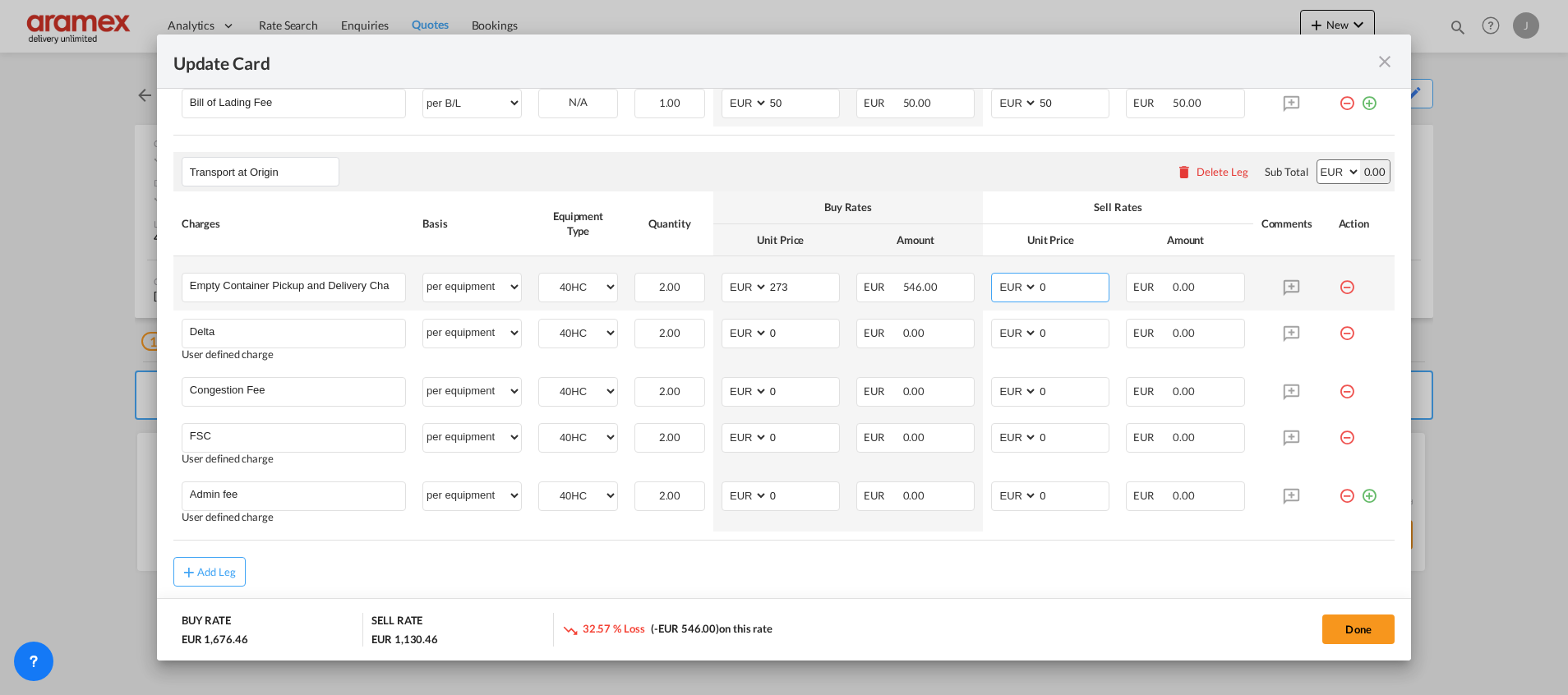
drag, startPoint x: 1067, startPoint y: 286, endPoint x: 998, endPoint y: 284, distance: 69.0
click at [998, 284] on md-input-container "AED AFN ALL AMD ANG AOA ARS AUD AWG AZN BAM BBD BDT BGN BHD BIF BMD BND BOB BRL…" at bounding box center [1050, 287] width 119 height 30
paste input "273"
type input "273"
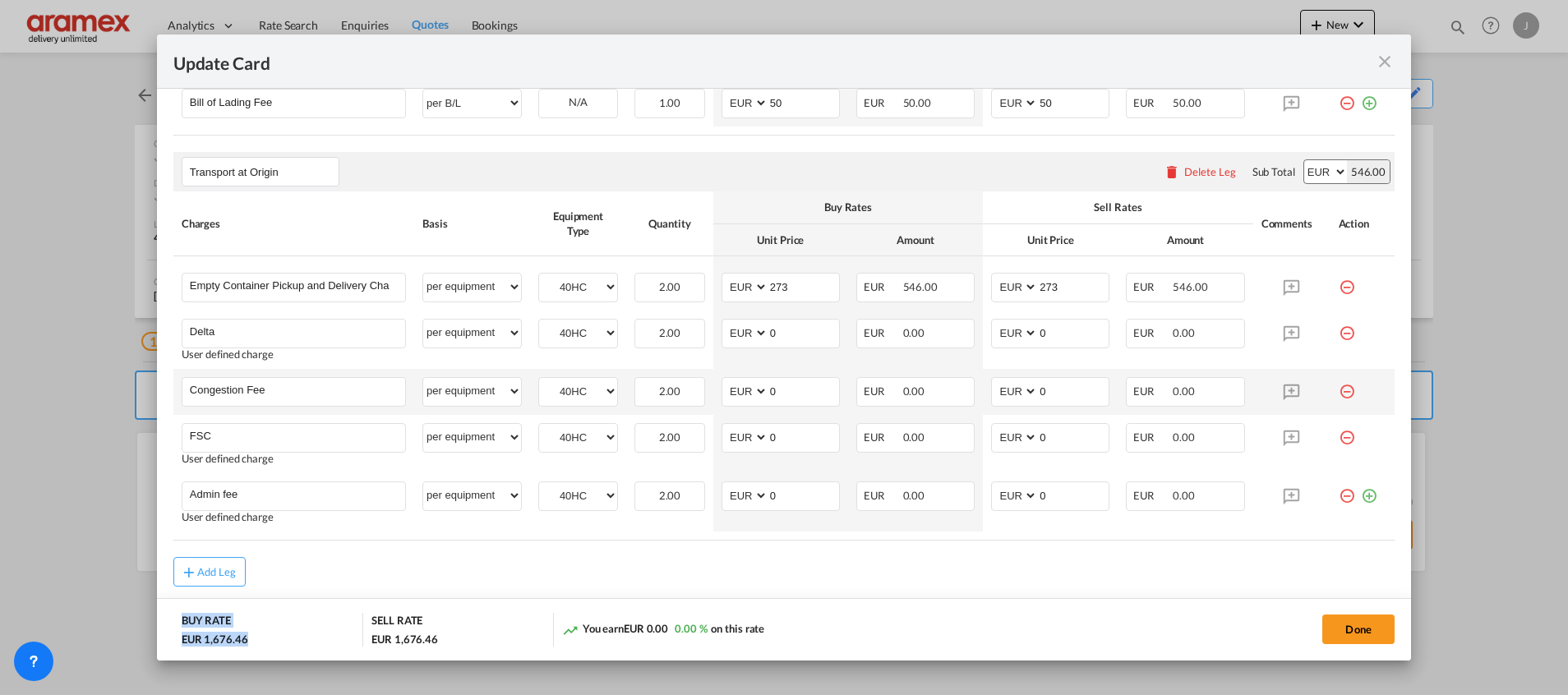
drag, startPoint x: 313, startPoint y: 660, endPoint x: 216, endPoint y: 413, distance: 265.4
click at [314, 605] on div "Update Card Port of Loading NLRTM T/S Liner/Carrier CMA CGM | SpotOn API Atlant…" at bounding box center [784, 348] width 1568 height 695
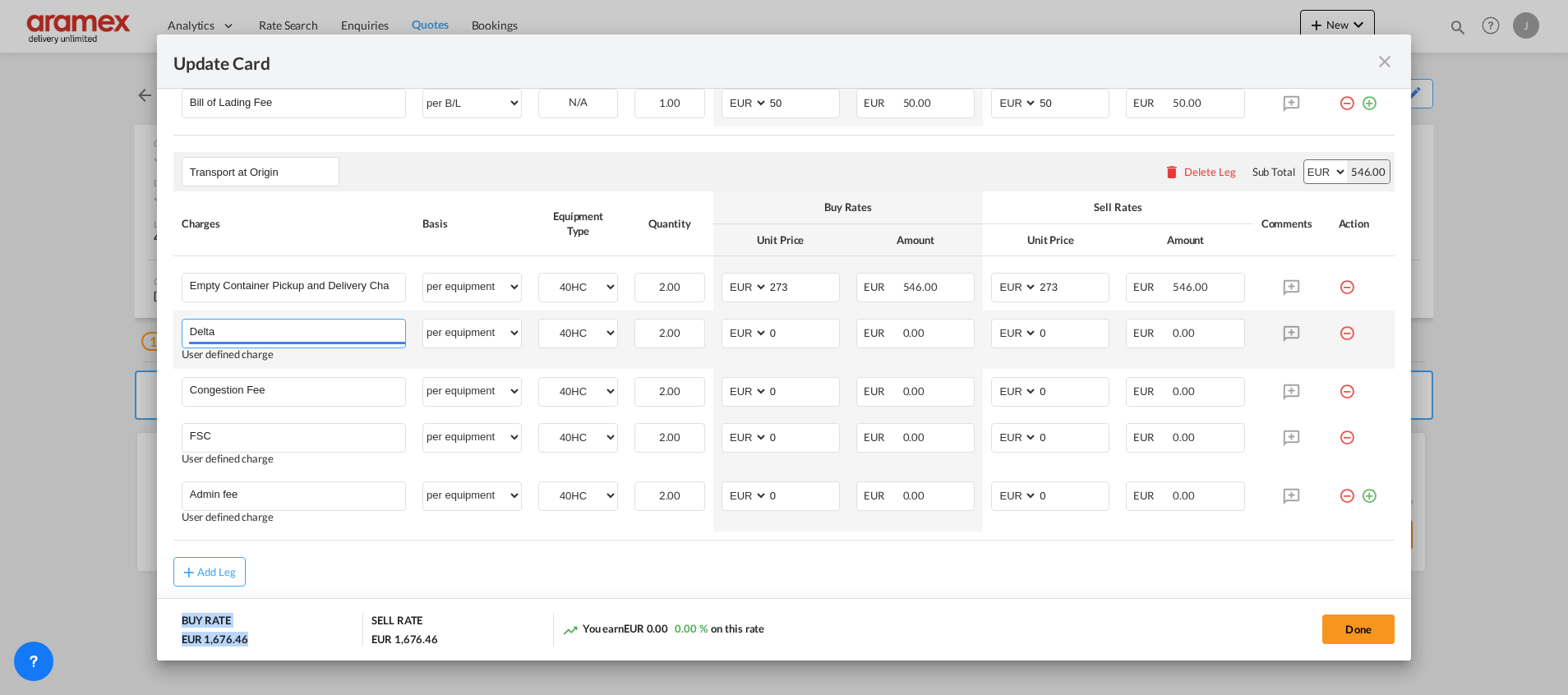
click at [201, 334] on input "Delta" at bounding box center [297, 331] width 216 height 24
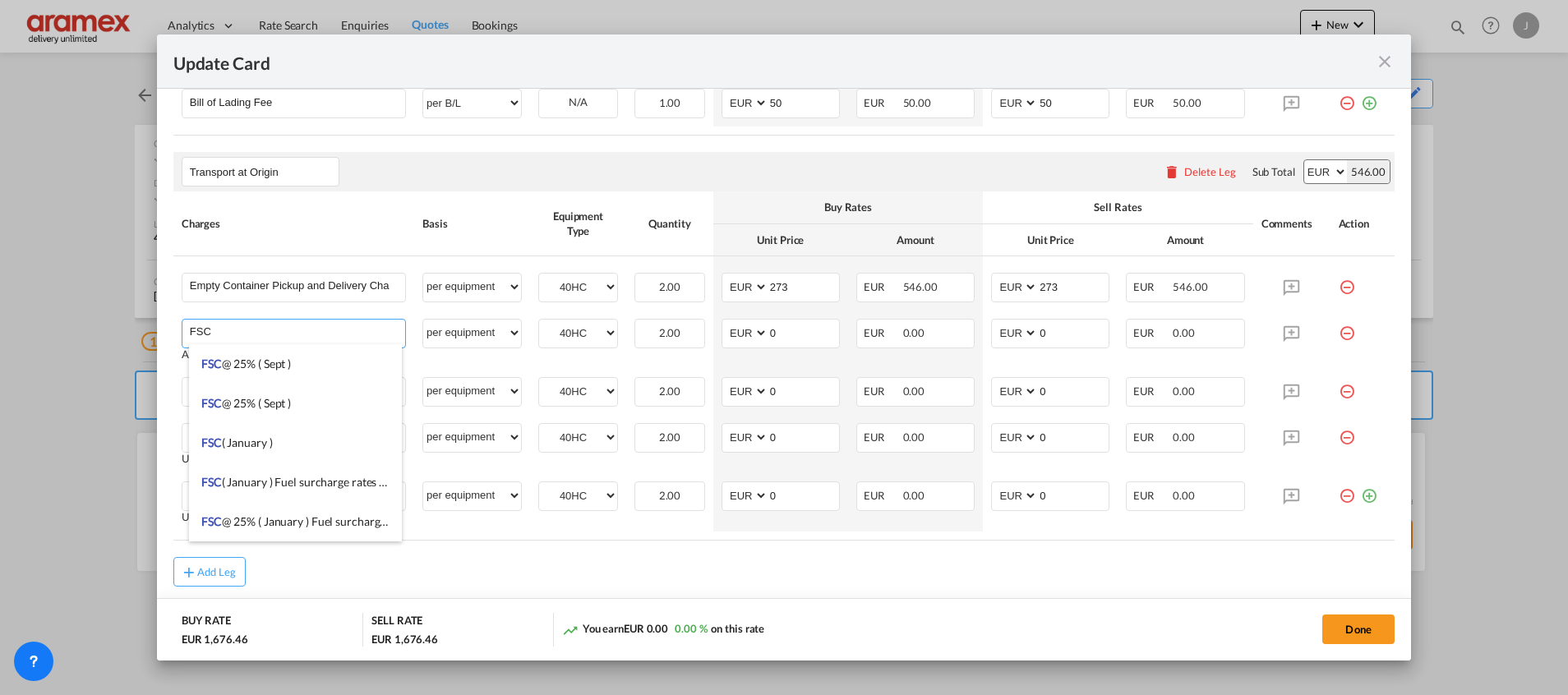
type input "FSC"
click at [841, 598] on md-dialog-actions "BUY RATE EUR 1,676.46 SELL RATE EUR 1,676.46 You earn EUR 0.00 0.00 % on this r…" at bounding box center [784, 629] width 1254 height 62
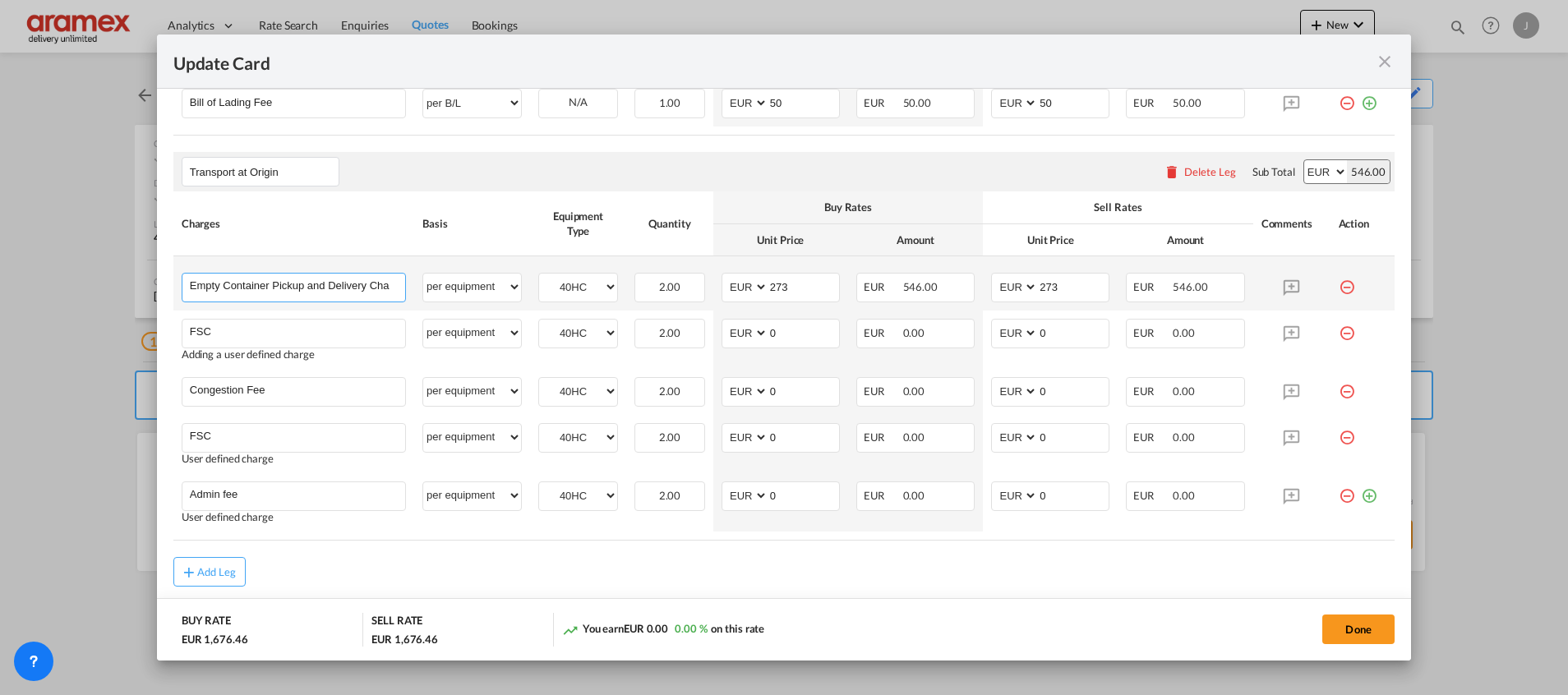
click at [294, 284] on input "Empty Container Pickup and Delivery Charge" at bounding box center [297, 285] width 216 height 24
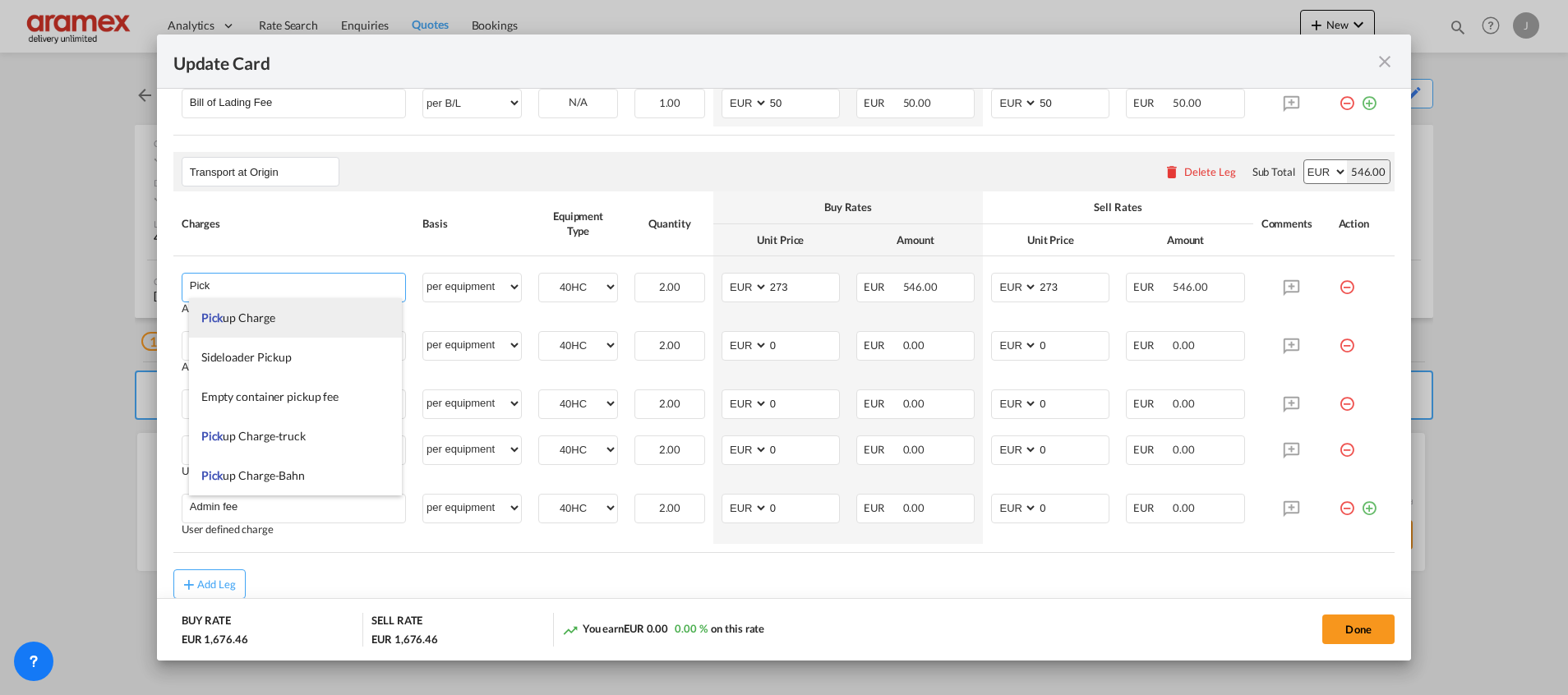
click at [278, 312] on li "Pick up Charge" at bounding box center [295, 318] width 213 height 40
type input "Pickup Charge"
type input "0"
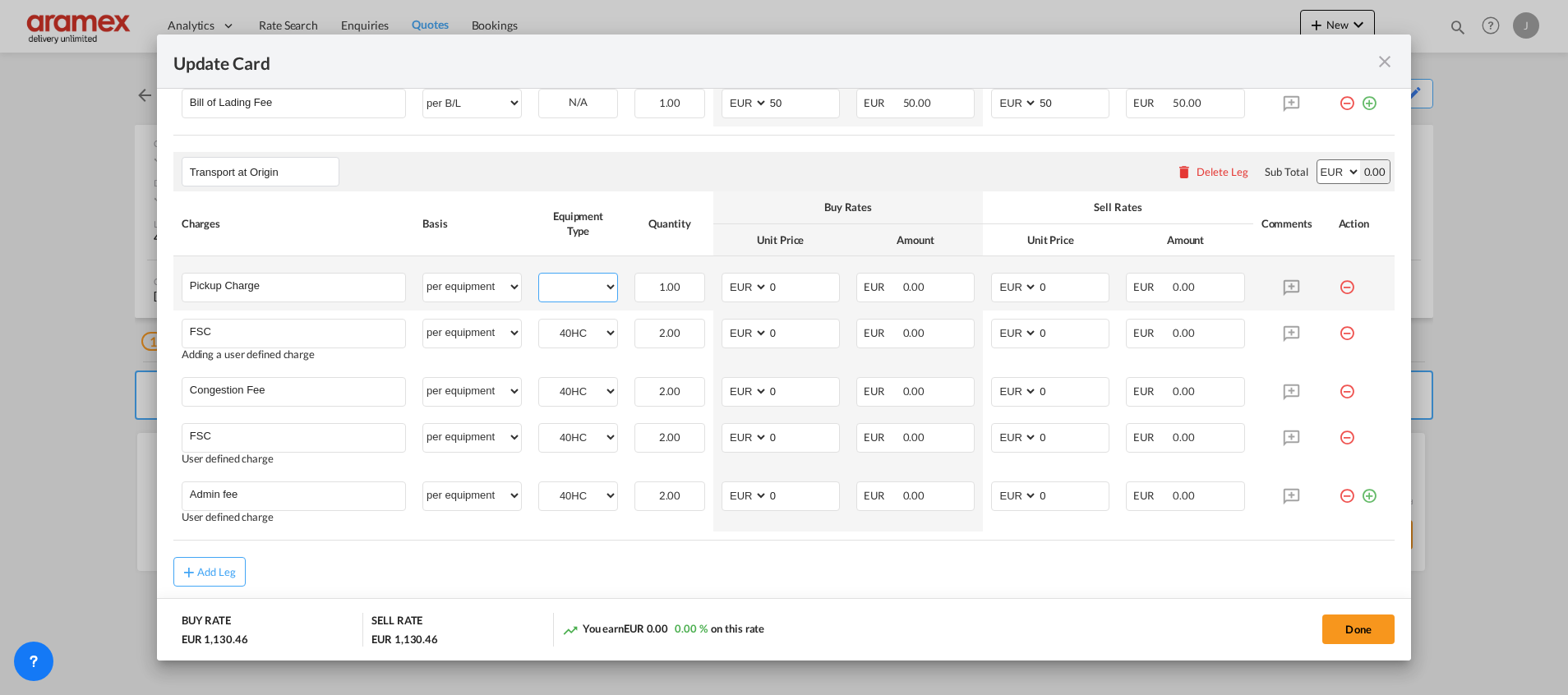
drag, startPoint x: 571, startPoint y: 285, endPoint x: 572, endPoint y: 294, distance: 9.1
click at [571, 285] on select "40HC" at bounding box center [578, 286] width 78 height 22
select select "40HC"
click at [539, 276] on select "40HC" at bounding box center [578, 286] width 78 height 22
drag, startPoint x: 787, startPoint y: 286, endPoint x: 730, endPoint y: 286, distance: 57.0
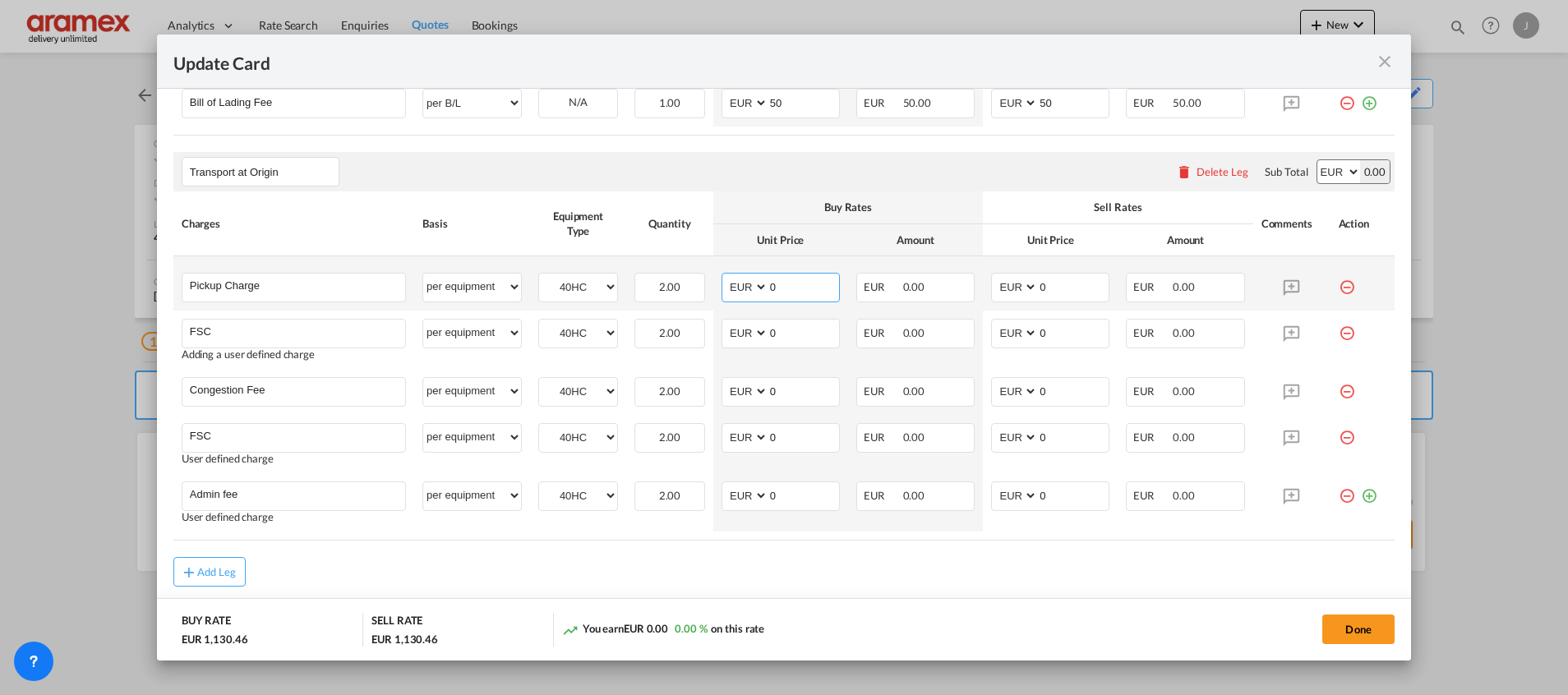
click at [730, 286] on md-input-container "AED AFN ALL AMD ANG AOA ARS AUD AWG AZN BAM BBD BDT BGN BHD BIF BMD BND BOB BRL…" at bounding box center [781, 287] width 119 height 30
click at [783, 283] on input "273" at bounding box center [803, 285] width 71 height 24
type input "273"
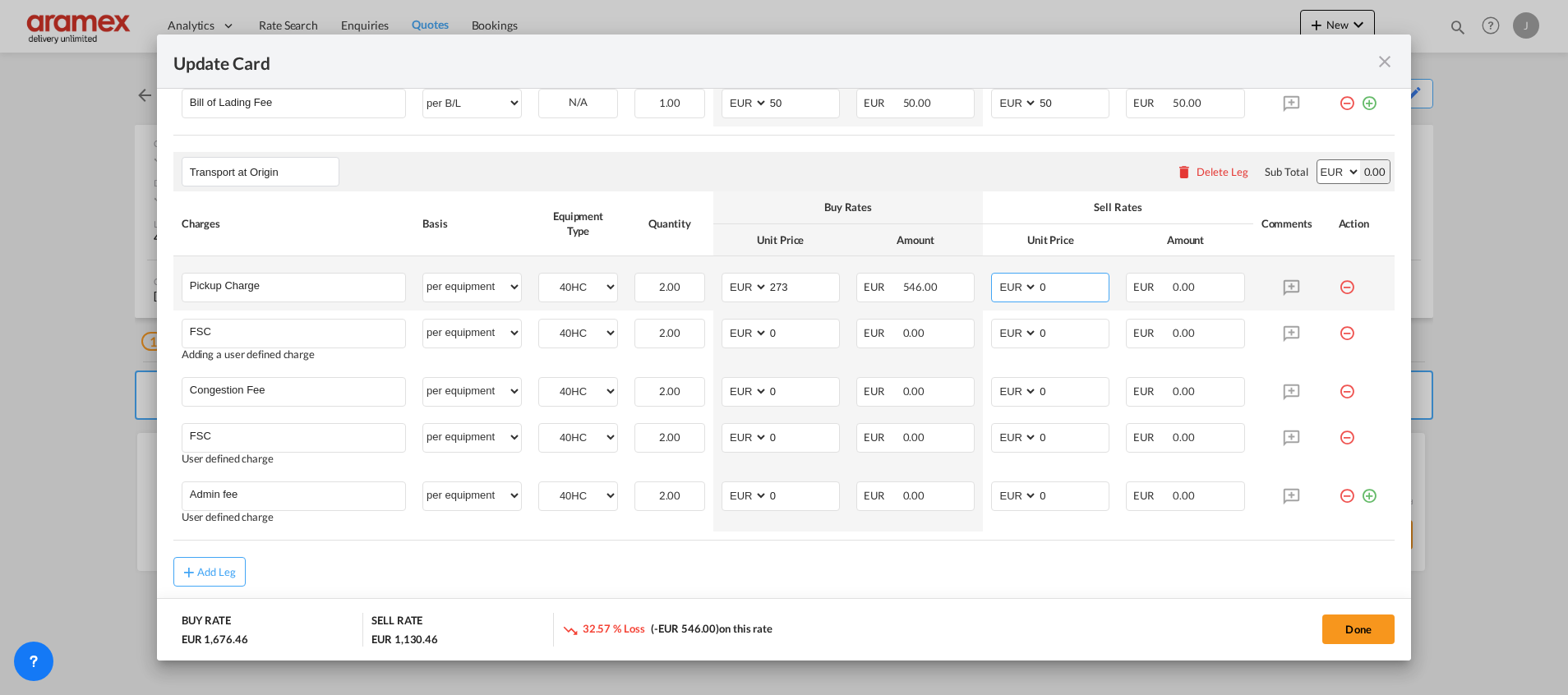
drag, startPoint x: 1067, startPoint y: 286, endPoint x: 1016, endPoint y: 286, distance: 51.0
click at [1019, 286] on md-input-container "AED AFN ALL AMD ANG AOA ARS AUD AWG AZN BAM BBD BDT BGN BHD BIF BMD BND BOB BRL…" at bounding box center [1050, 287] width 119 height 30
paste input "273"
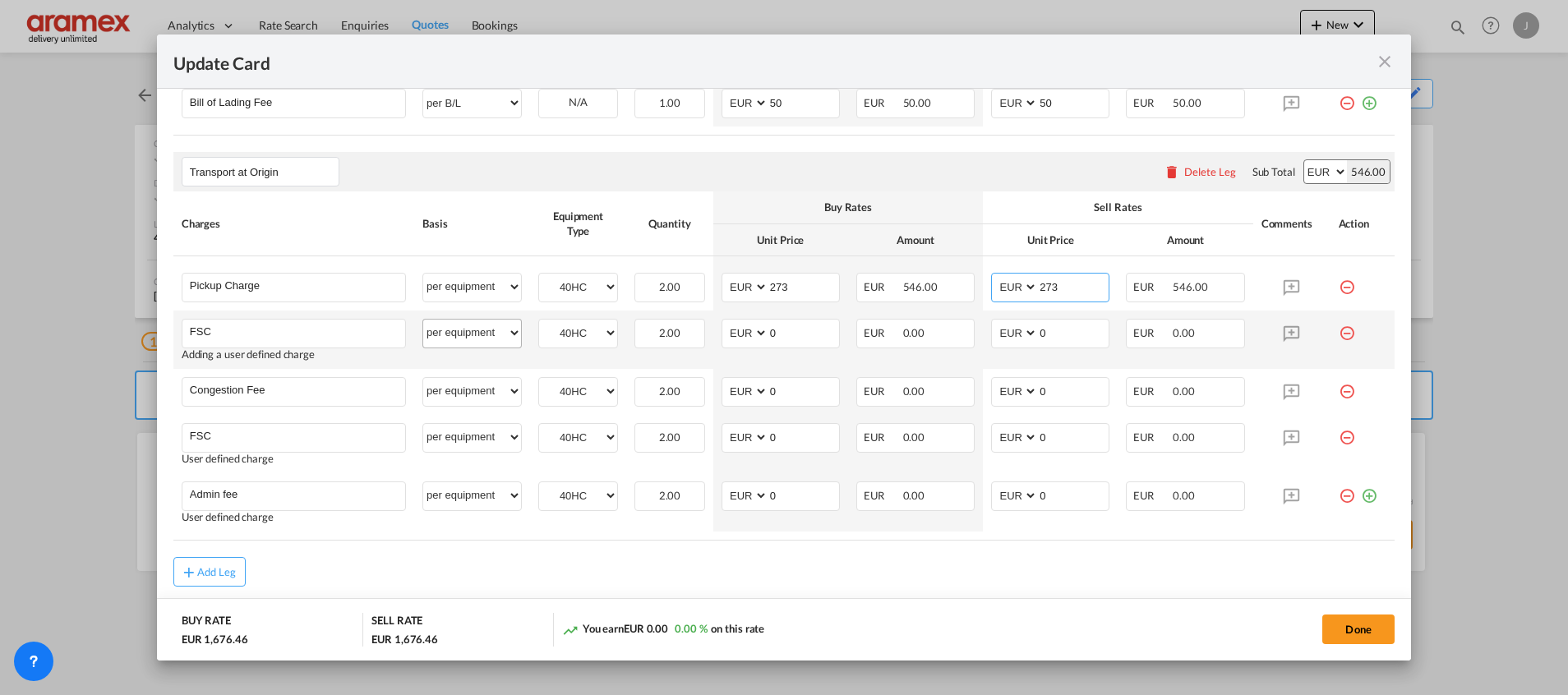
type input "273"
click at [494, 335] on select "per equipment per container per B/L per shipping bill per shipment % on pickup …" at bounding box center [472, 332] width 98 height 26
select select "% on pickup"
click at [423, 320] on select "per equipment per container per B/L per shipping bill per shipment % on pickup …" at bounding box center [472, 332] width 98 height 26
drag, startPoint x: 764, startPoint y: 332, endPoint x: 722, endPoint y: 332, distance: 42.0
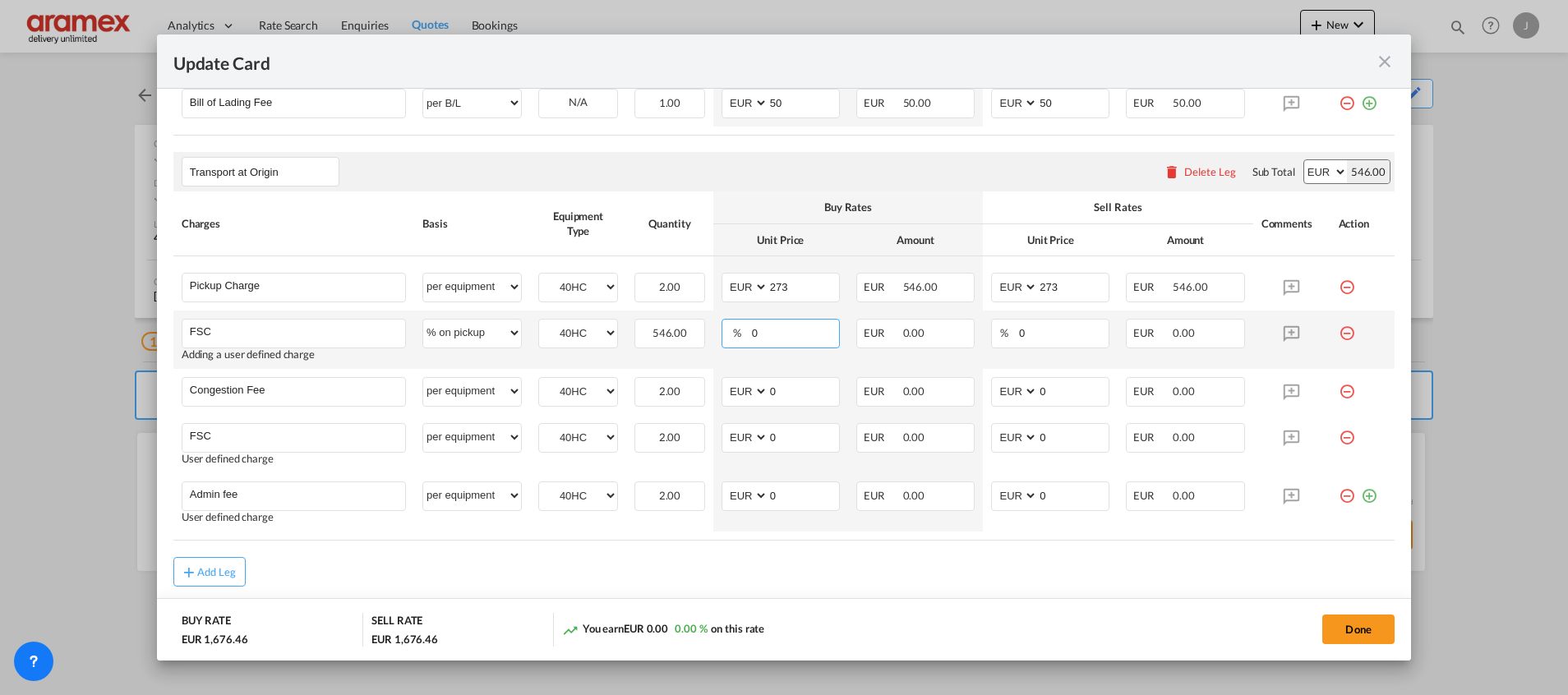
click at [722, 332] on md-input-container "% 0" at bounding box center [781, 333] width 119 height 30
type input "23"
click at [1032, 330] on input "0" at bounding box center [1062, 331] width 91 height 24
drag, startPoint x: 1034, startPoint y: 332, endPoint x: 994, endPoint y: 331, distance: 40.0
click at [994, 331] on md-input-container "% 0" at bounding box center [1050, 333] width 119 height 30
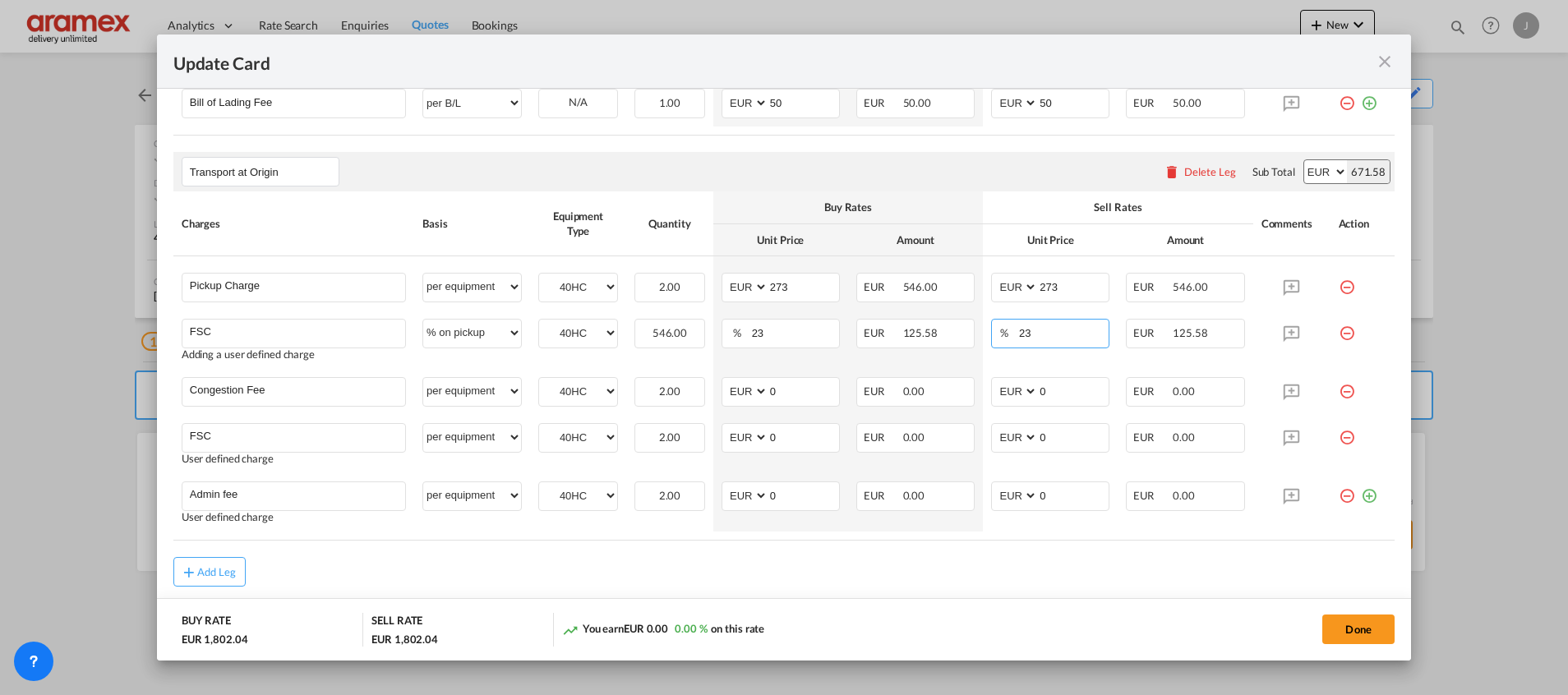
type input "23"
click at [817, 603] on md-dialog-actions "BUY RATE EUR 1,802.04 SELL RATE EUR 1,802.04 You earn EUR 0.00 0.00 % on this r…" at bounding box center [784, 629] width 1254 height 62
click at [241, 396] on input "Congestion Fee" at bounding box center [297, 390] width 216 height 24
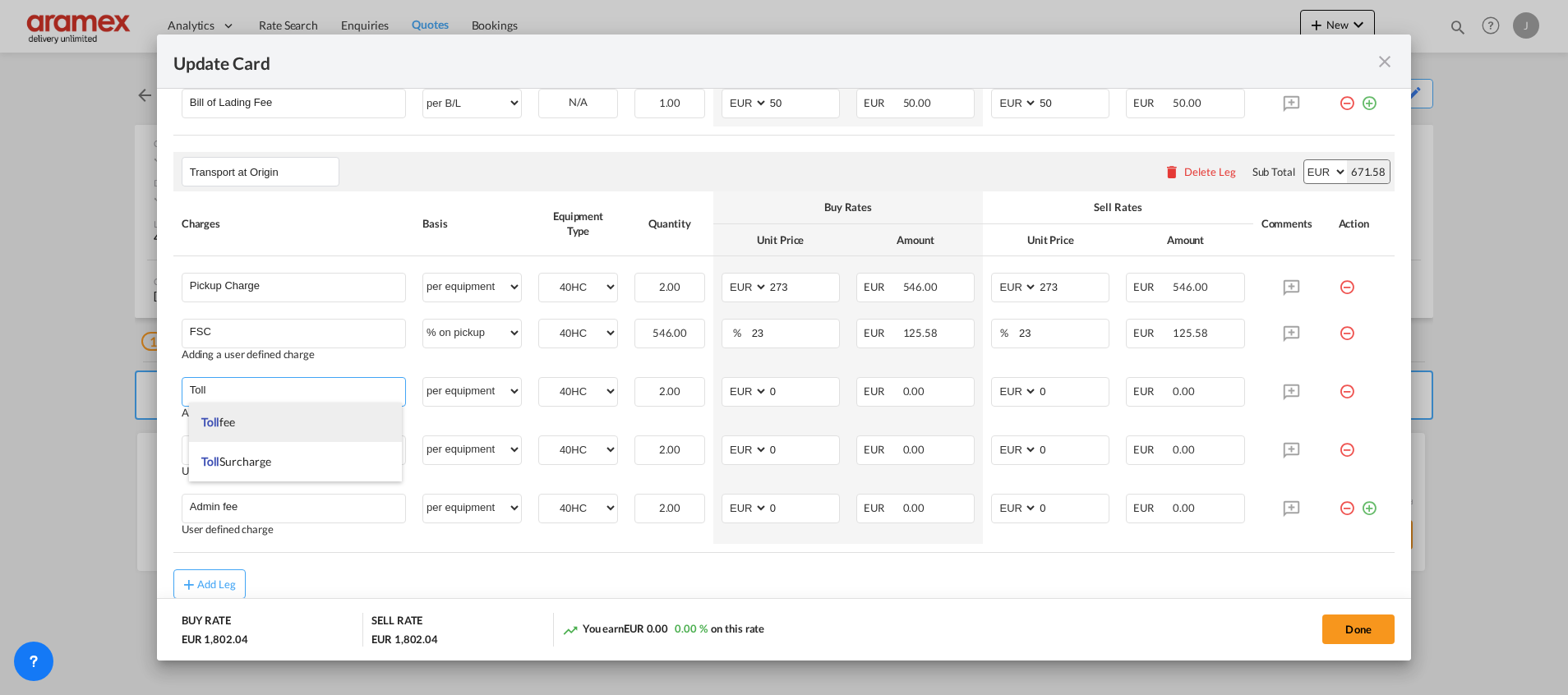
click at [253, 419] on li "Toll fee" at bounding box center [295, 422] width 213 height 40
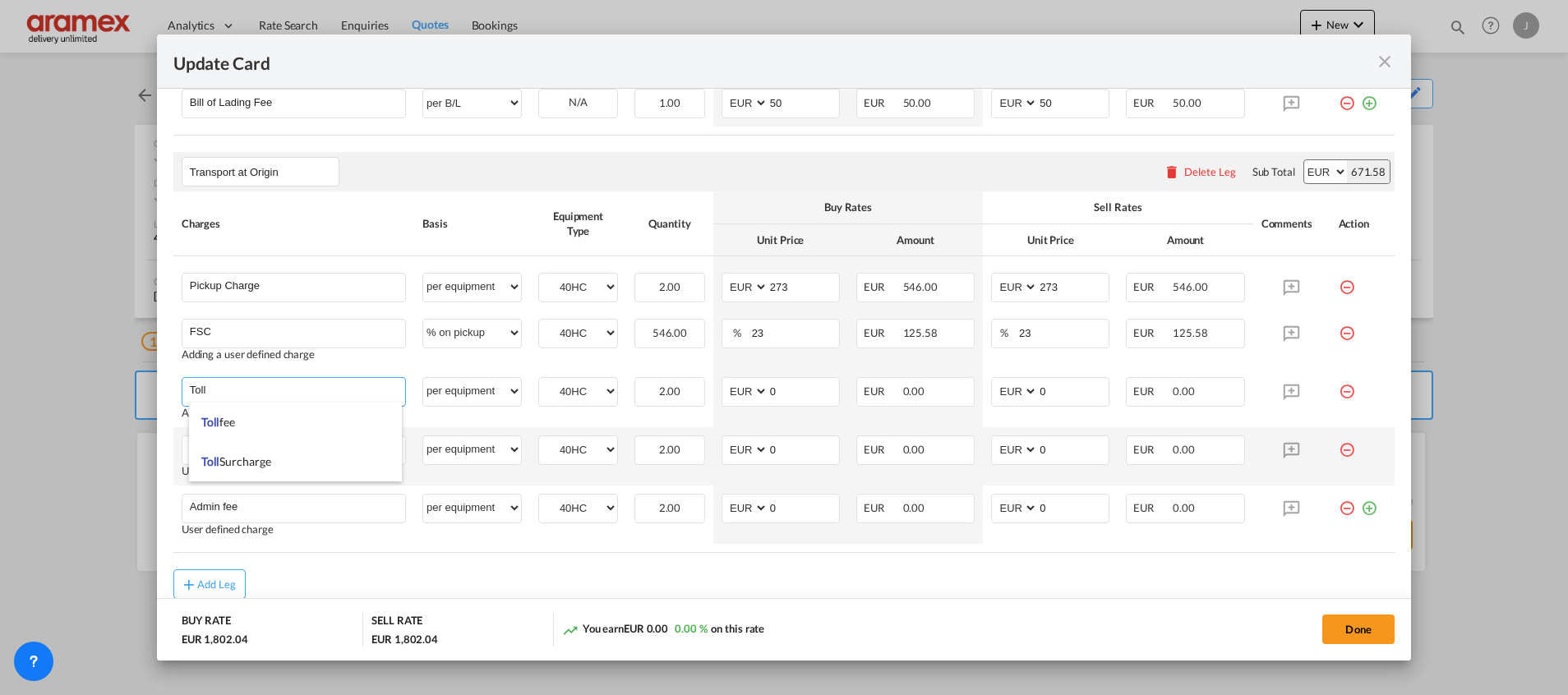
type input "Toll fee"
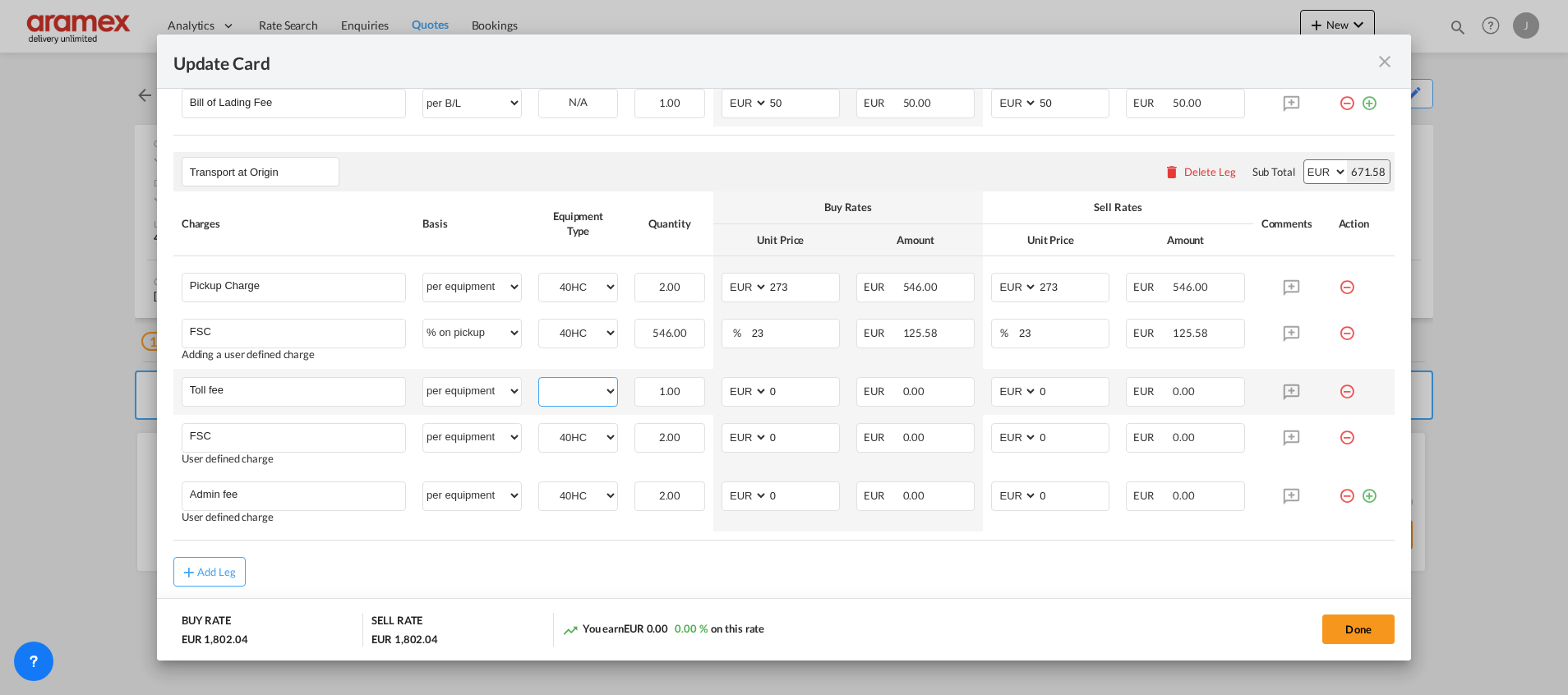
click at [568, 397] on select "40HC" at bounding box center [578, 391] width 78 height 22
select select "40HC"
click at [539, 380] on select "40HC" at bounding box center [578, 391] width 78 height 22
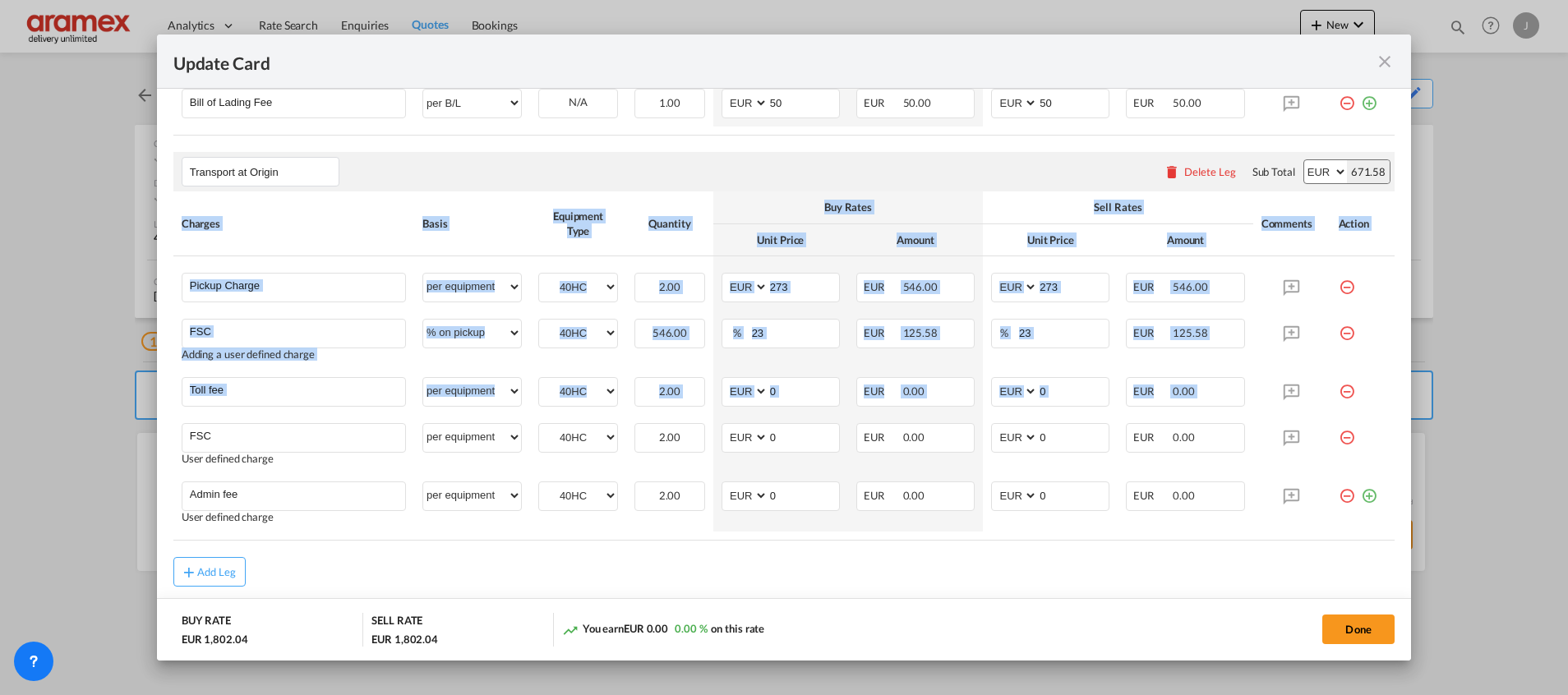
drag, startPoint x: 284, startPoint y: 420, endPoint x: 163, endPoint y: 423, distance: 121.0
click at [163, 423] on md-dialog-content "Port of Loading NLRTM T/S Liner/Carrier CMA CGM | SpotOn API Atlantic Container…" at bounding box center [784, 374] width 1254 height 570
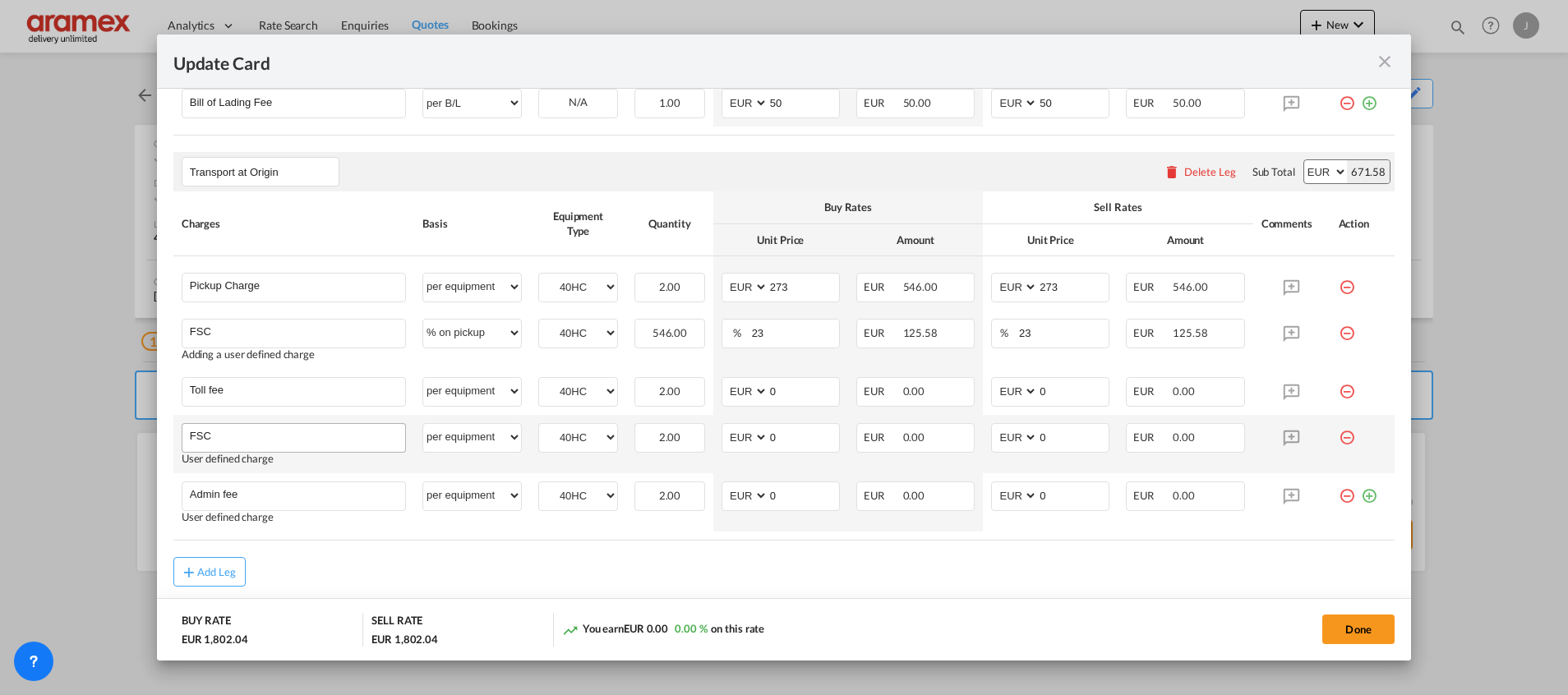
click at [259, 451] on div "FSC" at bounding box center [294, 437] width 225 height 30
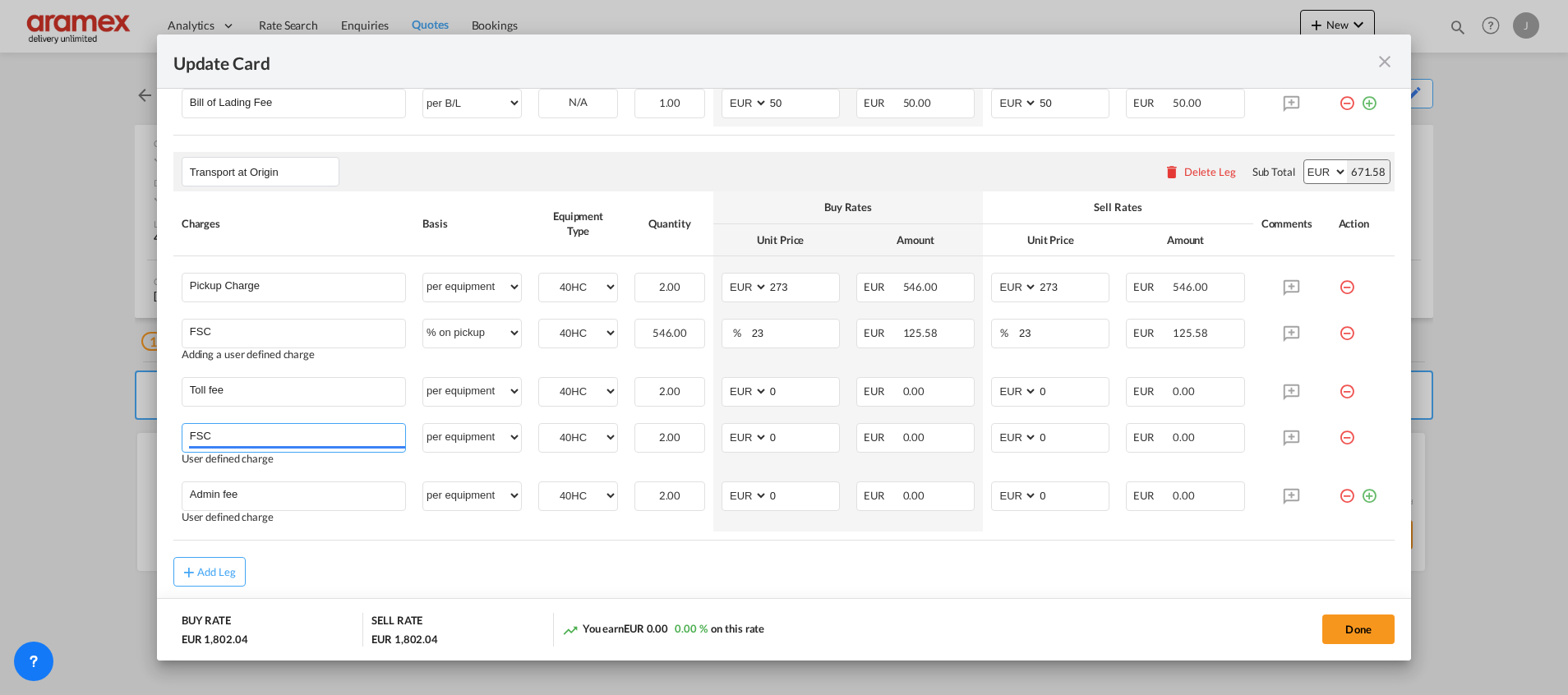
drag, startPoint x: 235, startPoint y: 439, endPoint x: 120, endPoint y: 434, distance: 115.1
click at [120, 434] on div "Update Card Port of Loading NLRTM T/S Liner/Carrier CMA CGM | SpotOn API Atlant…" at bounding box center [784, 348] width 1568 height 695
click at [254, 466] on span "Left bank Surcharges" at bounding box center [252, 468] width 102 height 14
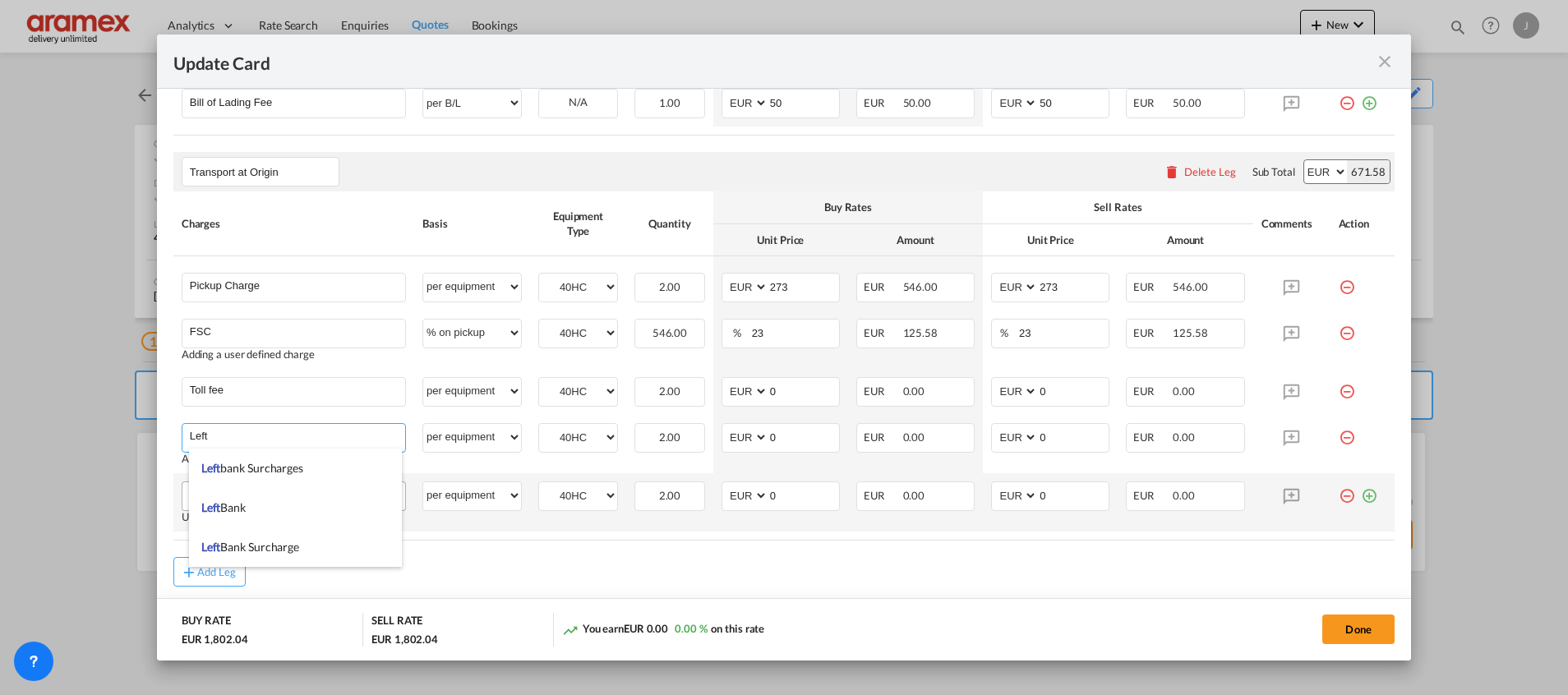
type input "Leftbank Surcharges"
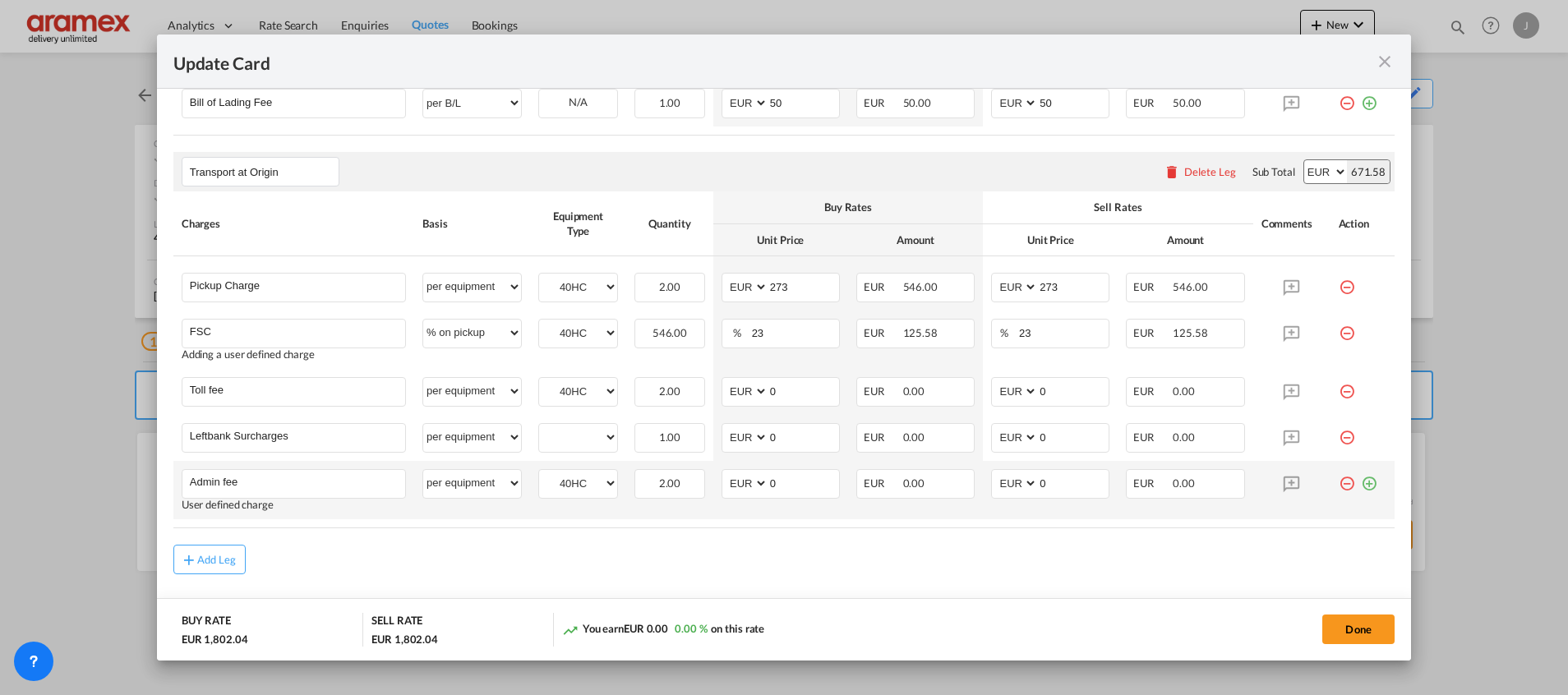
click at [1338, 480] on md-icon "icon-minus-circle-outline red-400-fg" at bounding box center [1346, 477] width 16 height 16
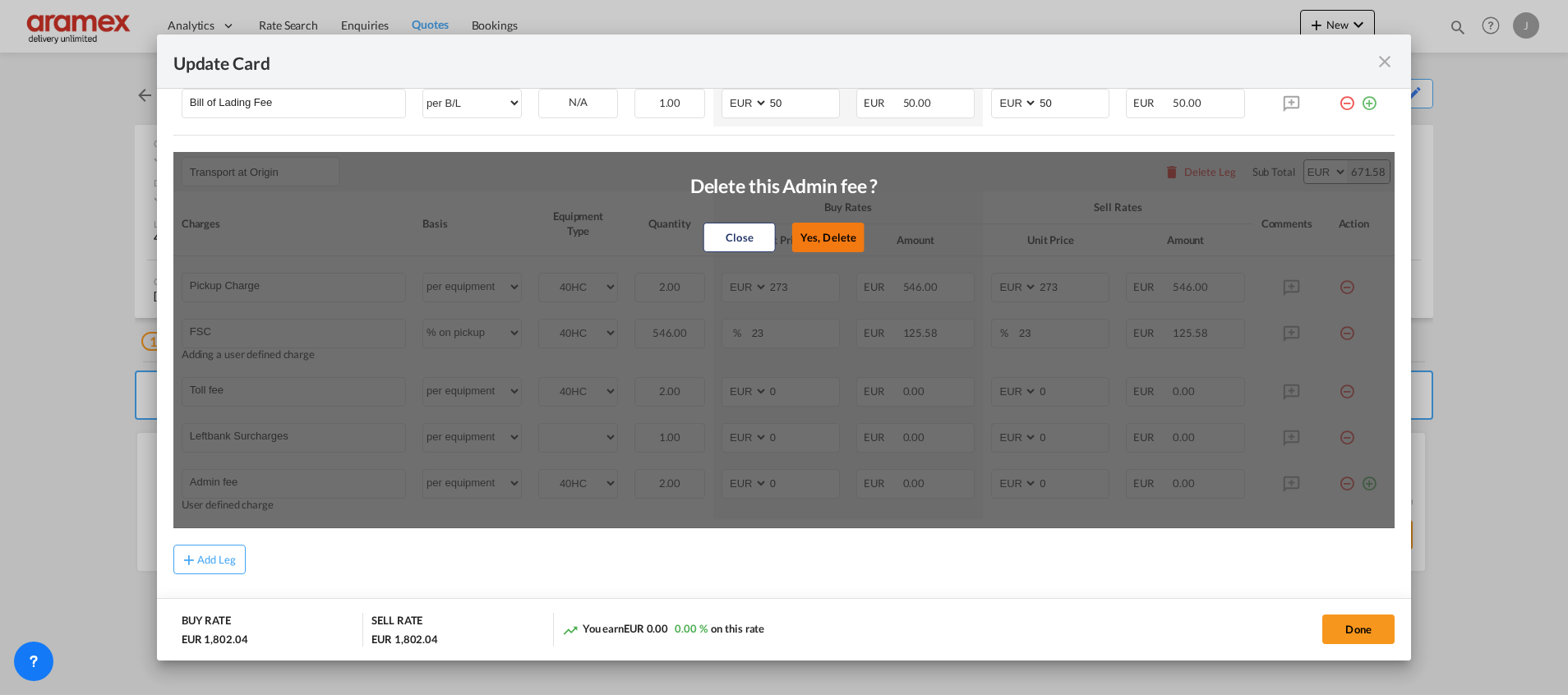
click at [802, 231] on button "Yes, Delete" at bounding box center [828, 237] width 72 height 30
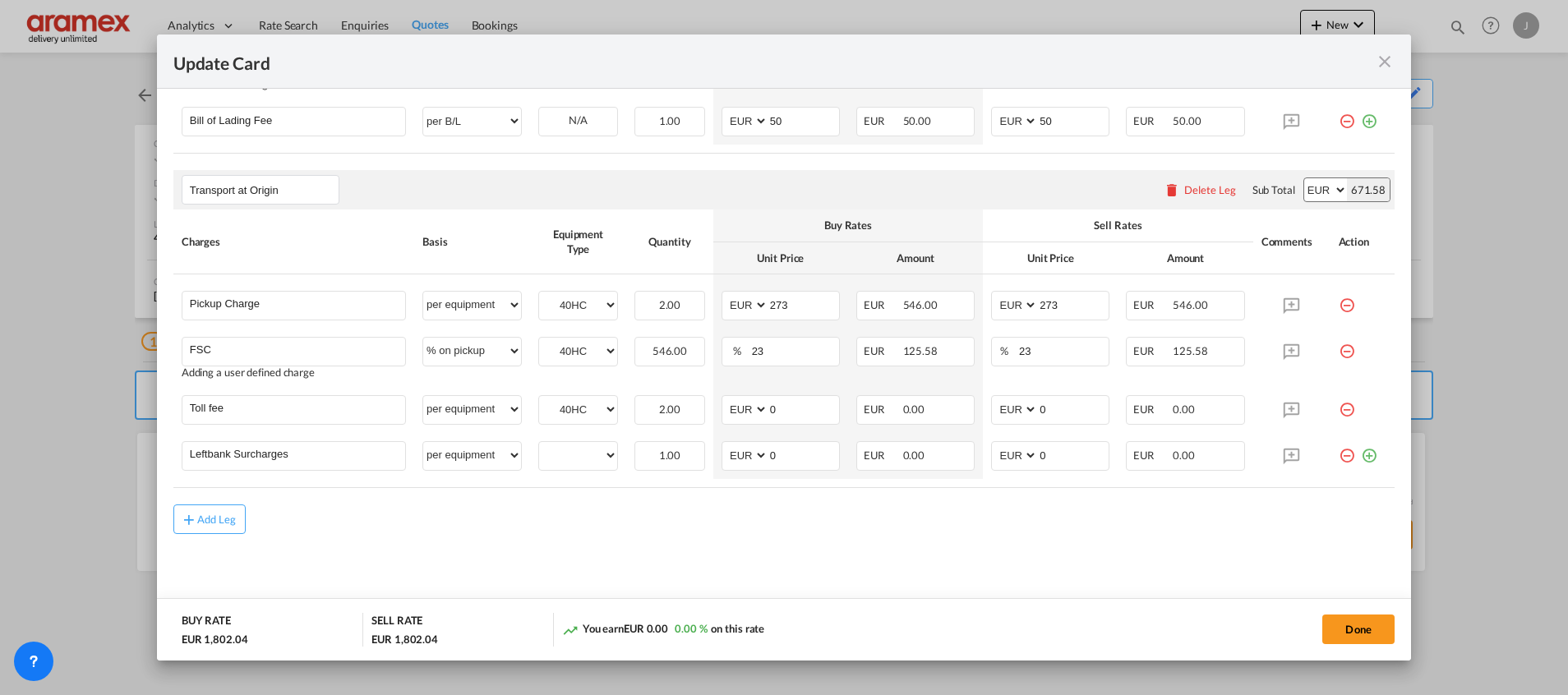
scroll to position [966, 0]
click at [573, 457] on select "40HC" at bounding box center [578, 456] width 78 height 22
select select "40HC"
click at [539, 445] on select "40HC" at bounding box center [578, 456] width 78 height 22
drag, startPoint x: 789, startPoint y: 410, endPoint x: 734, endPoint y: 415, distance: 55.2
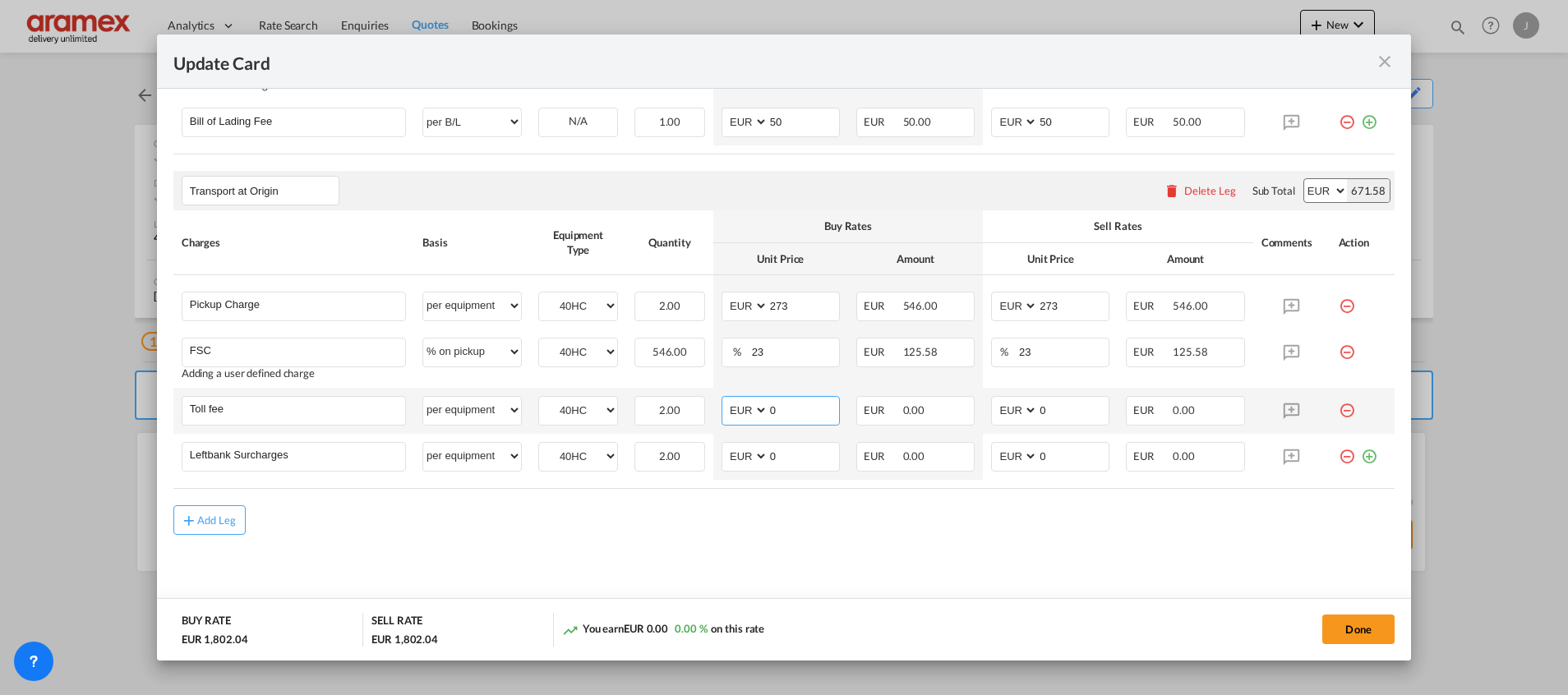
click at [734, 415] on md-input-container "AED AFN ALL AMD ANG AOA ARS AUD AWG AZN BAM BBD BDT BGN BHD BIF BMD BND BOB BRL…" at bounding box center [781, 410] width 119 height 30
type input "17"
click at [1076, 416] on input "0" at bounding box center [1073, 409] width 71 height 24
drag, startPoint x: 1050, startPoint y: 415, endPoint x: 958, endPoint y: 415, distance: 92.0
click at [958, 415] on tr "Toll fee Please Enter User Defined Charges Cannot Be Published per equipment pe…" at bounding box center [784, 410] width 1221 height 46
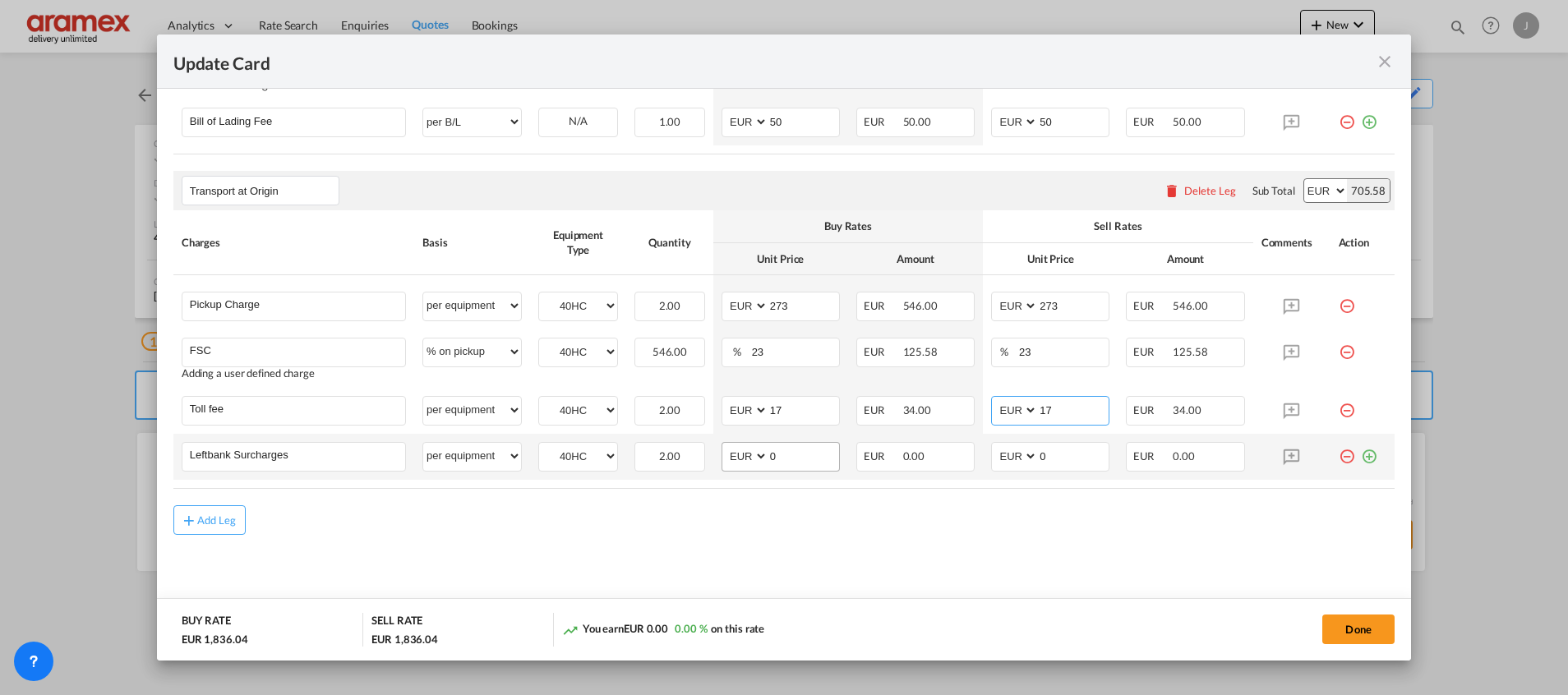
type input "17"
drag, startPoint x: 781, startPoint y: 453, endPoint x: 712, endPoint y: 451, distance: 69.0
click at [722, 452] on md-input-container "AED AFN ALL AMD ANG AOA ARS AUD AWG AZN BAM BBD BDT BGN BHD BIF BMD BND BOB BRL…" at bounding box center [781, 456] width 119 height 30
type input "48"
drag, startPoint x: 1059, startPoint y: 453, endPoint x: 965, endPoint y: 453, distance: 94.0
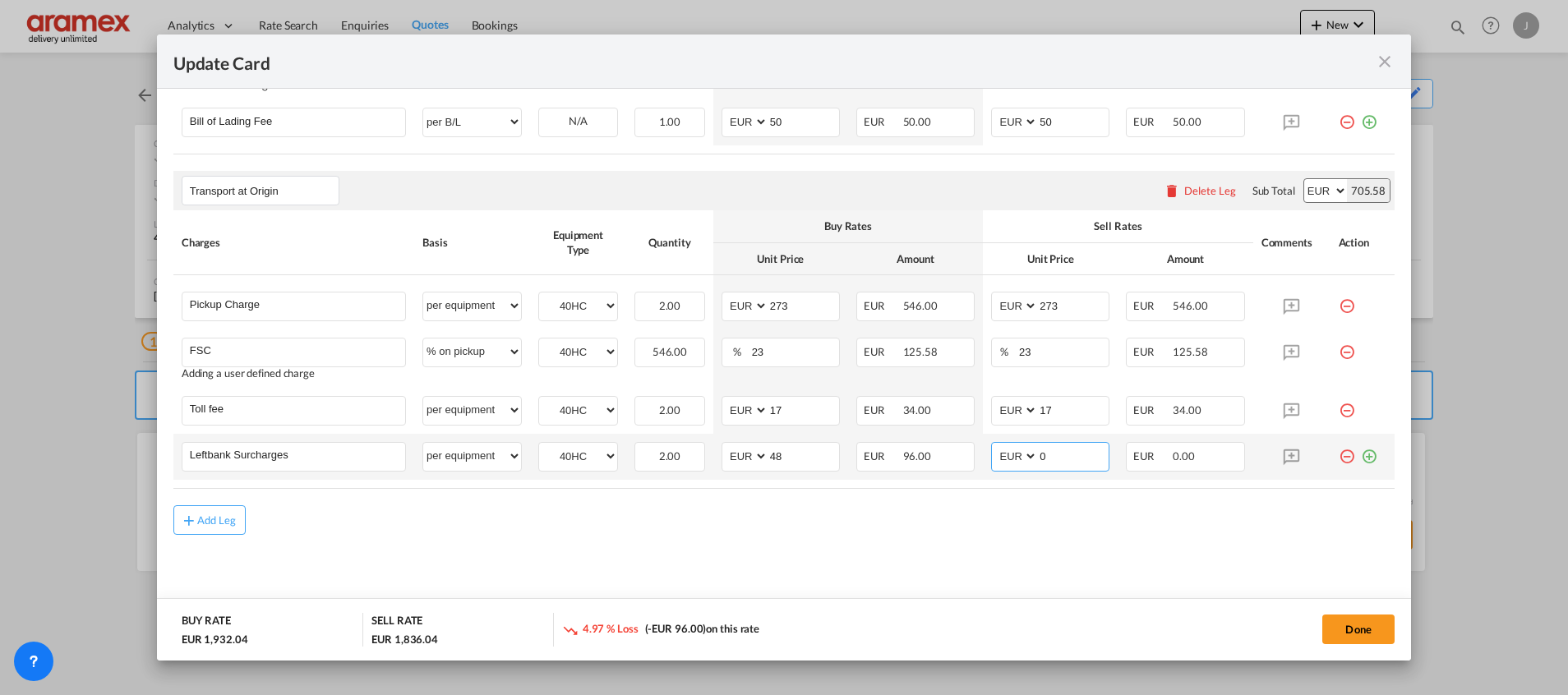
click at [967, 453] on tr "Leftbank Surcharges Please Enter User Defined Charges Cannot Be Published per e…" at bounding box center [784, 456] width 1221 height 46
type input "48"
click at [910, 593] on md-content "Main Freight Please enter leg name Leg Name Already Exists Delete Leg Sub Total…" at bounding box center [784, 82] width 1221 height 1075
click at [1349, 619] on button "Done" at bounding box center [1358, 629] width 72 height 30
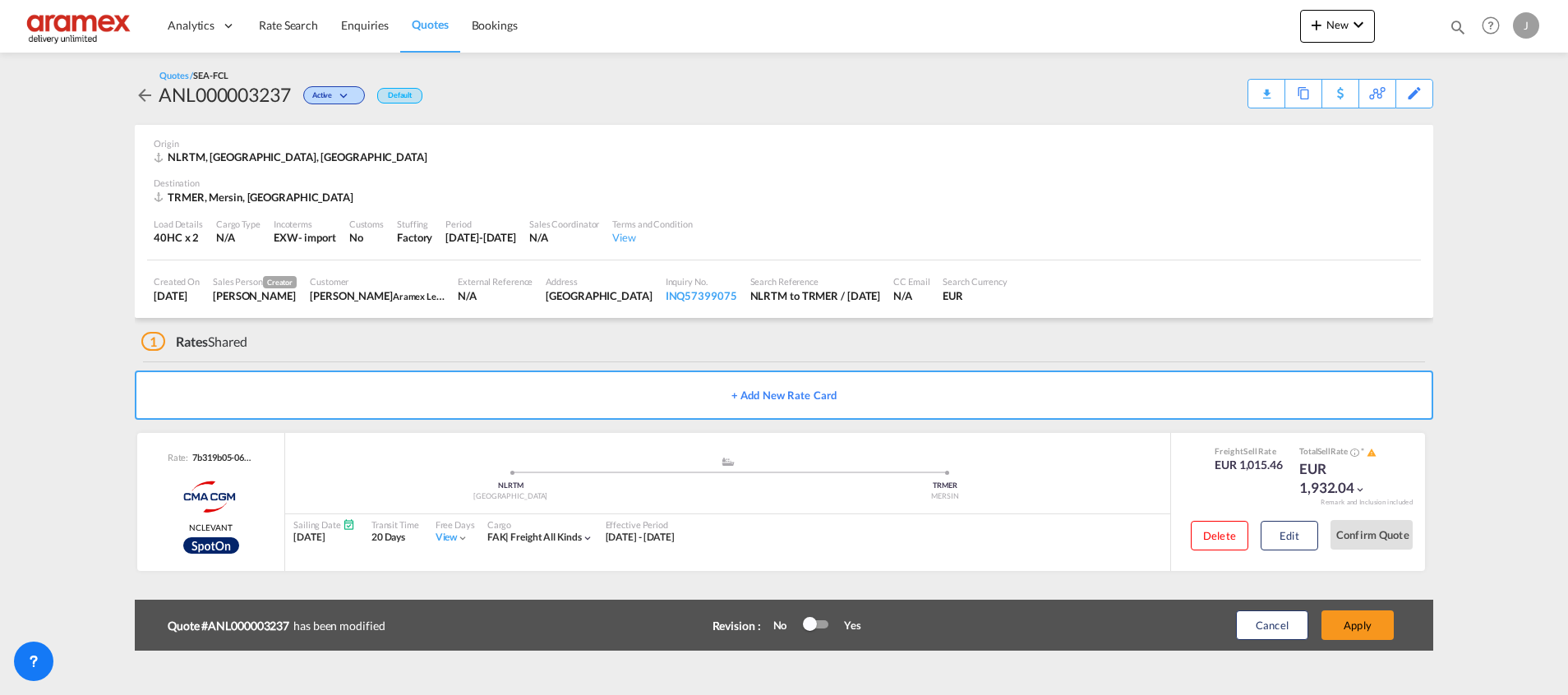
click at [1349, 619] on button "Apply" at bounding box center [1357, 624] width 72 height 30
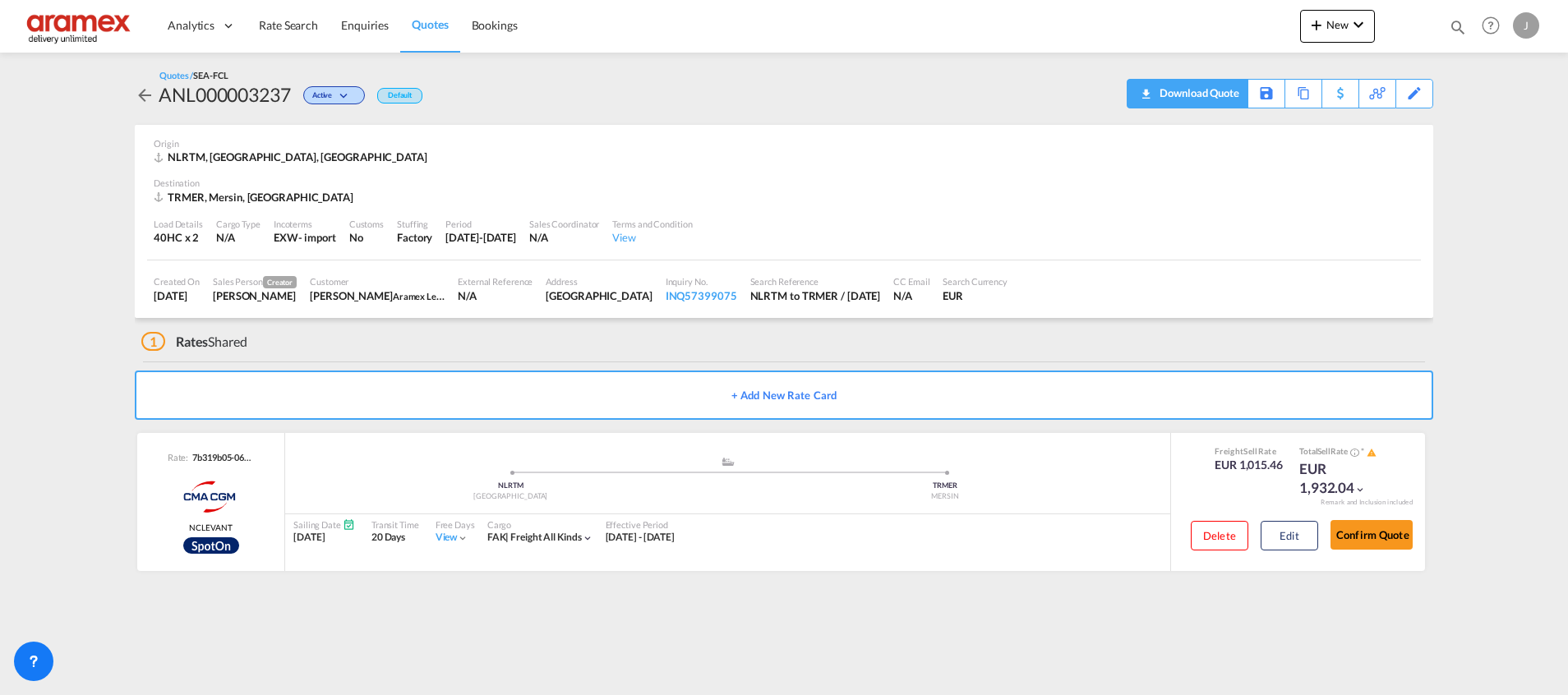
click at [1223, 98] on div "Download Quote" at bounding box center [1197, 92] width 84 height 26
click at [1292, 528] on button "Edit" at bounding box center [1289, 535] width 58 height 30
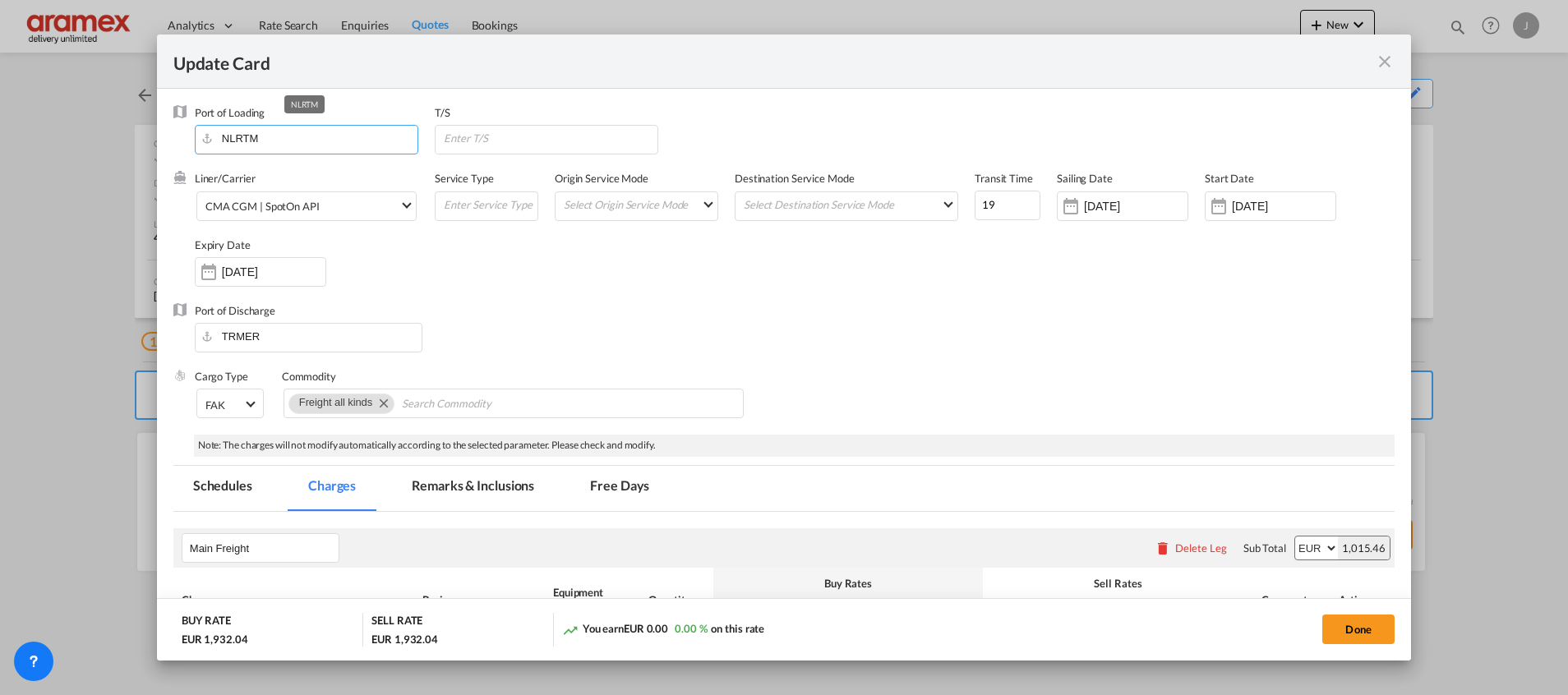
click at [283, 130] on input "NLRTM" at bounding box center [310, 137] width 215 height 24
drag, startPoint x: 285, startPoint y: 140, endPoint x: 162, endPoint y: 142, distance: 123.0
click at [162, 142] on md-dialog-content "Port of Loading NLRTM T/S Liner/Carrier CMA CGM | SpotOn API Atlantic Container…" at bounding box center [784, 374] width 1254 height 570
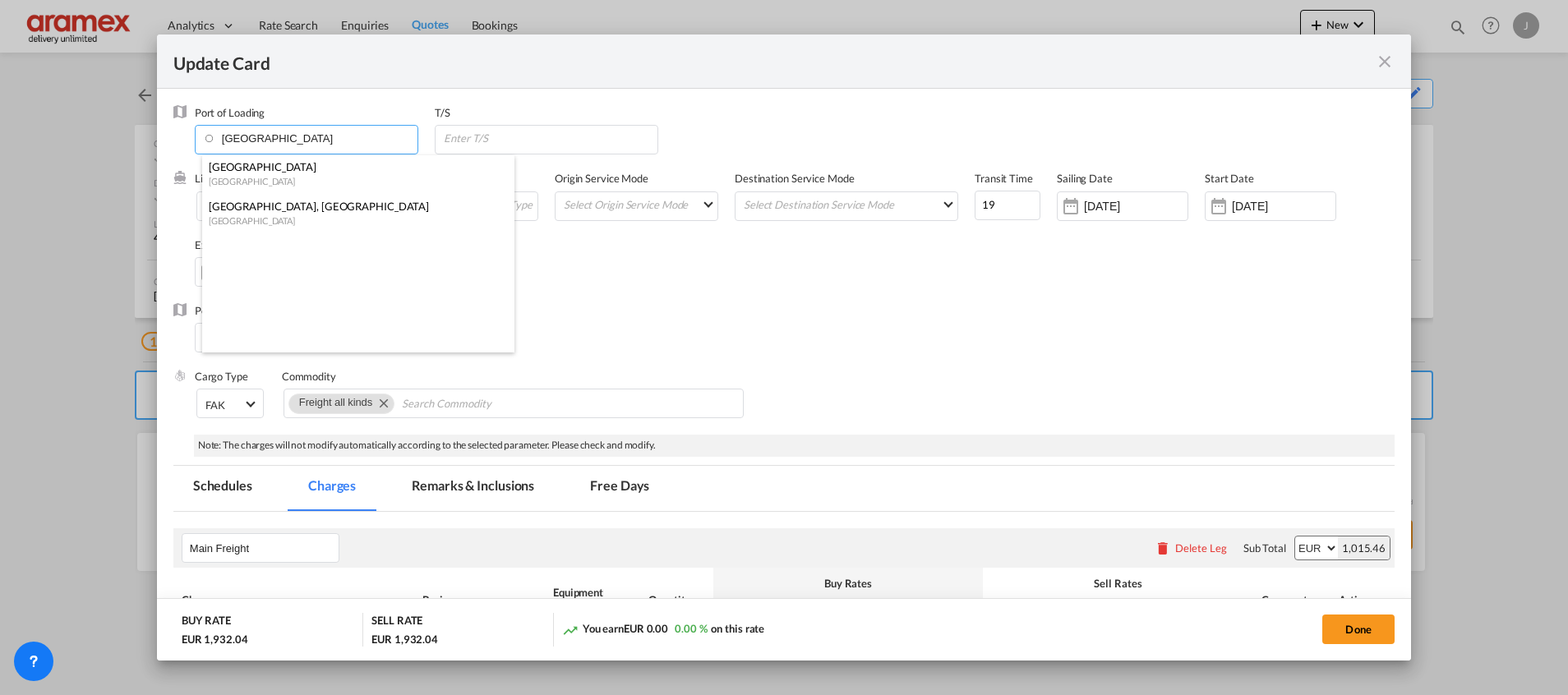
click at [297, 178] on div "Belgium" at bounding box center [353, 181] width 289 height 13
type input "Antwerp, BEANR"
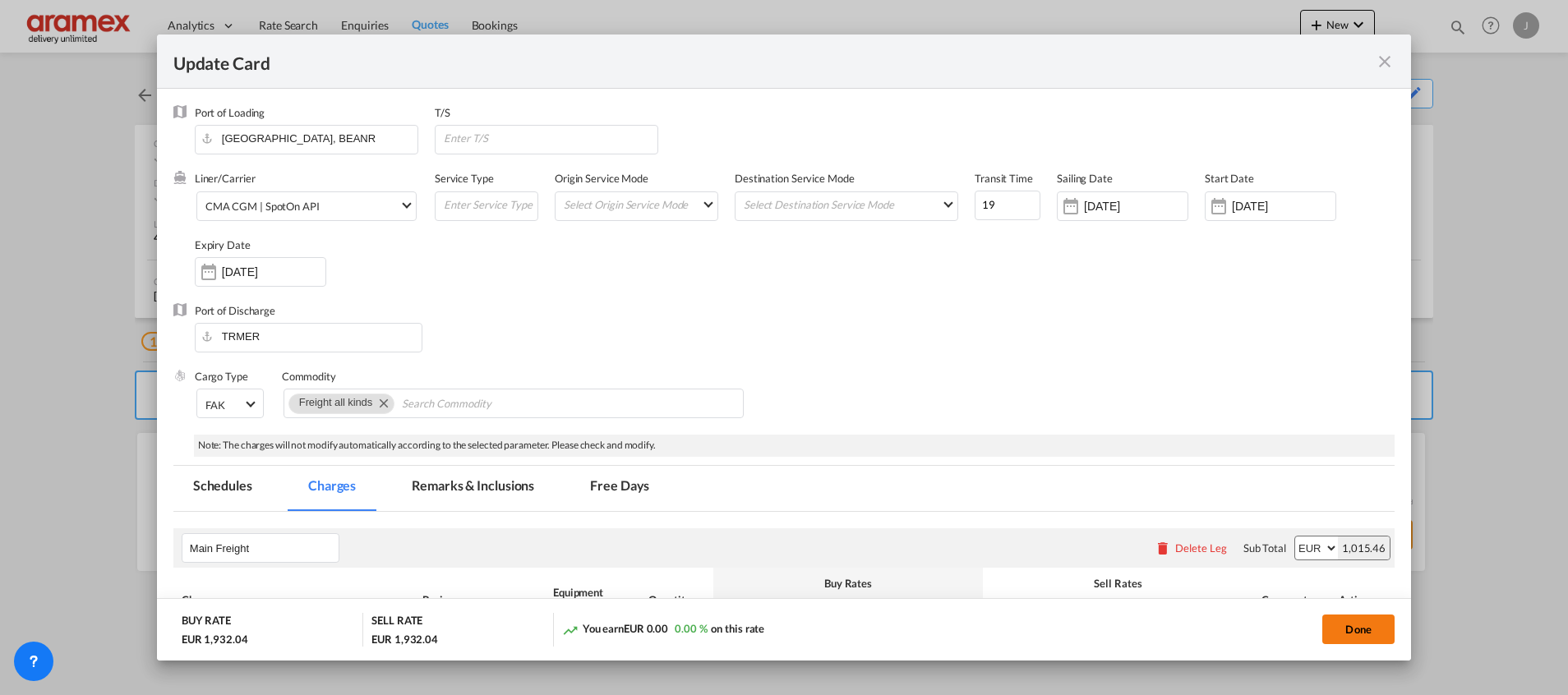
click at [1355, 619] on button "Done" at bounding box center [1358, 629] width 72 height 30
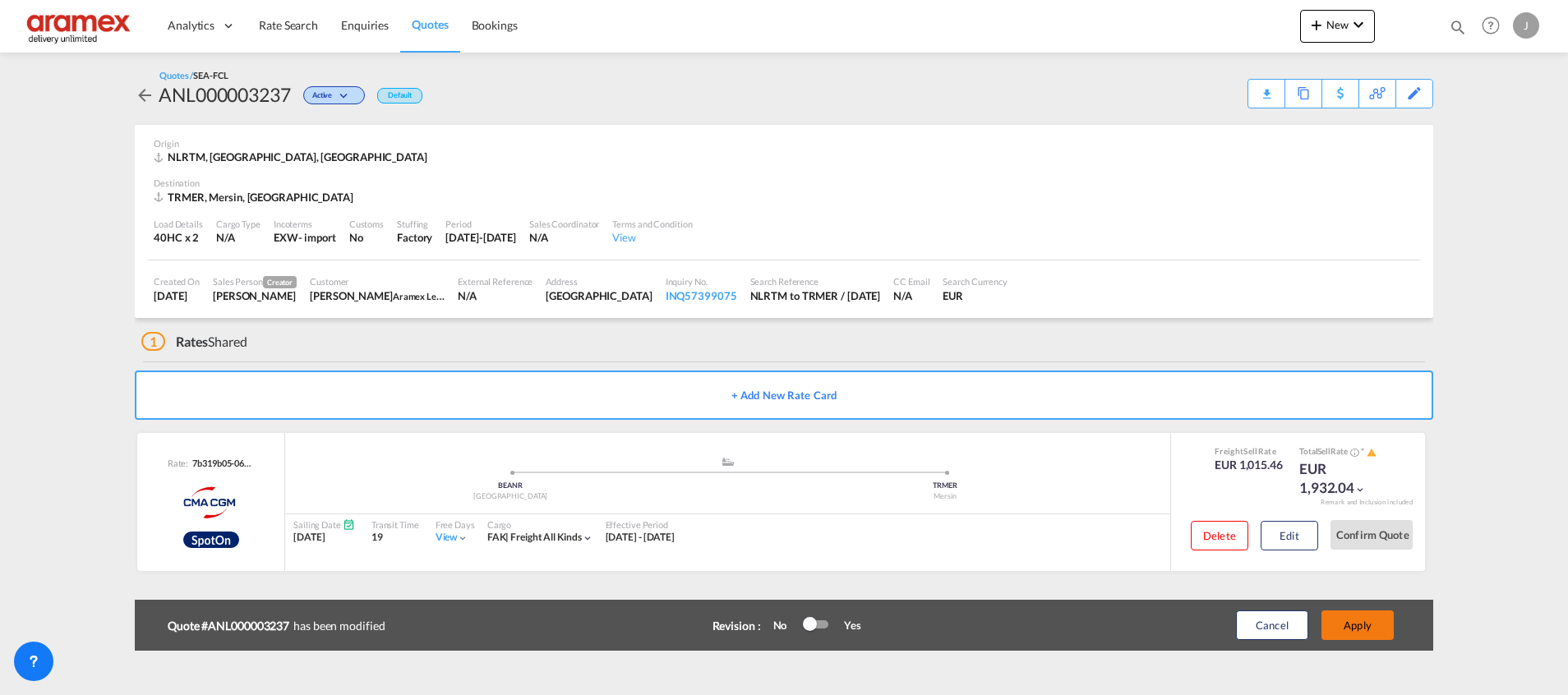
click at [1373, 620] on button "Apply" at bounding box center [1357, 624] width 72 height 30
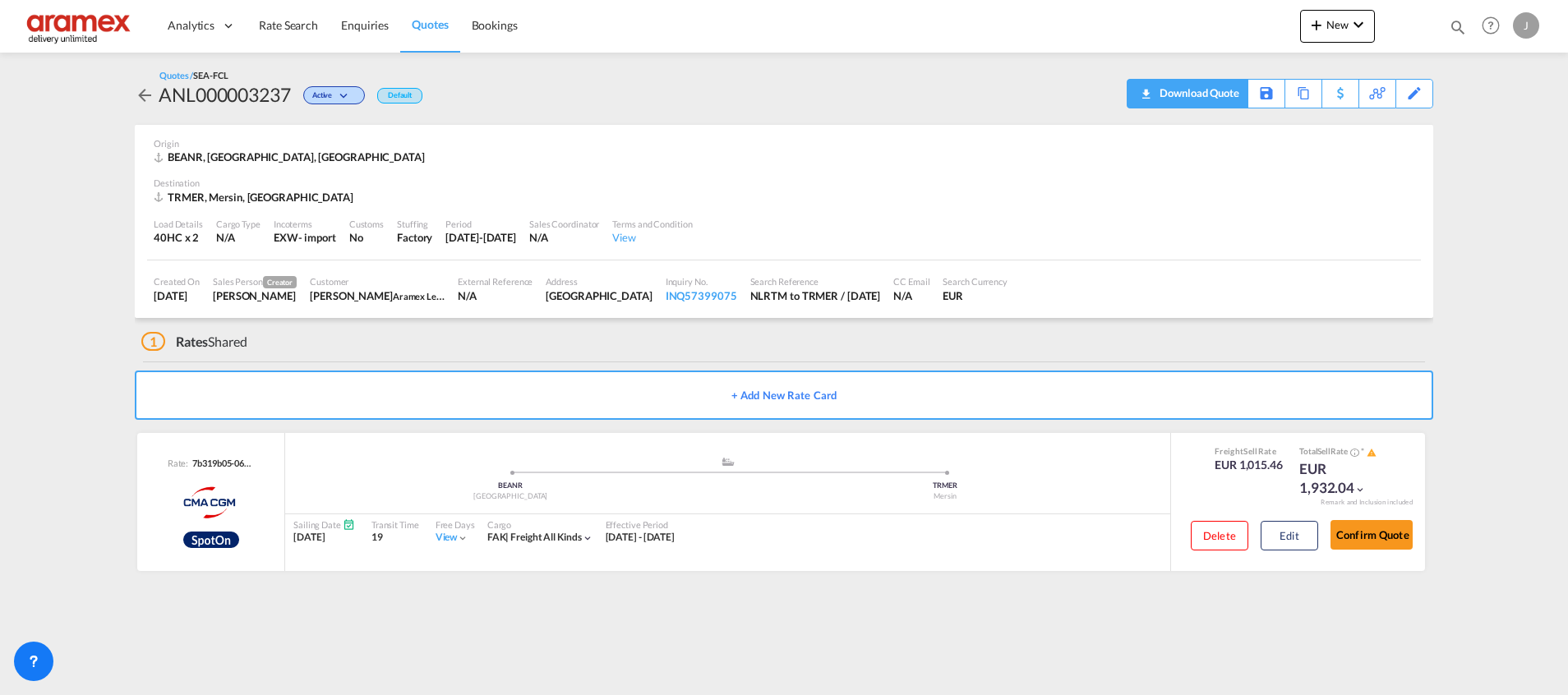
click at [1218, 101] on div "Download Quote" at bounding box center [1197, 92] width 84 height 26
click at [441, 28] on span "Quotes" at bounding box center [430, 24] width 36 height 14
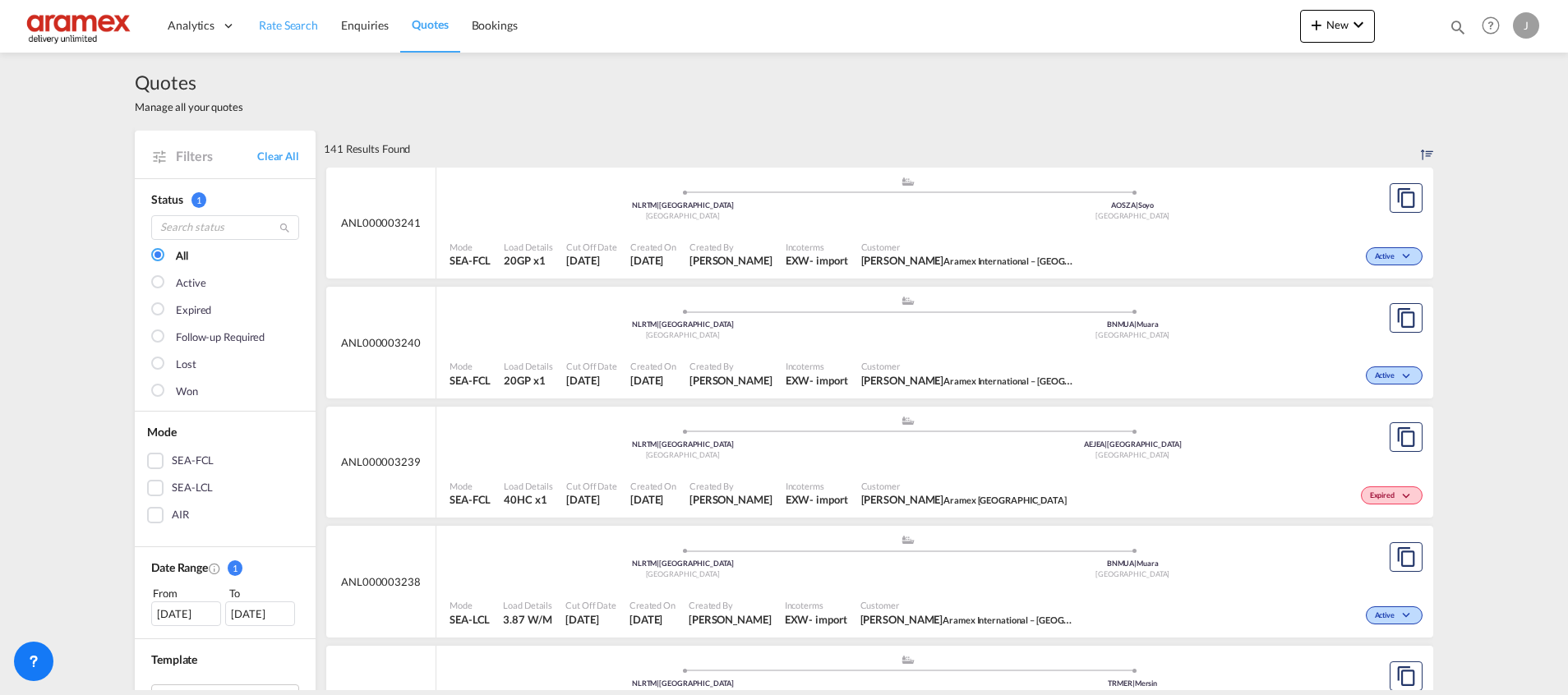
click at [305, 28] on span "Rate Search" at bounding box center [288, 25] width 59 height 14
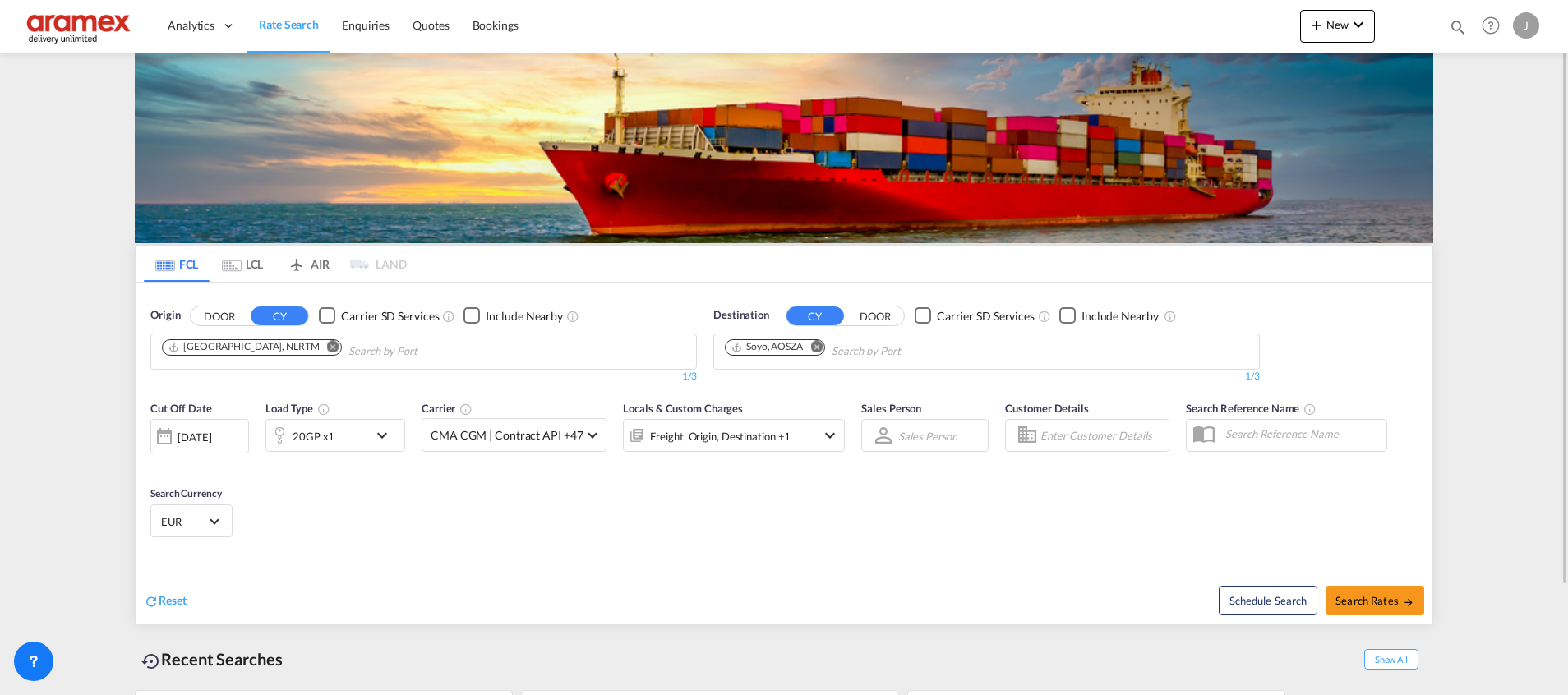
click at [362, 435] on div "20GP x1" at bounding box center [316, 435] width 102 height 33
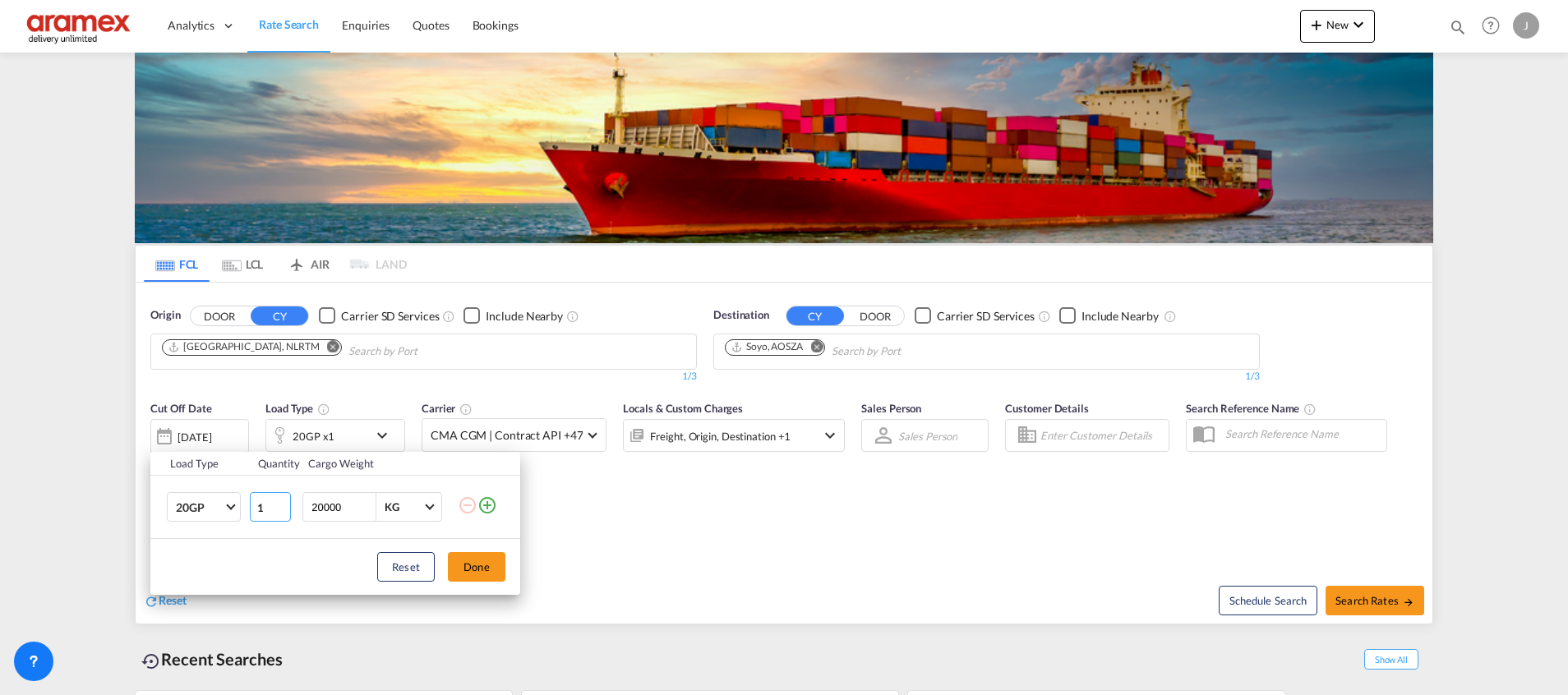
click at [278, 513] on input "1" at bounding box center [270, 506] width 41 height 30
click at [282, 501] on input "2" at bounding box center [270, 506] width 41 height 30
click at [282, 501] on input "3" at bounding box center [270, 506] width 41 height 30
click at [283, 506] on input "4" at bounding box center [270, 506] width 41 height 30
click at [281, 518] on input "4" at bounding box center [270, 506] width 41 height 30
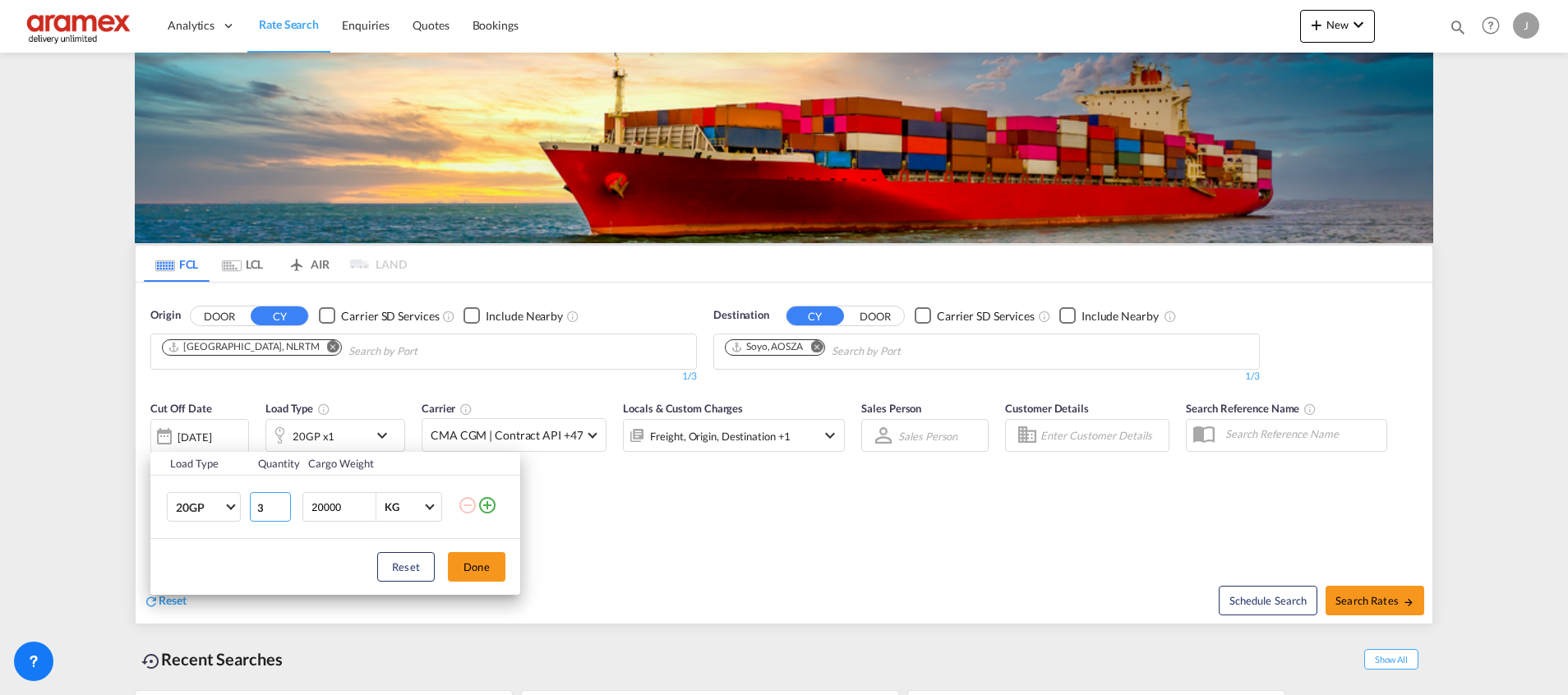
click at [281, 514] on input "3" at bounding box center [270, 506] width 41 height 30
type input "2"
click at [281, 514] on input "2" at bounding box center [270, 506] width 41 height 30
click at [227, 505] on span "Choose: \a20GP" at bounding box center [230, 506] width 9 height 9
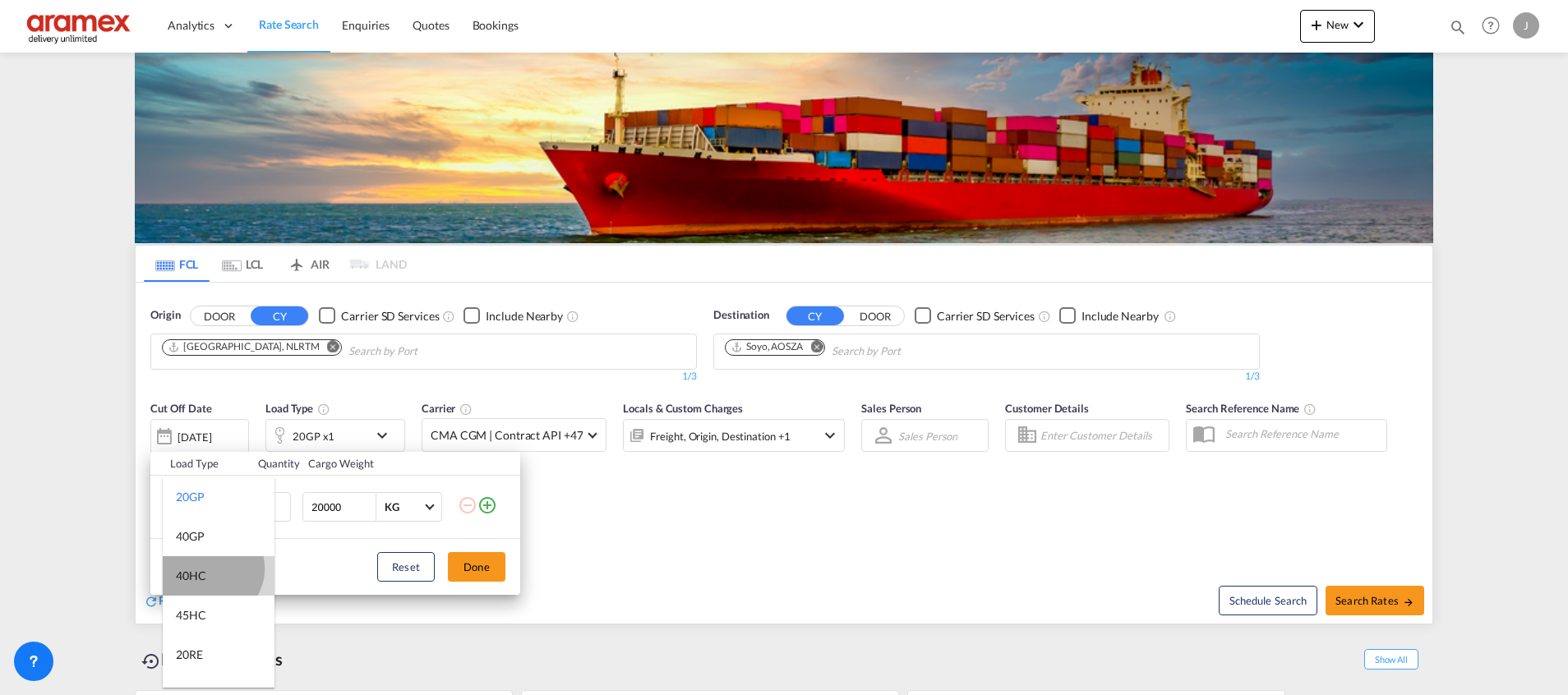
click at [210, 568] on md-option "40HC" at bounding box center [218, 576] width 111 height 40
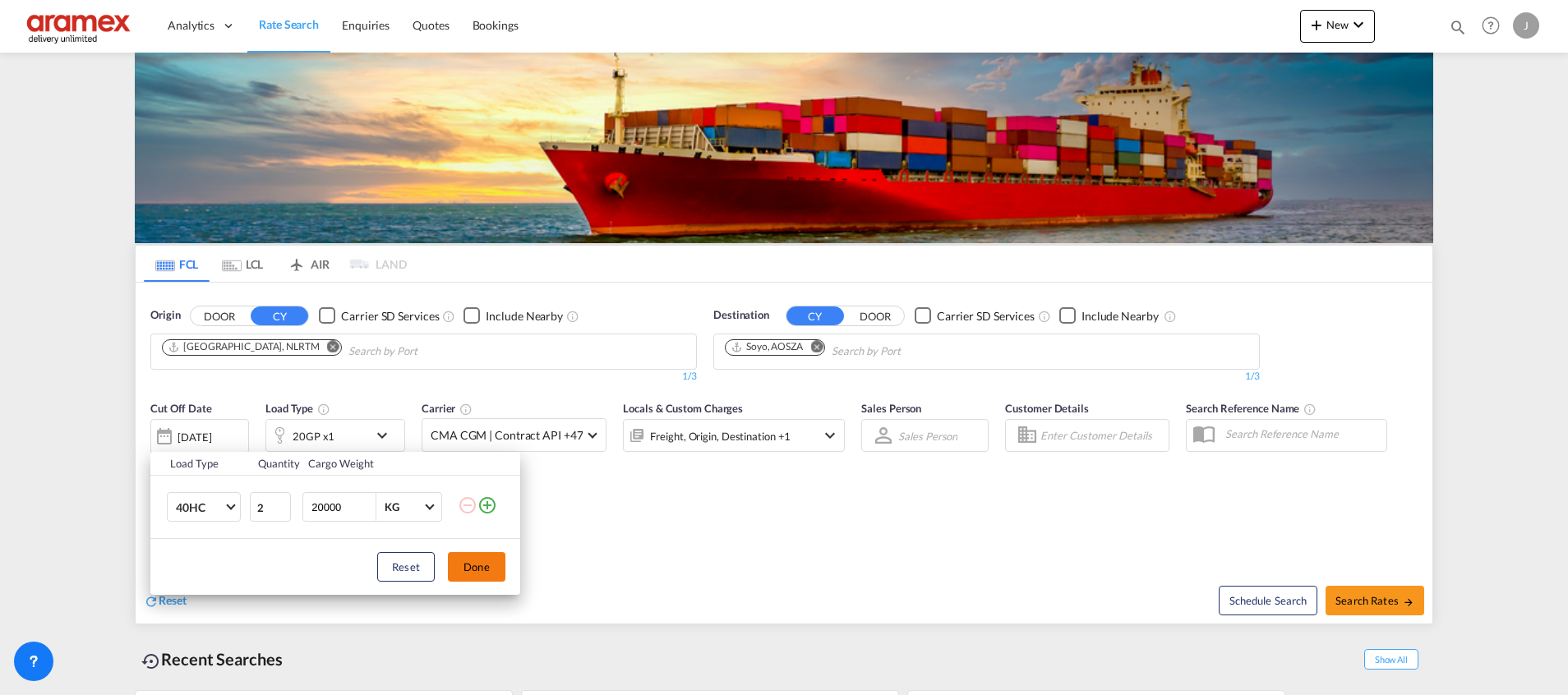
click at [475, 563] on button "Done" at bounding box center [476, 566] width 58 height 30
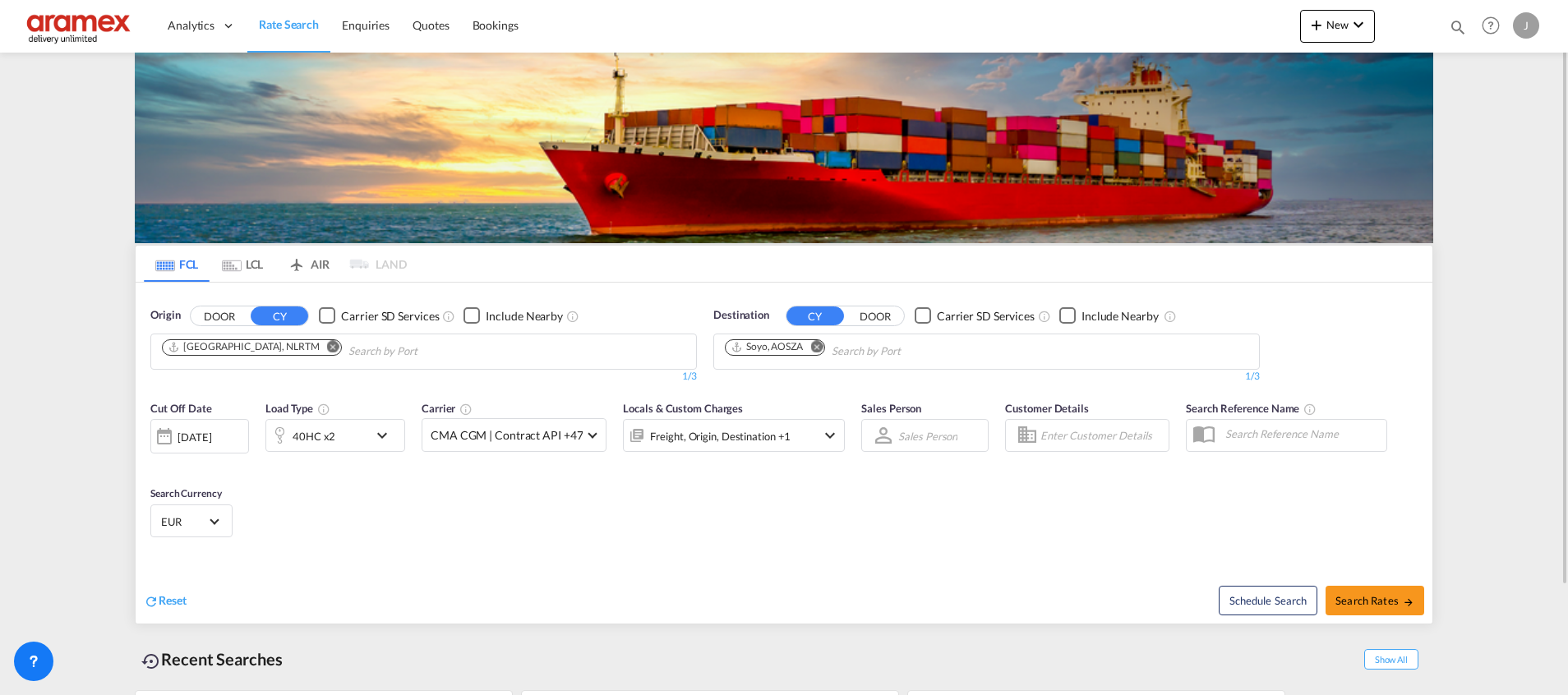
click at [824, 343] on button "Remove" at bounding box center [811, 348] width 24 height 16
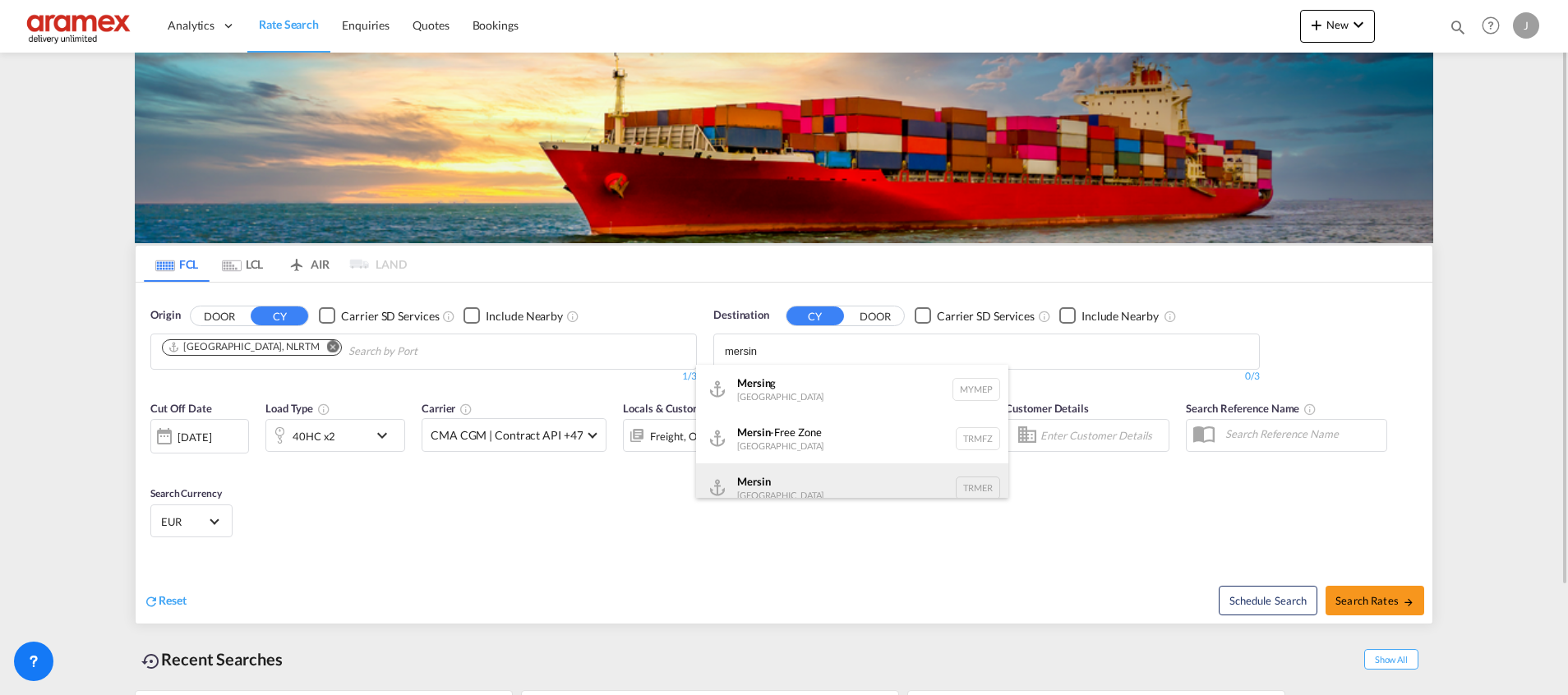
type input "mersin"
click at [774, 485] on div "Mersin Turkey TRMER" at bounding box center [851, 488] width 312 height 49
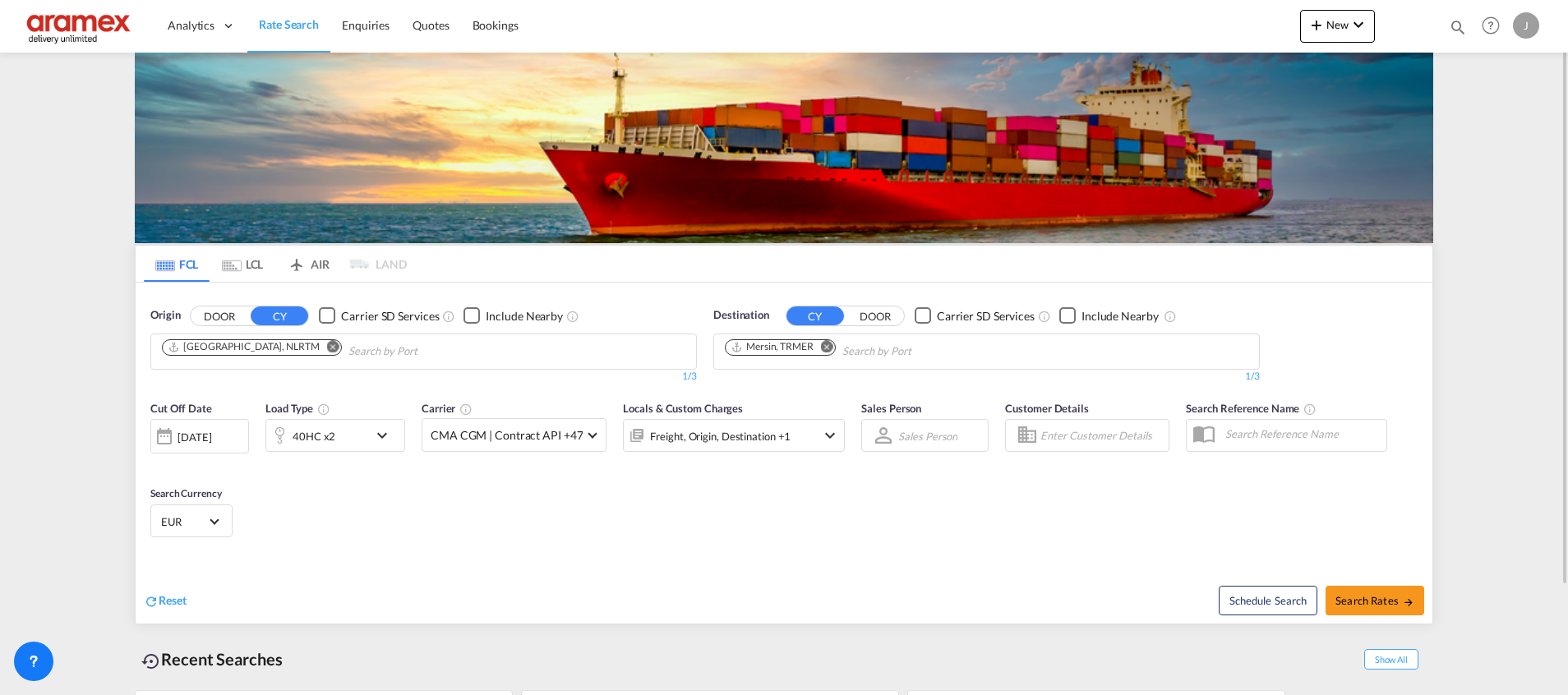
click at [1362, 603] on span "Search Rates" at bounding box center [1375, 600] width 79 height 13
type input "NLRTM to TRMER / 8 Oct 2025"
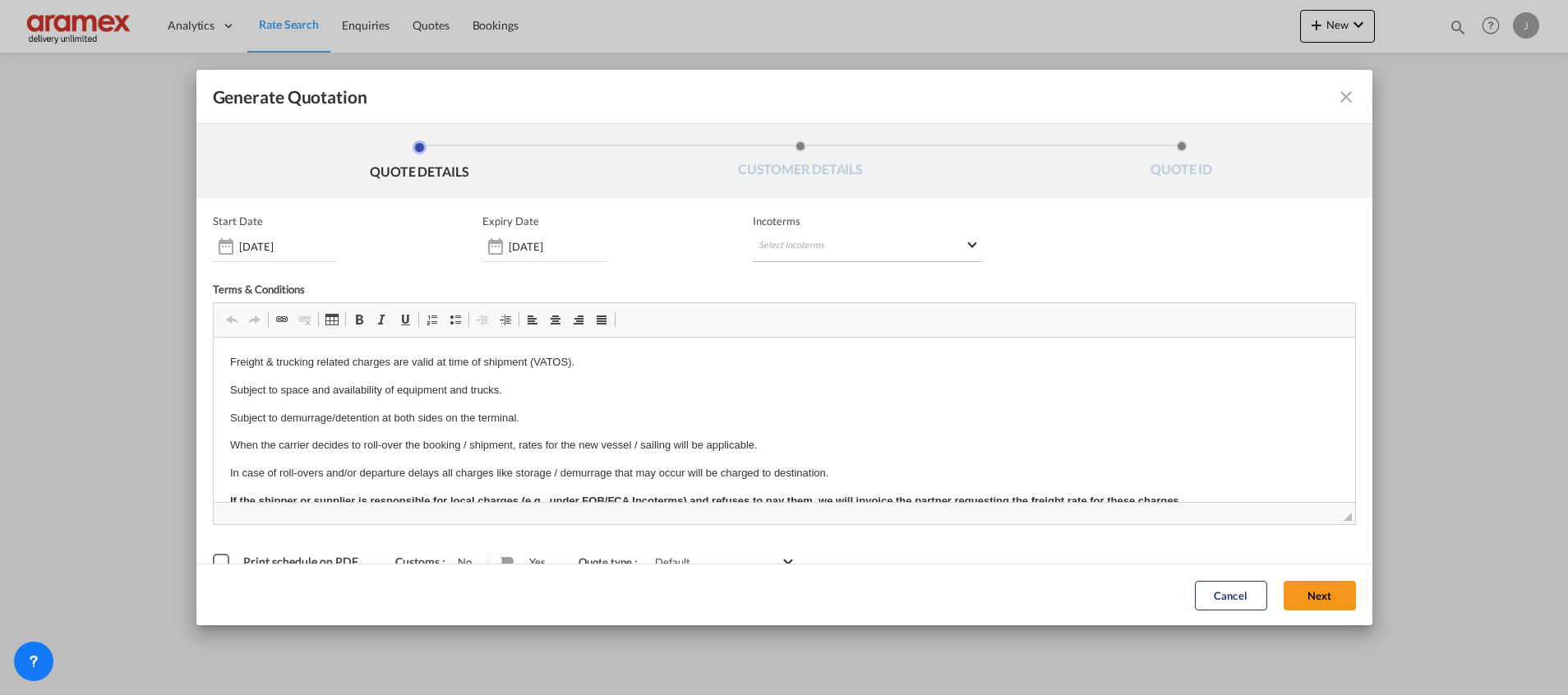
click at [772, 235] on md-select "Select Incoterms FCA - import Free Carrier CIP - export Carriage and Insurance …" at bounding box center [867, 247] width 228 height 30
click at [779, 248] on md-backdrop at bounding box center [784, 348] width 1568 height 695
click at [779, 245] on md-select "Select Incoterms" at bounding box center [867, 247] width 228 height 30
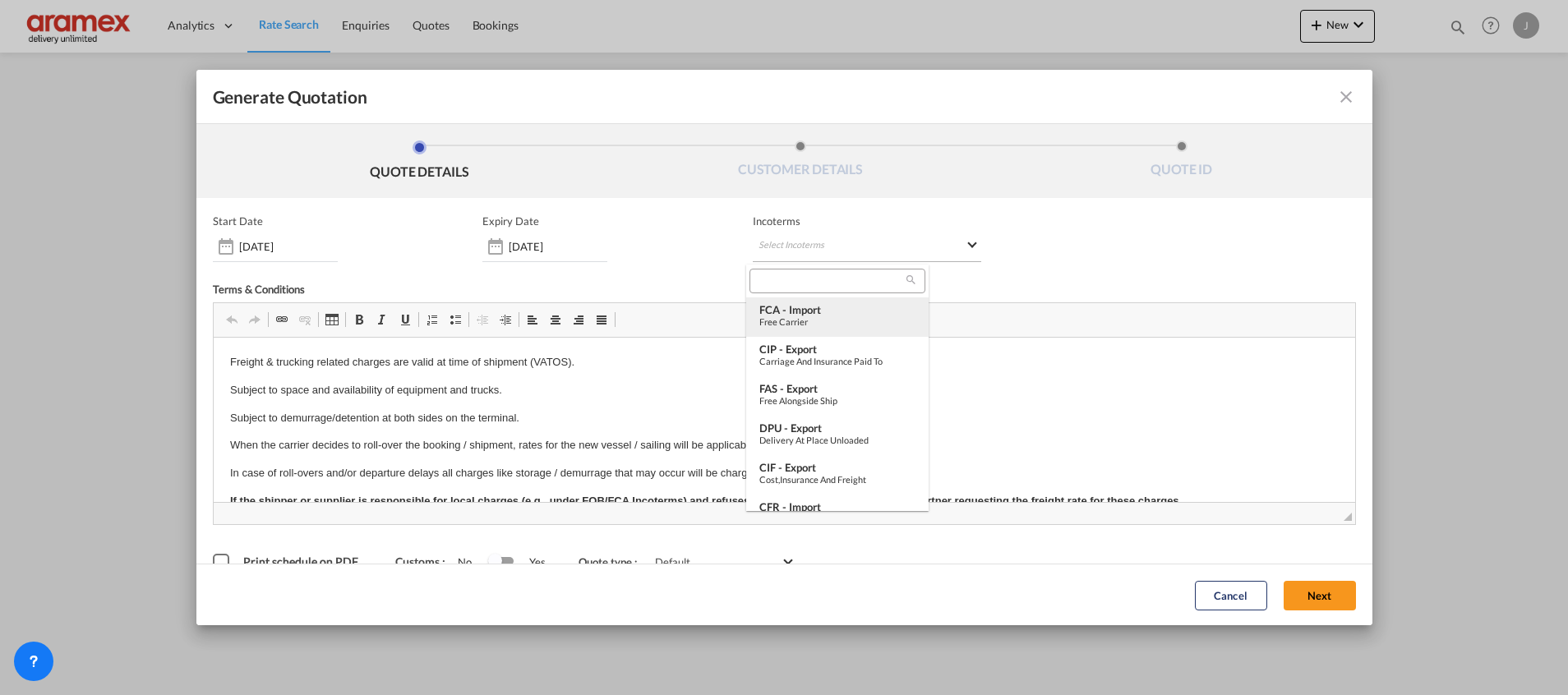
type md-option "[object Object]"
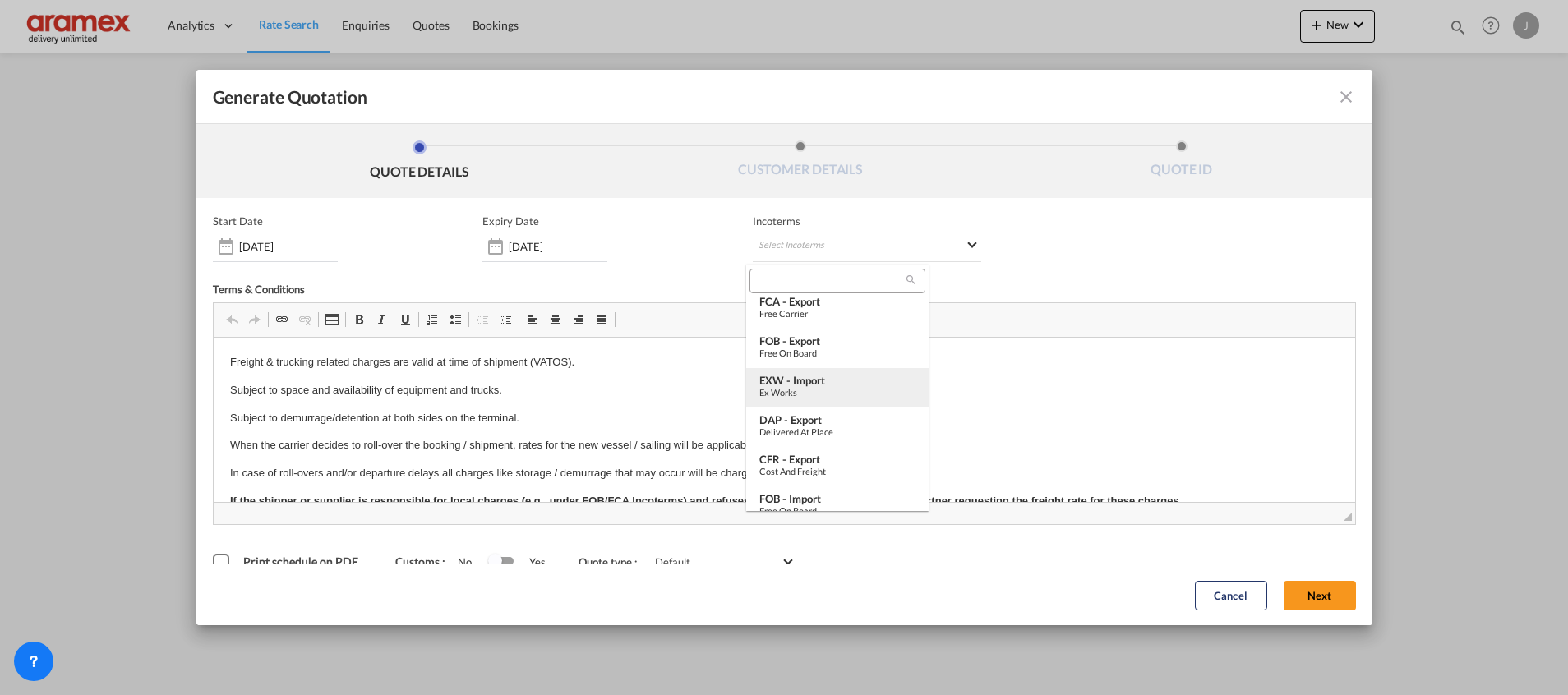
click at [798, 387] on div "EXW - import" at bounding box center [837, 380] width 156 height 13
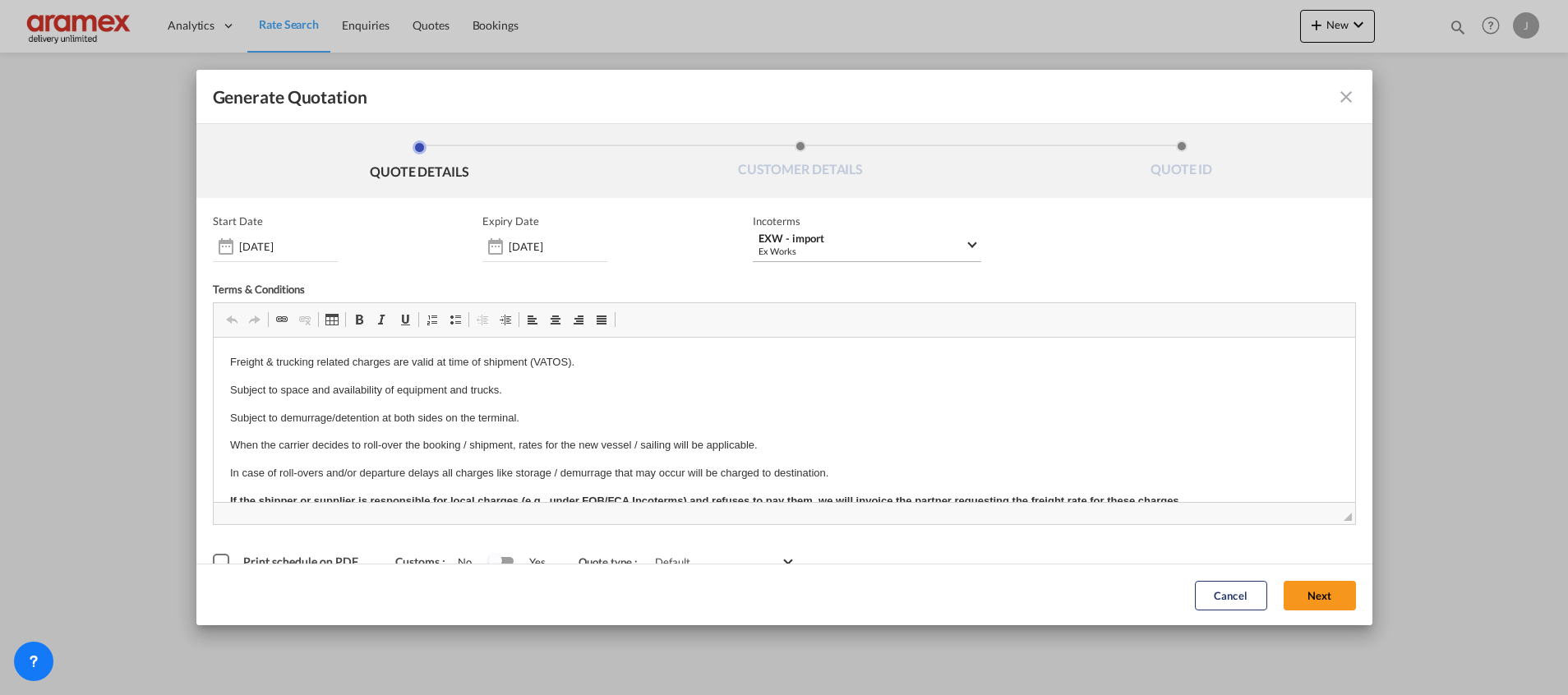
click at [838, 240] on div "EXW - import" at bounding box center [861, 239] width 206 height 13
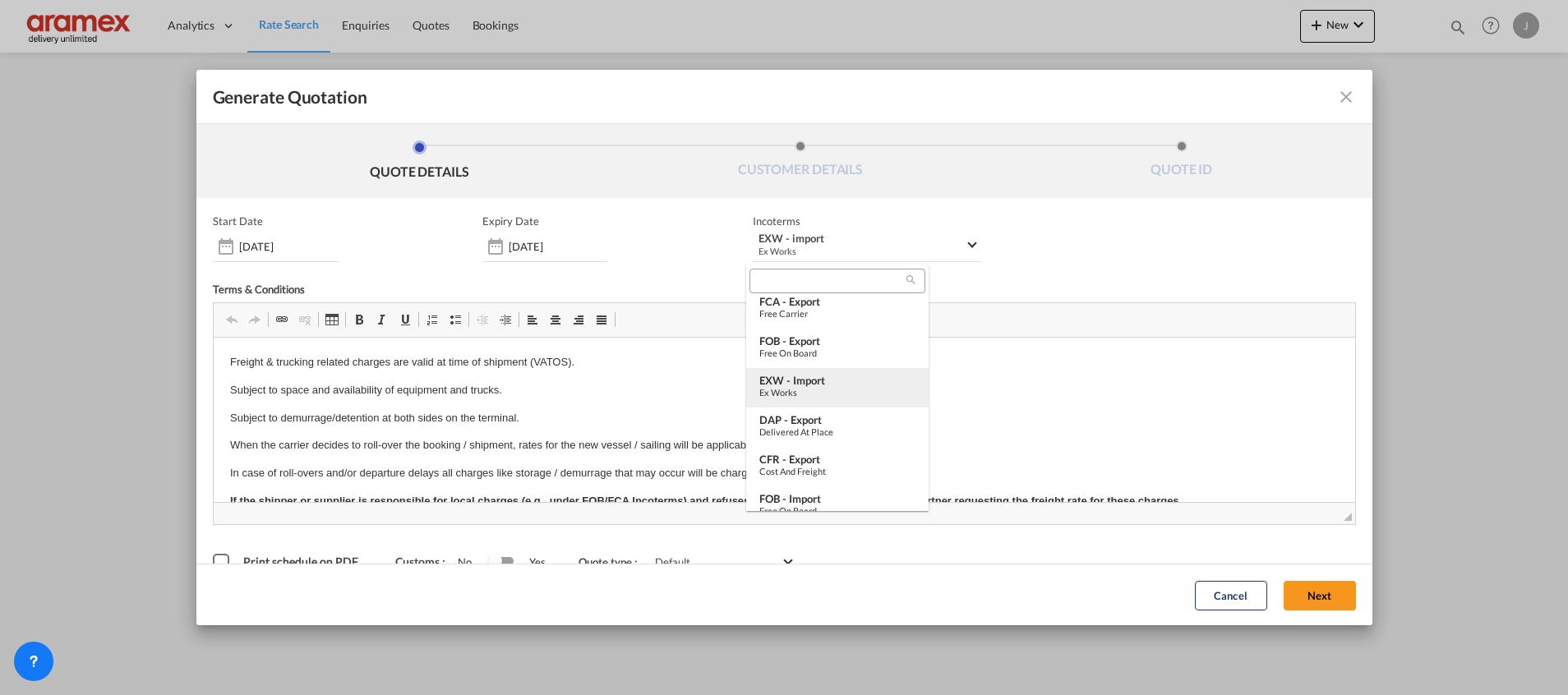
click at [819, 376] on div "EXW - import" at bounding box center [837, 380] width 156 height 13
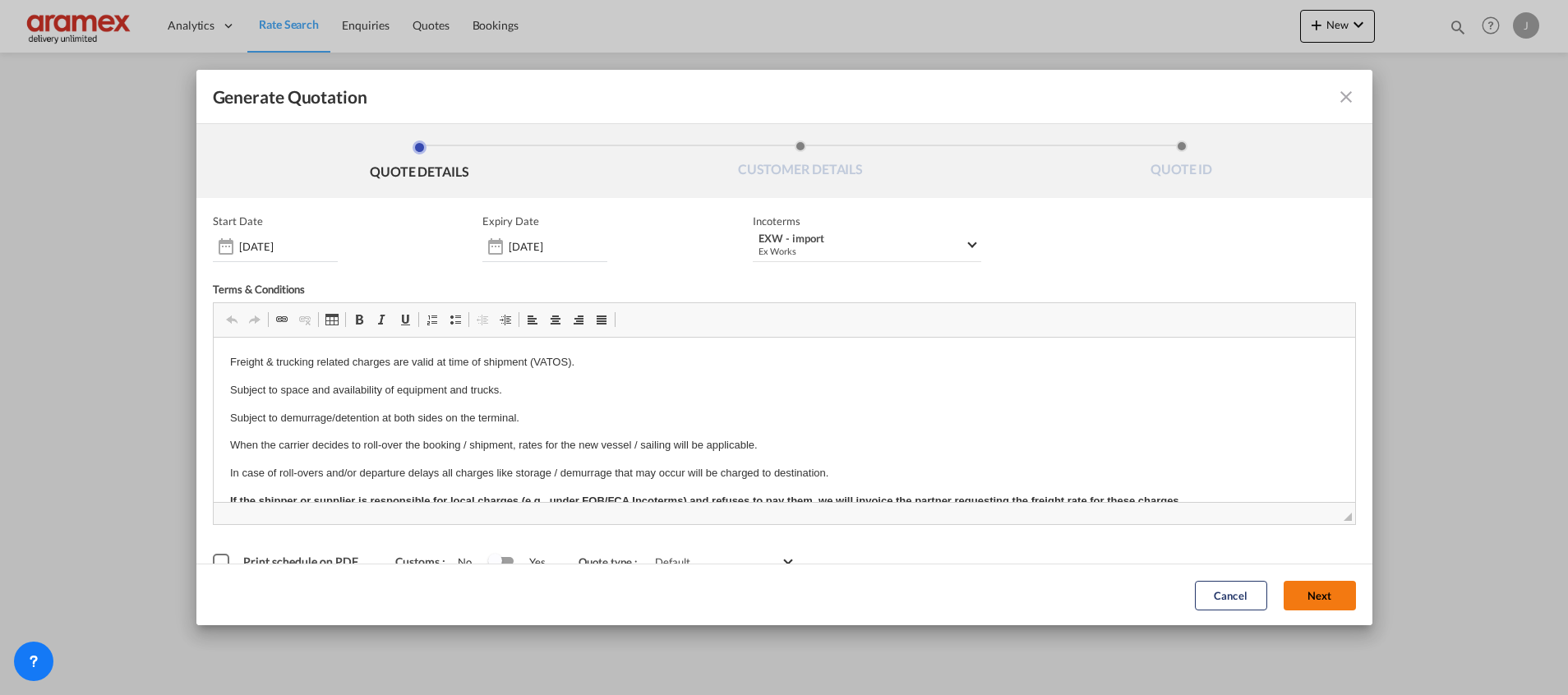
click at [1283, 596] on button "Next" at bounding box center [1319, 594] width 72 height 30
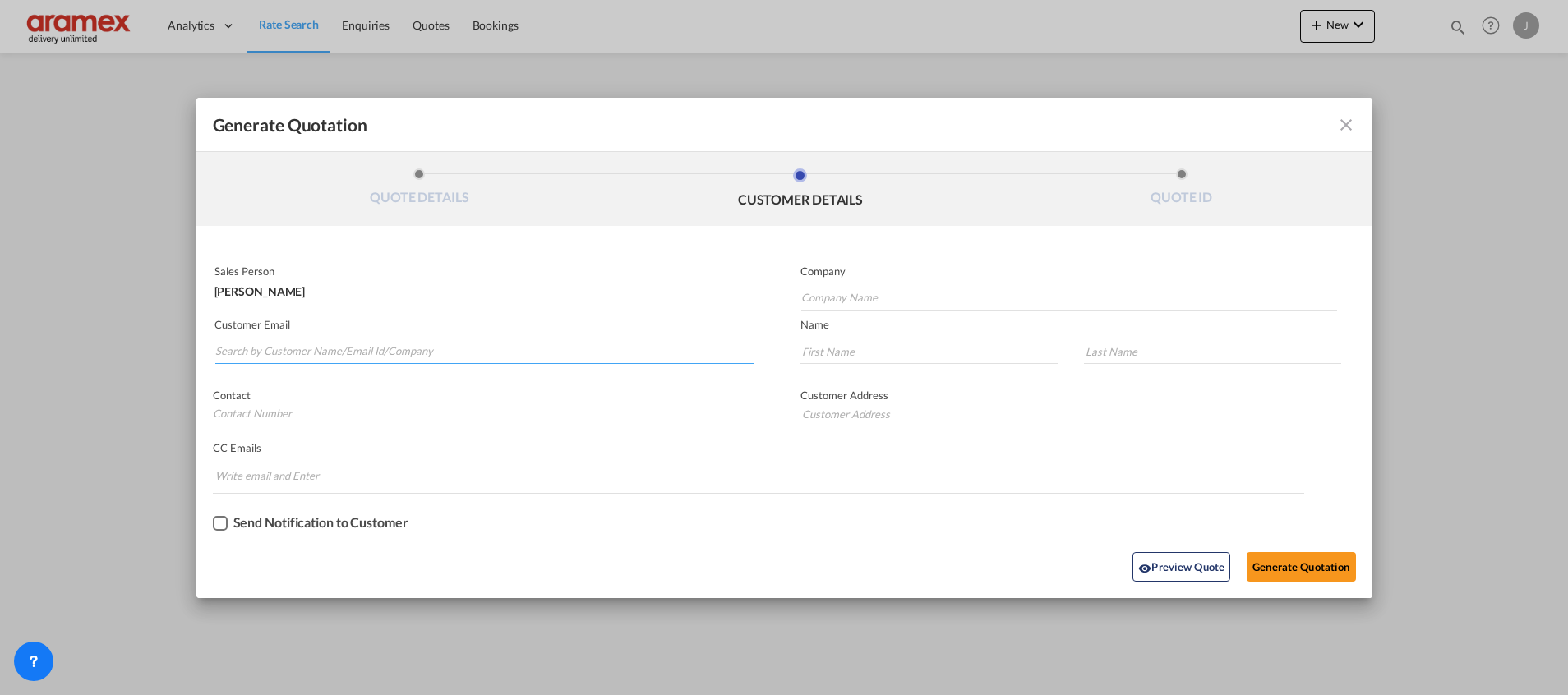
click at [350, 340] on input "Search by Customer Name/Email Id/Company" at bounding box center [484, 351] width 538 height 24
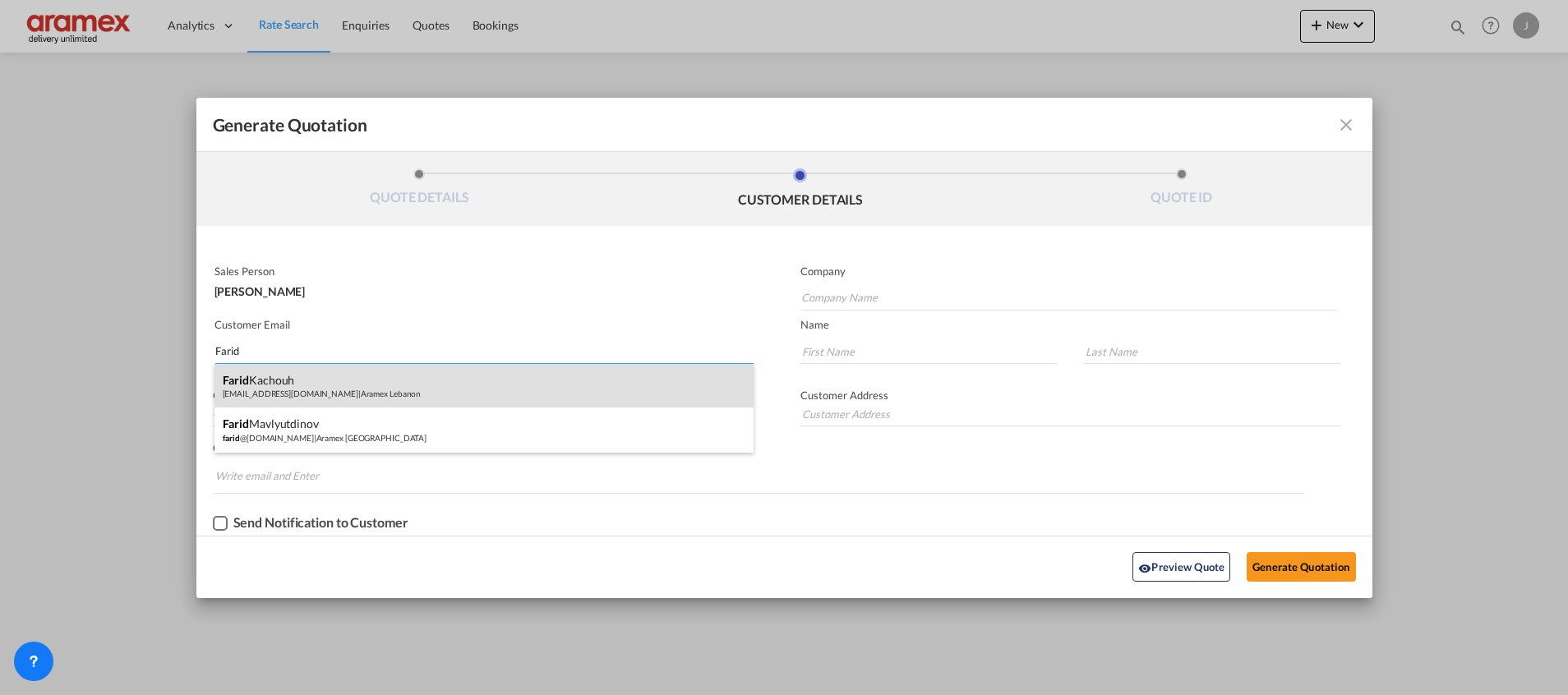
type input "Farid"
click at [323, 397] on div "Farid Kachouh all_bey_freight_pricing_europe@aramex.com | Aramex Lebanon" at bounding box center [484, 385] width 539 height 44
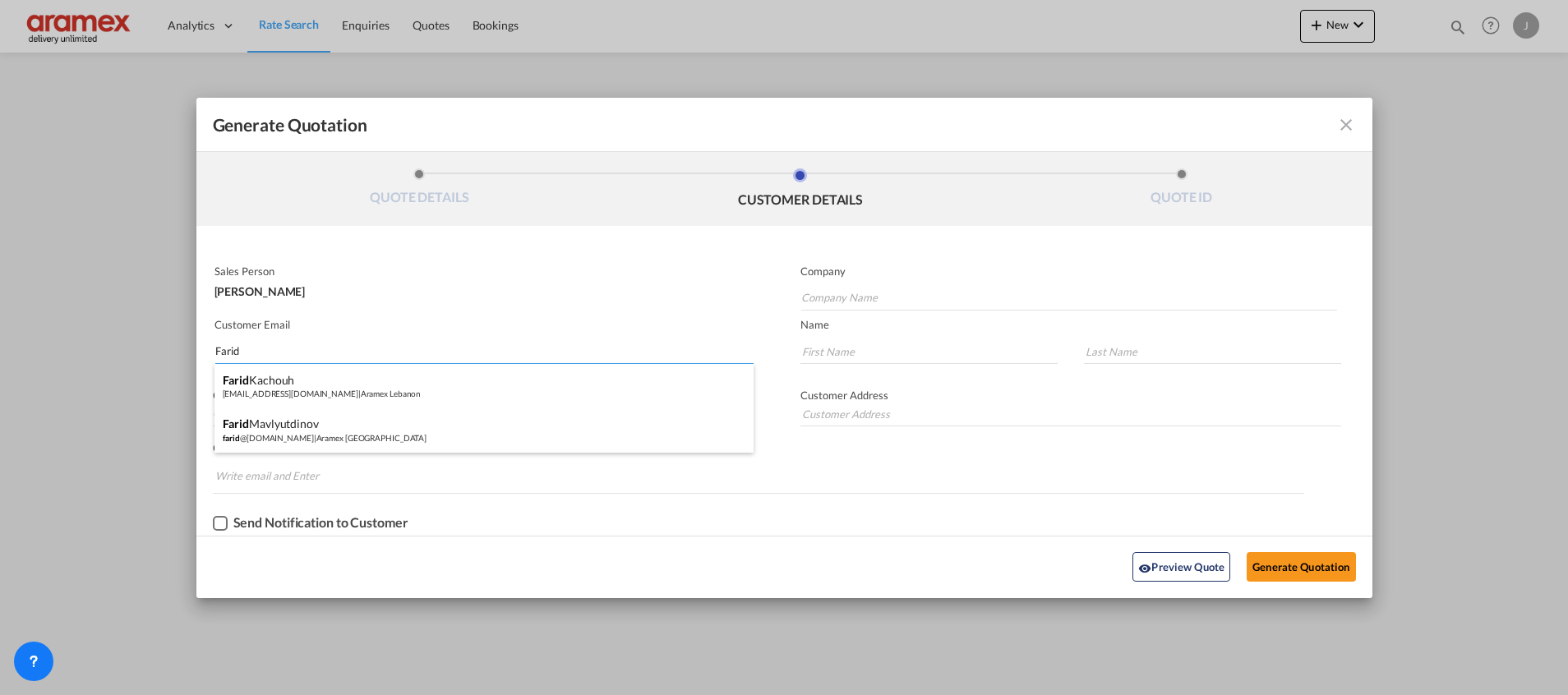
type input "Aramex Lebanon"
type input "all_bey_freight_pricing_europe@aramex.com"
type input "Farid"
type input "Kachouh"
type input "[GEOGRAPHIC_DATA]"
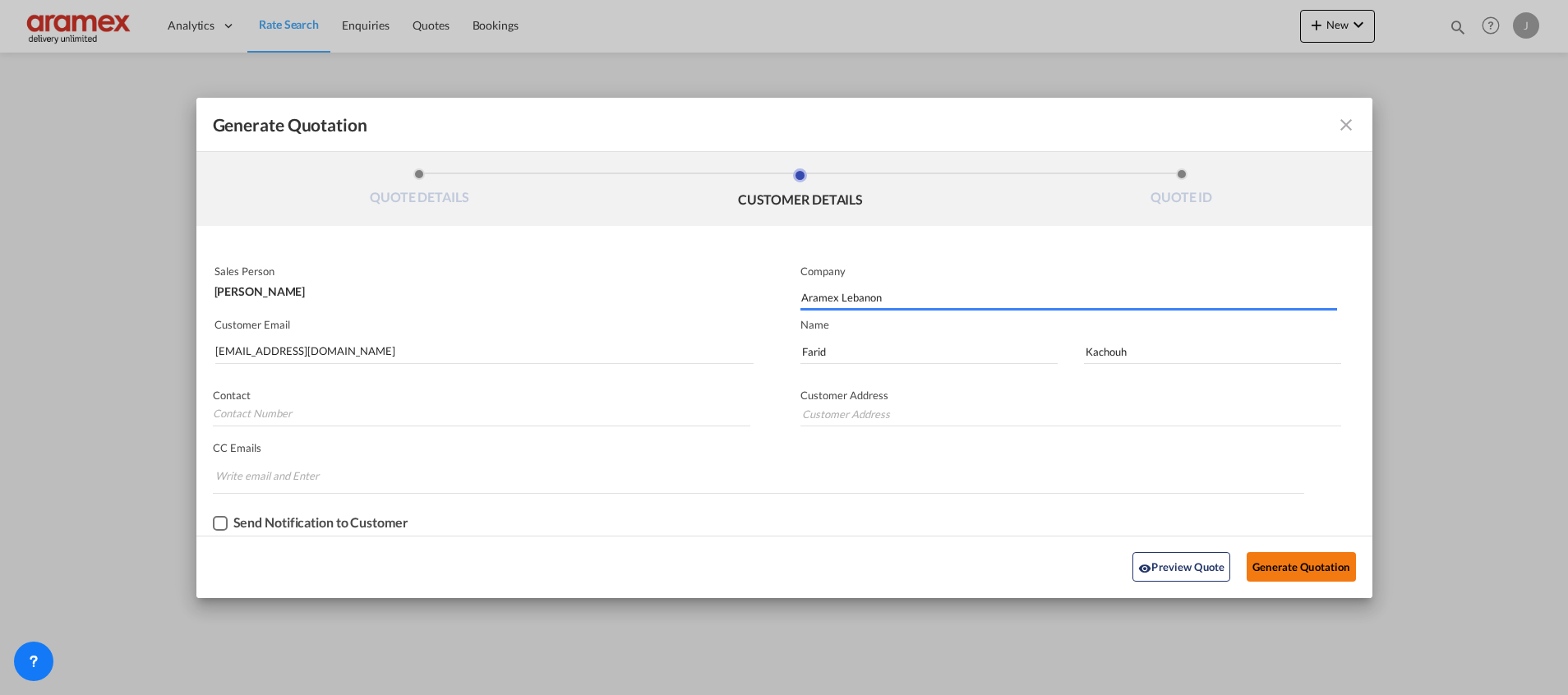
click at [1318, 559] on button "Generate Quotation" at bounding box center [1300, 566] width 109 height 30
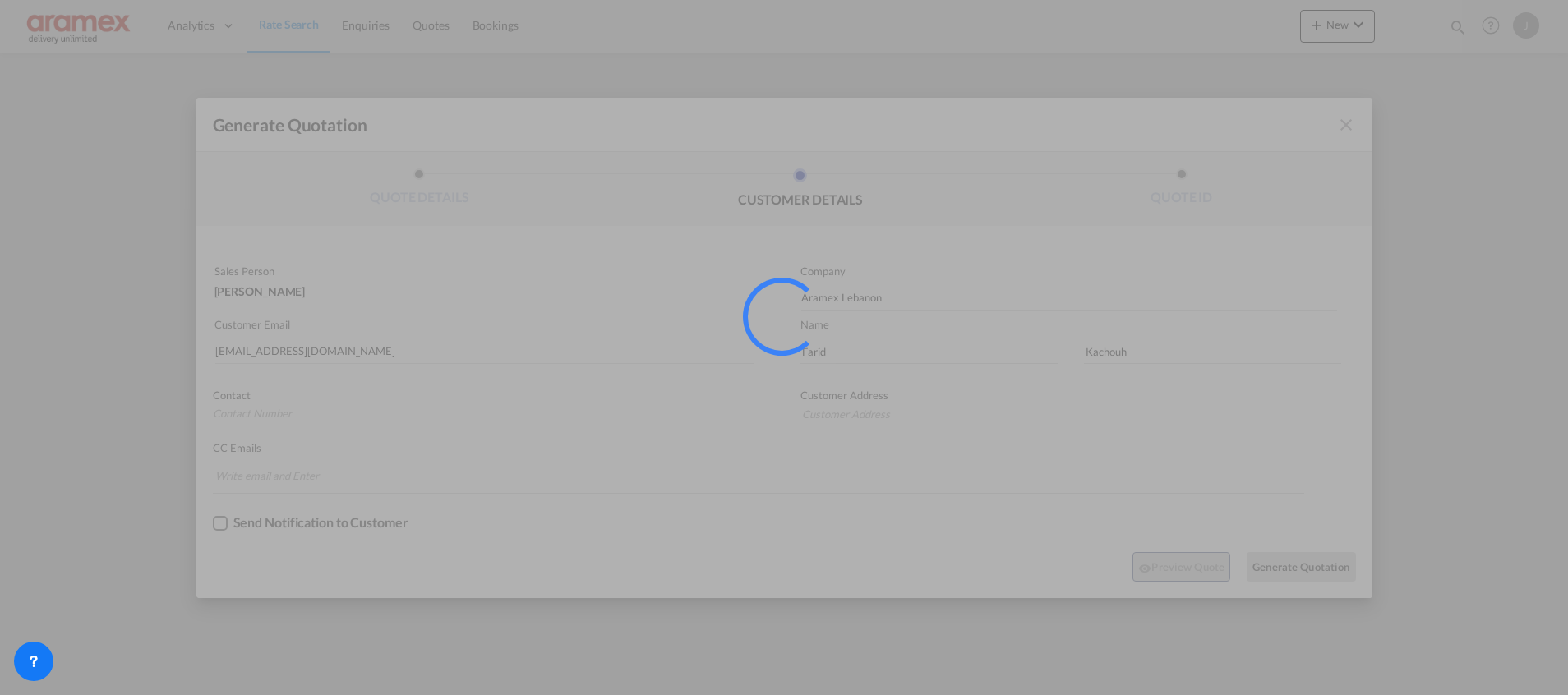
type input "[GEOGRAPHIC_DATA]"
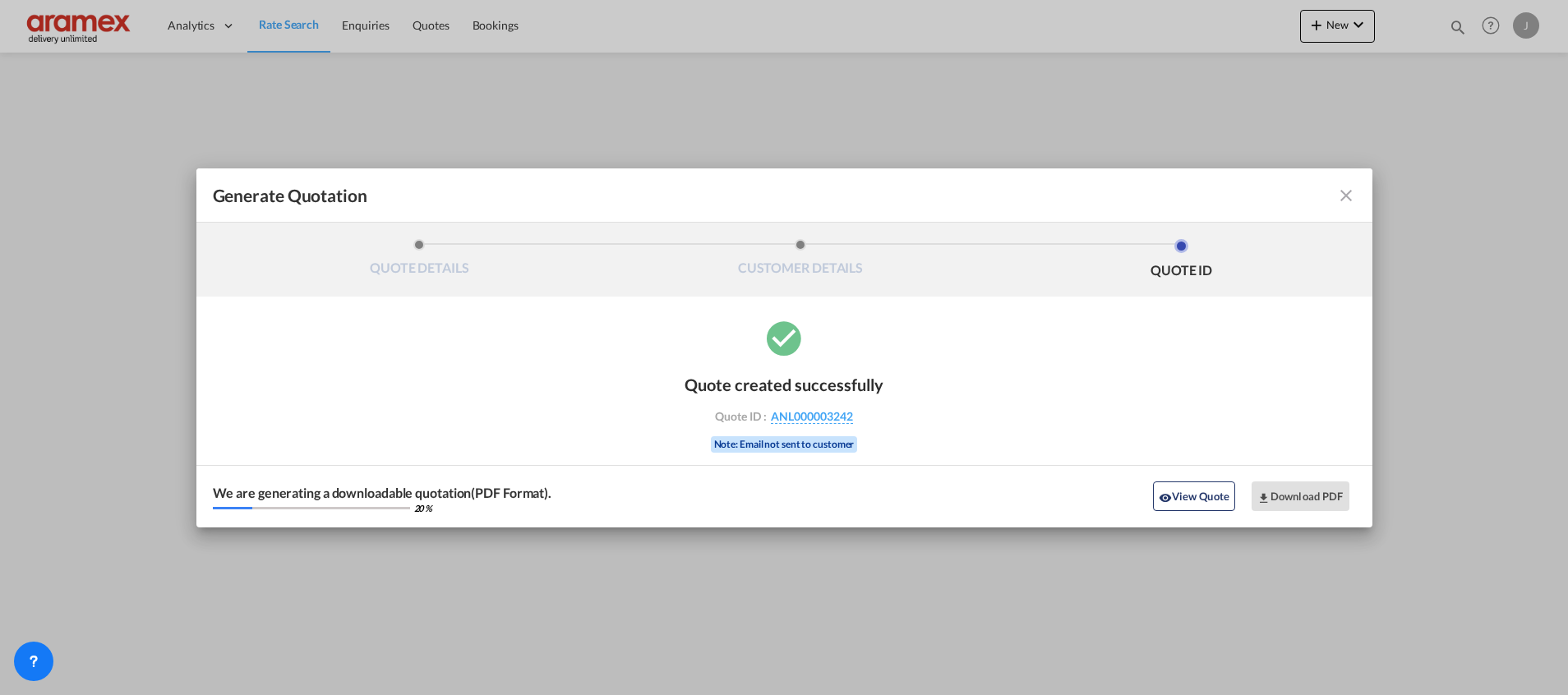
click at [1347, 192] on md-icon "icon-close fg-AAA8AD cursor m-0" at bounding box center [1346, 196] width 20 height 20
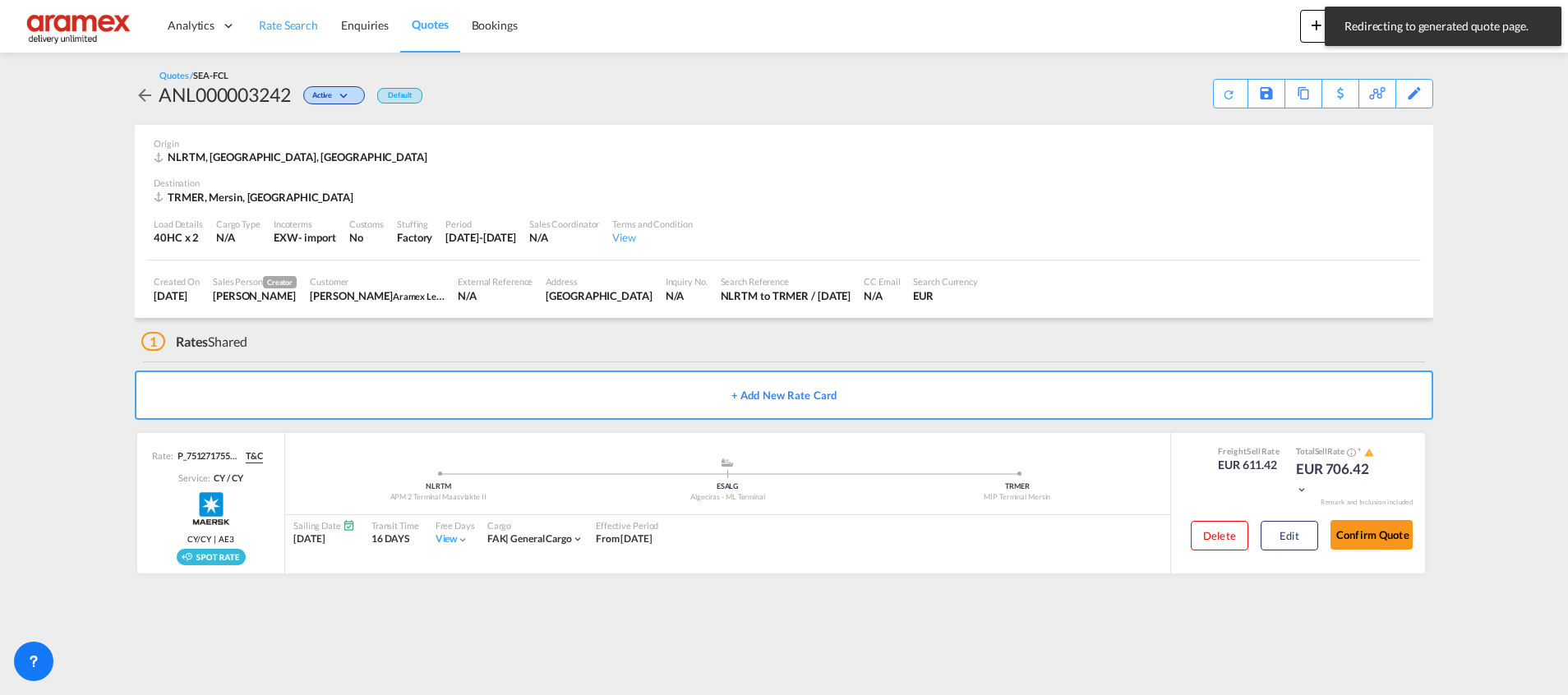
click at [288, 33] on link "Rate Search" at bounding box center [288, 25] width 82 height 53
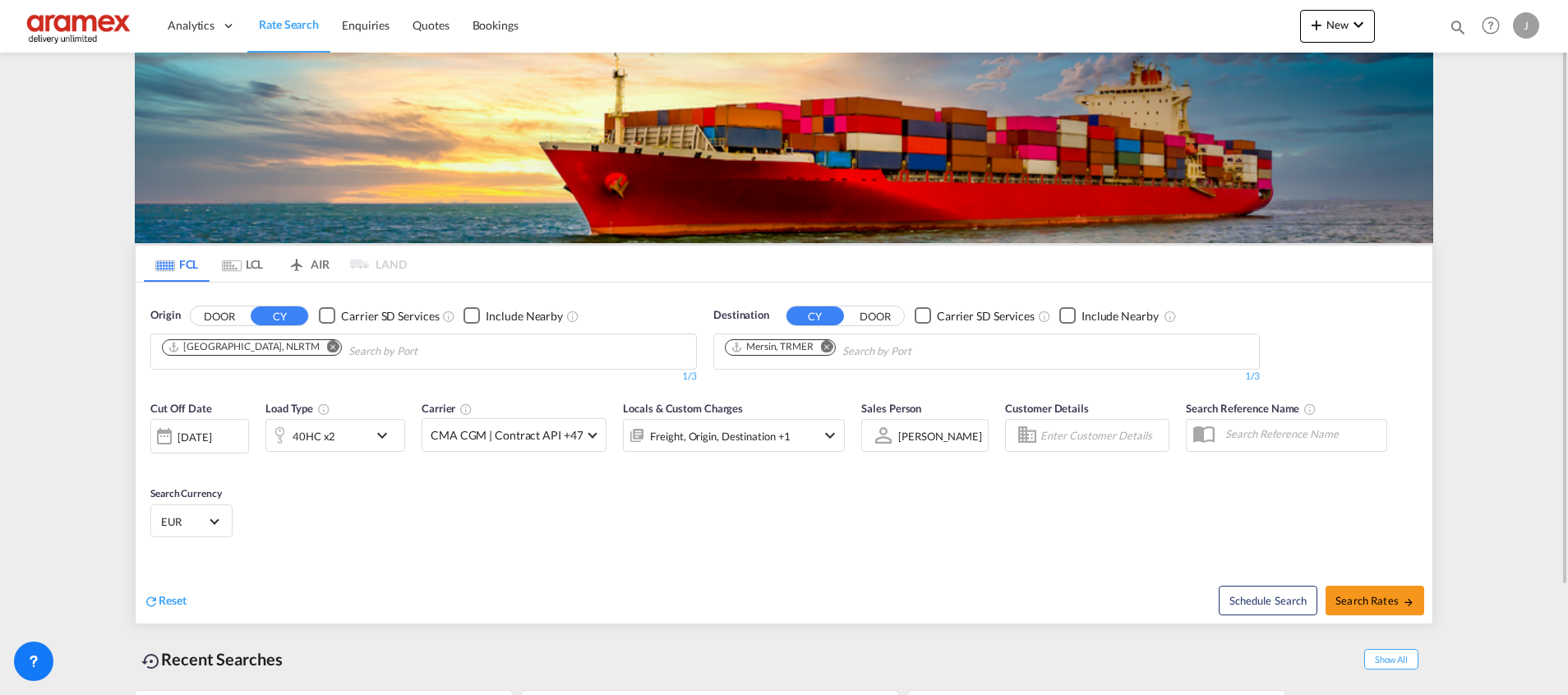
click at [327, 348] on md-icon "Remove" at bounding box center [333, 347] width 13 height 13
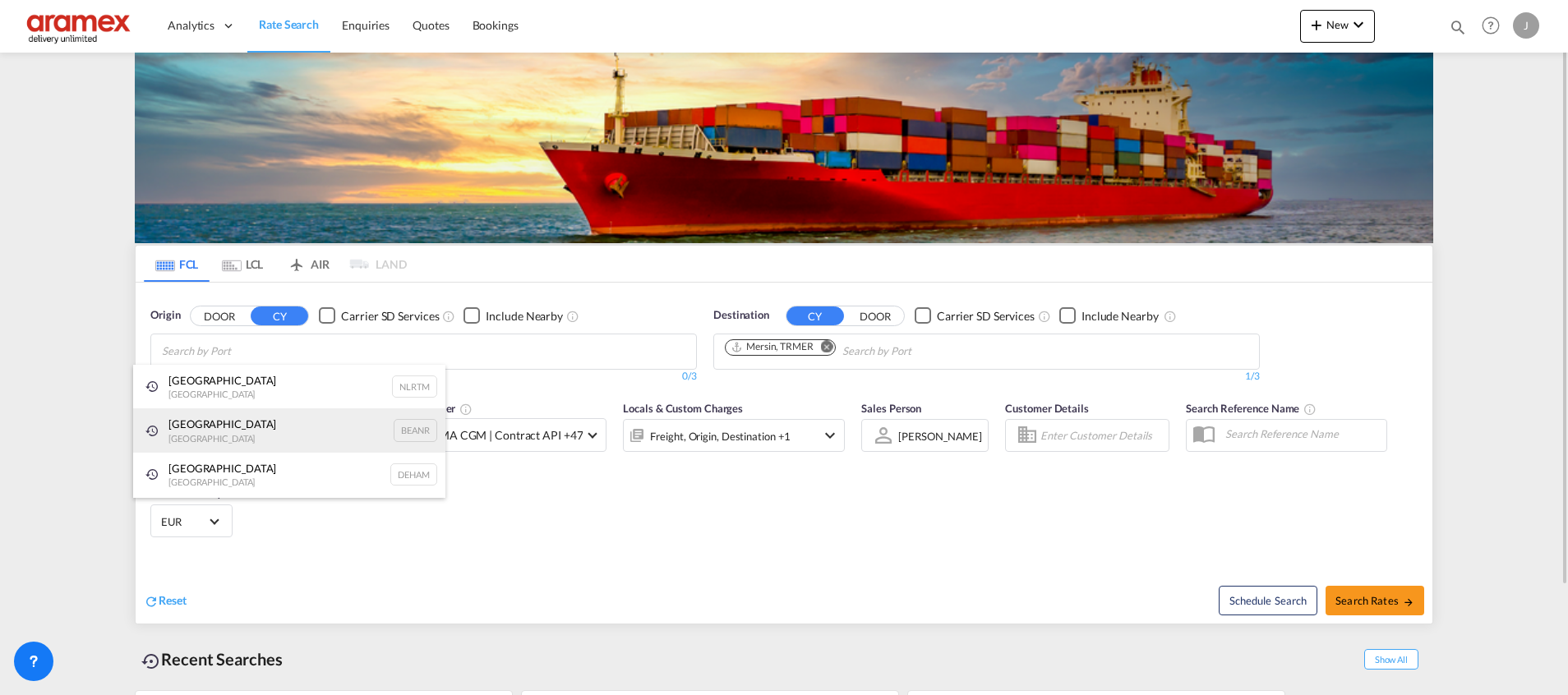
click at [236, 435] on div "Antwerp Belgium BEANR" at bounding box center [288, 429] width 312 height 44
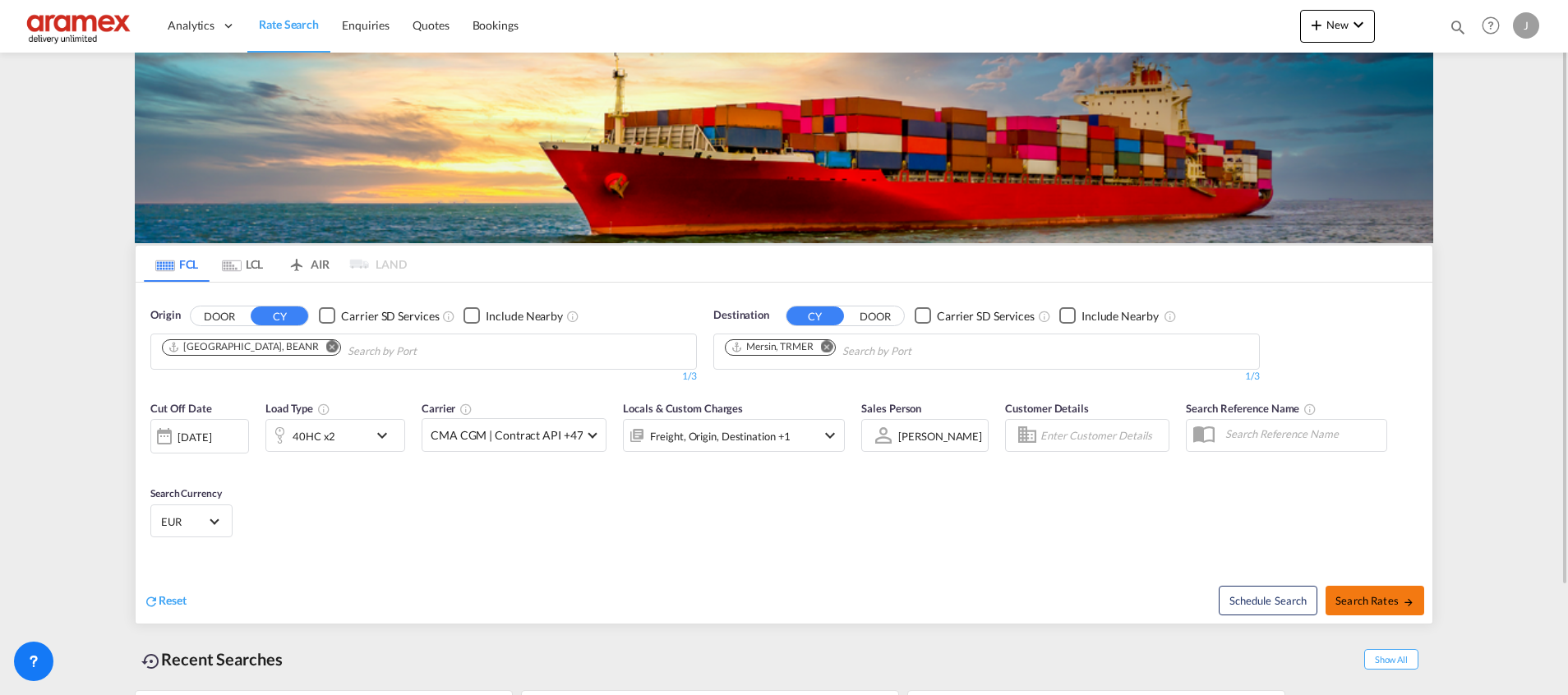
click at [1353, 591] on button "Search Rates" at bounding box center [1375, 600] width 99 height 30
type input "BEANR to TRMER / 8 Oct 2025"
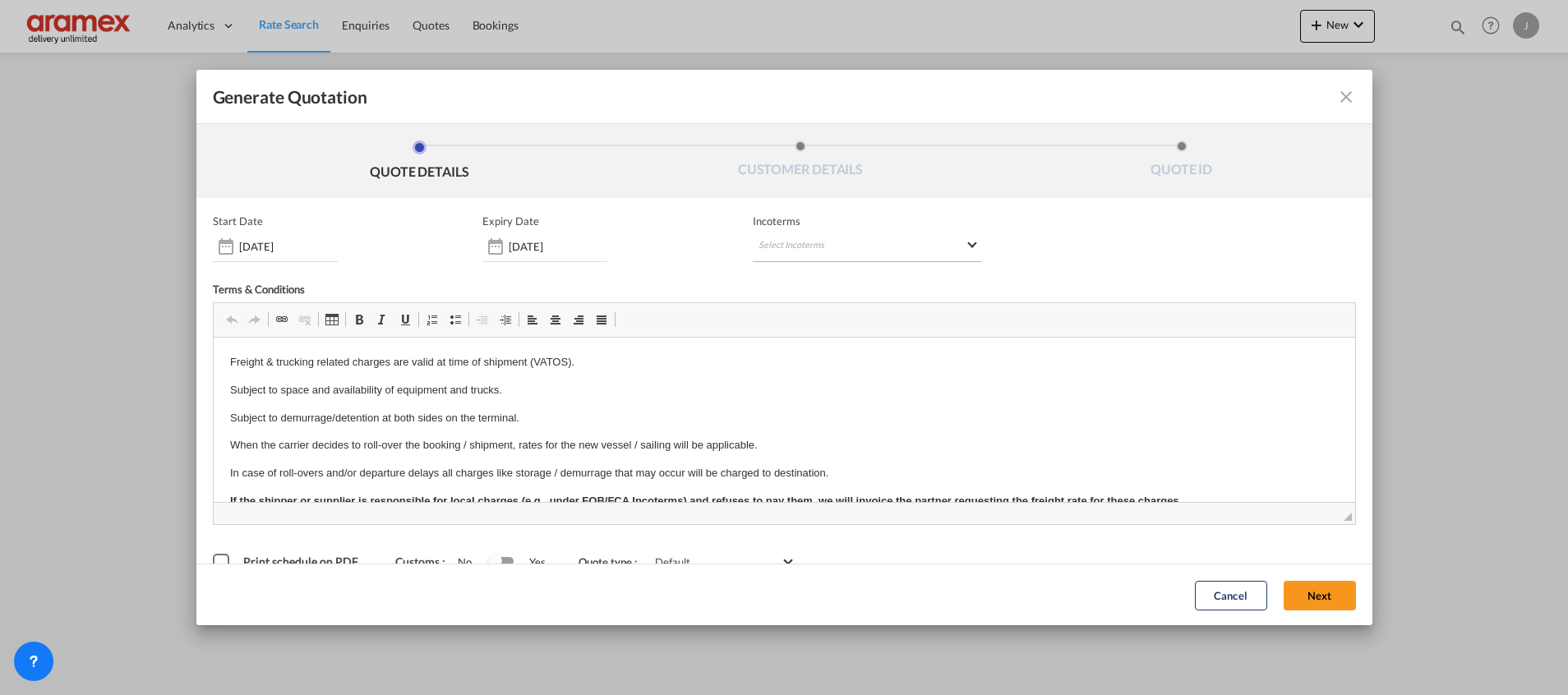
click at [803, 248] on md-select "Select Incoterms FCA - import Free Carrier CIP - export Carriage and Insurance …" at bounding box center [867, 247] width 228 height 30
click at [1325, 99] on md-backdrop at bounding box center [784, 348] width 1568 height 695
click at [1336, 101] on md-icon "icon-close fg-AAA8AD cursor m-0" at bounding box center [1346, 97] width 20 height 20
click at [837, 233] on md-select "Select Incoterms FCA - import Free Carrier CIP - export Carriage and Insurance …" at bounding box center [867, 247] width 228 height 30
click at [795, 283] on input "search" at bounding box center [829, 280] width 152 height 14
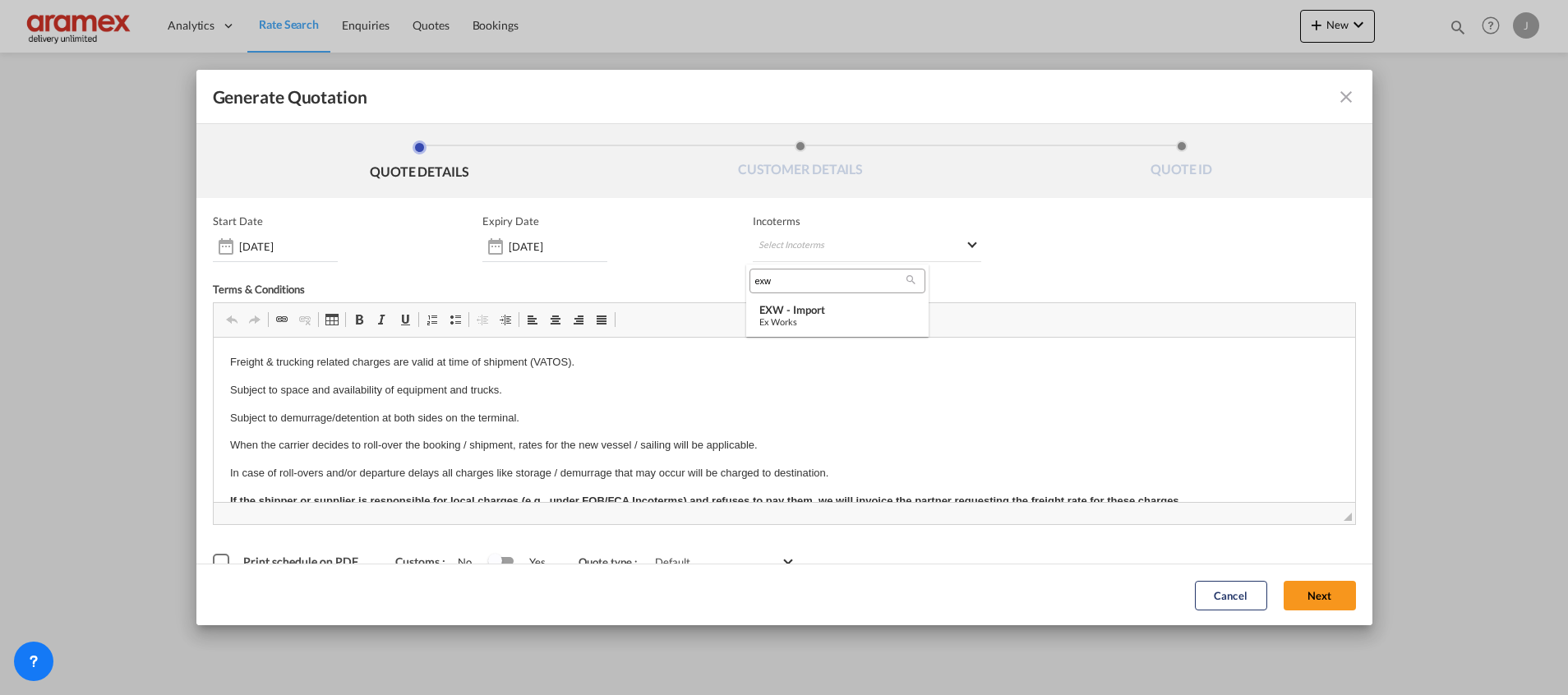
type input "exw"
click at [793, 310] on div "EXW - import" at bounding box center [837, 309] width 156 height 13
click at [1308, 596] on button "Next" at bounding box center [1319, 594] width 72 height 30
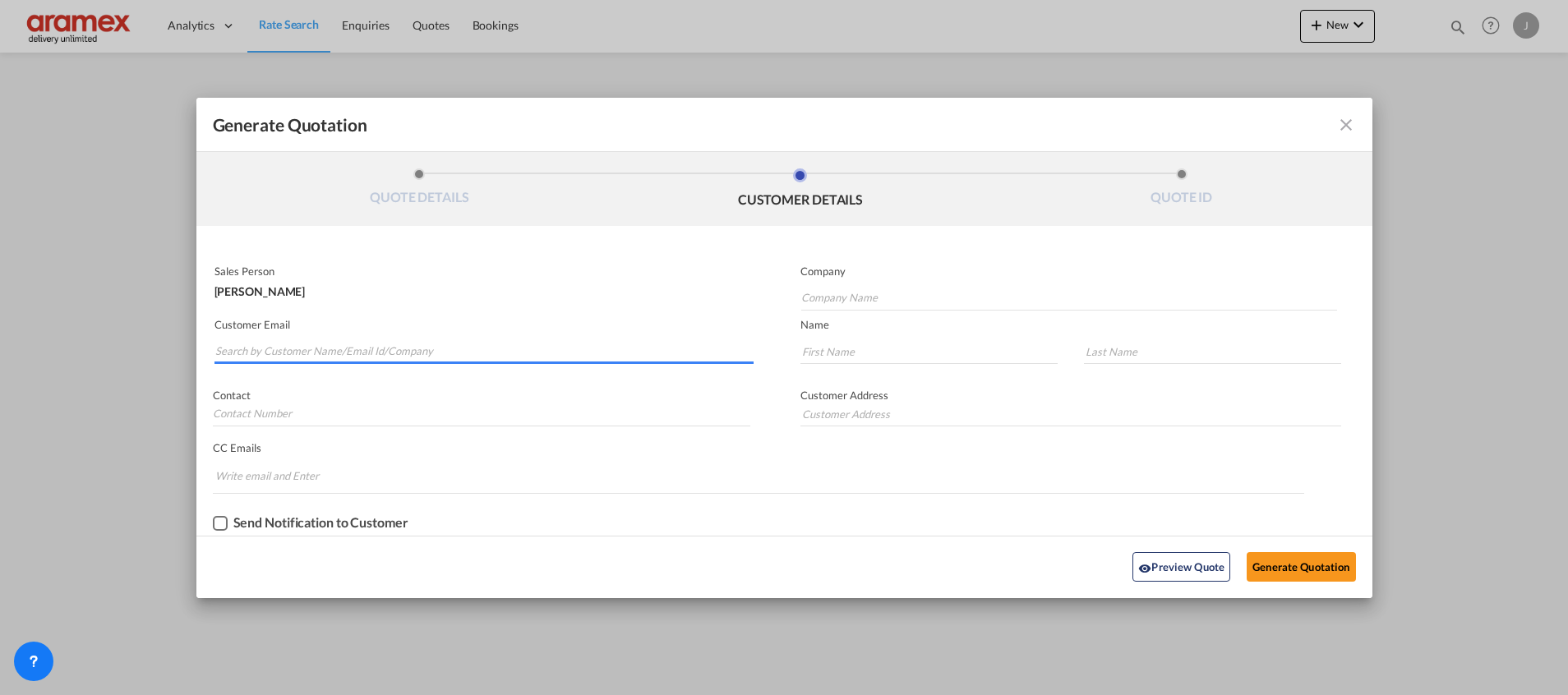
click at [356, 361] on md-autocomplete-wrap "Generate QuotationQUOTE ..." at bounding box center [484, 347] width 539 height 33
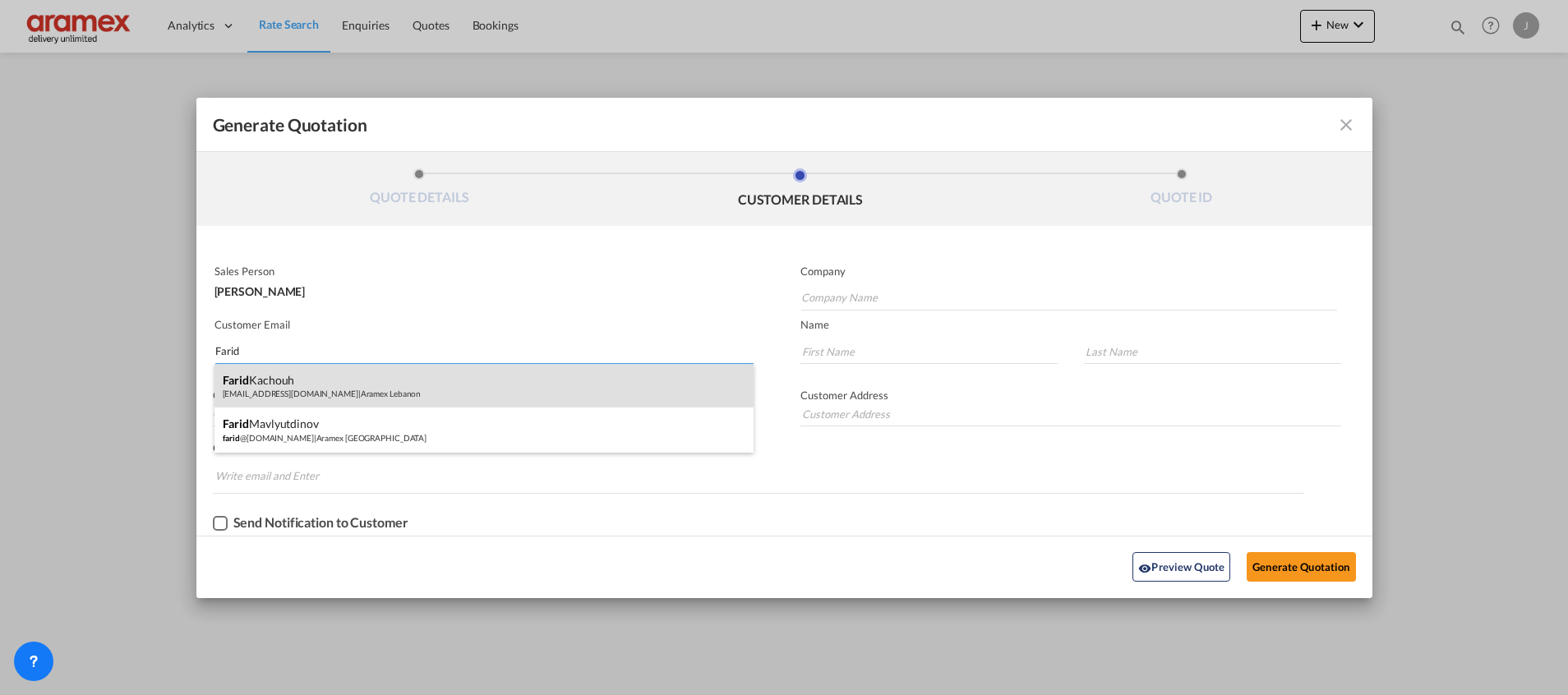
type input "Farid"
click at [343, 377] on div "Farid Kachouh all_bey_freight_pricing_europe@aramex.com | Aramex Lebanon" at bounding box center [484, 385] width 539 height 44
type input "Aramex Lebanon"
type input "all_bey_freight_pricing_europe@aramex.com"
type input "Farid"
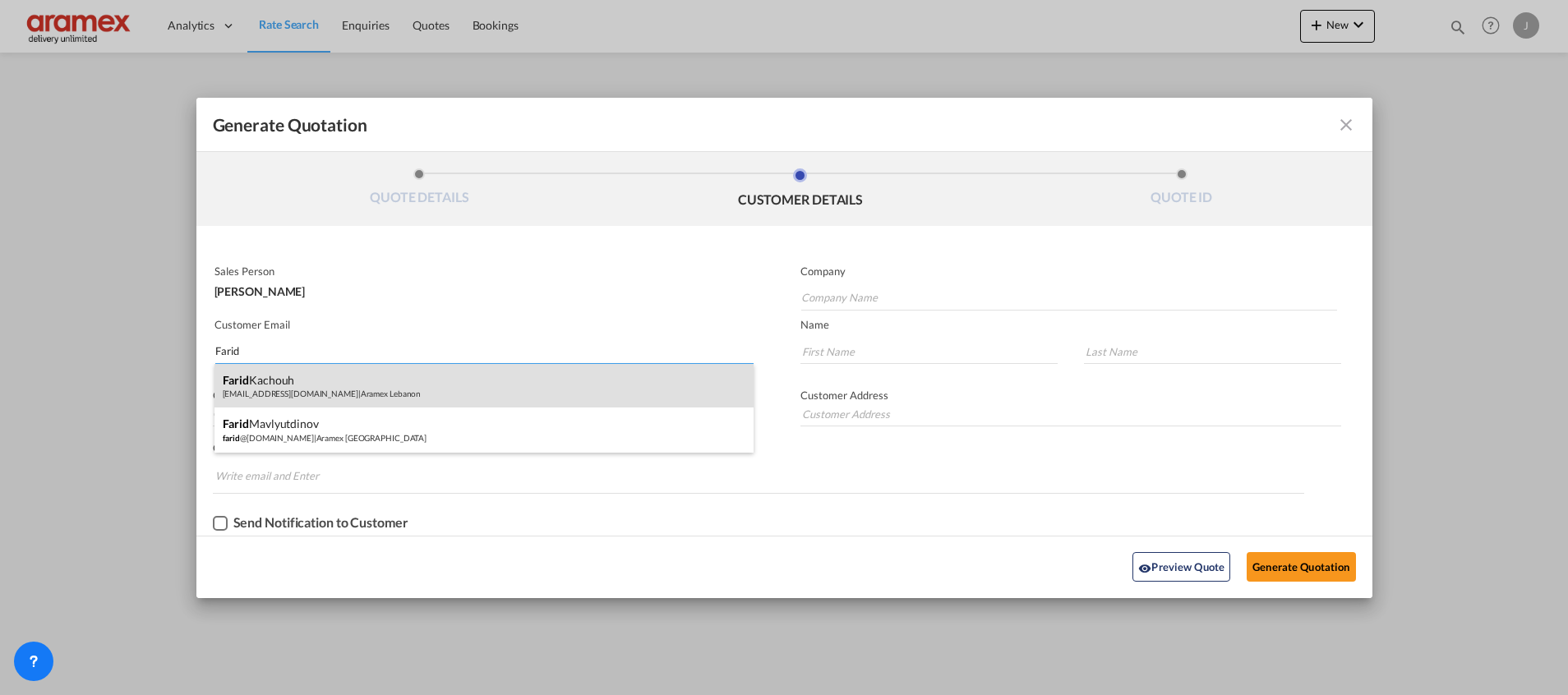
type input "Kachouh"
type input "[GEOGRAPHIC_DATA]"
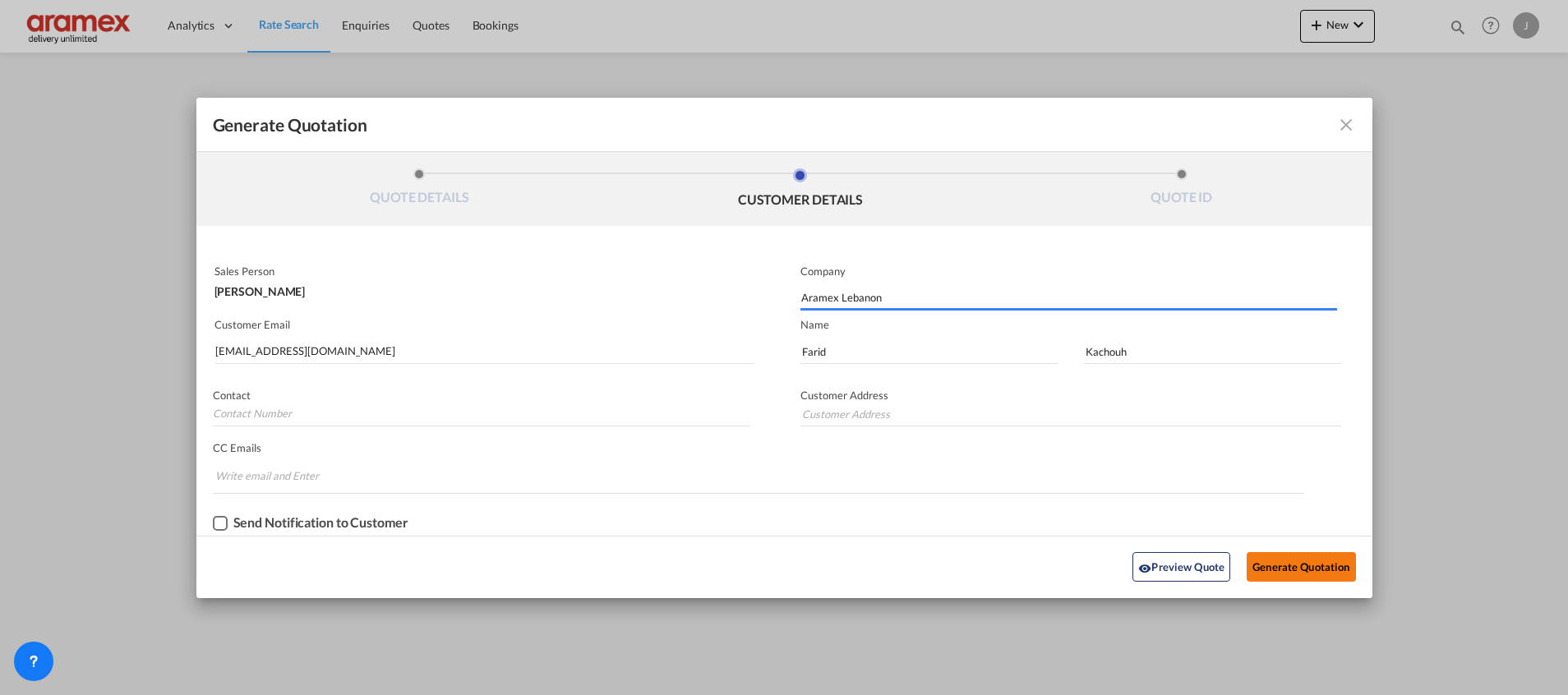
click at [1289, 559] on button "Generate Quotation" at bounding box center [1300, 566] width 109 height 30
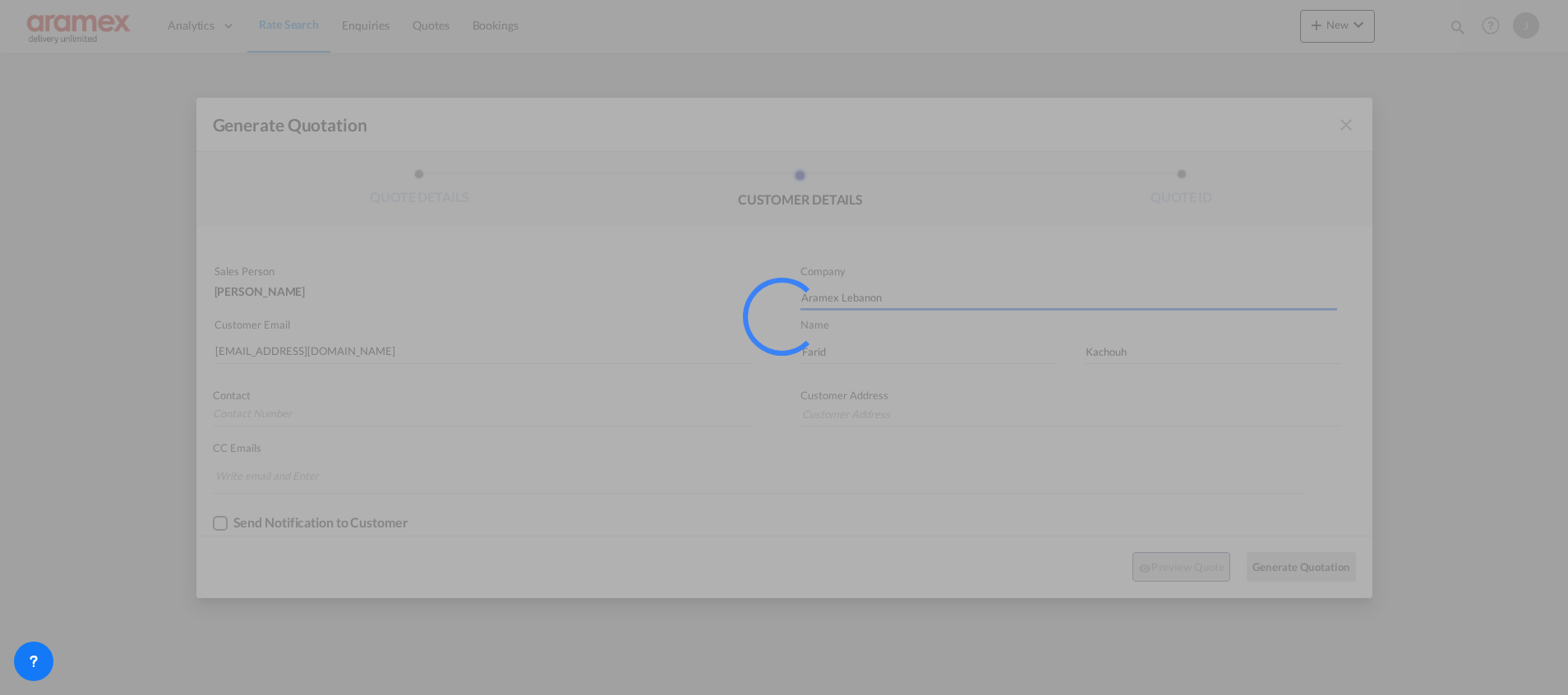
type input "[GEOGRAPHIC_DATA]"
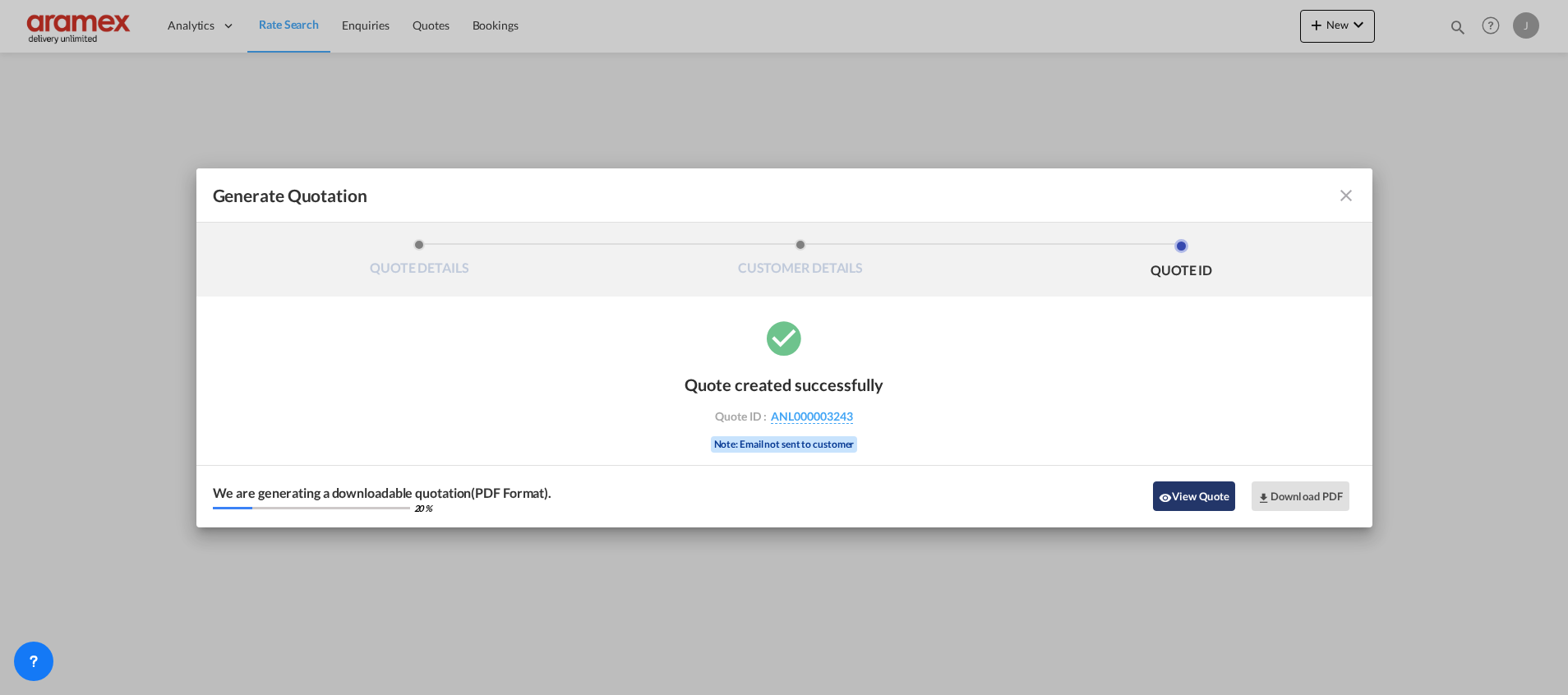
click at [1212, 485] on button "View Quote" at bounding box center [1193, 496] width 82 height 30
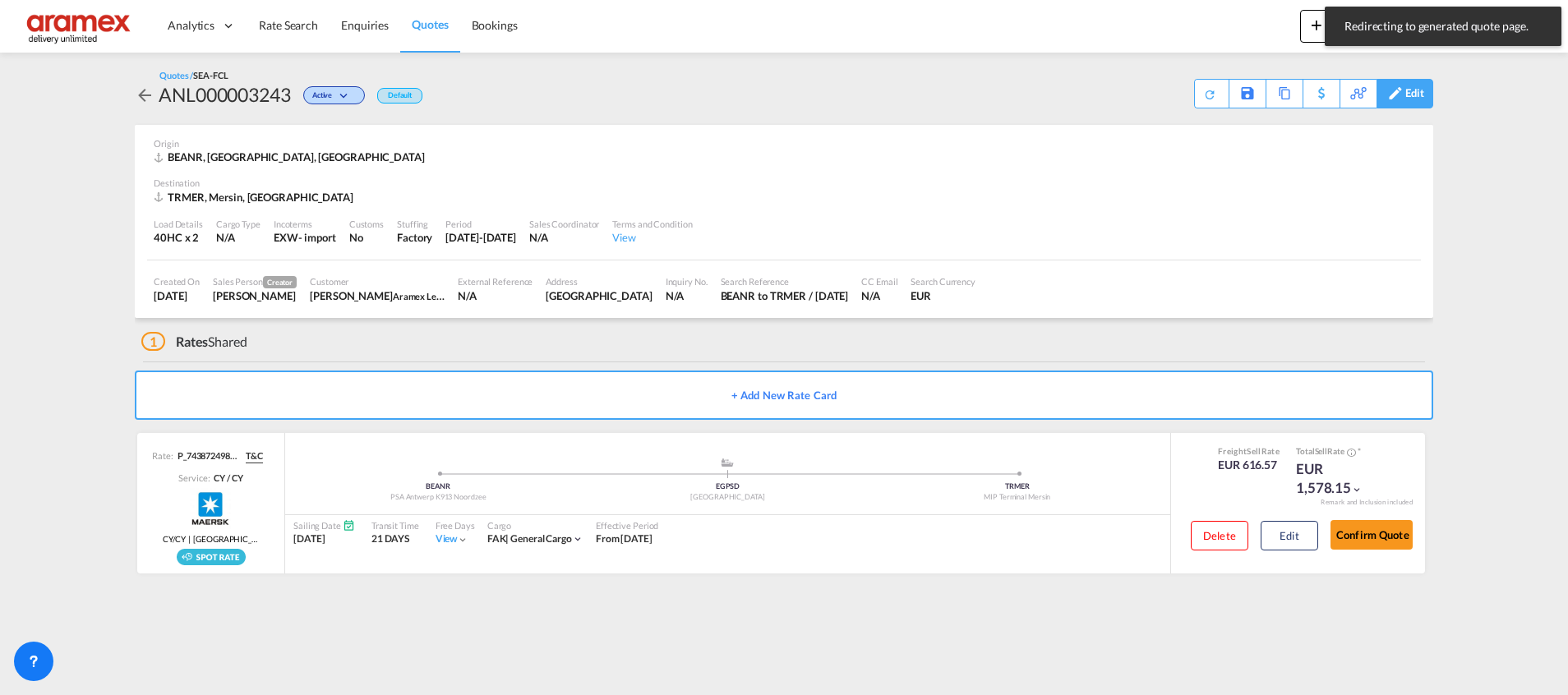
click at [1404, 98] on div "Edit" at bounding box center [1413, 93] width 19 height 28
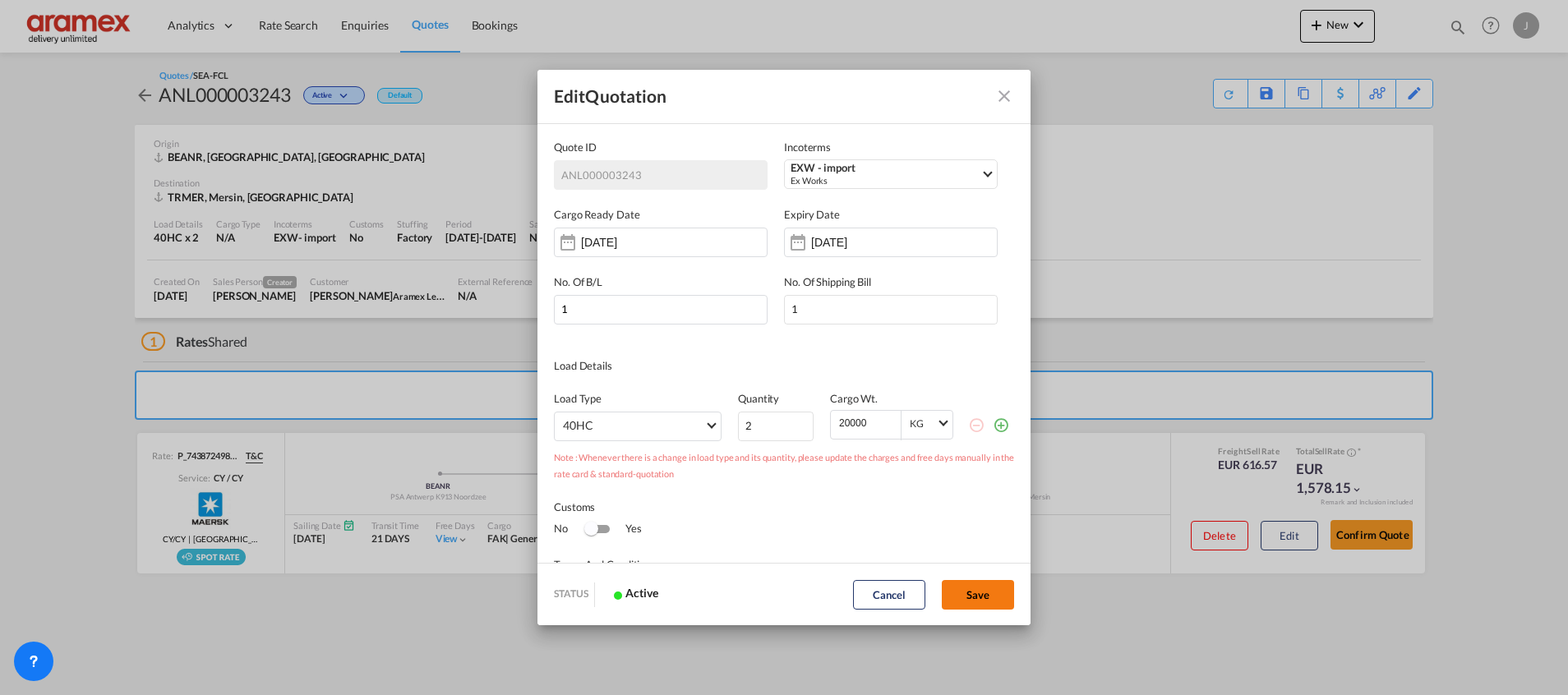
click at [981, 585] on button "Save" at bounding box center [978, 594] width 72 height 30
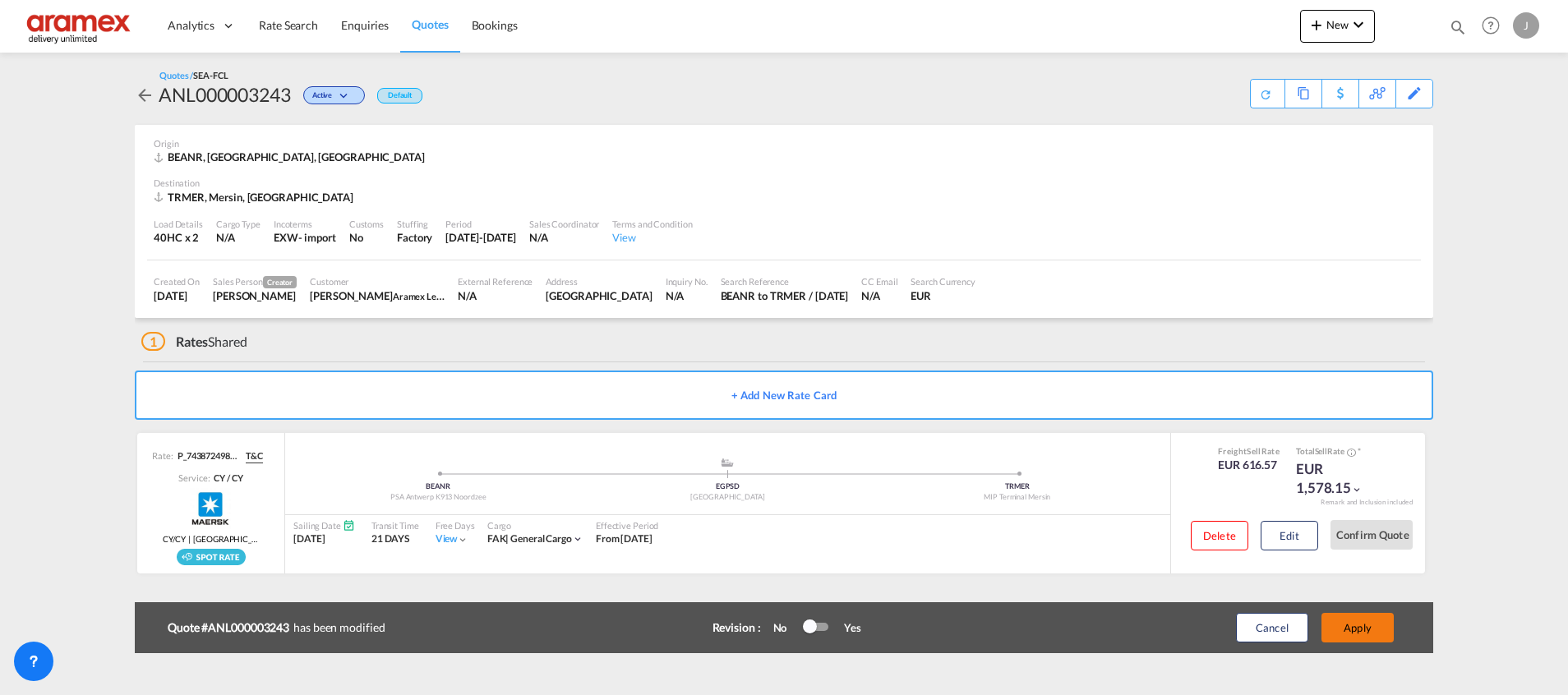
click at [1351, 622] on button "Apply" at bounding box center [1357, 627] width 72 height 30
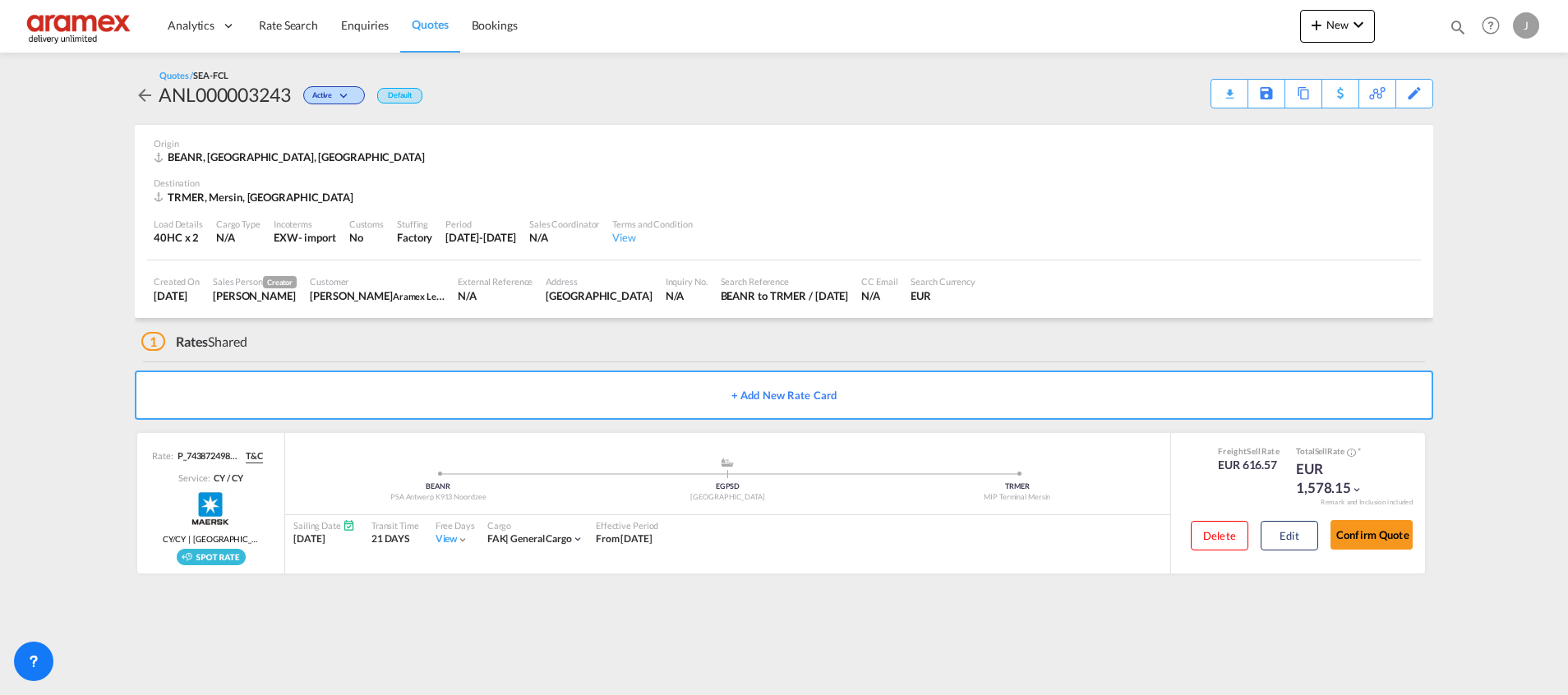
click at [235, 197] on div "TRMER, Mersin, Asia Pacific" at bounding box center [255, 197] width 204 height 14
copy div "Mersin"
click at [1289, 524] on button "Edit" at bounding box center [1289, 535] width 58 height 30
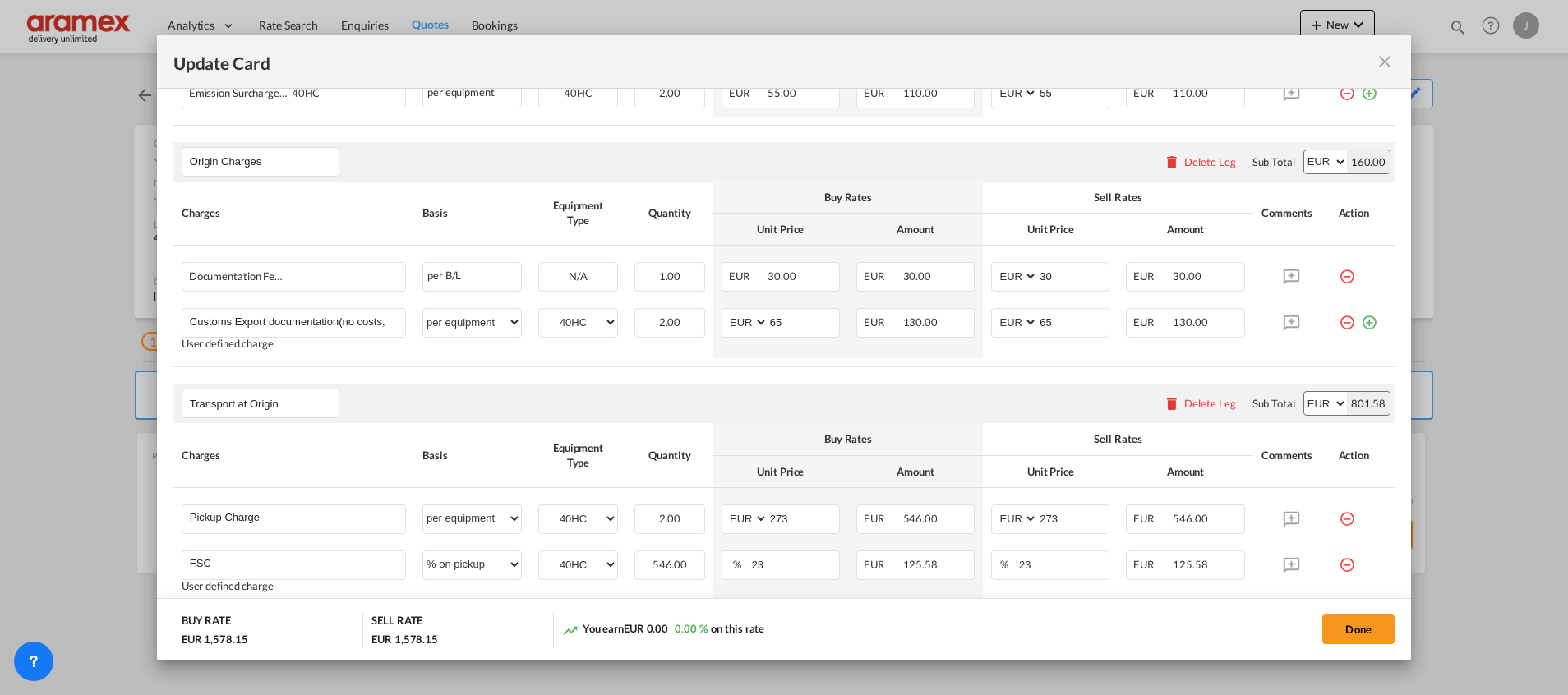
scroll to position [828, 0]
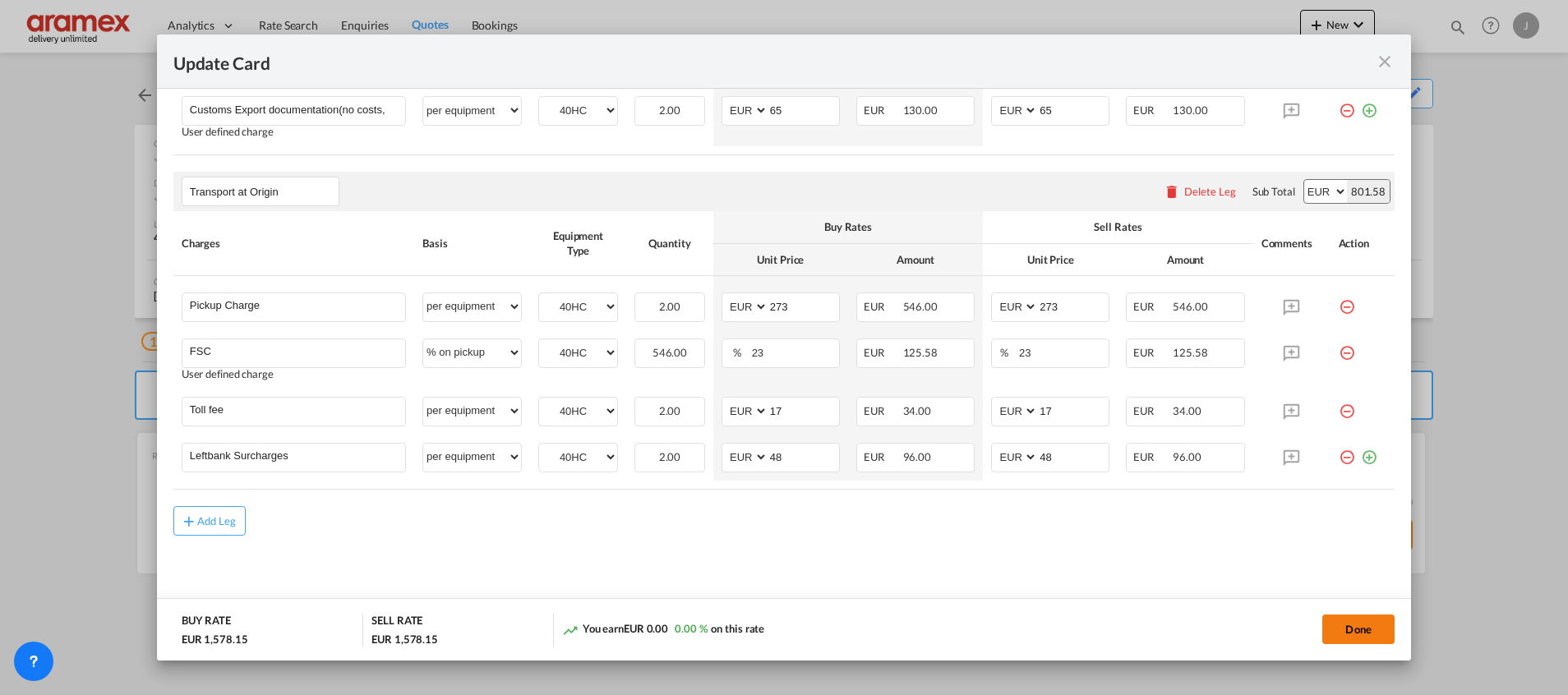
click at [1358, 628] on button "Done" at bounding box center [1358, 629] width 72 height 30
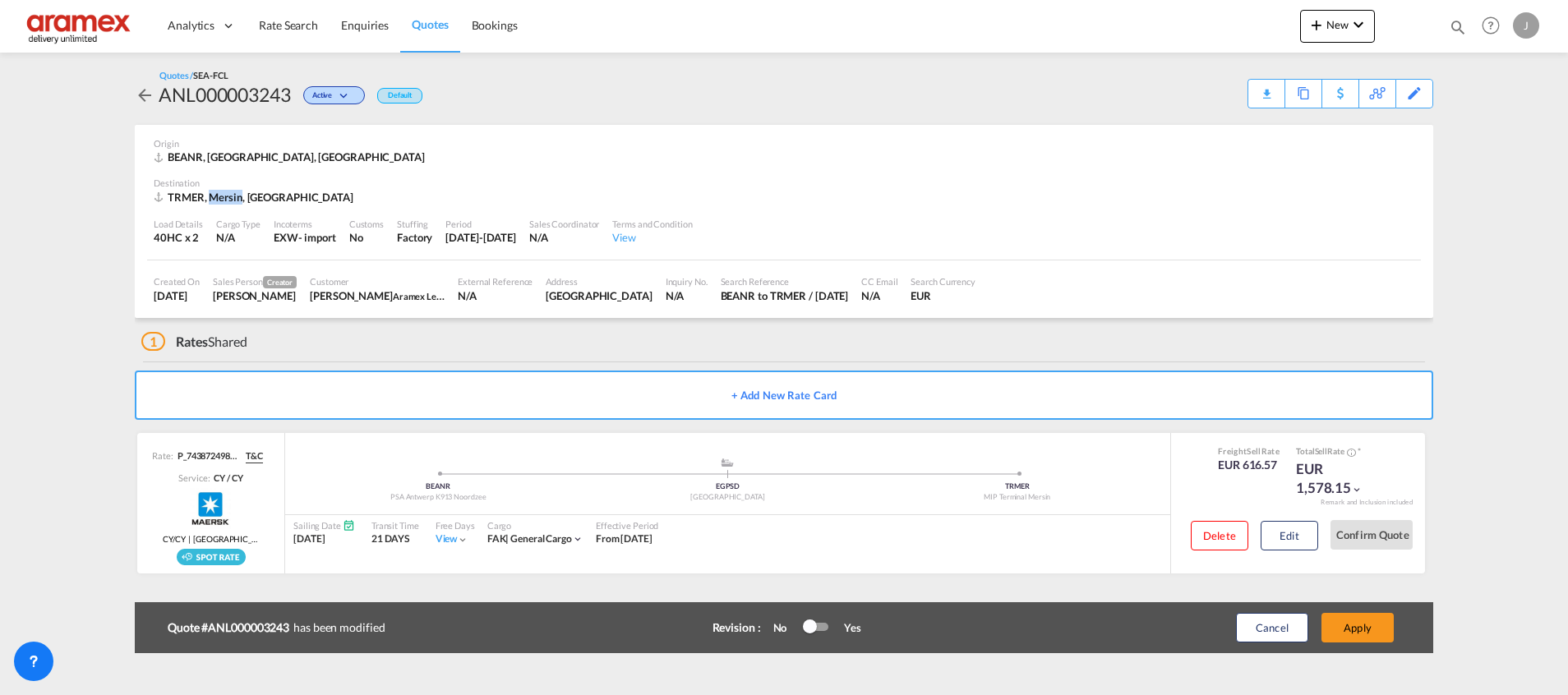
click at [1358, 628] on button "Apply" at bounding box center [1357, 627] width 72 height 30
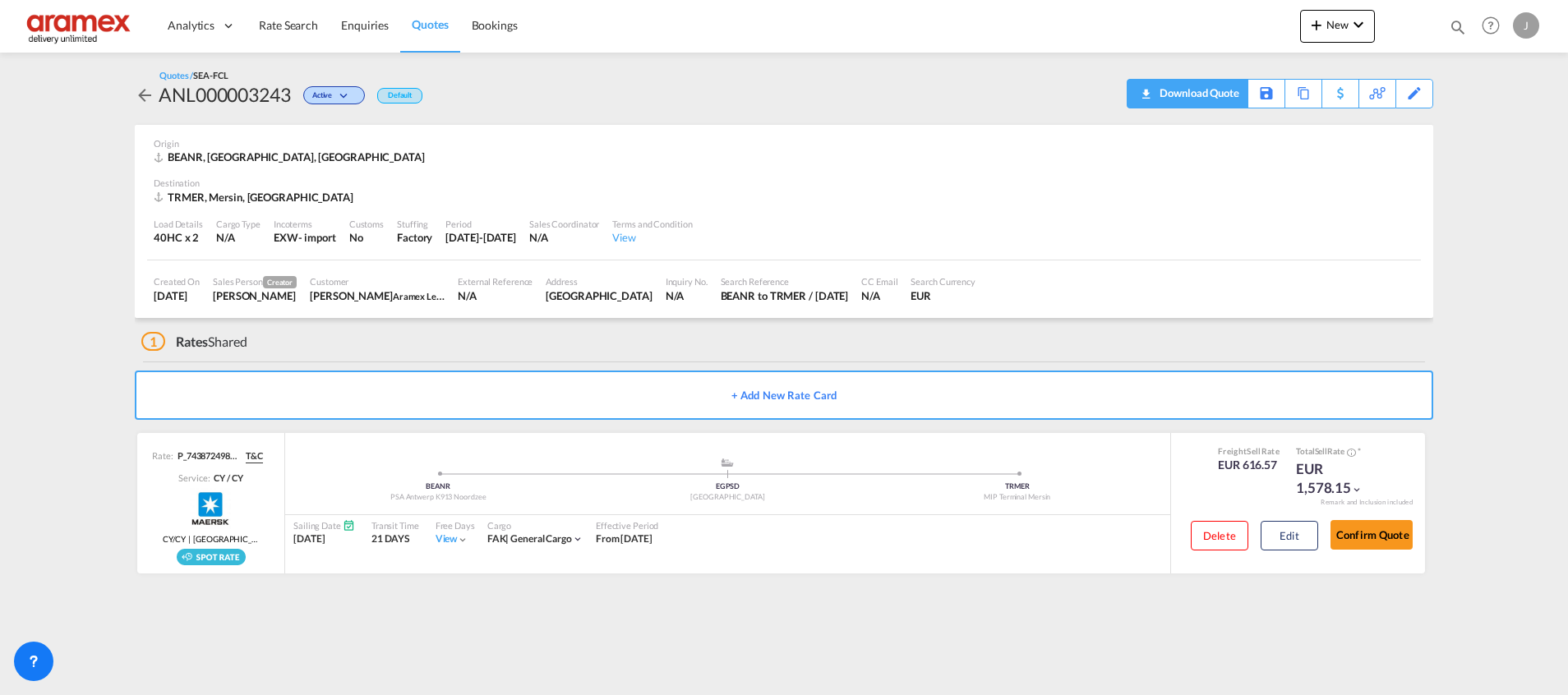
click at [1213, 102] on div "Download Quote" at bounding box center [1197, 92] width 84 height 26
click at [437, 24] on span "Quotes" at bounding box center [430, 24] width 36 height 14
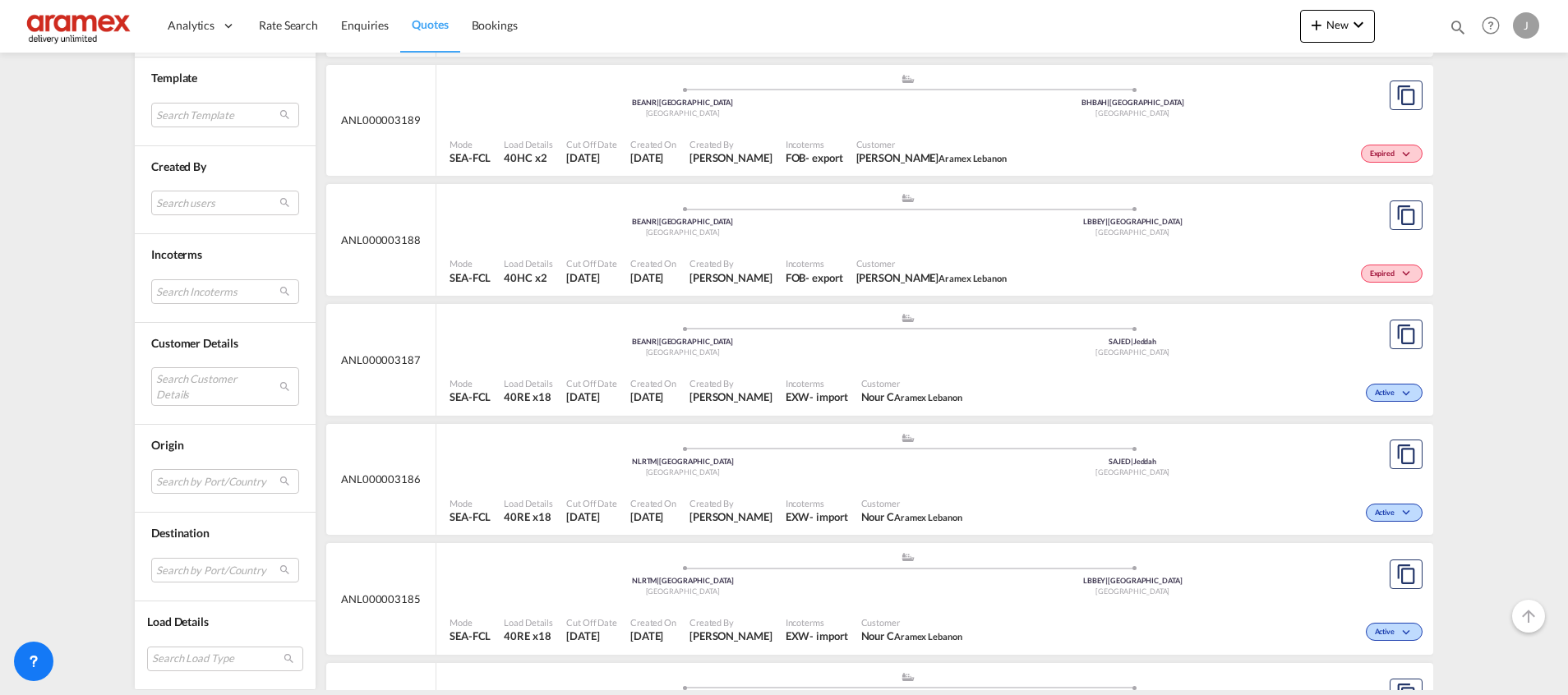
scroll to position [6589, 0]
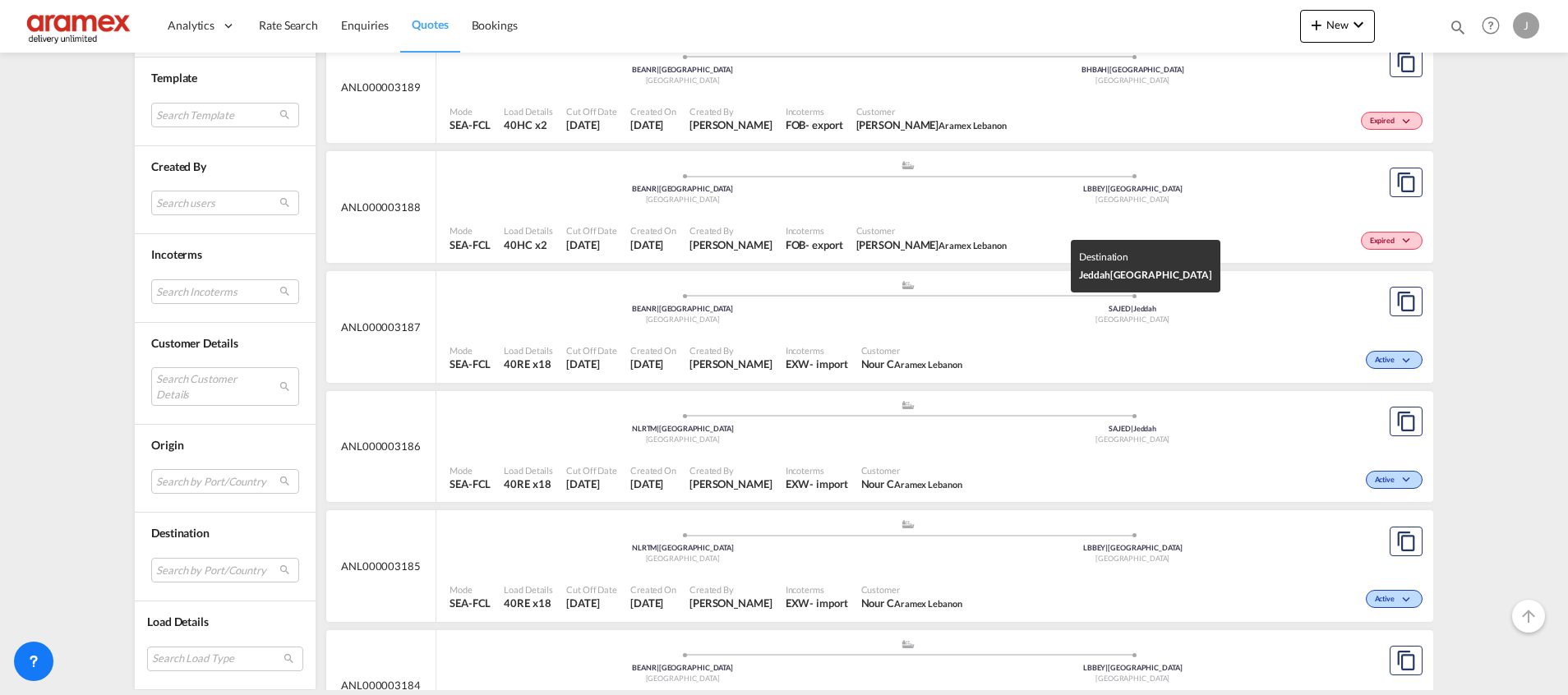
click at [1092, 321] on div "Saudi Arabia" at bounding box center [1132, 320] width 450 height 11
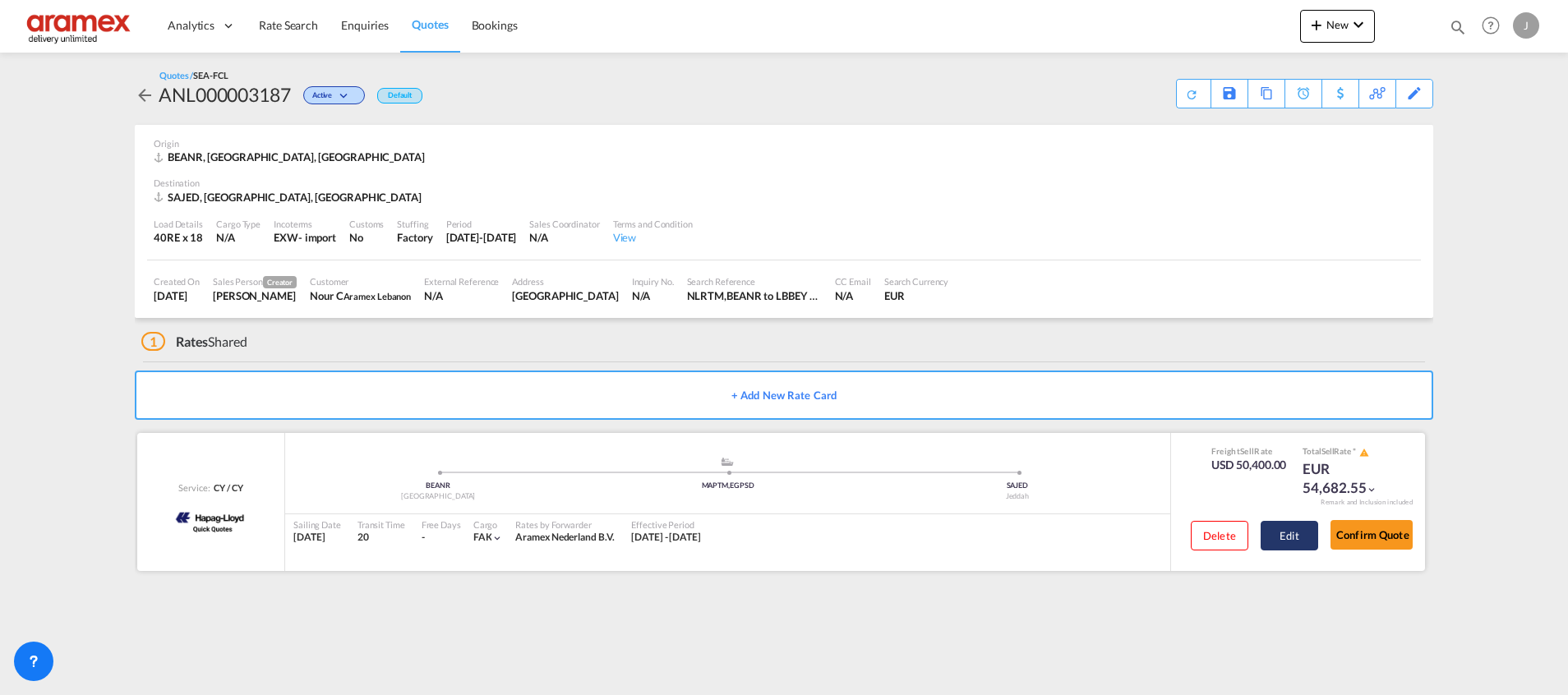
click at [1286, 532] on button "Edit" at bounding box center [1289, 535] width 58 height 30
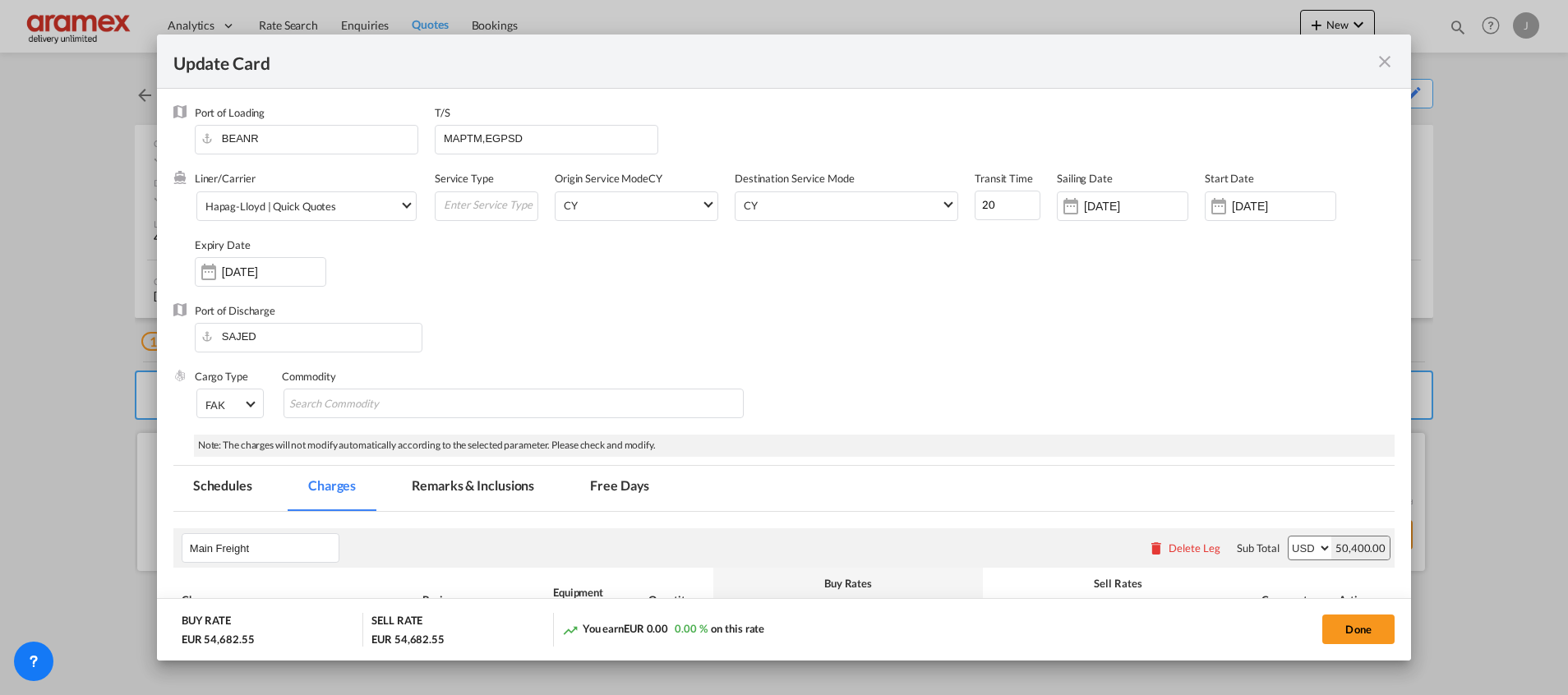
scroll to position [369, 0]
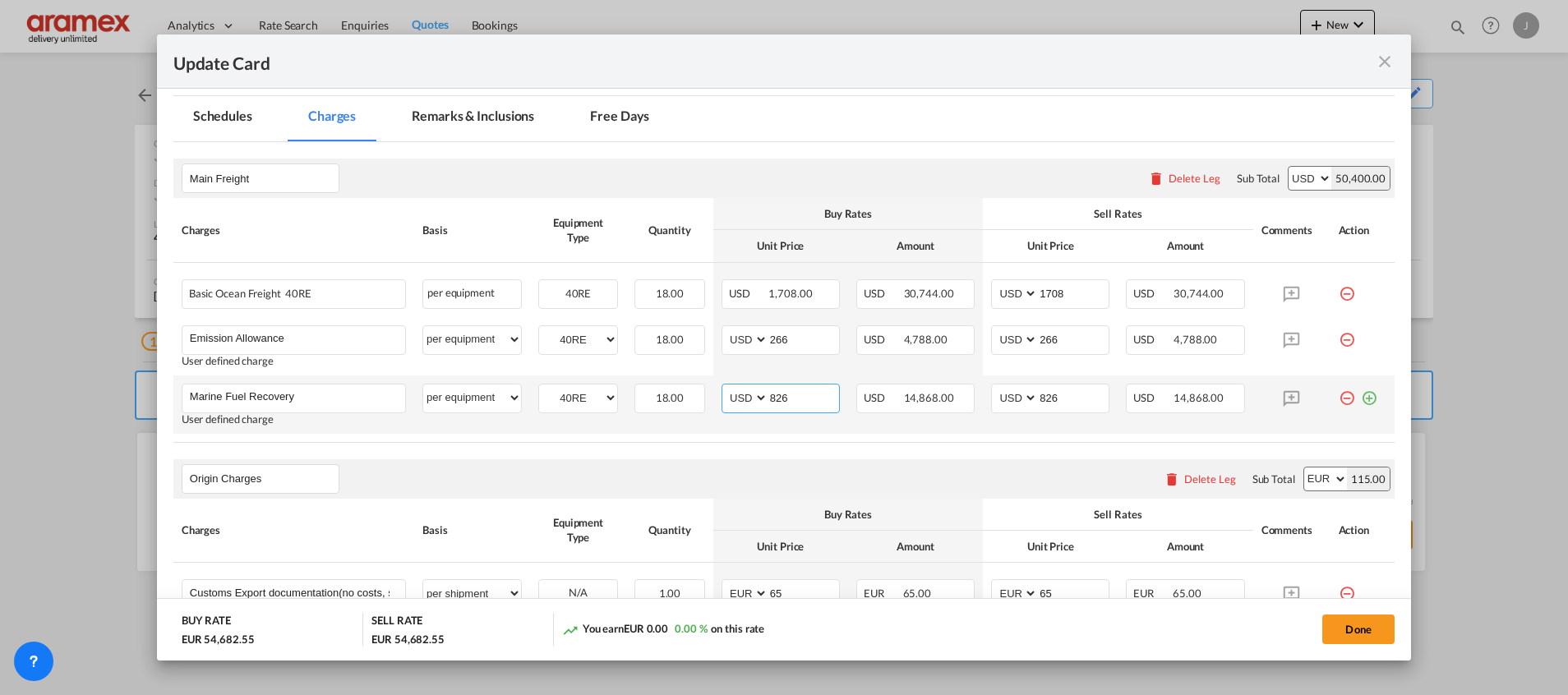
drag, startPoint x: 802, startPoint y: 396, endPoint x: 719, endPoint y: 396, distance: 83.0
click at [722, 396] on md-input-container "AED AFN ALL AMD ANG AOA ARS AUD AWG AZN BAM BBD BDT BGN BHD BIF BMD BND BOB BRL…" at bounding box center [781, 398] width 119 height 30
type input "836"
drag, startPoint x: 1059, startPoint y: 399, endPoint x: 957, endPoint y: 398, distance: 102.0
click at [957, 398] on tr "Marine Fuel Recovery Please Enter User Defined Charges Cannot Be Published User…" at bounding box center [784, 404] width 1221 height 58
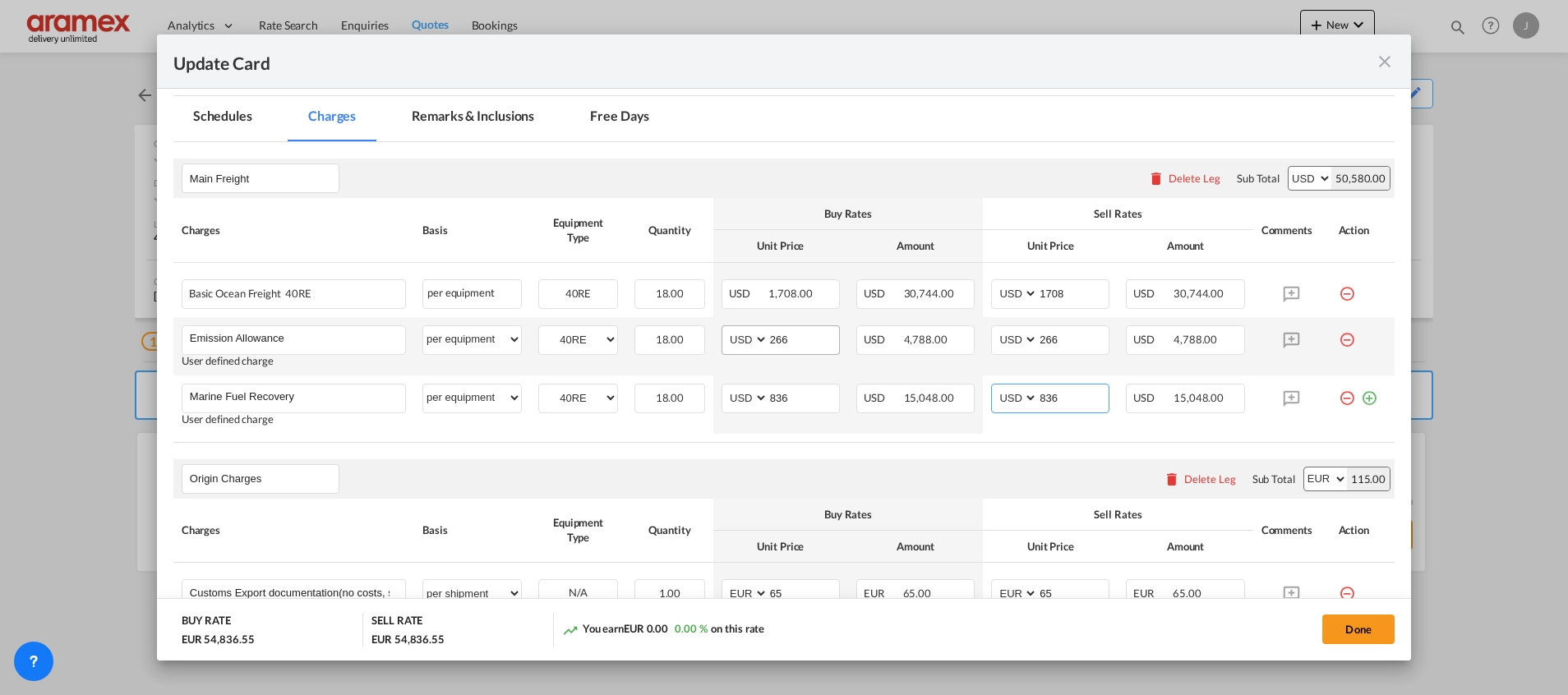
type input "836"
drag, startPoint x: 777, startPoint y: 343, endPoint x: 741, endPoint y: 343, distance: 36.0
click at [741, 343] on md-input-container "AED AFN ALL AMD ANG AOA ARS AUD AWG AZN BAM BBD BDT BGN BHD BIF BMD BND BOB BRL…" at bounding box center [781, 339] width 119 height 30
paste input "8"
type input "286"
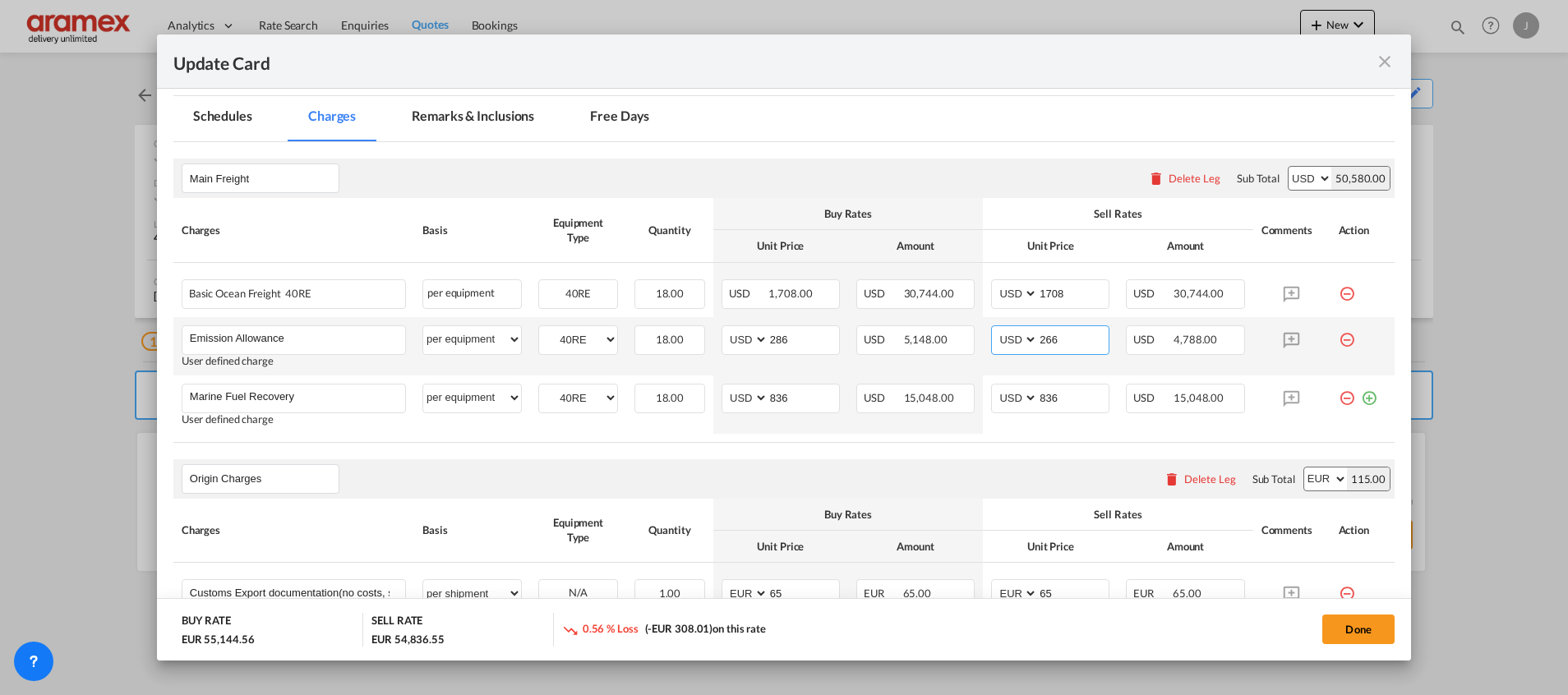
drag, startPoint x: 1076, startPoint y: 342, endPoint x: 984, endPoint y: 337, distance: 92.1
click at [991, 337] on md-input-container "AED AFN ALL AMD ANG AOA ARS AUD AWG AZN BAM BBD BDT BGN BHD BIF BMD BND BOB BRL…" at bounding box center [1050, 339] width 119 height 30
paste input "8"
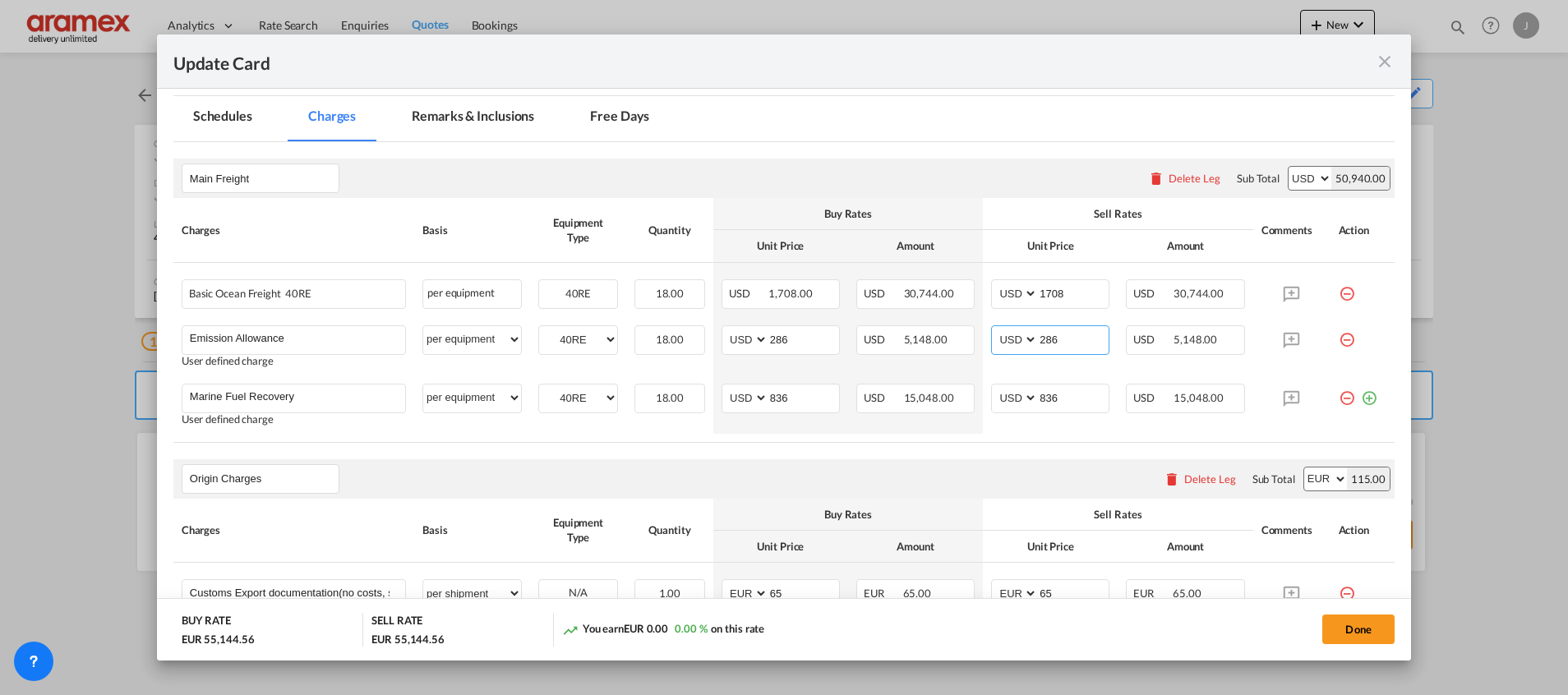
type input "286"
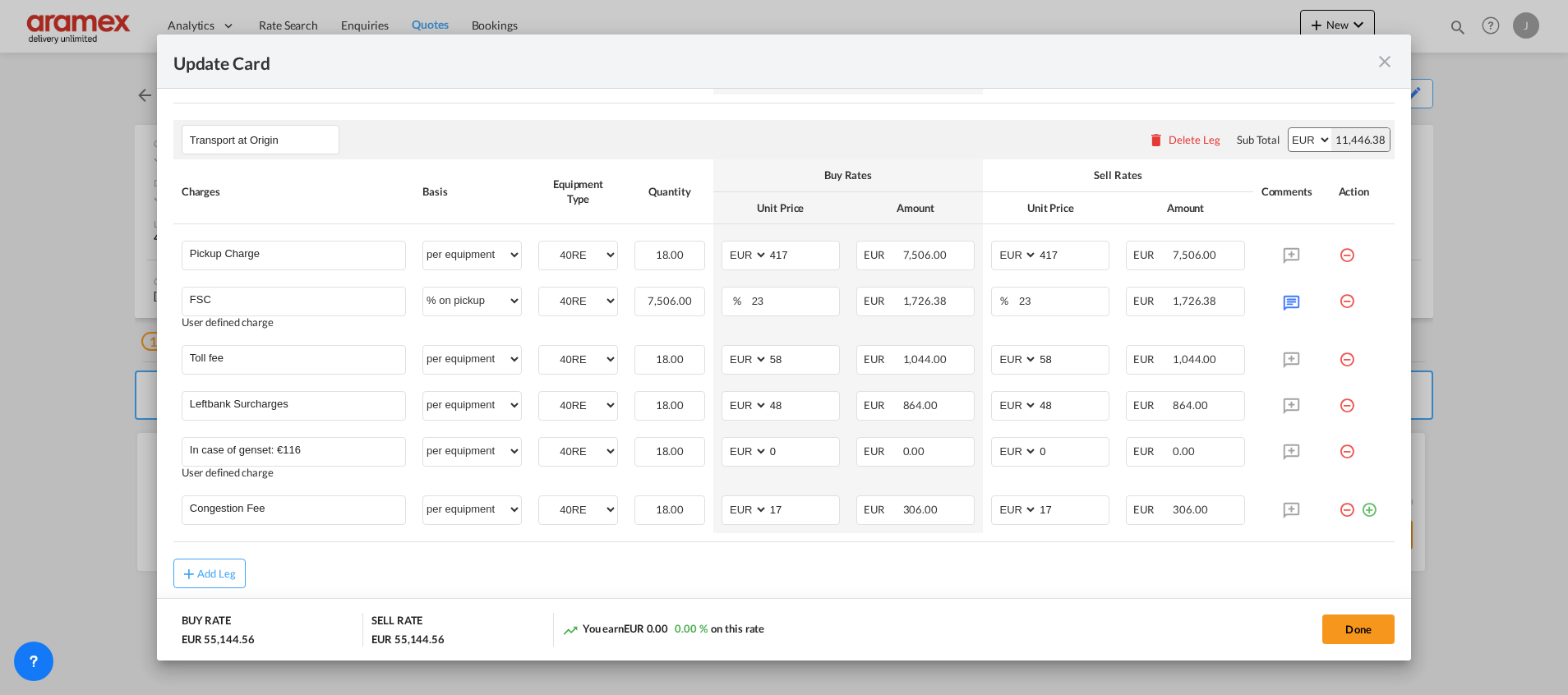
scroll to position [985, 0]
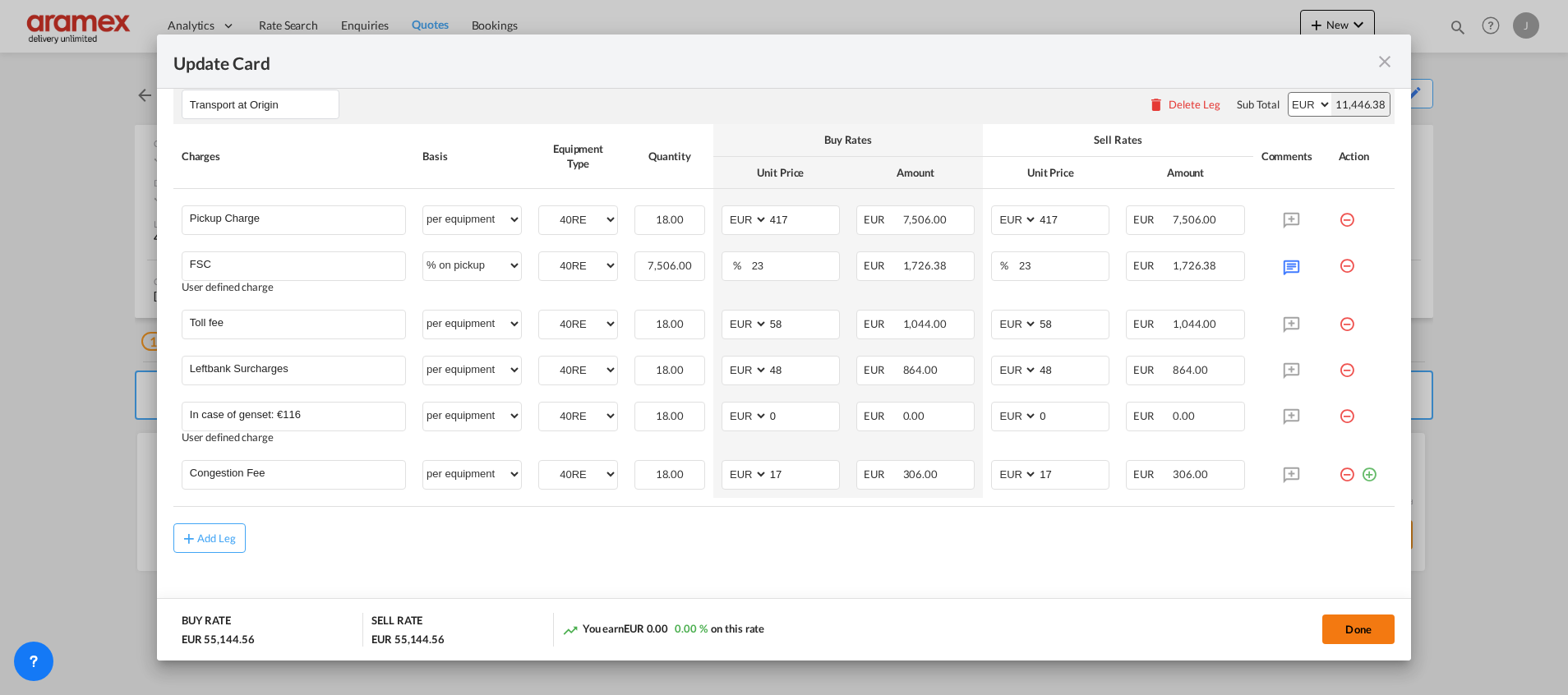
click at [1356, 617] on button "Done" at bounding box center [1358, 629] width 72 height 30
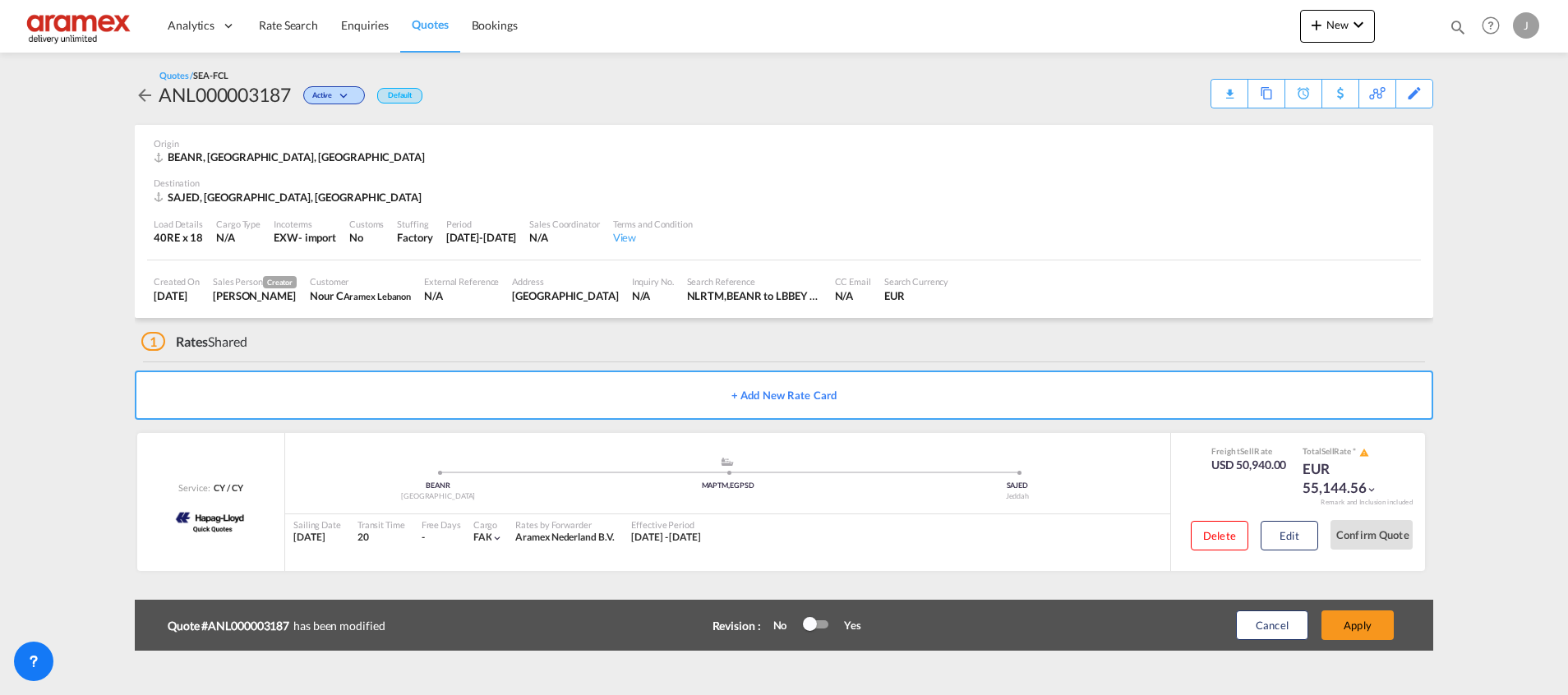
click at [1356, 617] on button "Apply" at bounding box center [1357, 624] width 72 height 30
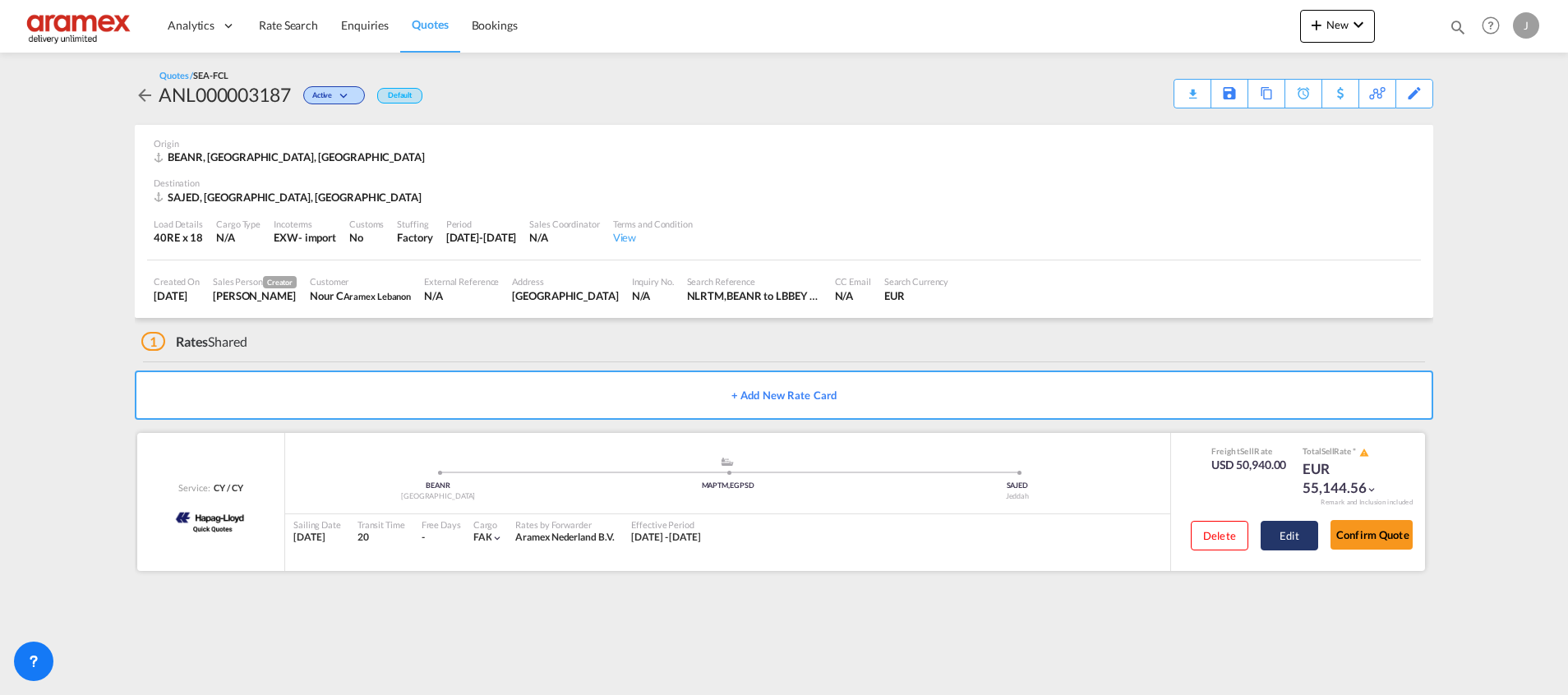
click at [1304, 539] on button "Edit" at bounding box center [1289, 535] width 58 height 30
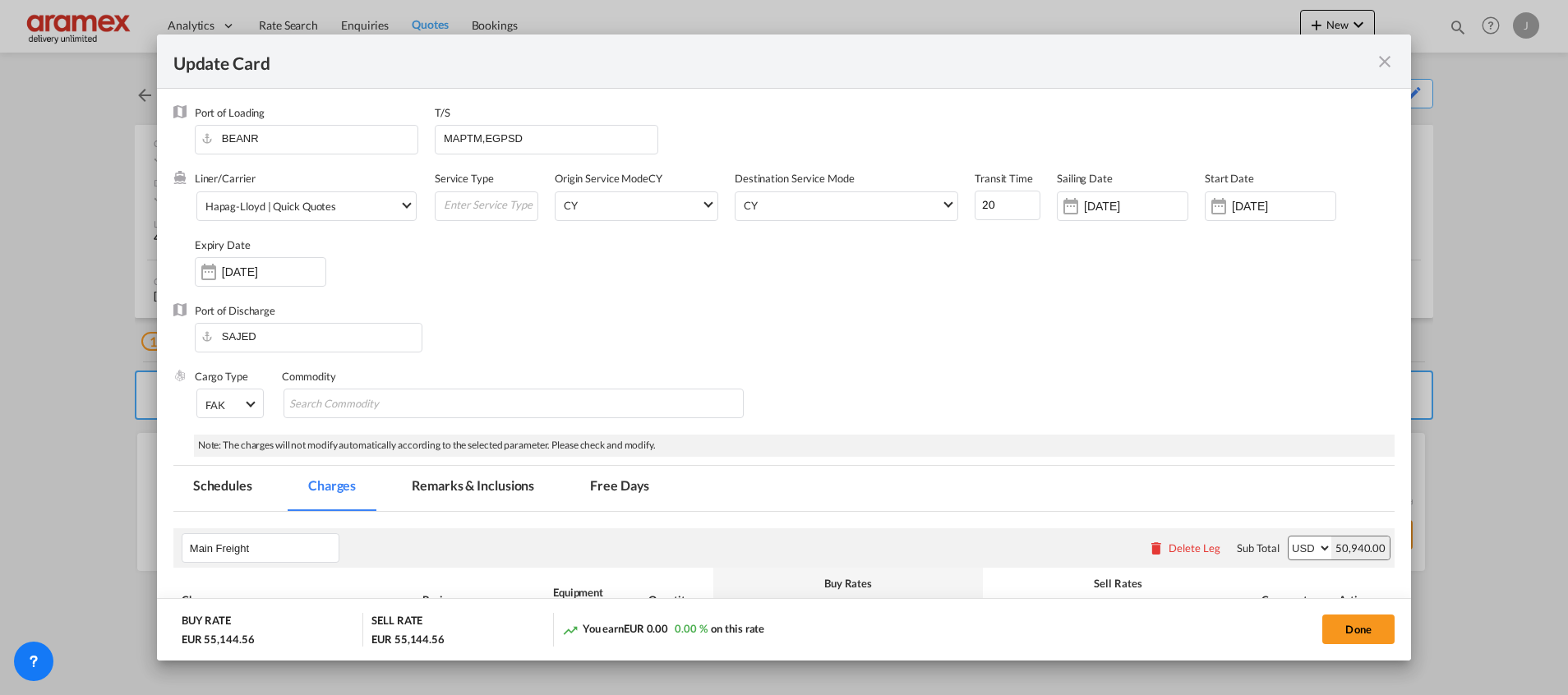
scroll to position [862, 0]
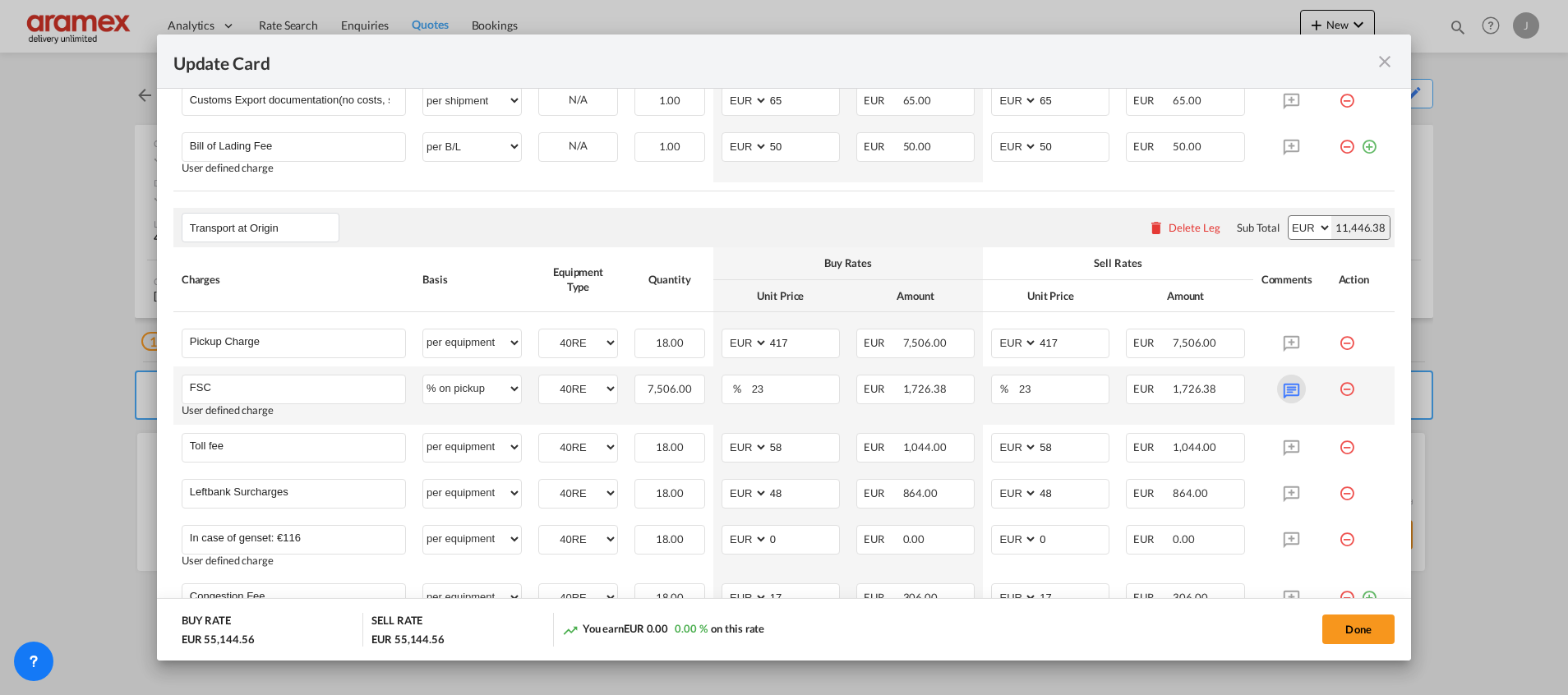
click at [1277, 389] on md-icon "Update Card Port ..." at bounding box center [1291, 389] width 29 height 29
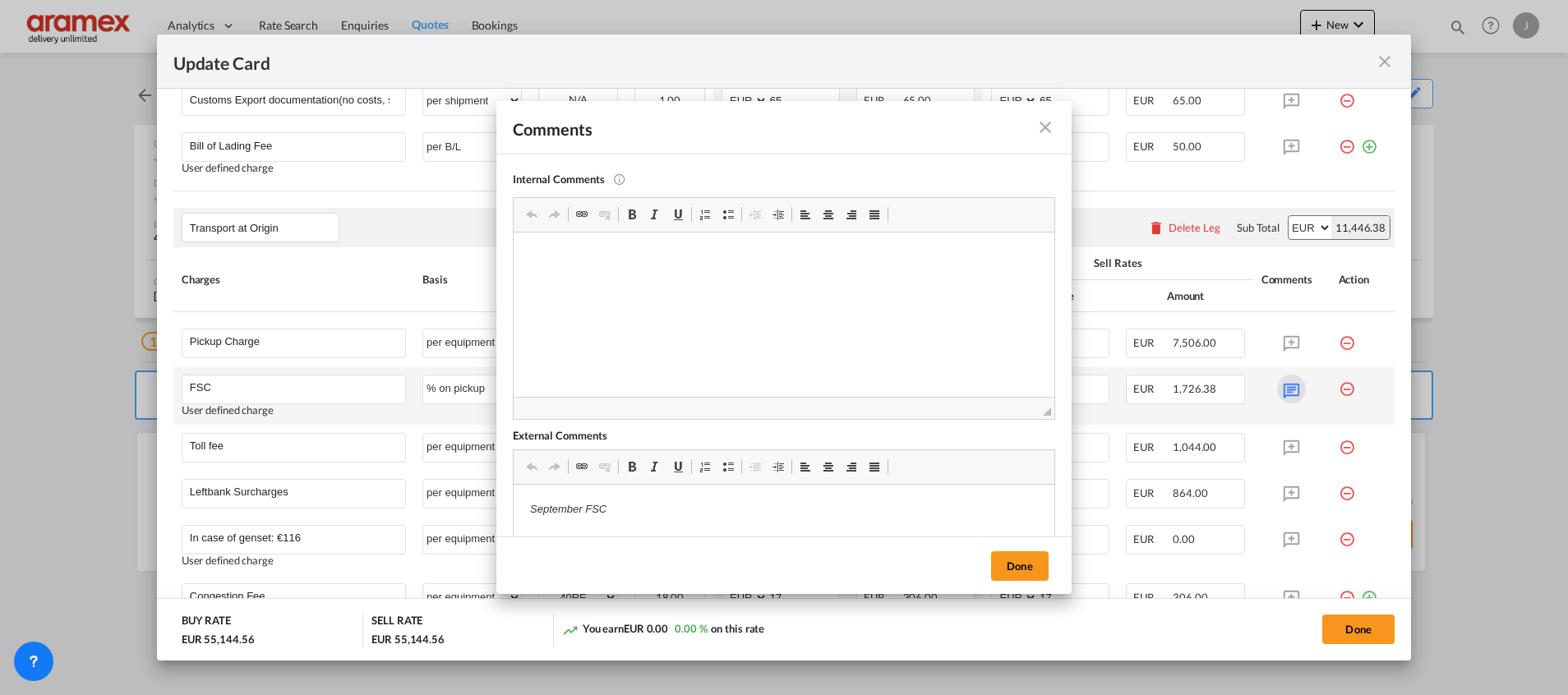
scroll to position [0, 0]
click at [542, 507] on em "September FSC" at bounding box center [568, 509] width 76 height 13
click at [812, 516] on p "October FSC" at bounding box center [784, 509] width 508 height 17
click at [995, 564] on button "Done" at bounding box center [1020, 566] width 58 height 30
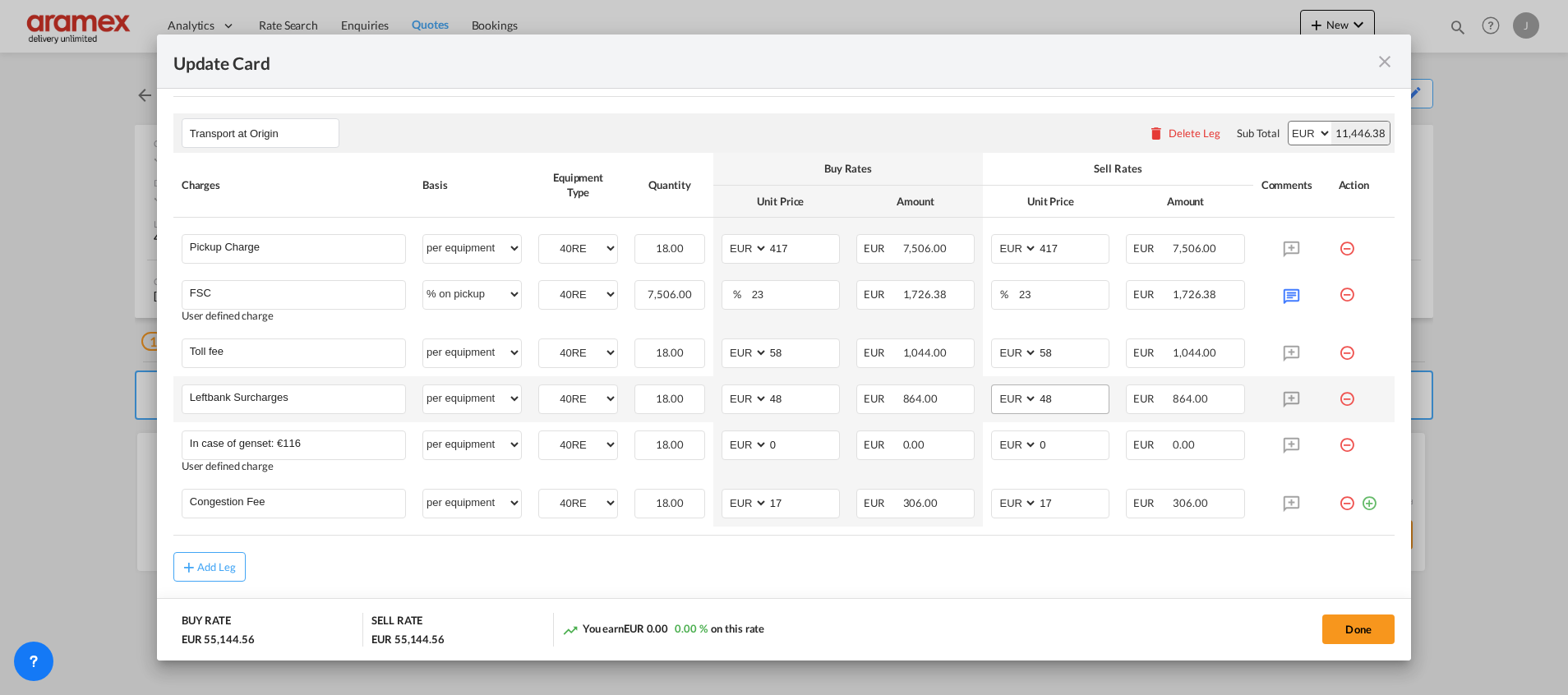
scroll to position [985, 0]
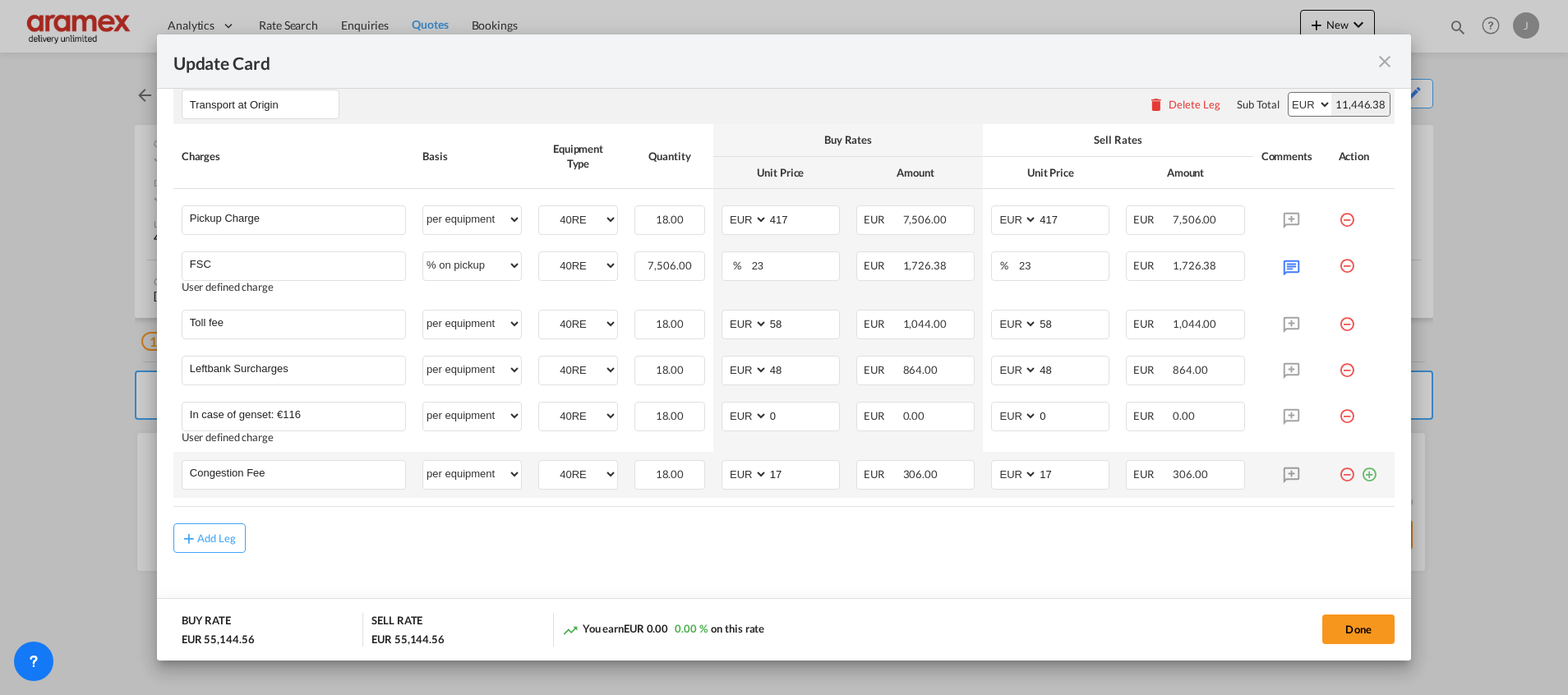
click at [1338, 476] on md-icon "icon-minus-circle-outline red-400-fg" at bounding box center [1346, 468] width 16 height 16
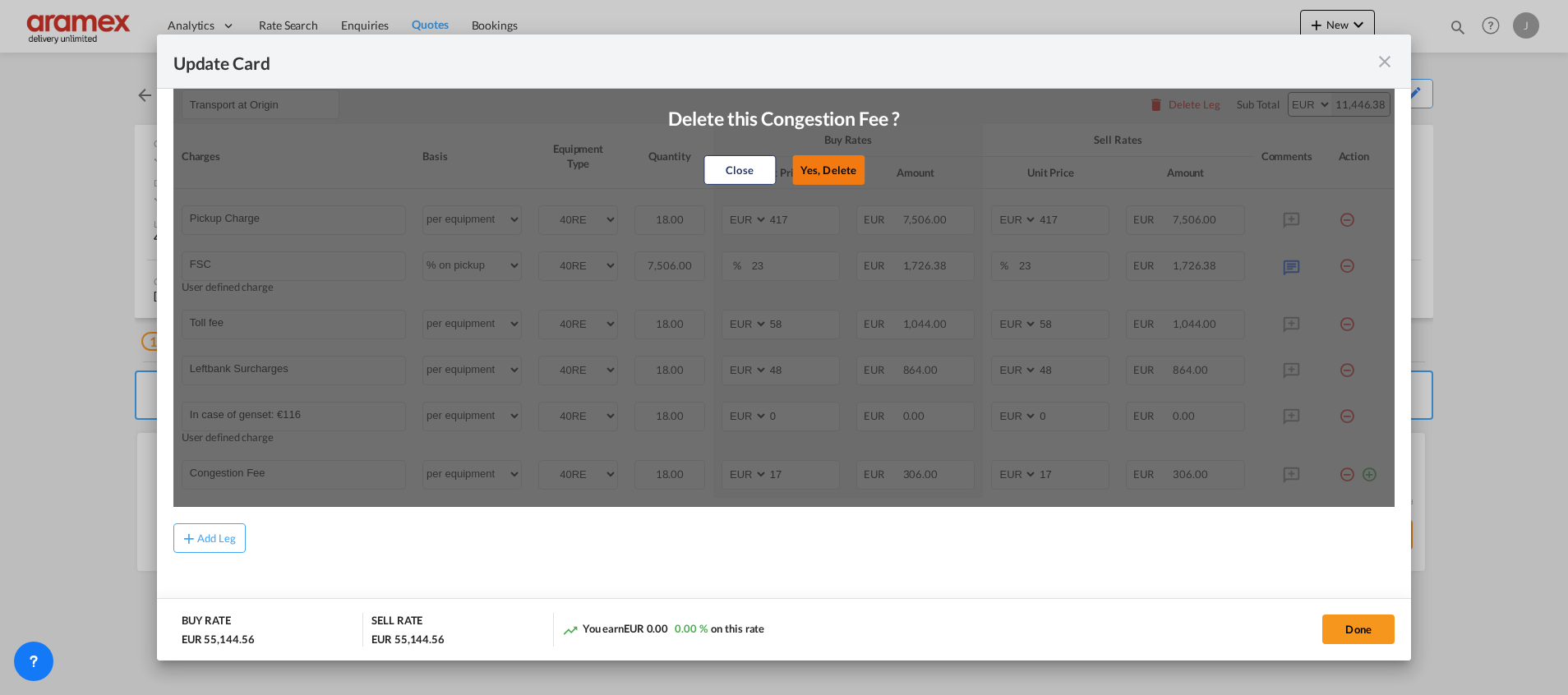
click at [823, 167] on button "Yes, Delete" at bounding box center [828, 170] width 72 height 30
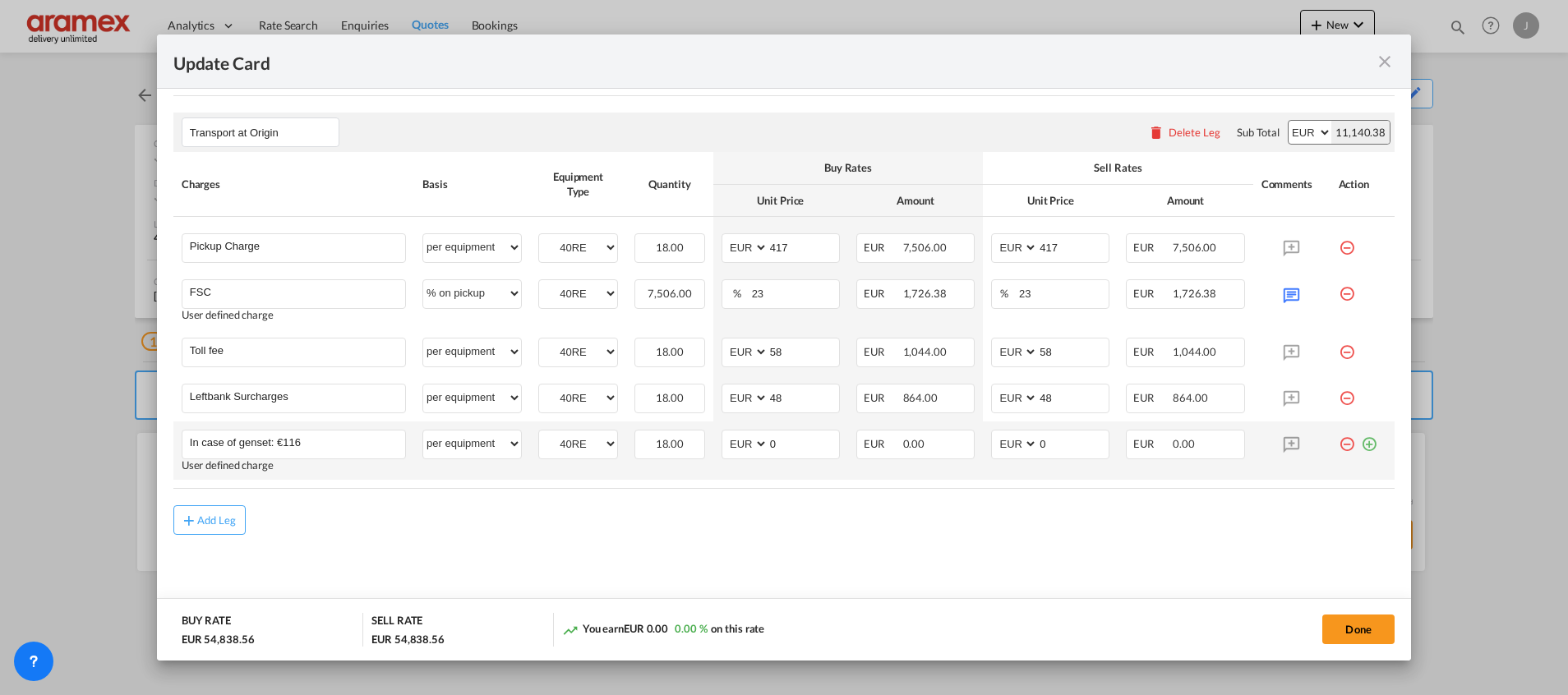
click at [1360, 444] on md-icon "icon-plus-circle-outline green-400-fg" at bounding box center [1369, 437] width 16 height 16
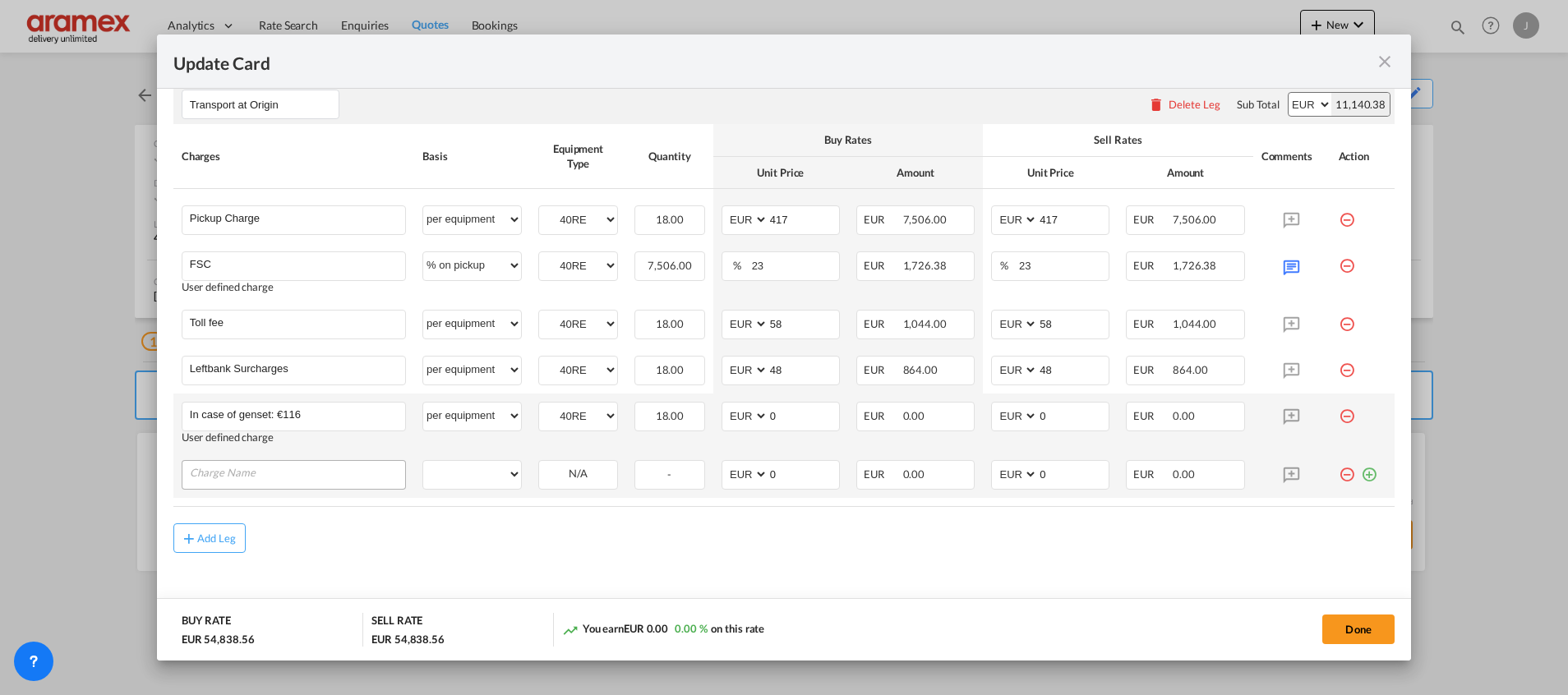
click at [216, 478] on input "Charge Name" at bounding box center [297, 472] width 216 height 24
click at [314, 466] on input "In case of congestion" at bounding box center [297, 472] width 216 height 24
click at [311, 477] on input "In case of congestion - it will be 17EUR per container" at bounding box center [297, 472] width 216 height 24
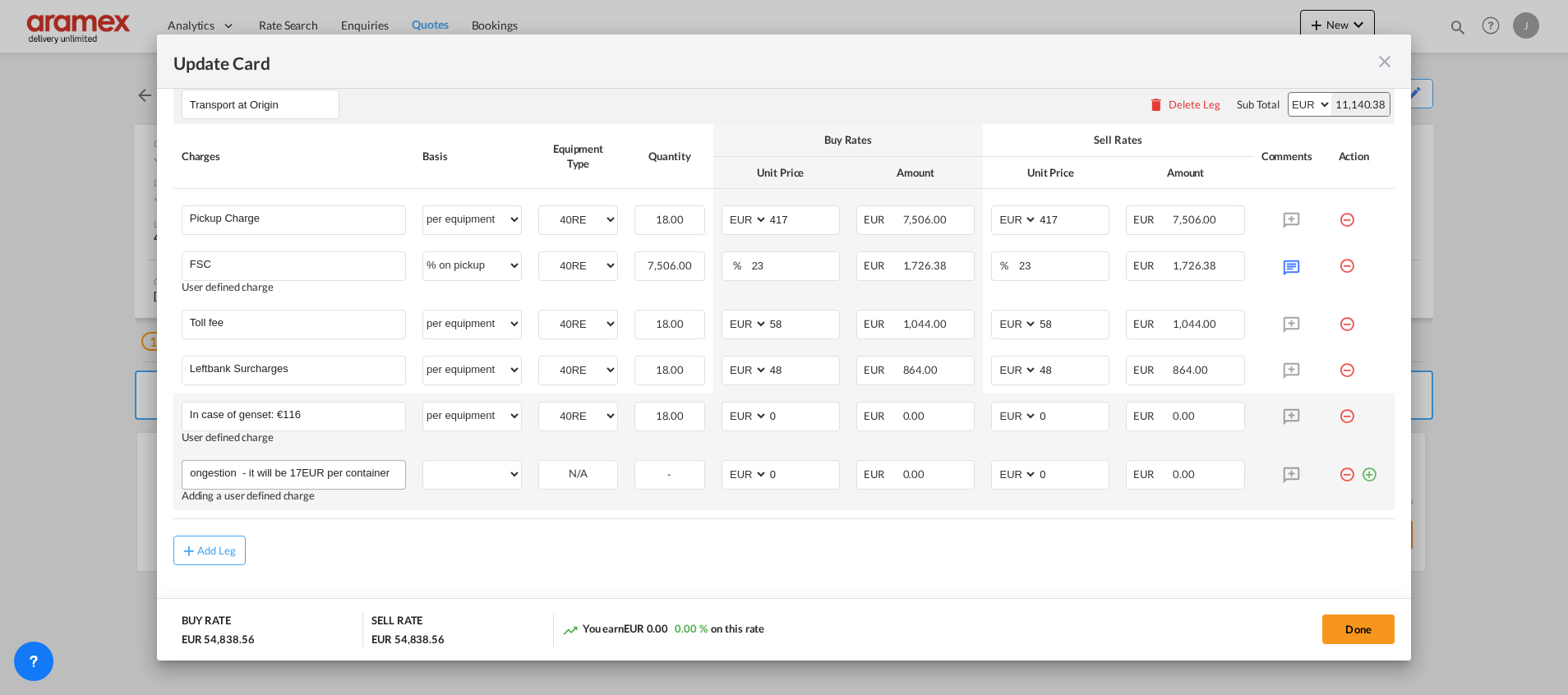
click at [311, 477] on input "In case of congestion - it will be 17EUR per container" at bounding box center [297, 472] width 216 height 24
type input "In case of congestion - it will be 17EUR per container"
click at [1338, 471] on md-icon "icon-minus-circle-outline red-400-fg" at bounding box center [1346, 468] width 16 height 16
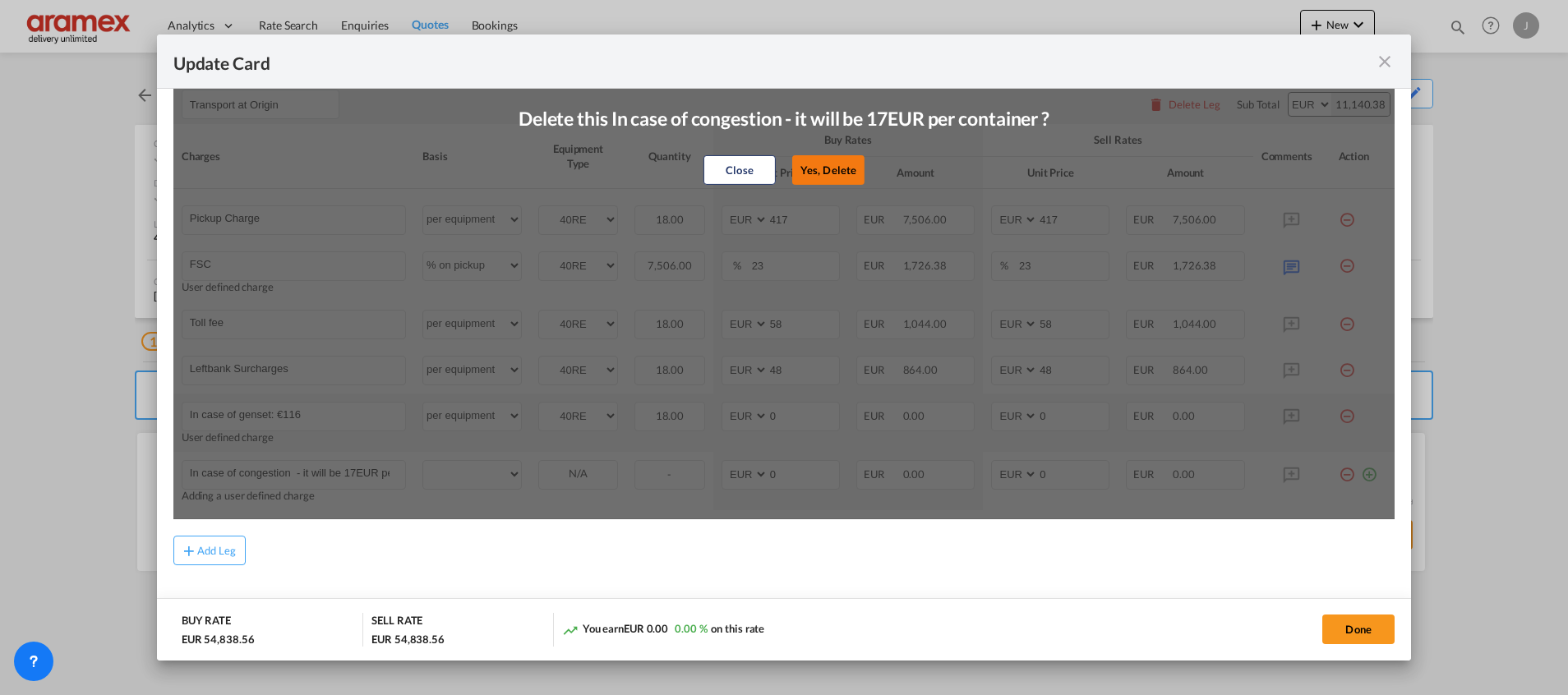
click at [814, 174] on button "Yes, Delete" at bounding box center [828, 170] width 72 height 30
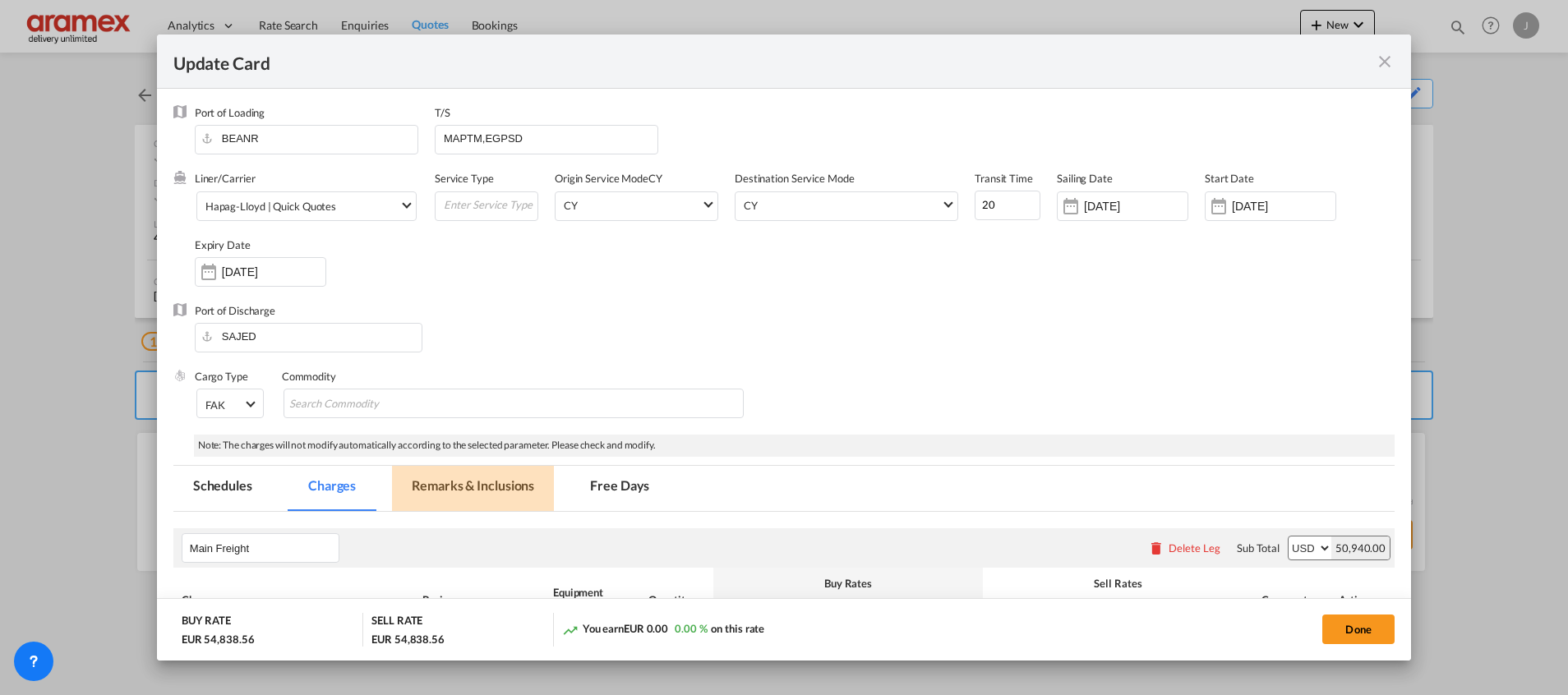
click at [502, 490] on md-tab-item "Remarks & Inclusions" at bounding box center [473, 488] width 162 height 45
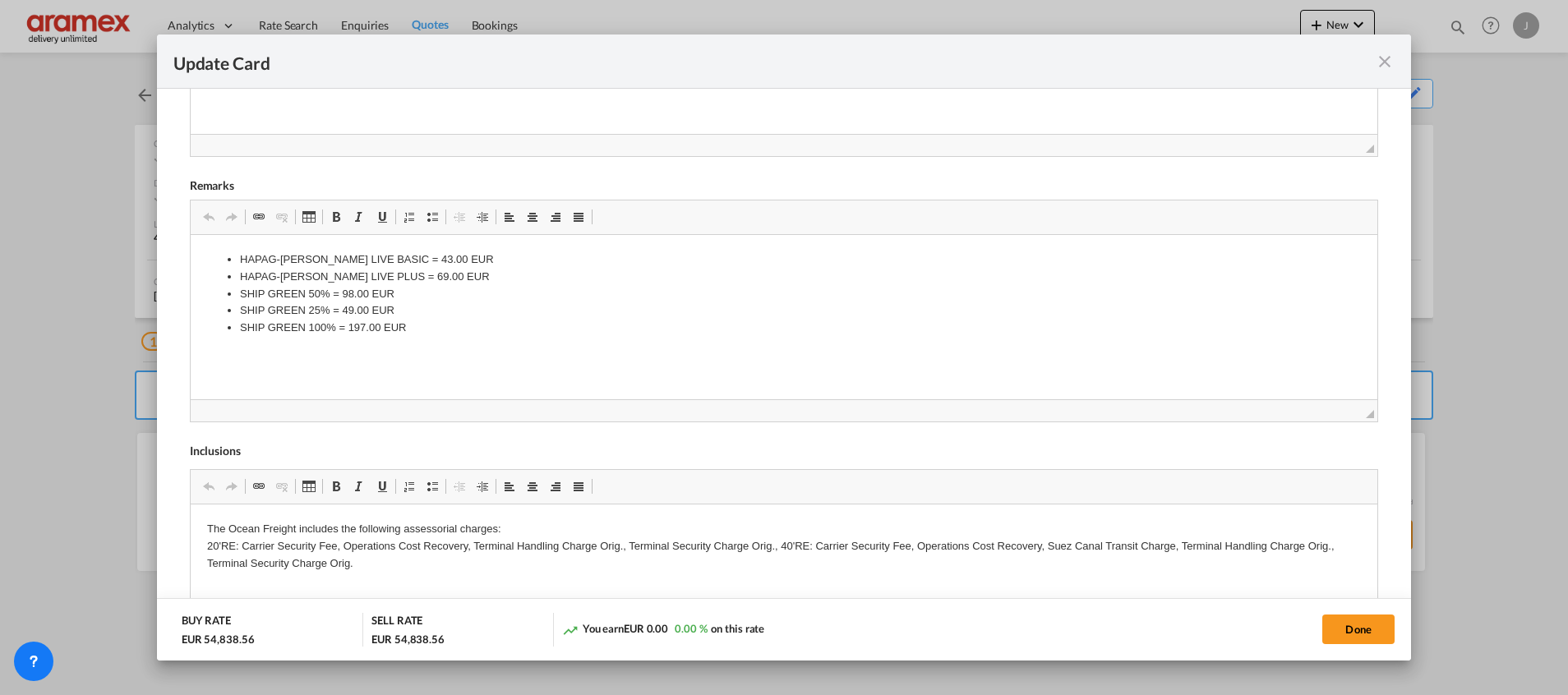
scroll to position [733, 0]
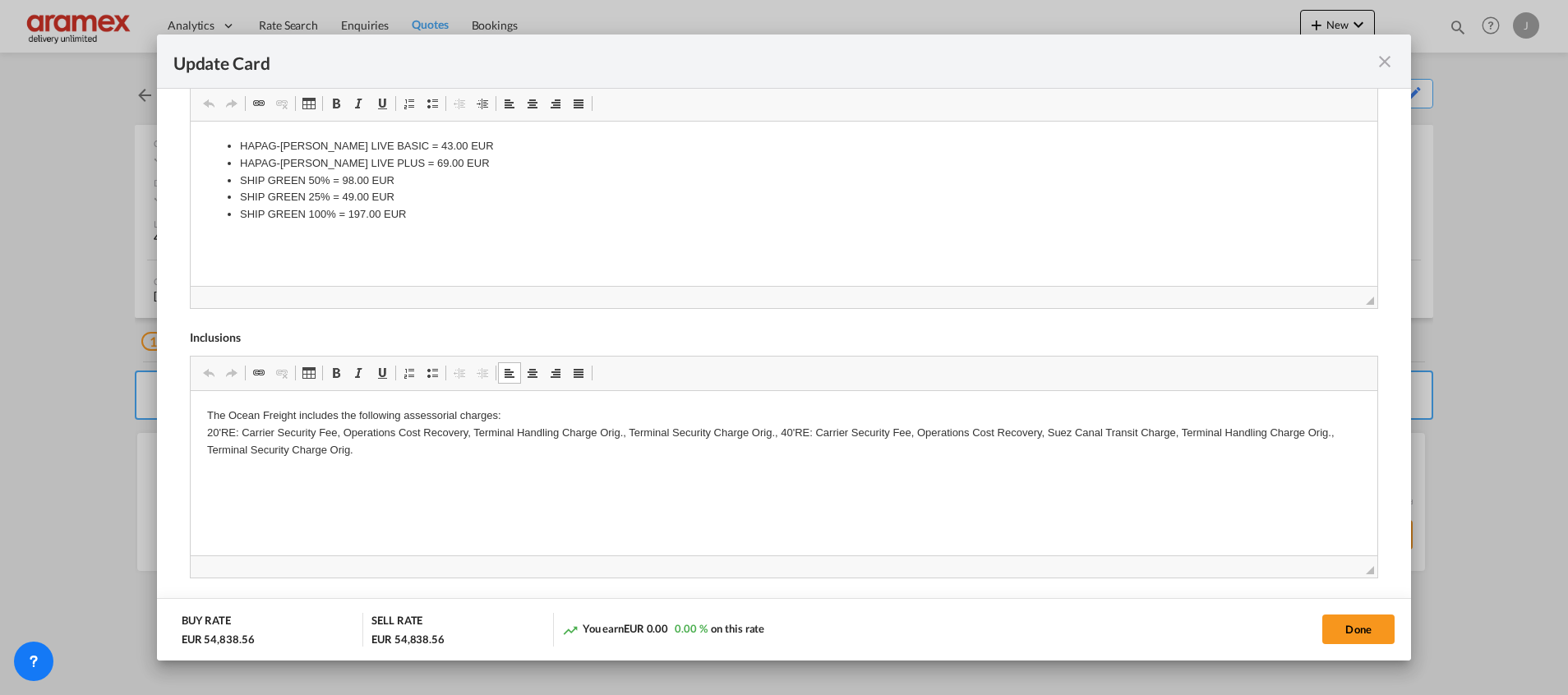
click at [379, 454] on p "The Ocean Freight includes the following assessorial charges: 20'RE: Carrier Se…" at bounding box center [783, 433] width 1154 height 51
click at [480, 477] on p "In case of congestion - it will be 17EUR per container or as per receipt from T…" at bounding box center [783, 477] width 1154 height 17
copy p "In case of congestion - it will be 17EUR per container or as per receipt from T…"
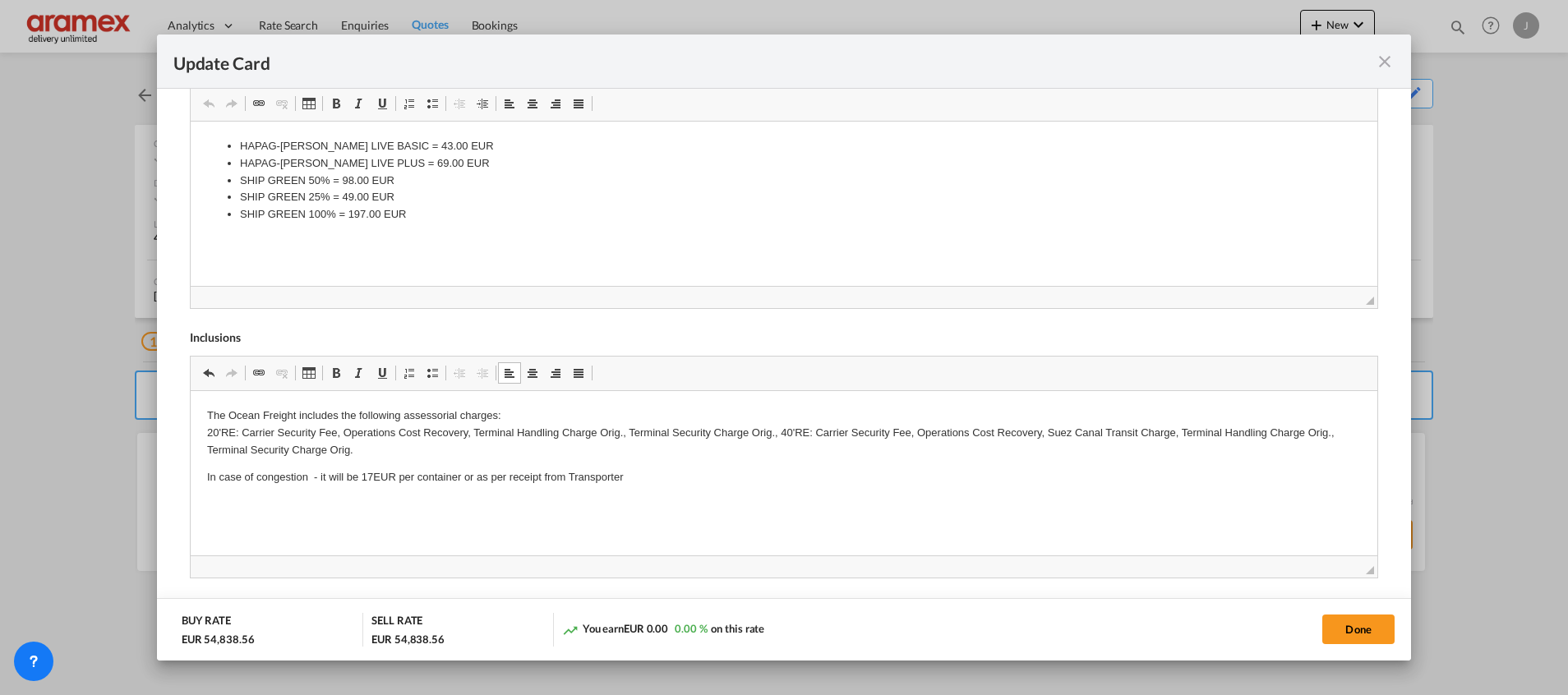
click at [899, 503] on html "The Ocean Freight includes the following assessorial charges: 20'RE: Carrier Se…" at bounding box center [783, 446] width 1186 height 111
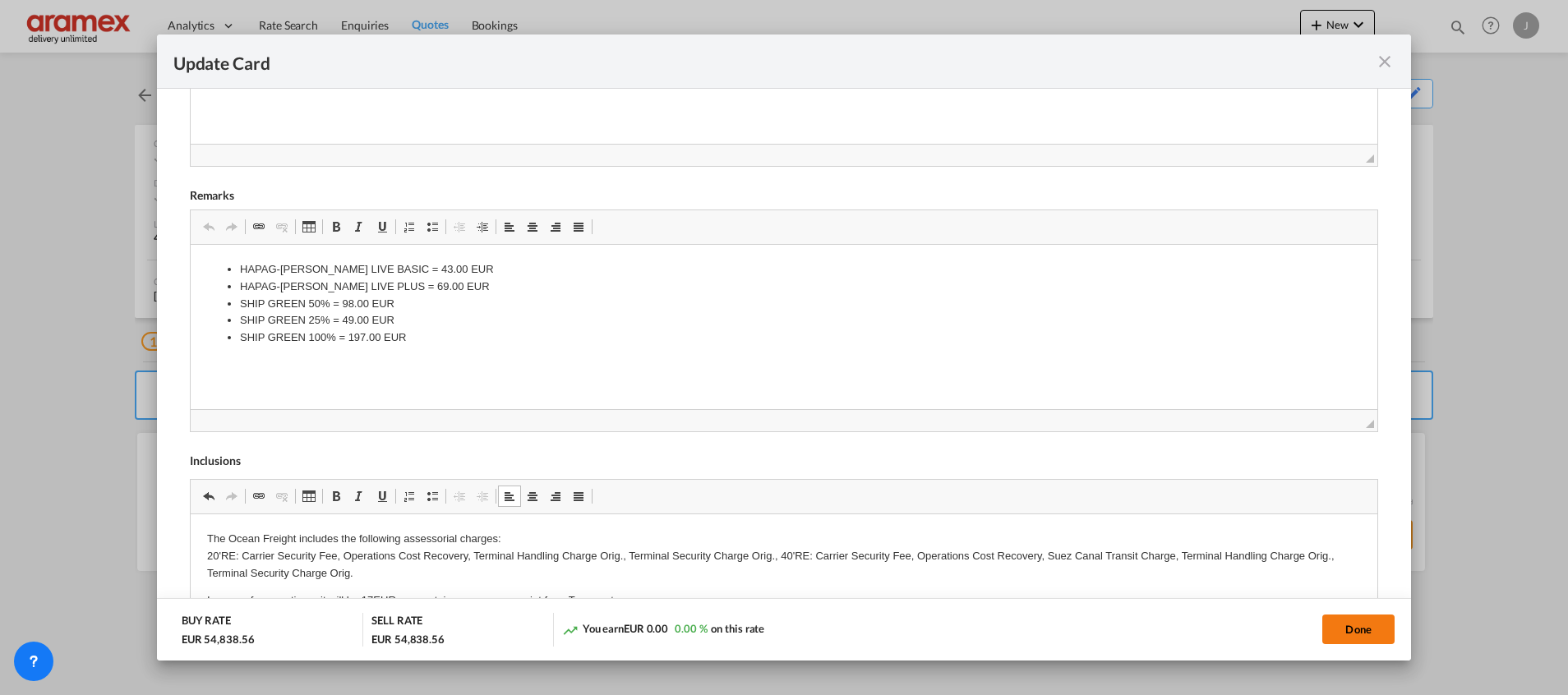
click at [1378, 624] on button "Done" at bounding box center [1358, 629] width 72 height 30
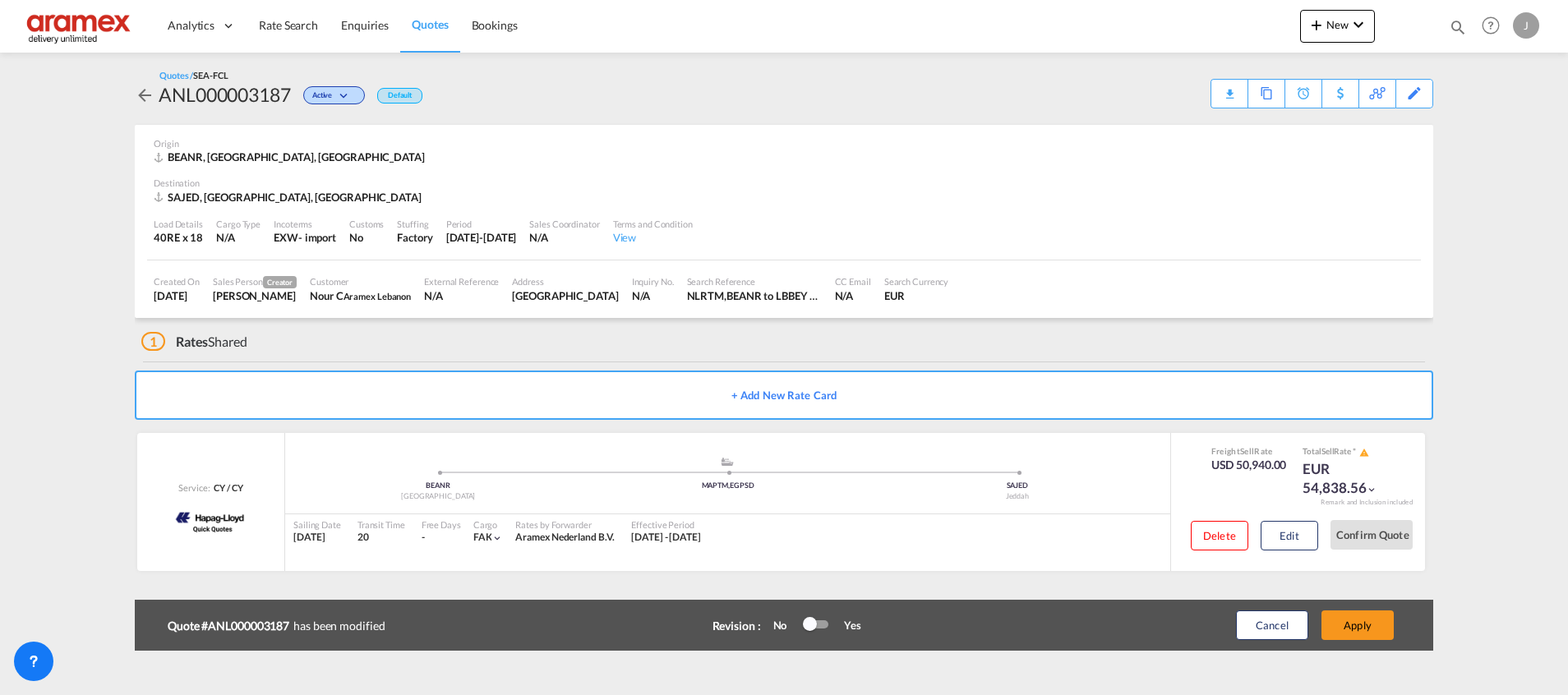
scroll to position [234, 0]
click at [1376, 620] on button "Apply" at bounding box center [1357, 624] width 72 height 30
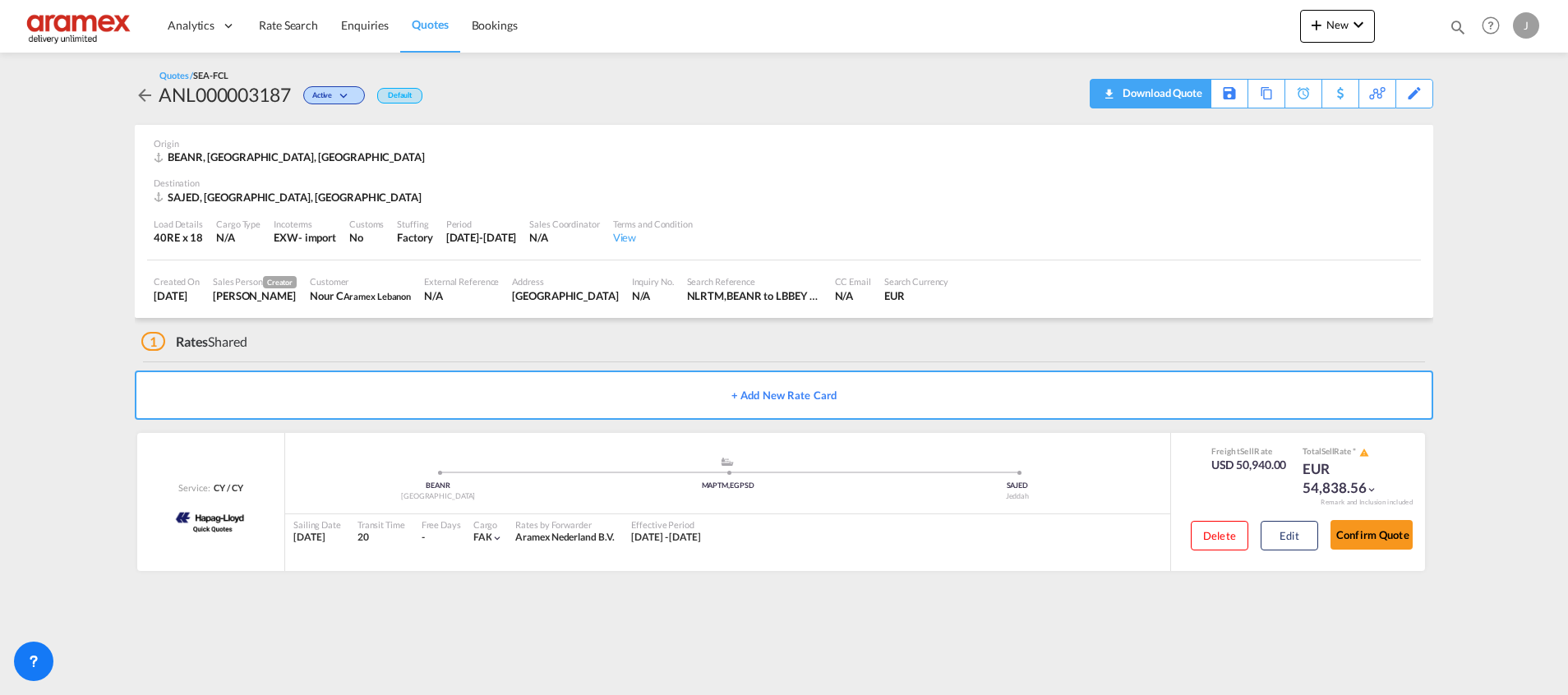
click at [1182, 91] on div "Download Quote" at bounding box center [1159, 92] width 84 height 26
click at [1288, 527] on button "Edit" at bounding box center [1289, 535] width 58 height 30
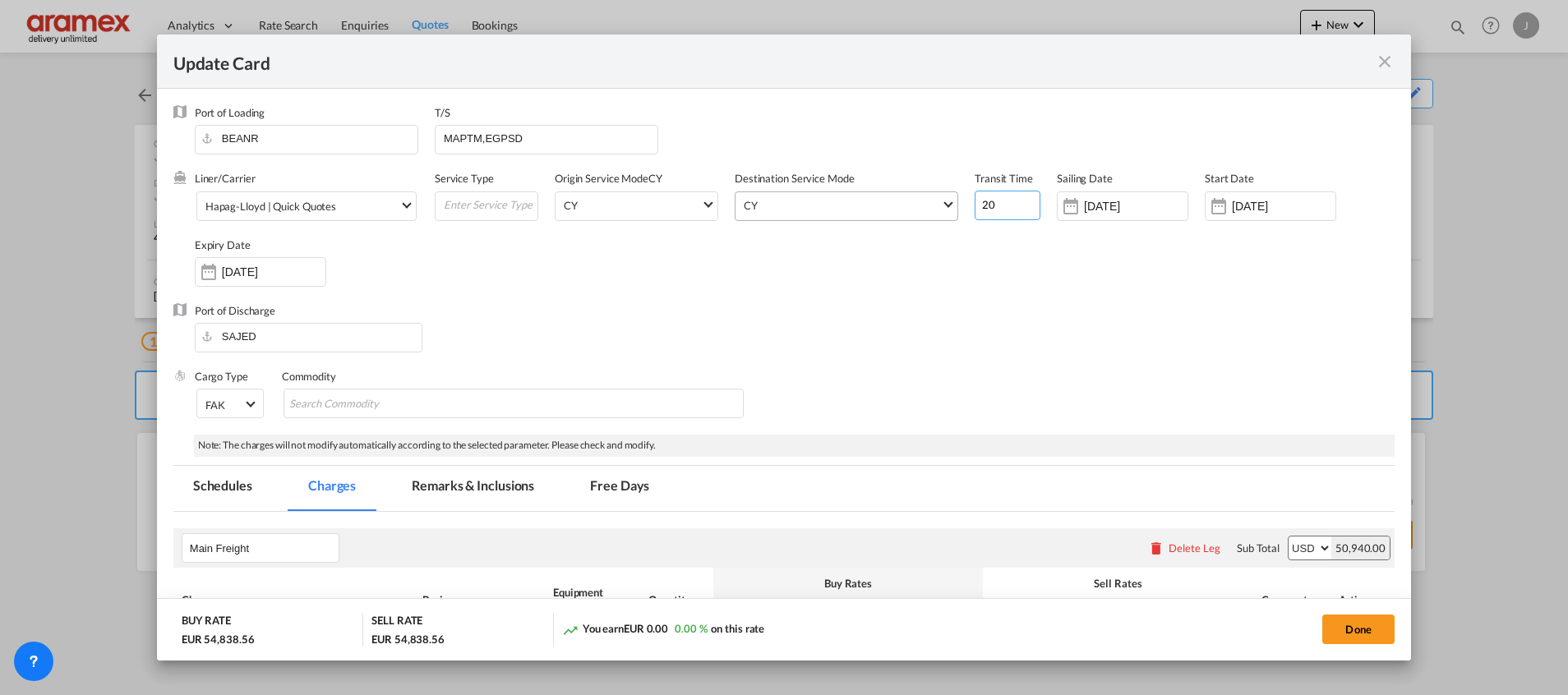
drag, startPoint x: 984, startPoint y: 207, endPoint x: 942, endPoint y: 212, distance: 42.3
click at [942, 212] on div "Liner/Carrier Hapag-[PERSON_NAME] | Quick Quotes Atlantic Container Line (ACL) …" at bounding box center [794, 236] width 1200 height 131
type input "23"
click at [1362, 621] on button "Done" at bounding box center [1358, 629] width 72 height 30
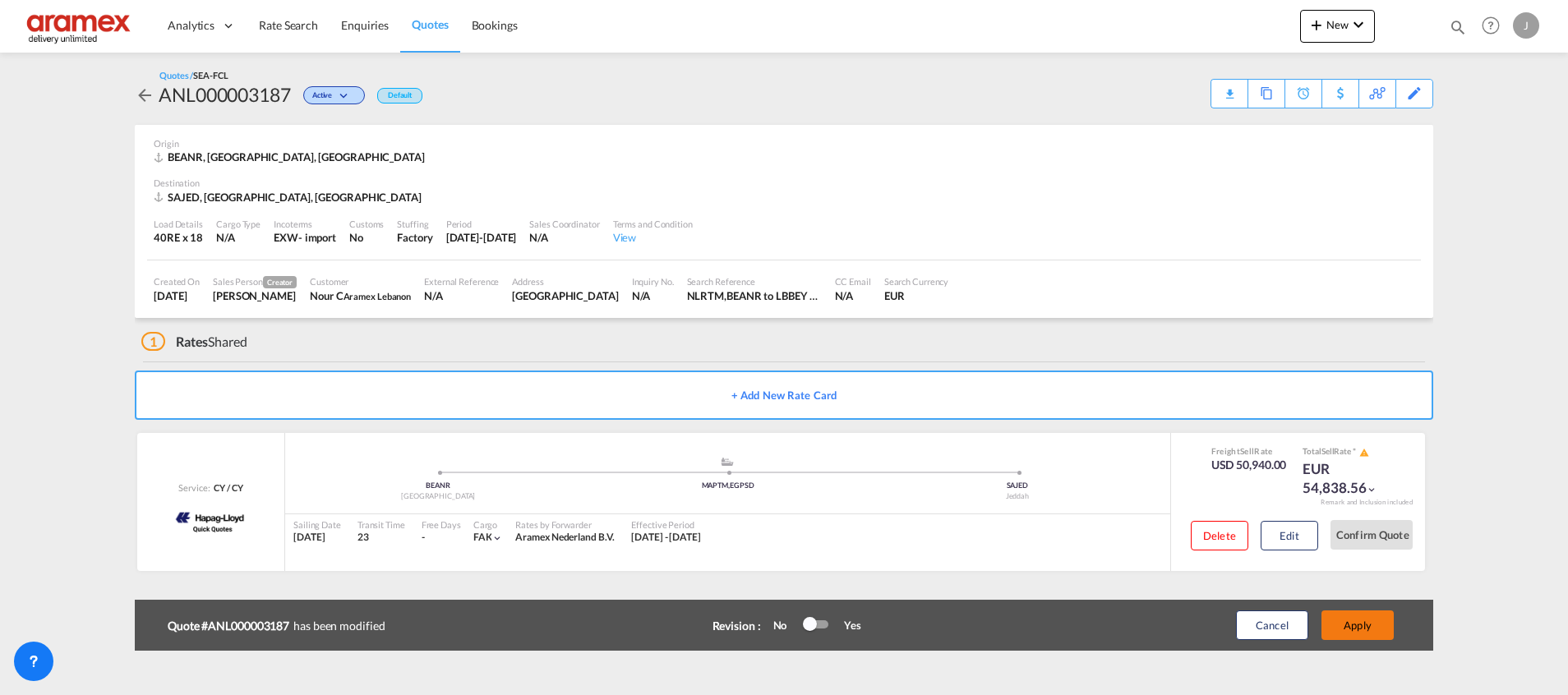
click at [1367, 624] on button "Apply" at bounding box center [1357, 624] width 72 height 30
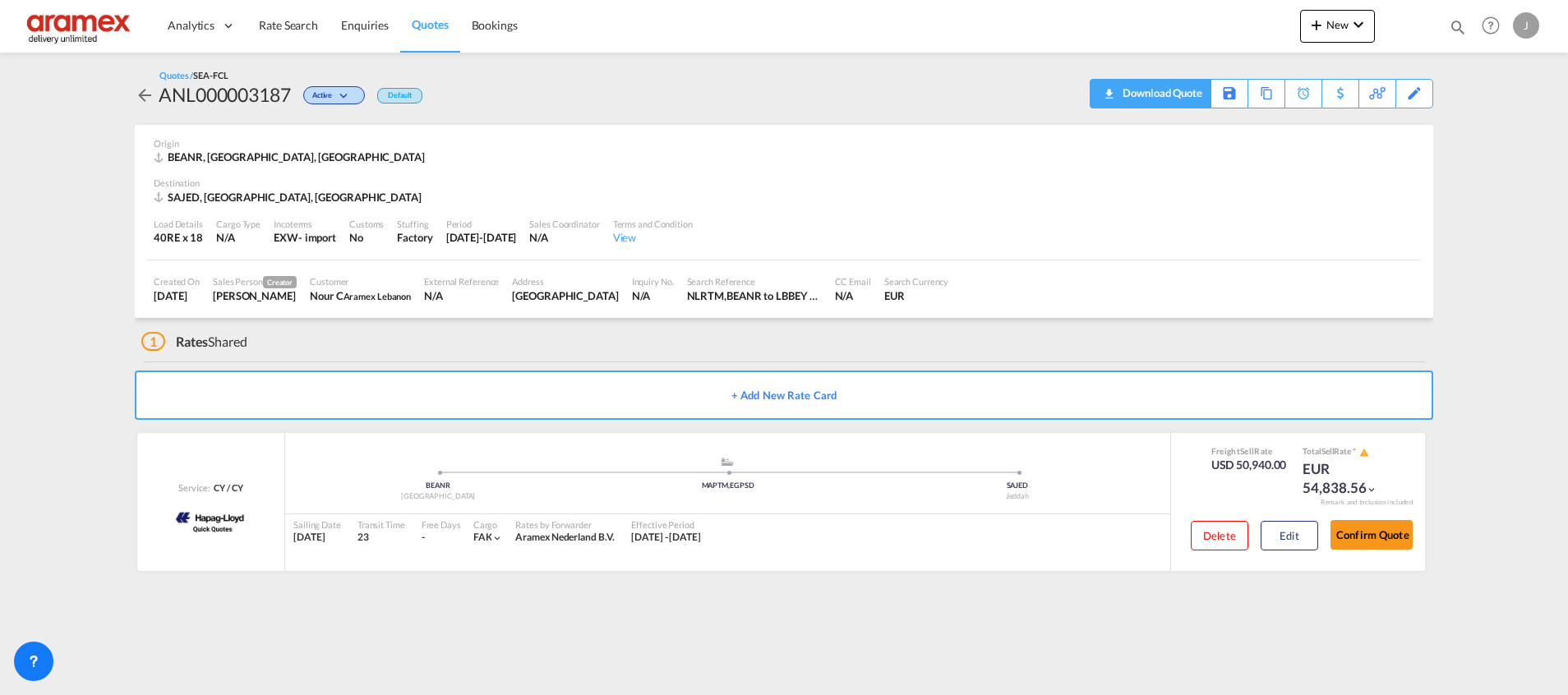
click at [1174, 88] on div "Download Quote" at bounding box center [1159, 92] width 84 height 26
